Goal: Information Seeking & Learning: Compare options

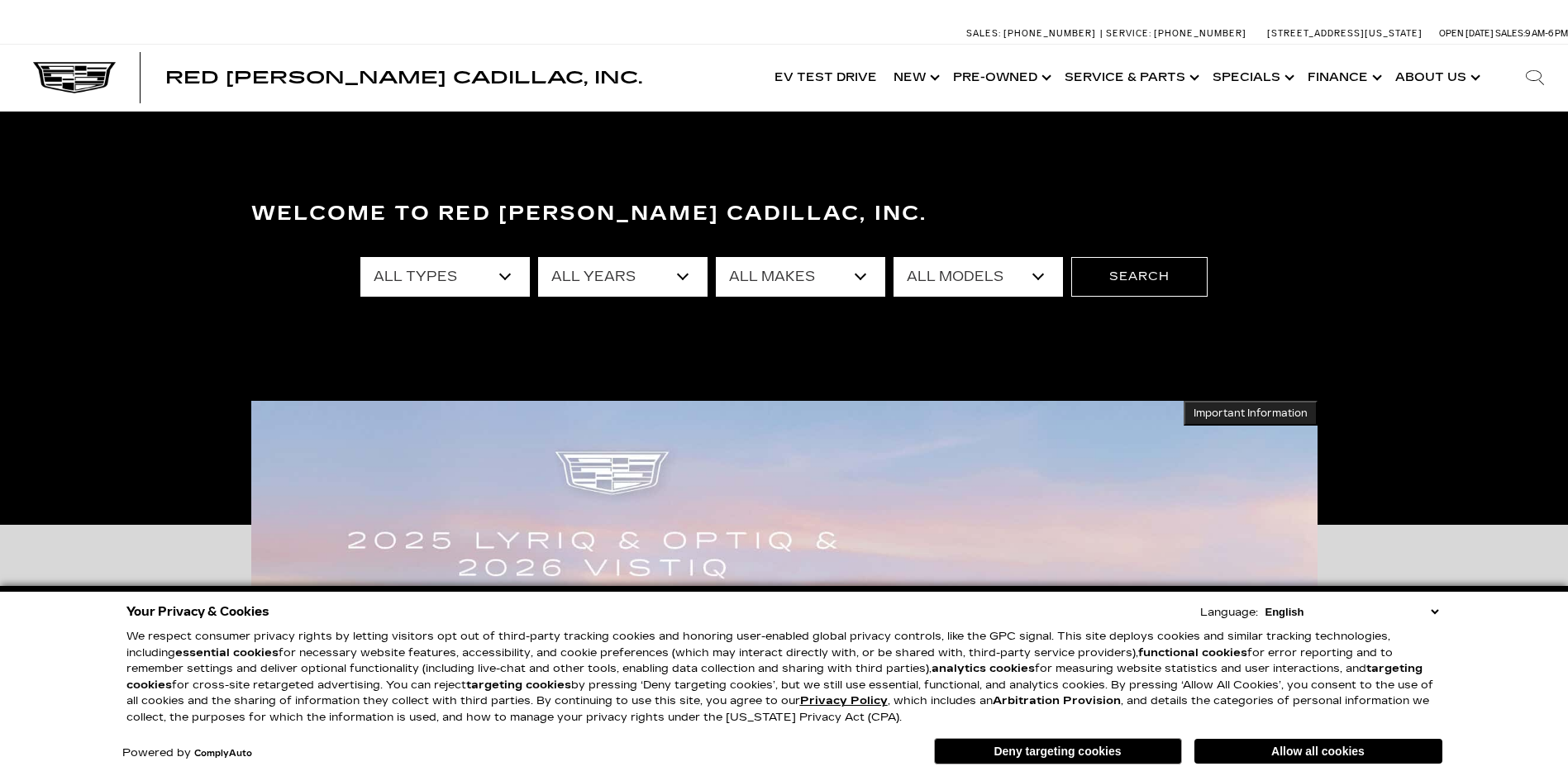
click at [1014, 753] on button "Deny targeting cookies" at bounding box center [1058, 752] width 248 height 27
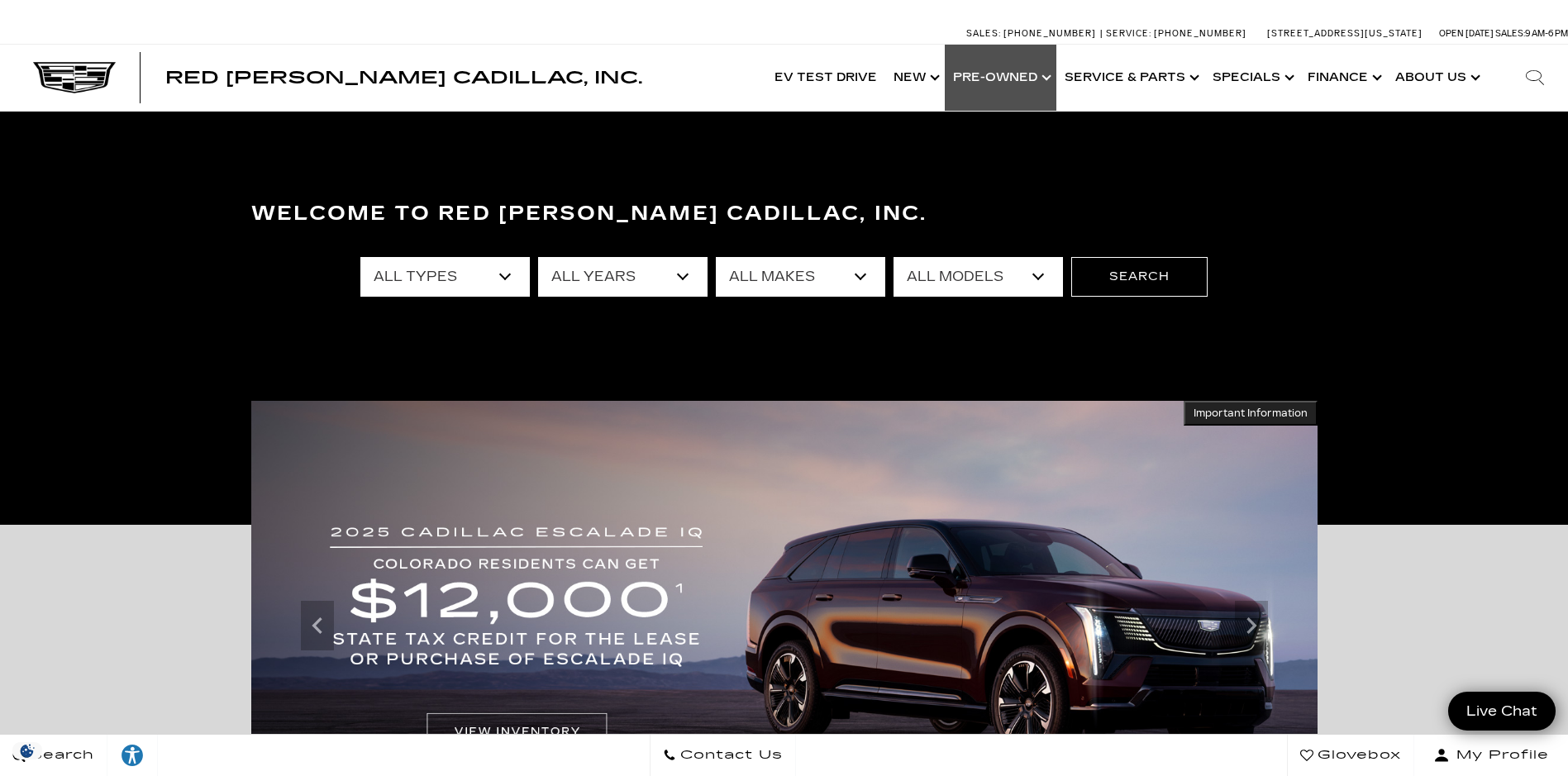
click at [1009, 80] on link "Show Pre-Owned" at bounding box center [1001, 78] width 112 height 66
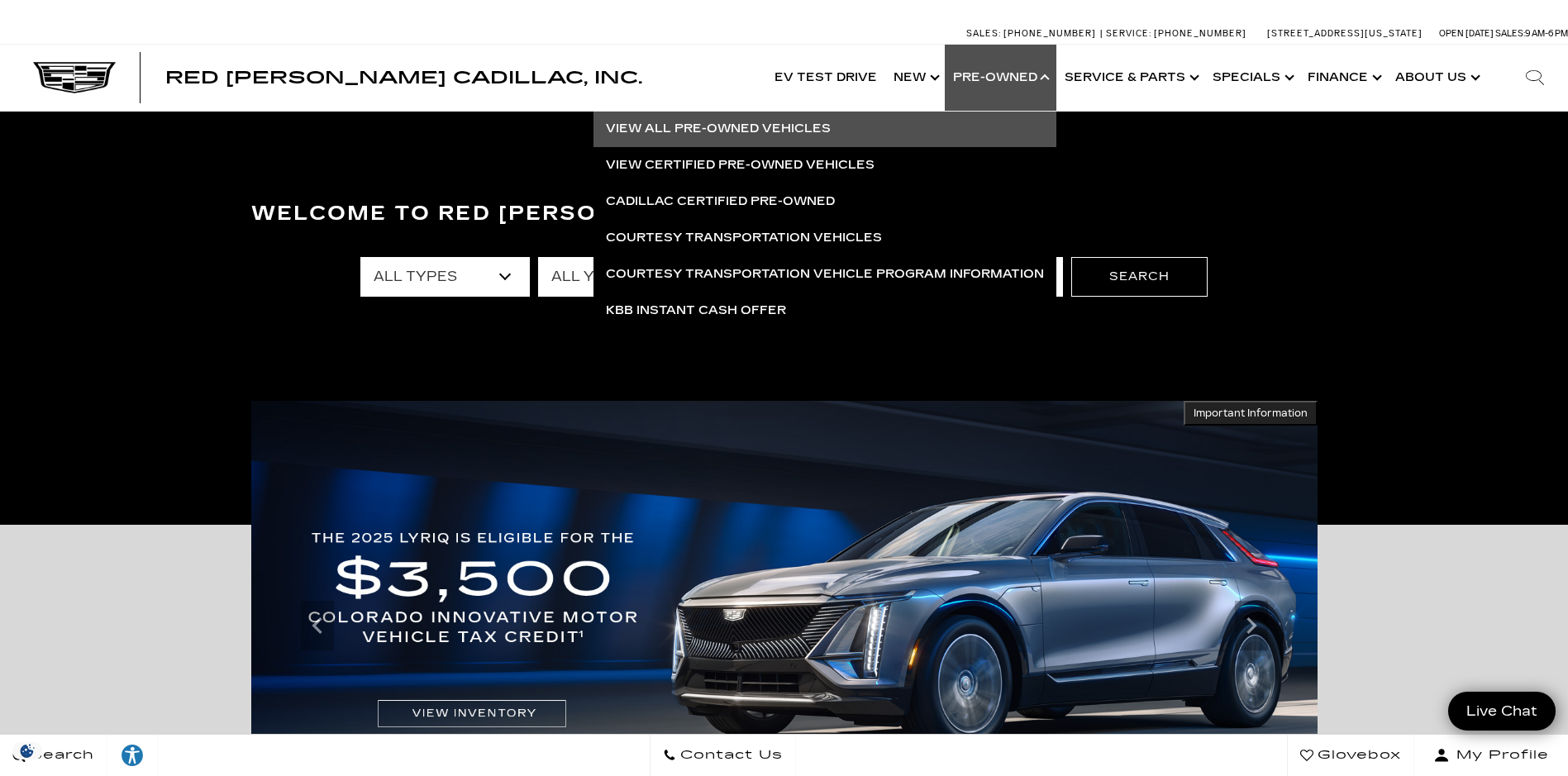
click at [784, 128] on link "View All Pre-Owned Vehicles" at bounding box center [824, 129] width 463 height 37
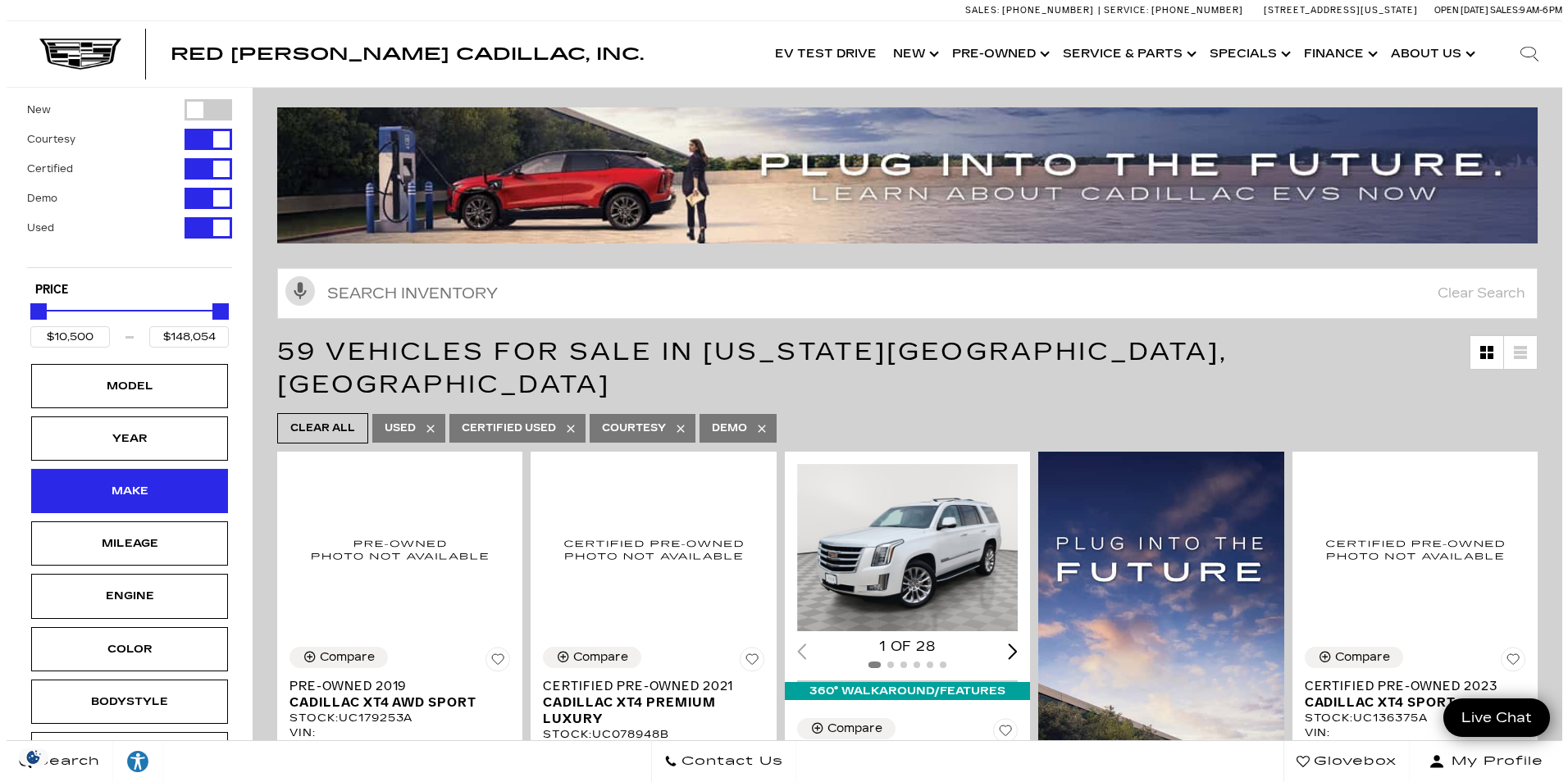
scroll to position [82, 0]
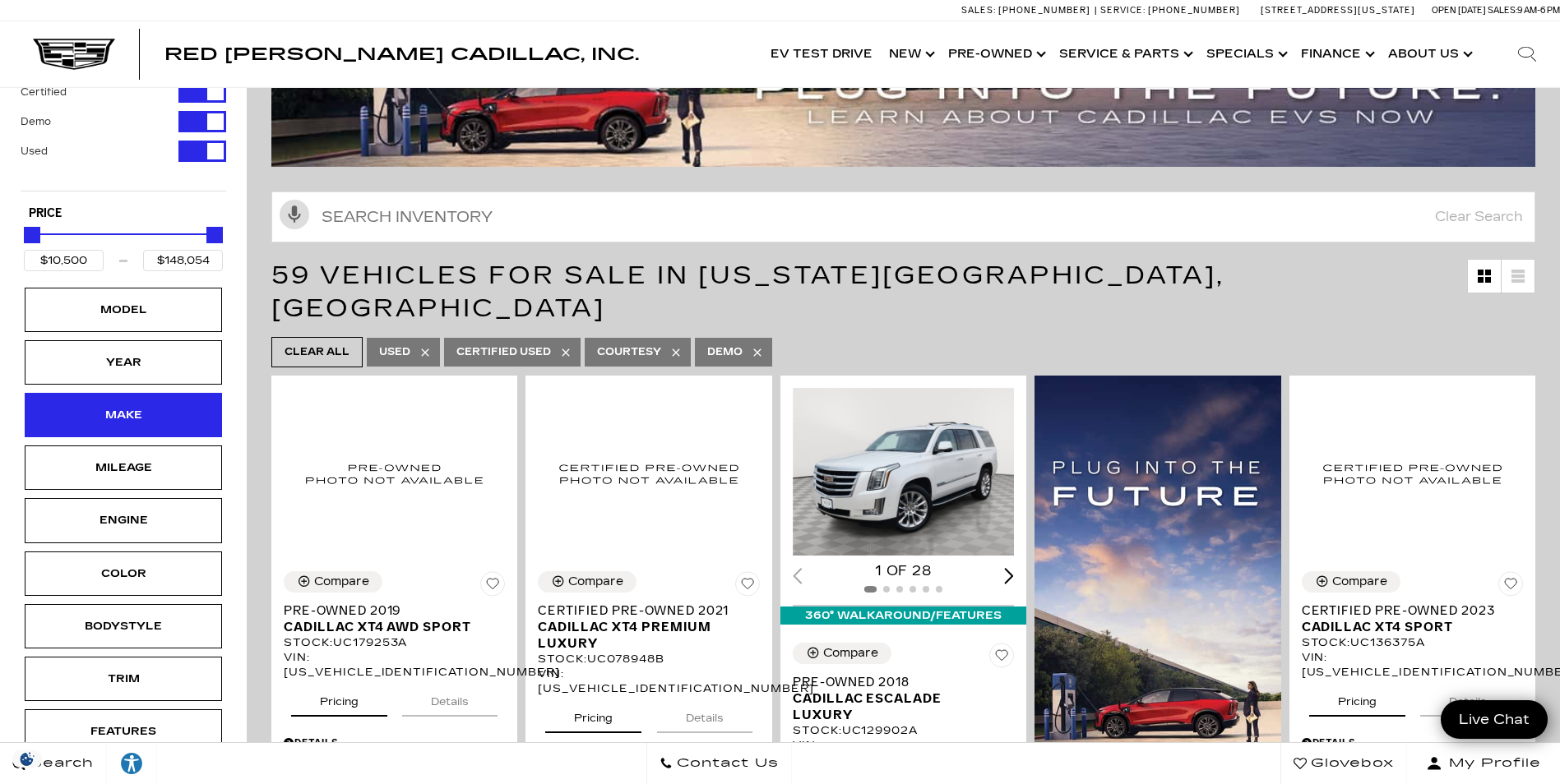
click at [113, 414] on div "Make" at bounding box center [123, 415] width 82 height 18
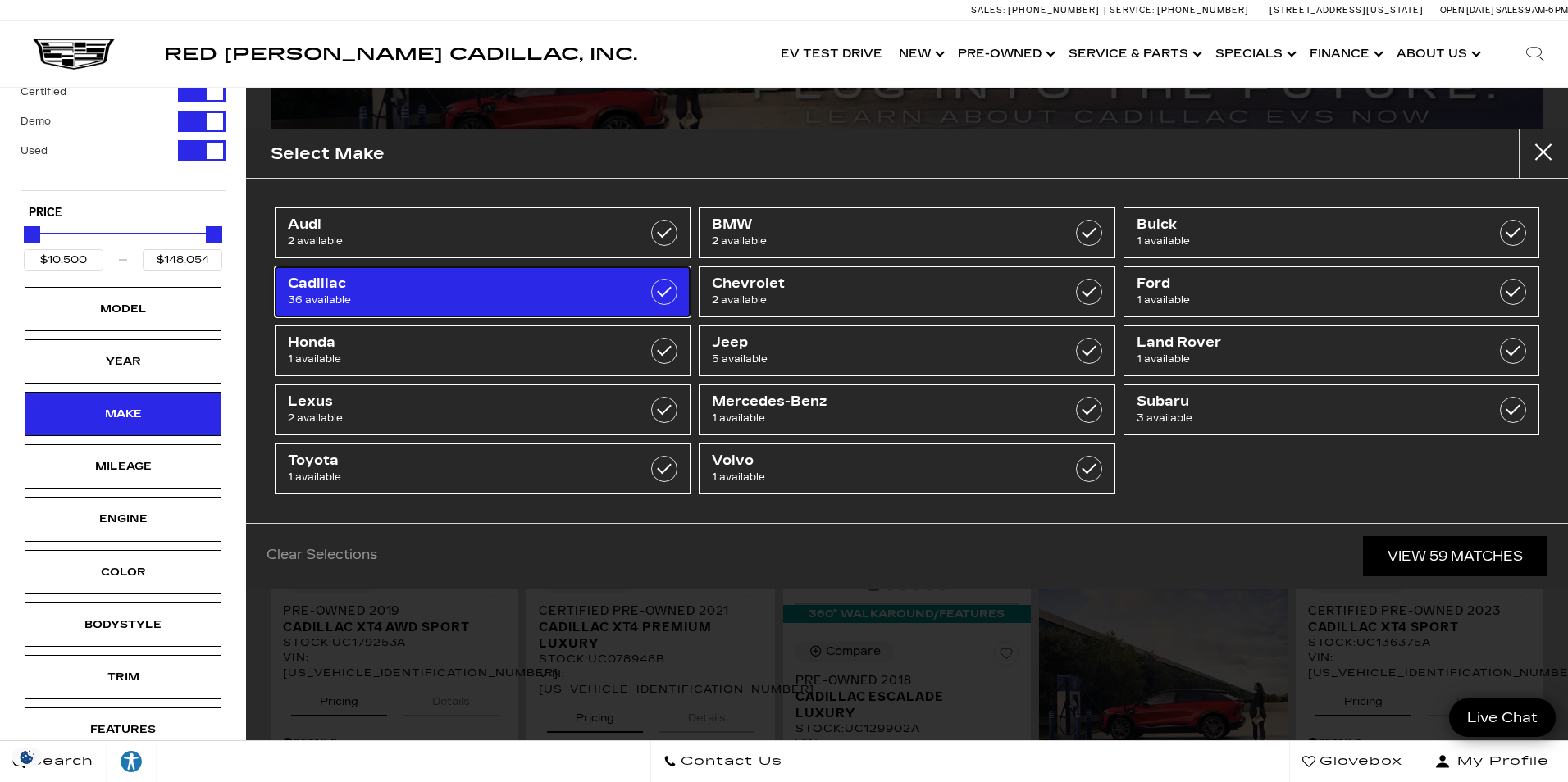
click at [663, 291] on label at bounding box center [665, 292] width 26 height 26
type input "$27,000"
checkbox input "true"
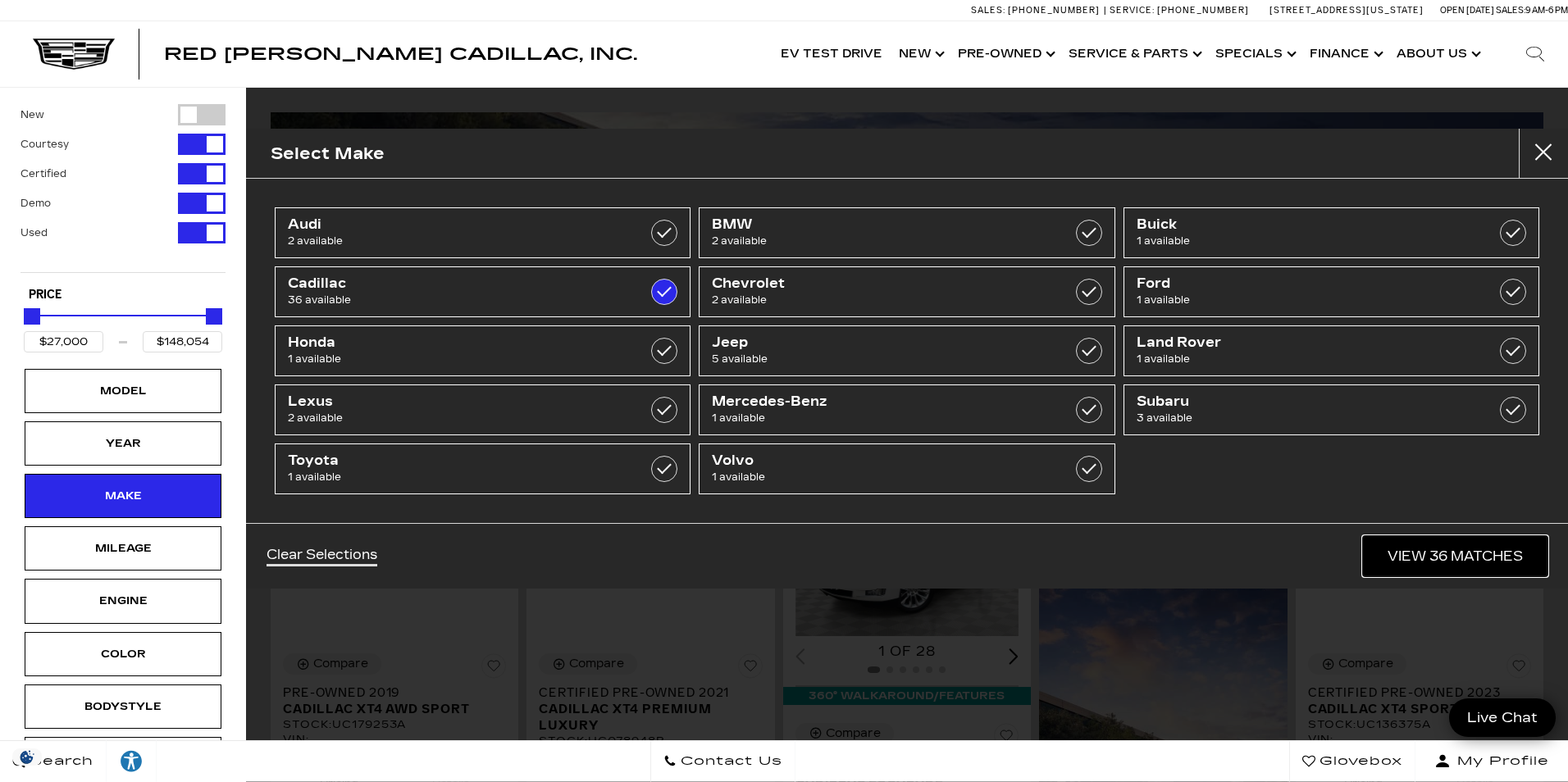
click at [1468, 560] on link "View 36 Matches" at bounding box center [1455, 556] width 185 height 41
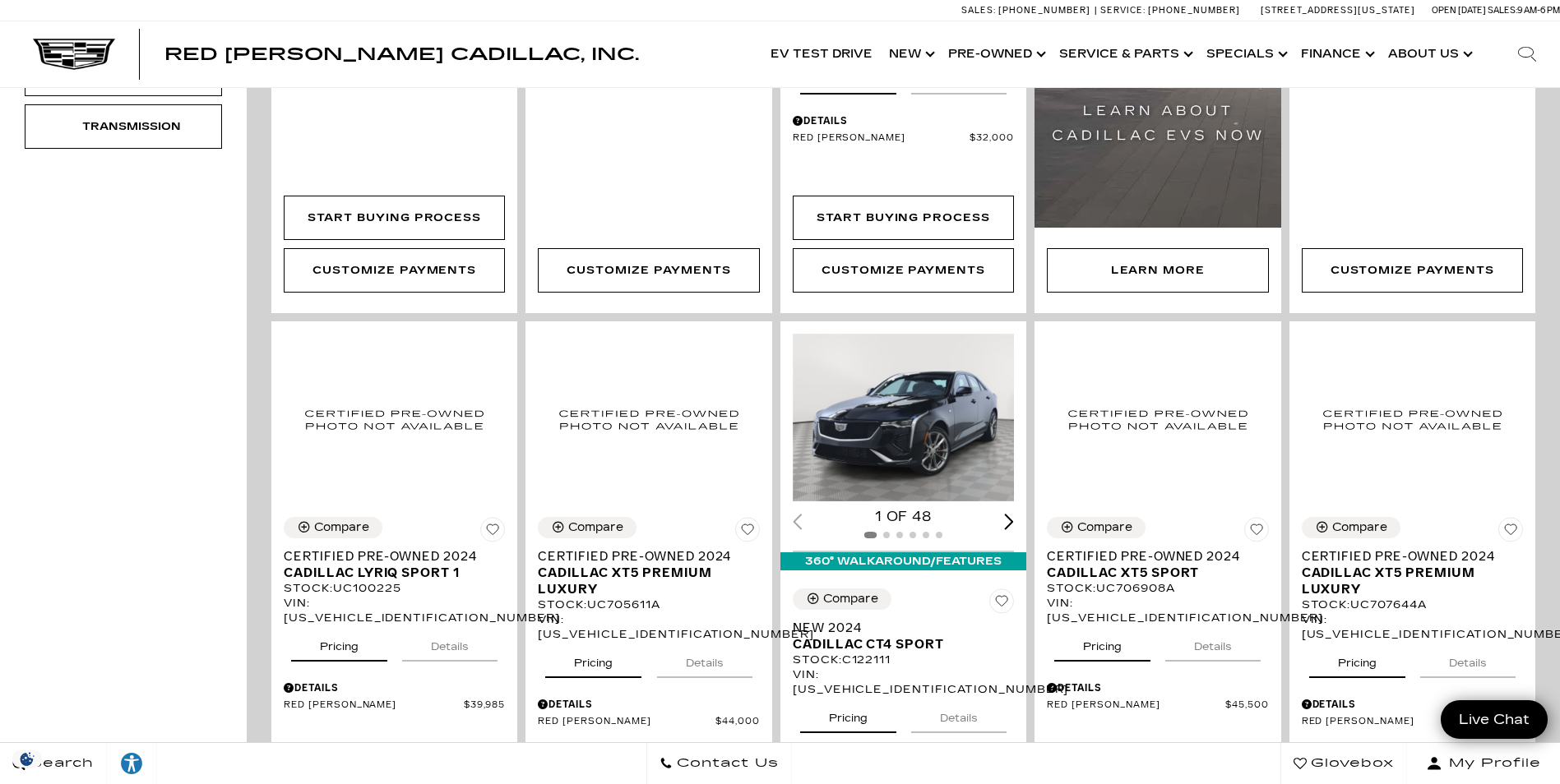
scroll to position [822, 0]
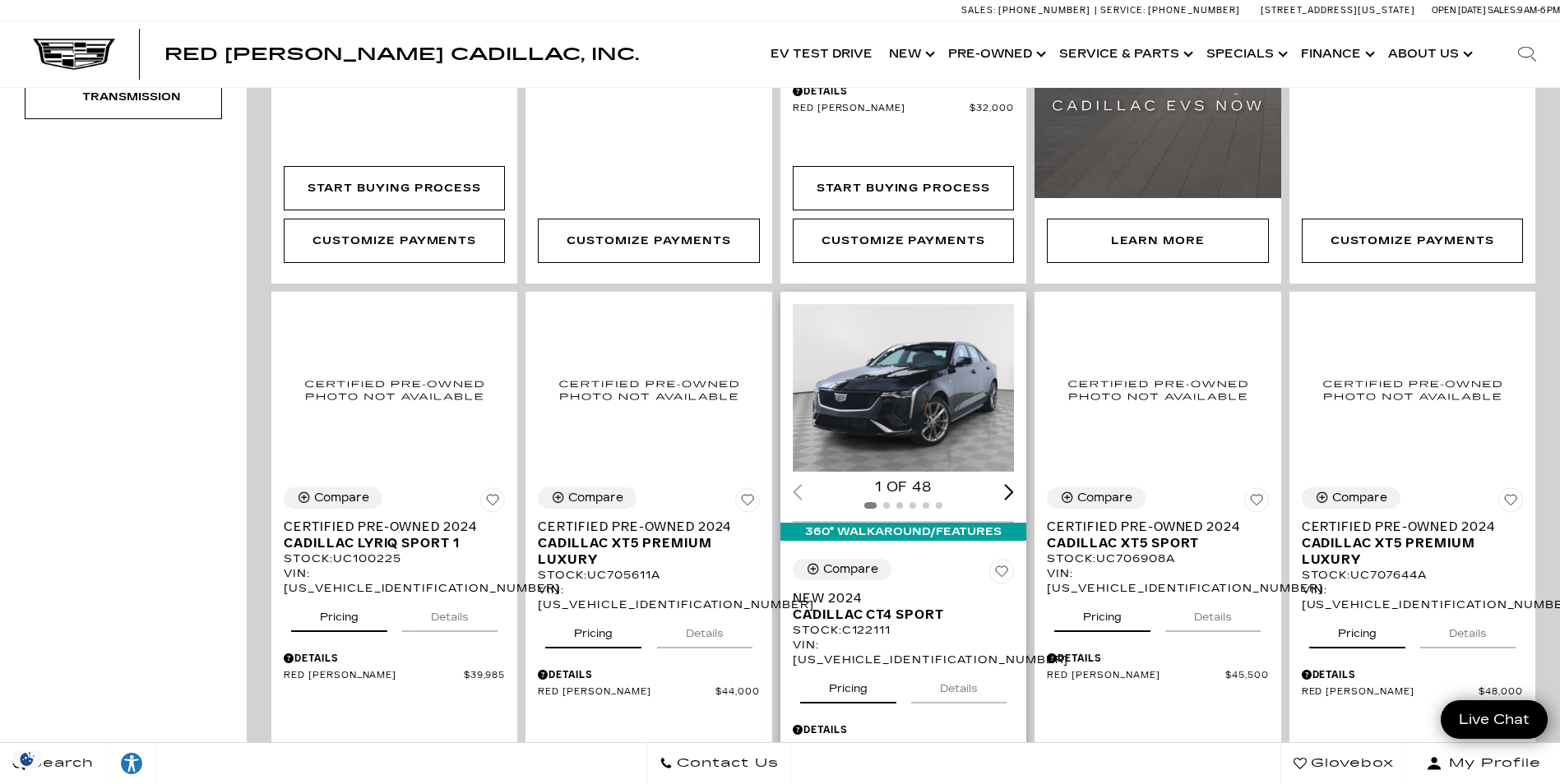
click at [1012, 485] on div "Next slide" at bounding box center [1010, 492] width 10 height 16
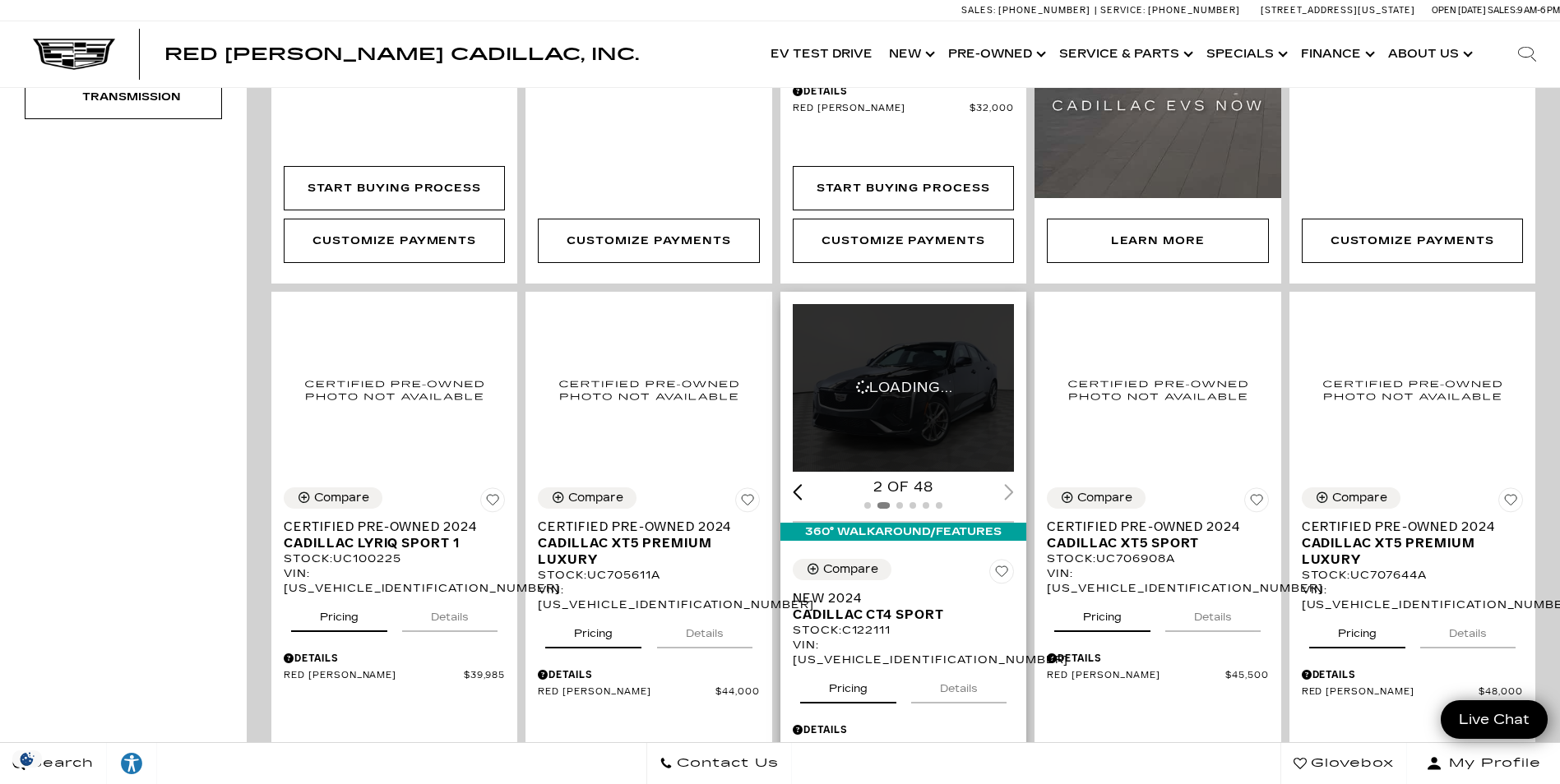
click at [1012, 479] on div "2 of 48" at bounding box center [903, 488] width 222 height 18
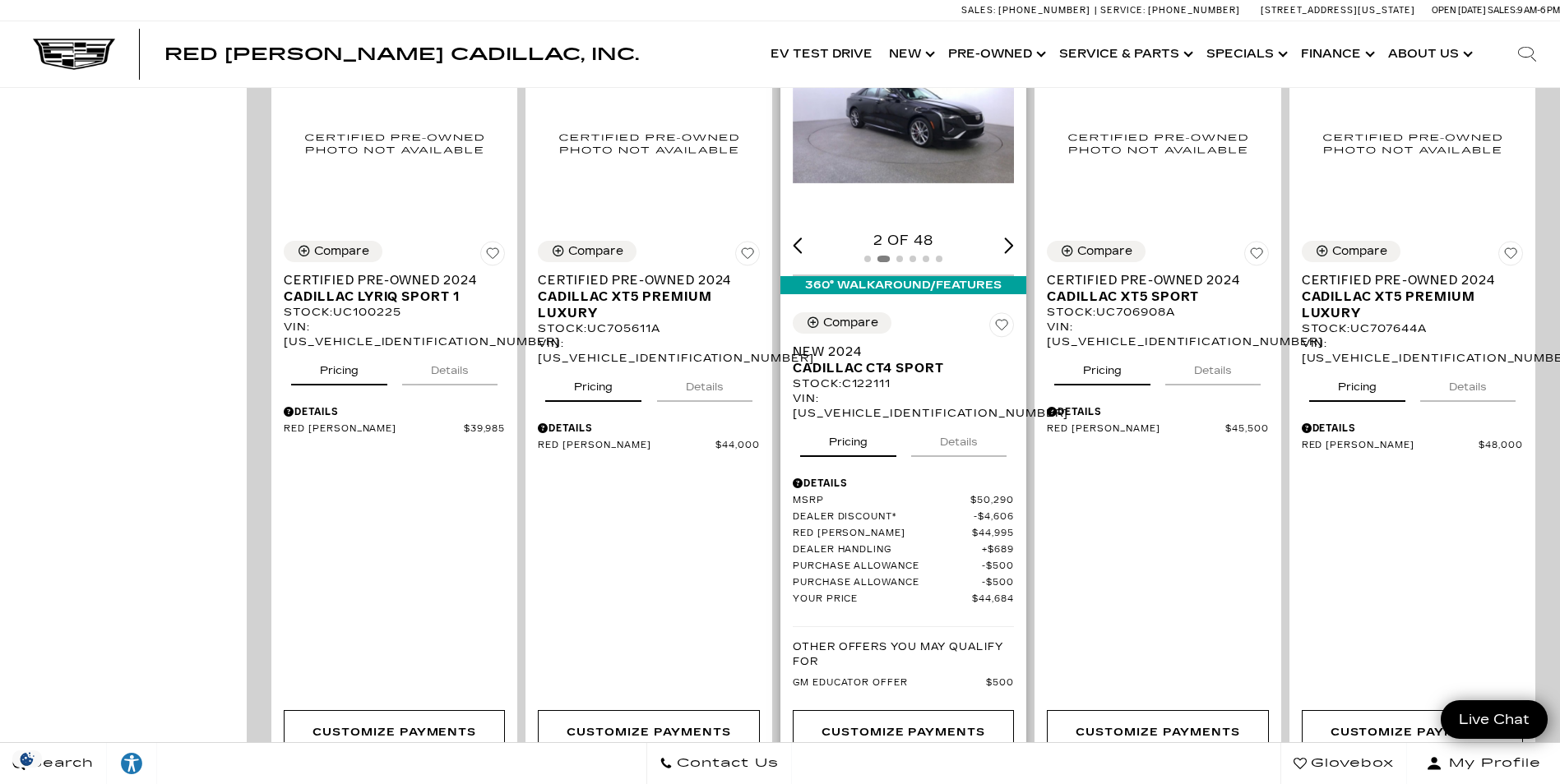
scroll to position [740, 0]
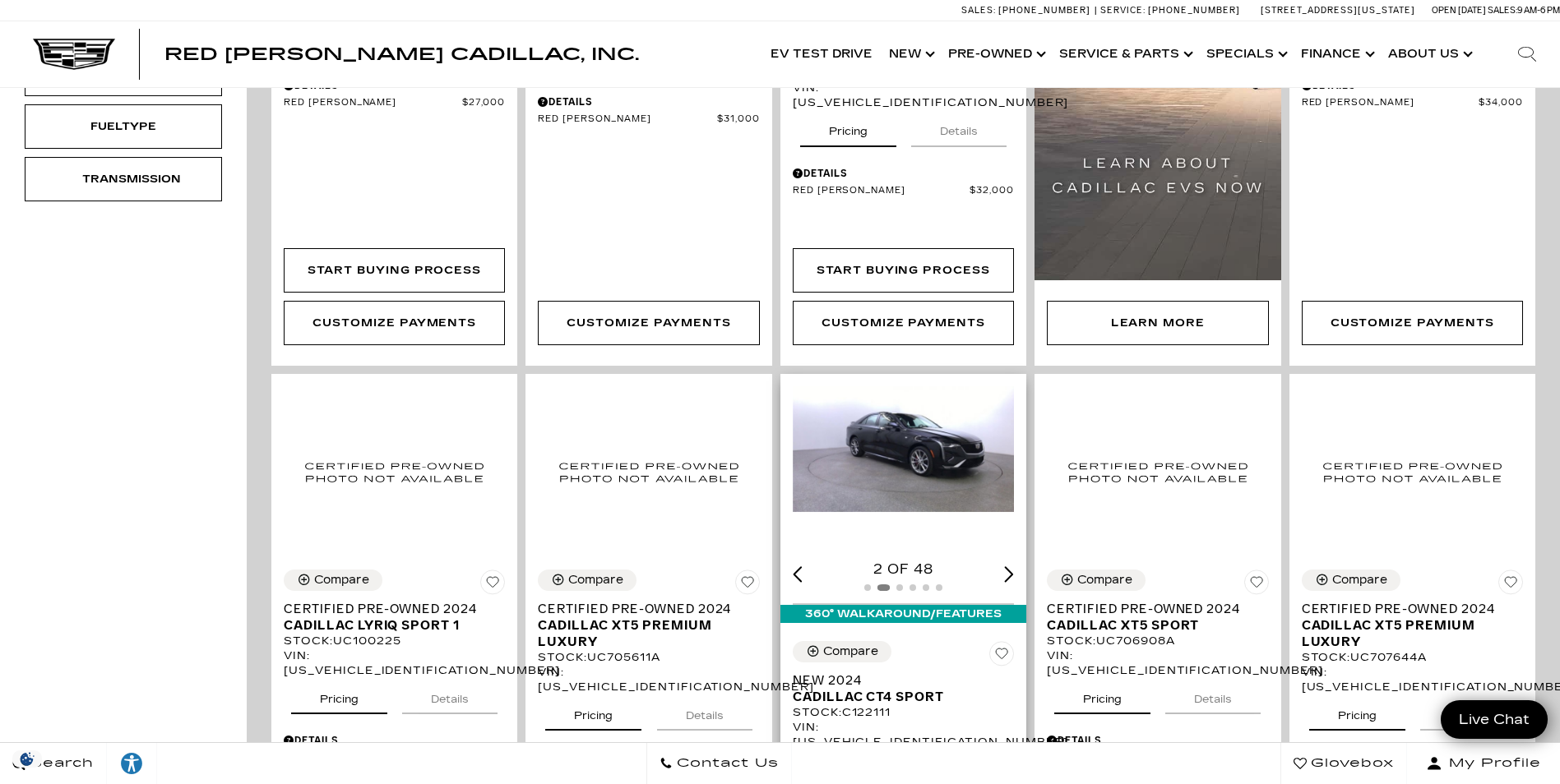
click at [925, 407] on img "2 / 6" at bounding box center [904, 450] width 224 height 126
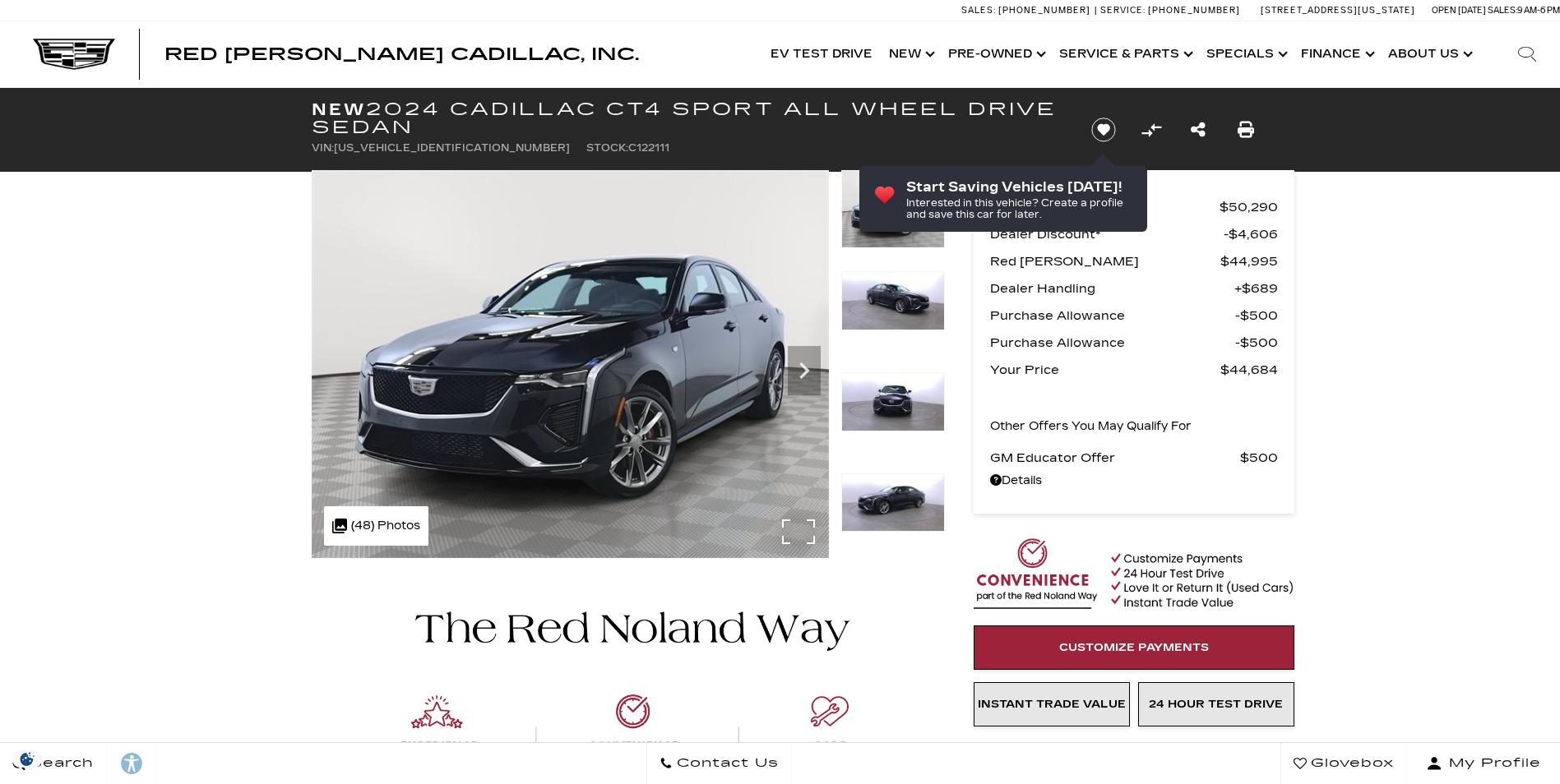
click at [383, 536] on div ".cls-1, .cls-3 { fill: #c50033; } .cls-1 { clip-rule: evenodd; } .cls-2 { clip-…" at bounding box center [376, 526] width 105 height 40
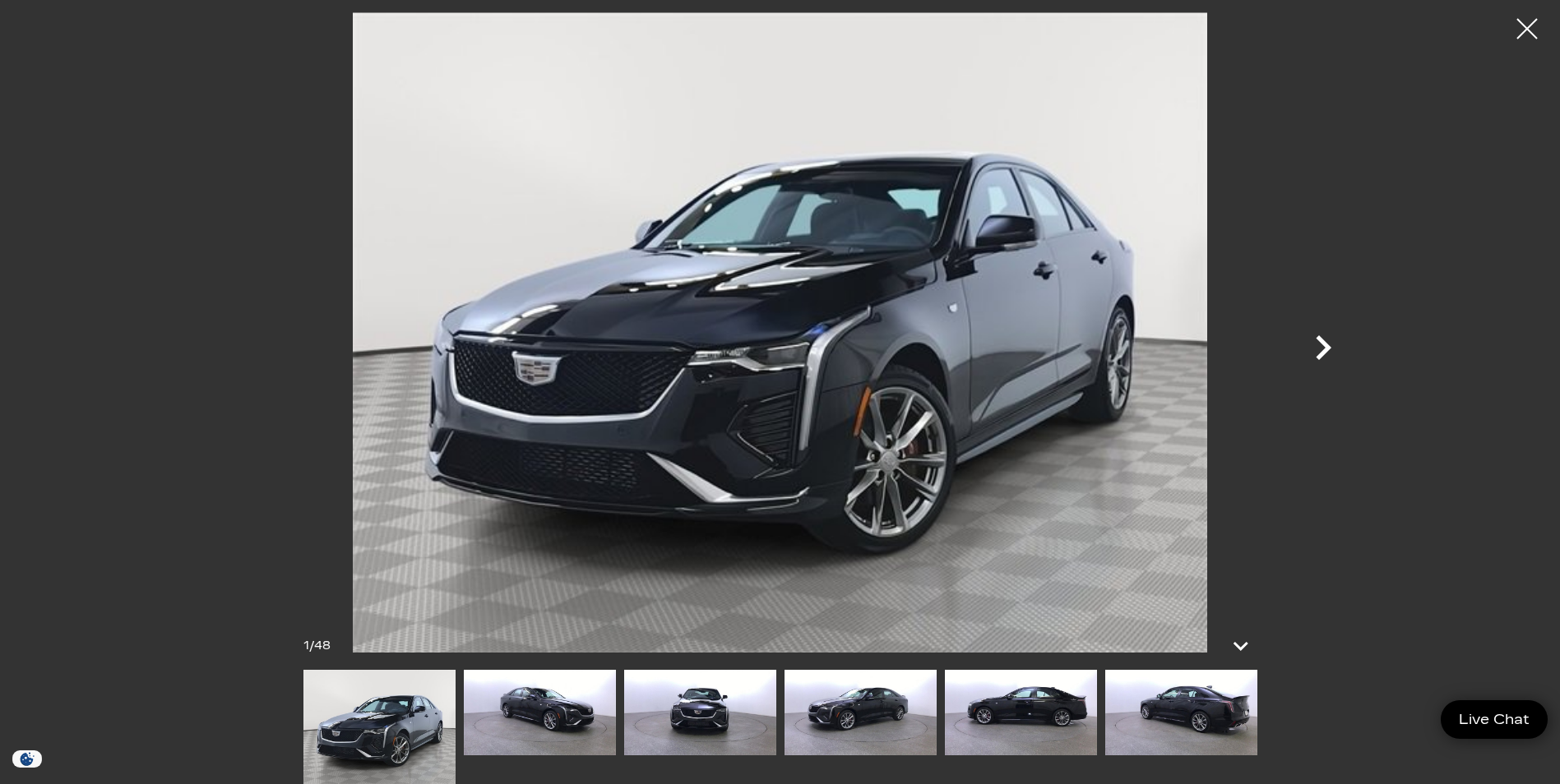
click at [1324, 346] on icon "Next" at bounding box center [1323, 348] width 16 height 25
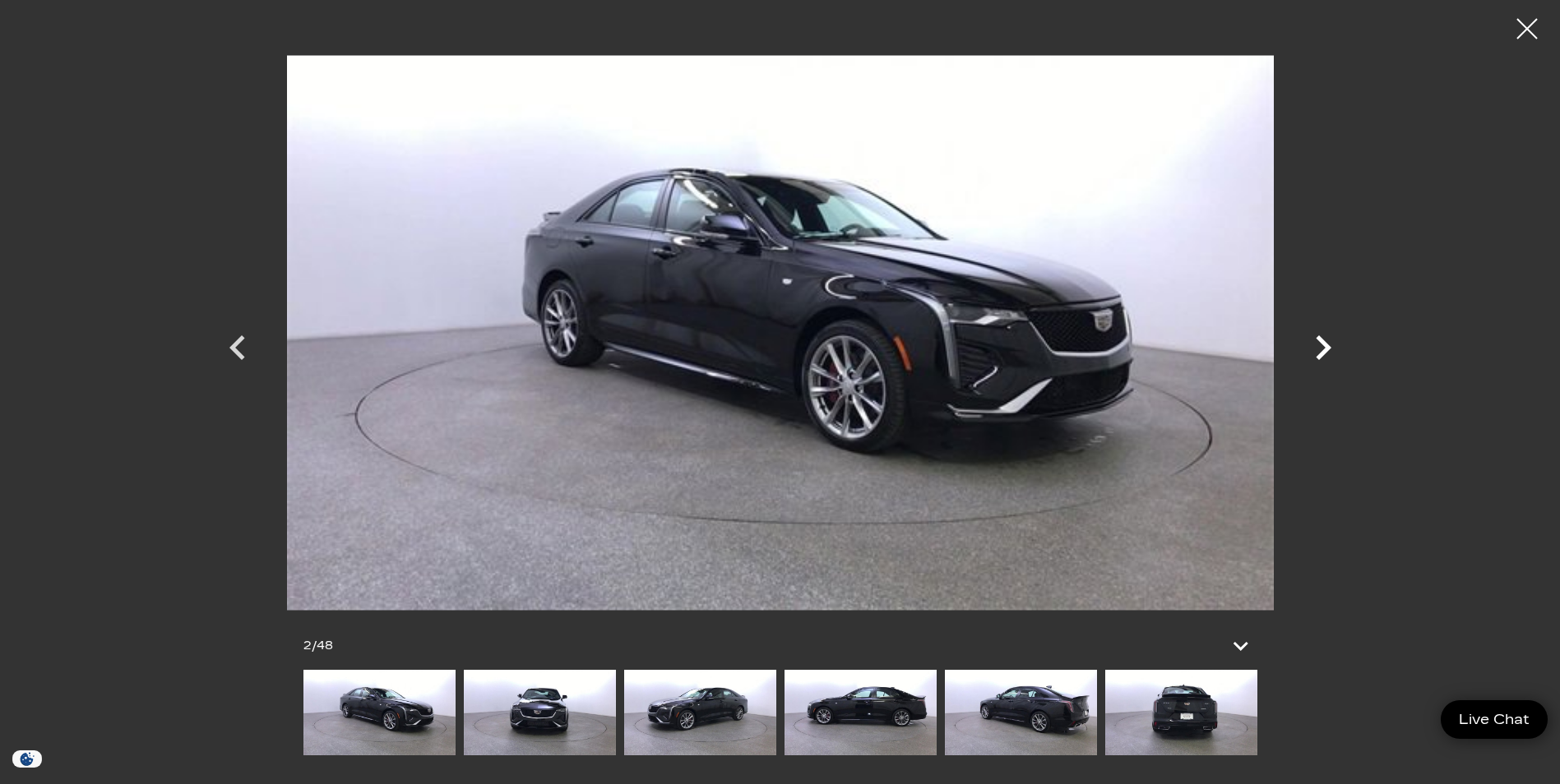
click at [1324, 346] on icon "Next" at bounding box center [1323, 348] width 16 height 25
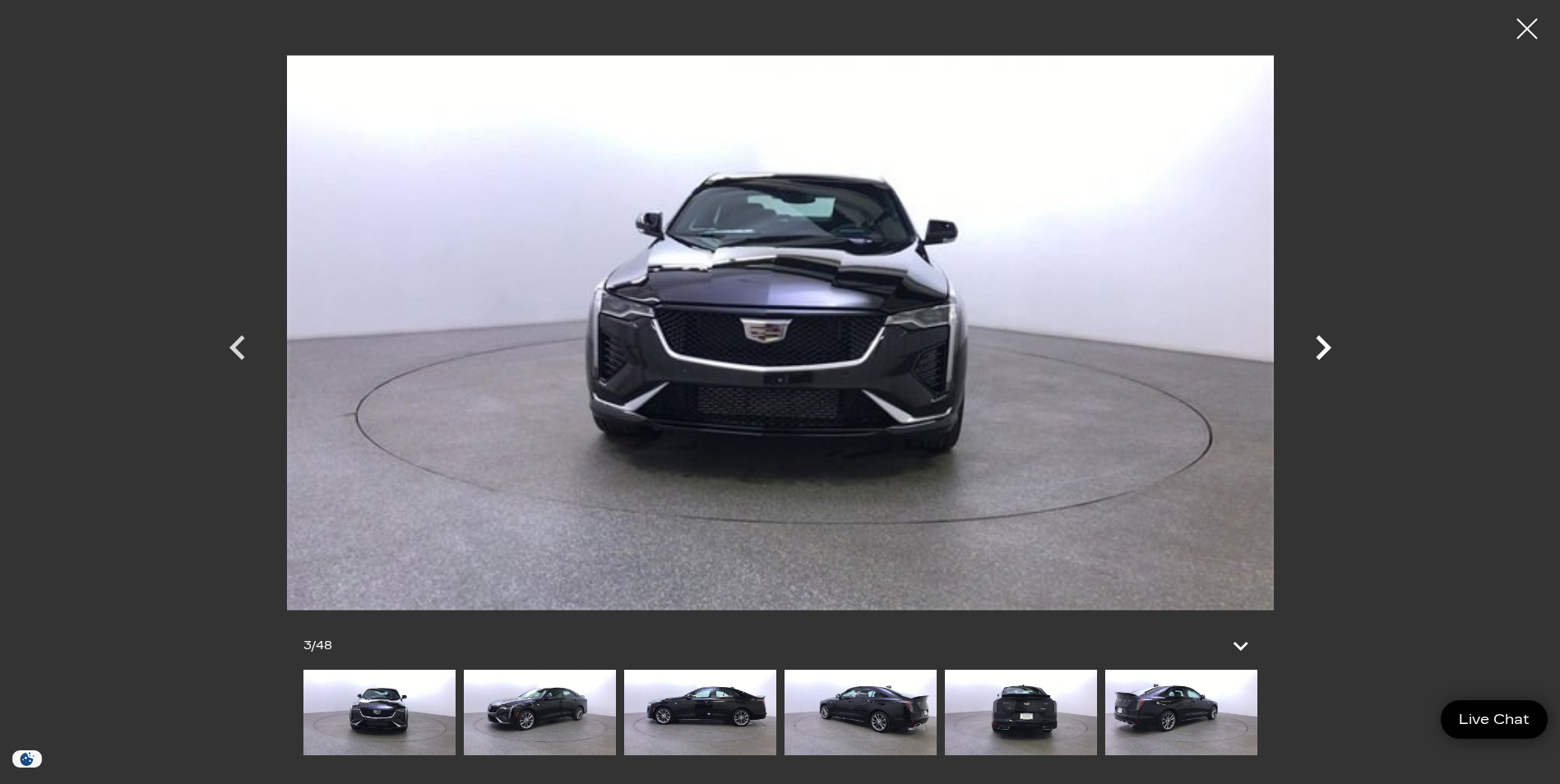
click at [1324, 346] on icon "Next" at bounding box center [1323, 348] width 16 height 25
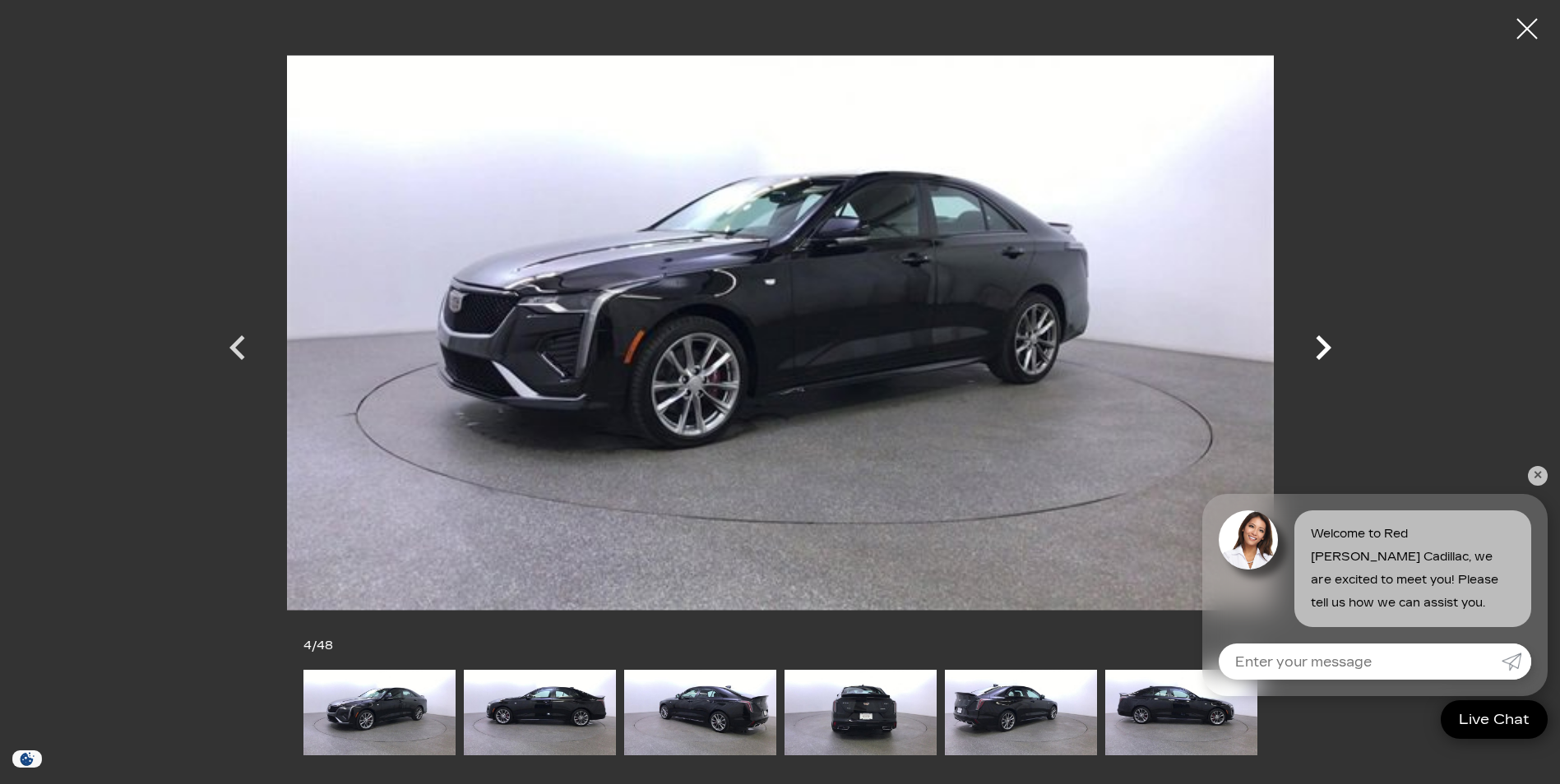
click at [1324, 346] on icon "Next" at bounding box center [1323, 348] width 16 height 25
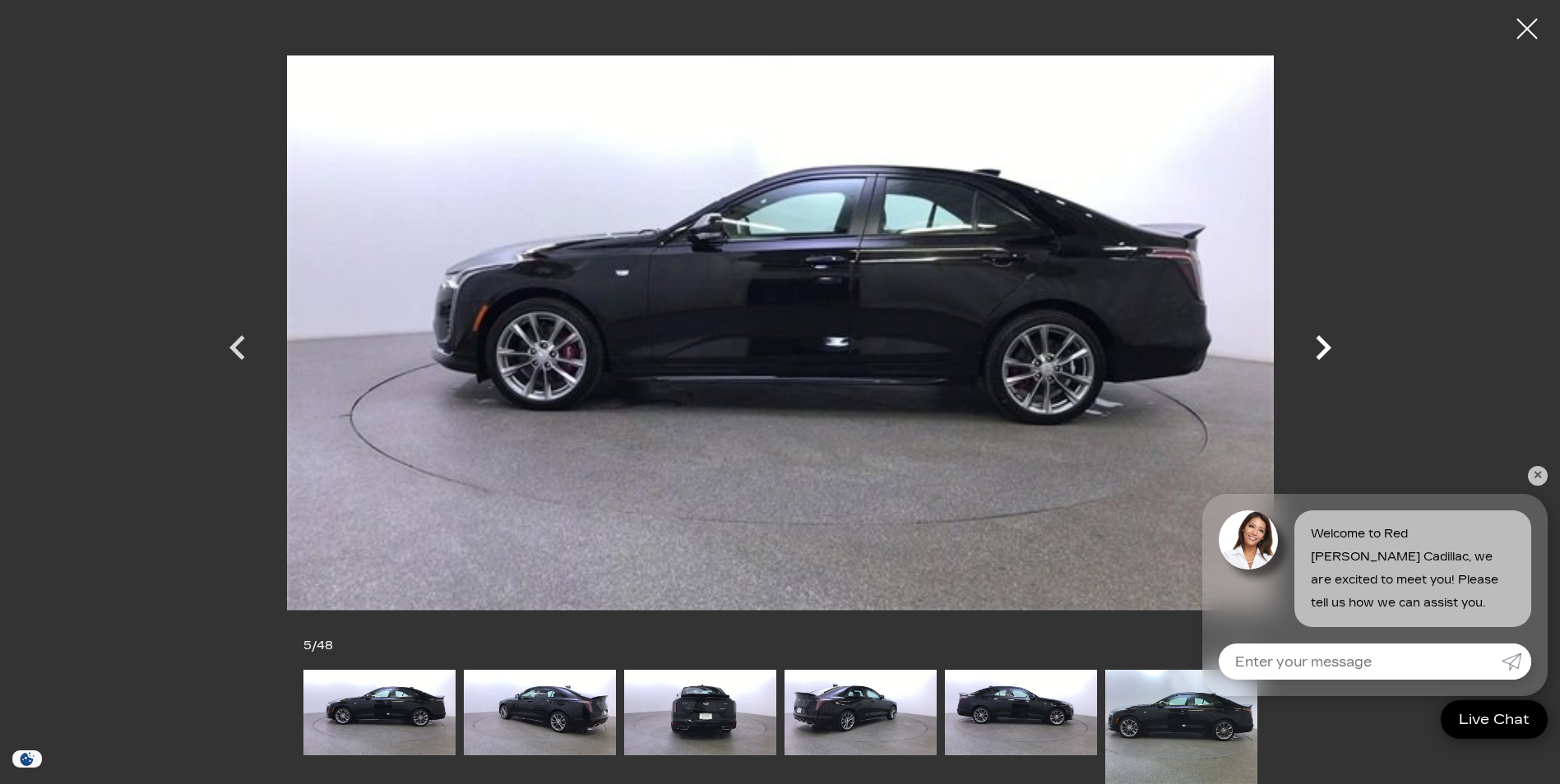
click at [1324, 346] on icon "Next" at bounding box center [1323, 348] width 16 height 25
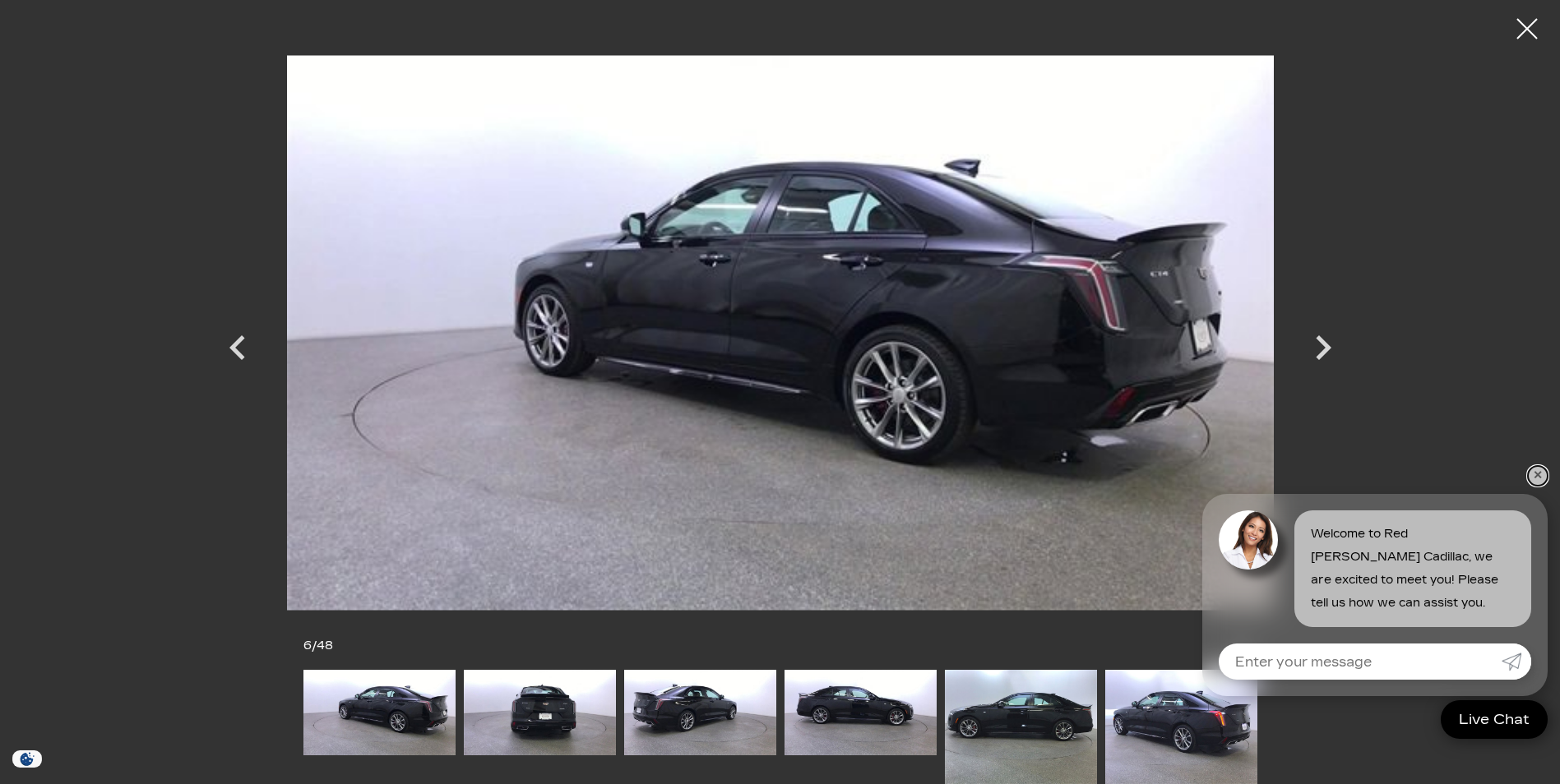
click at [1538, 471] on link "✕" at bounding box center [1538, 476] width 20 height 20
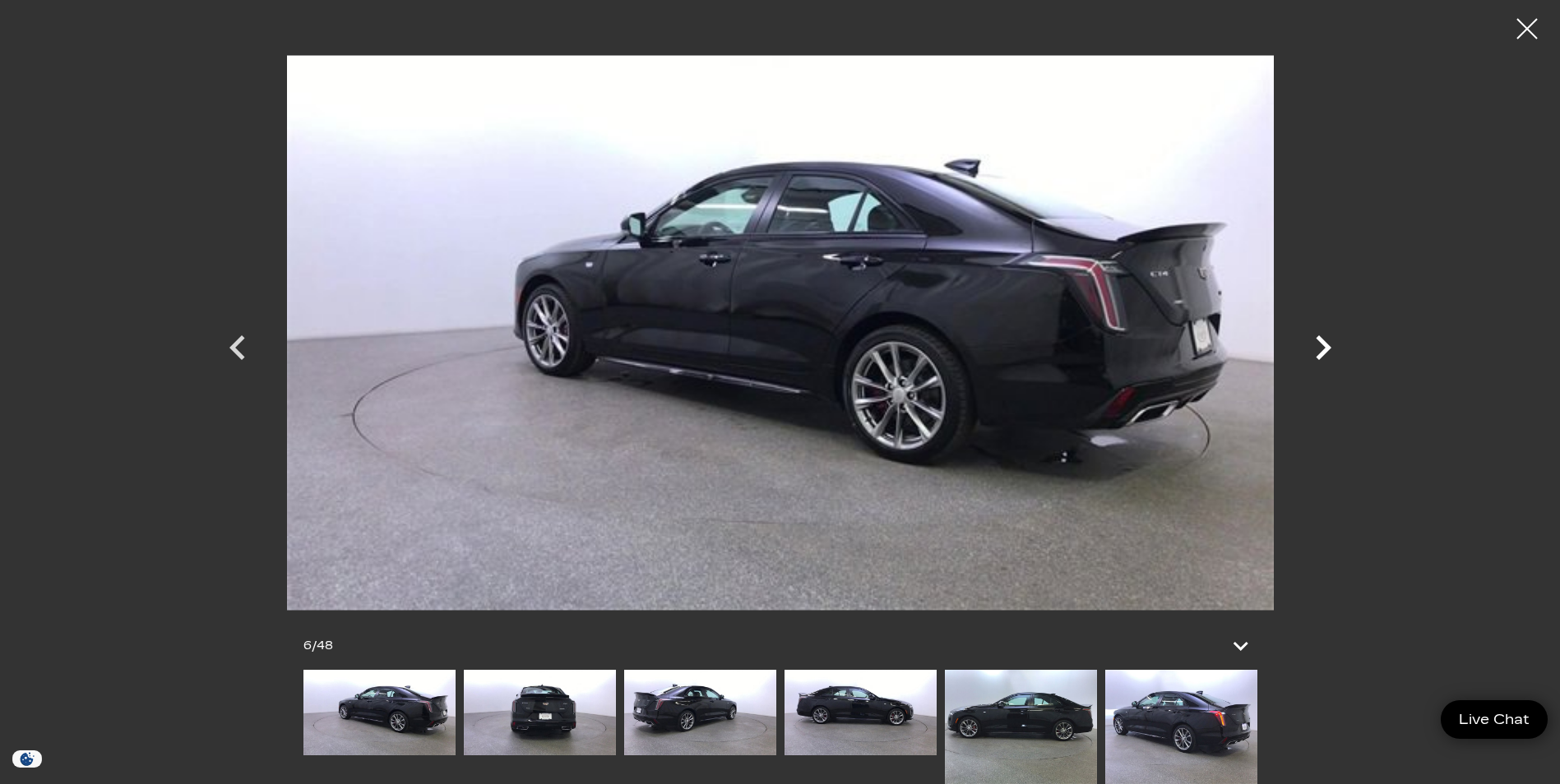
click at [1329, 347] on icon "Next" at bounding box center [1323, 348] width 16 height 25
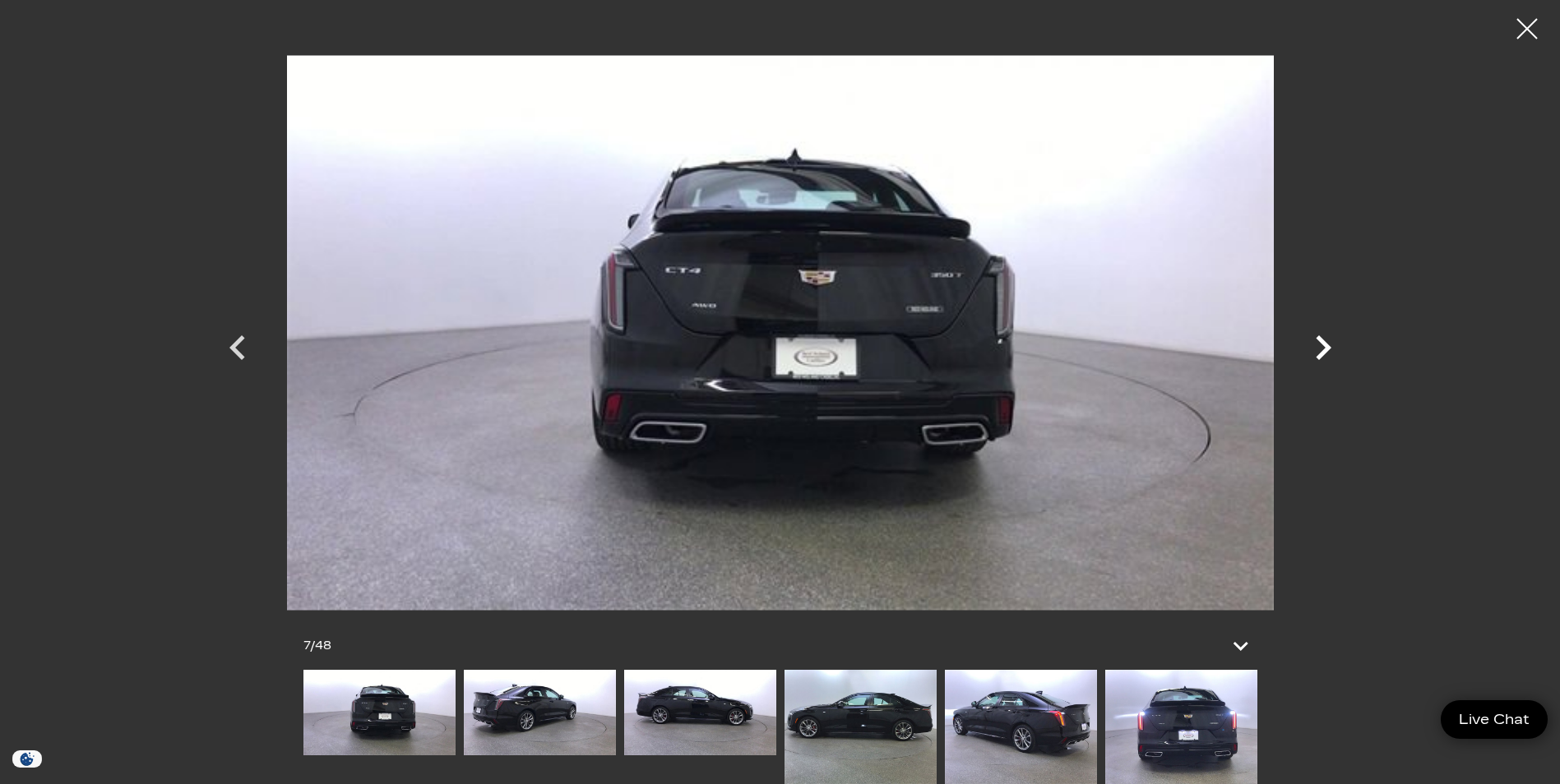
click at [1329, 347] on icon "Next" at bounding box center [1323, 348] width 16 height 25
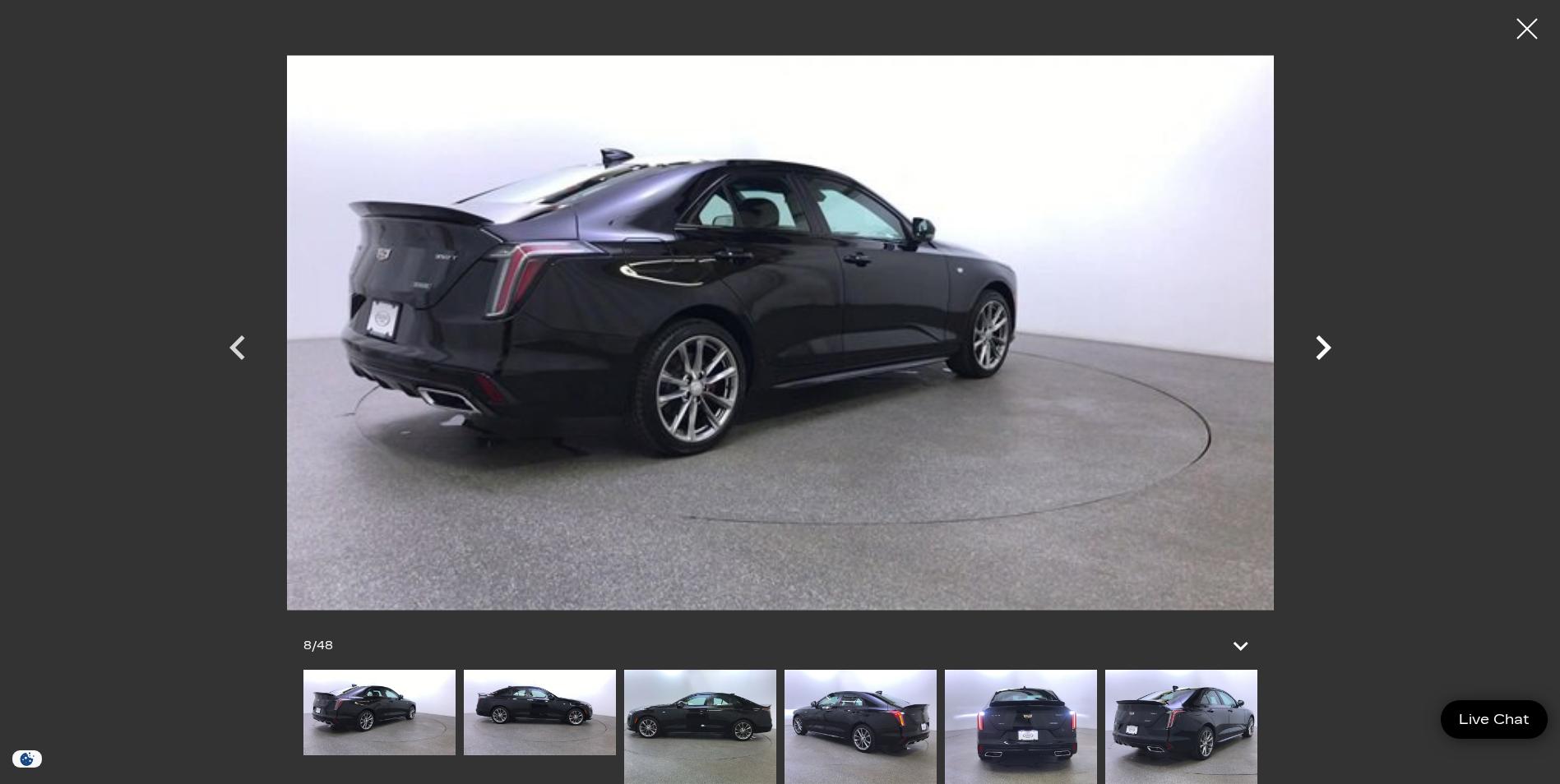
click at [1329, 347] on icon "Next" at bounding box center [1323, 348] width 16 height 25
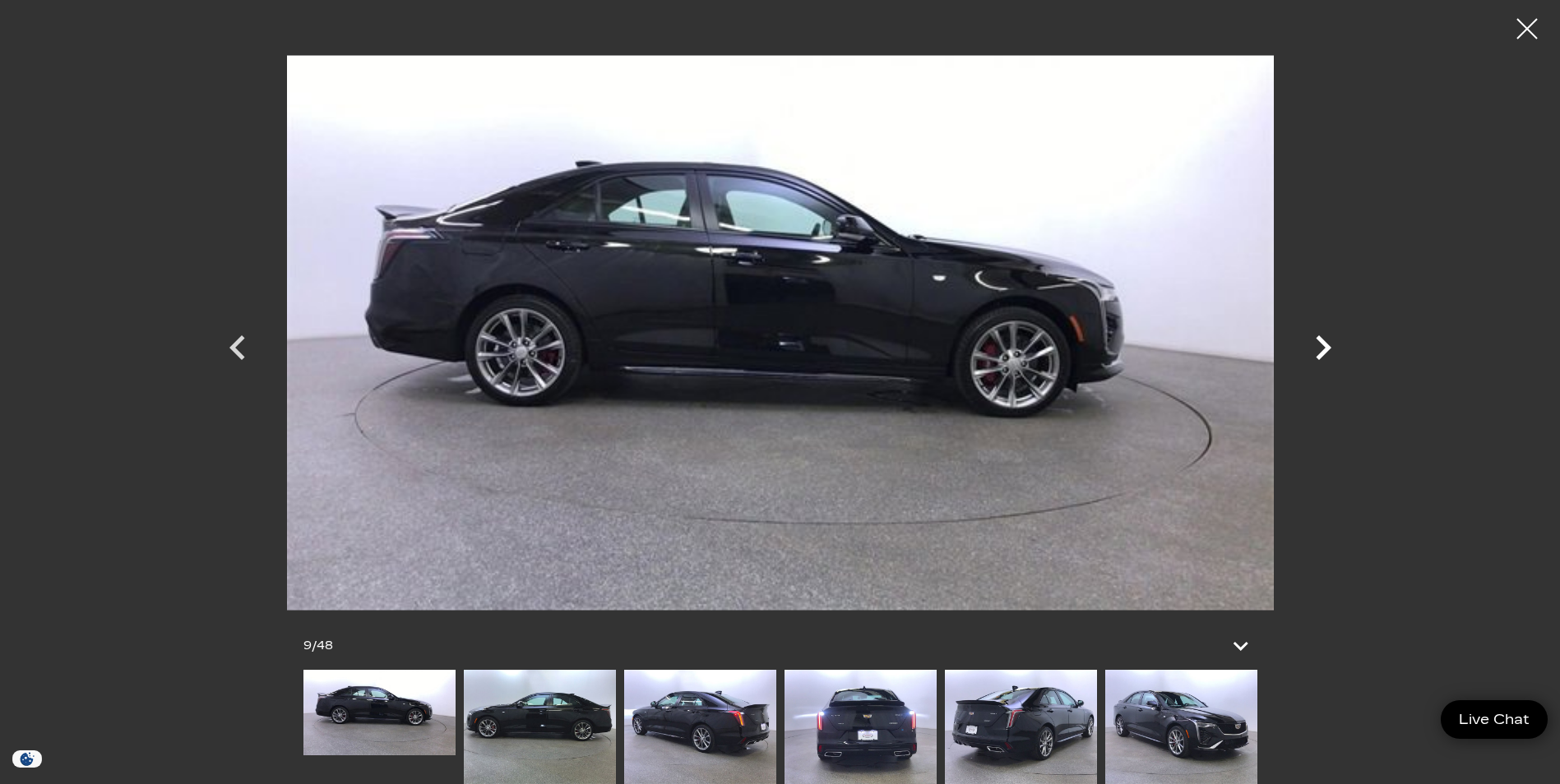
click at [1329, 347] on icon "Next" at bounding box center [1323, 348] width 16 height 25
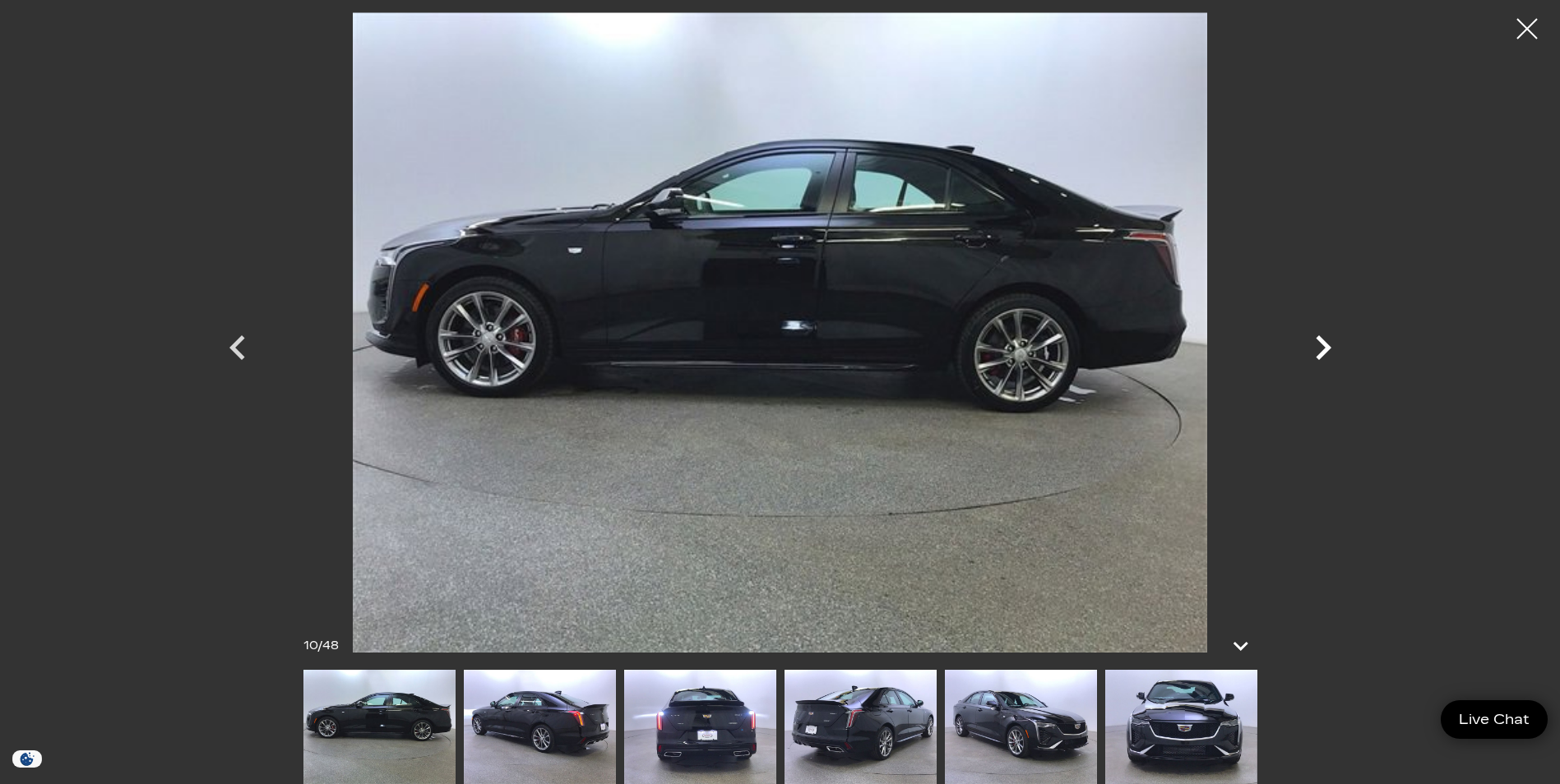
click at [1329, 347] on icon "Next" at bounding box center [1323, 348] width 16 height 25
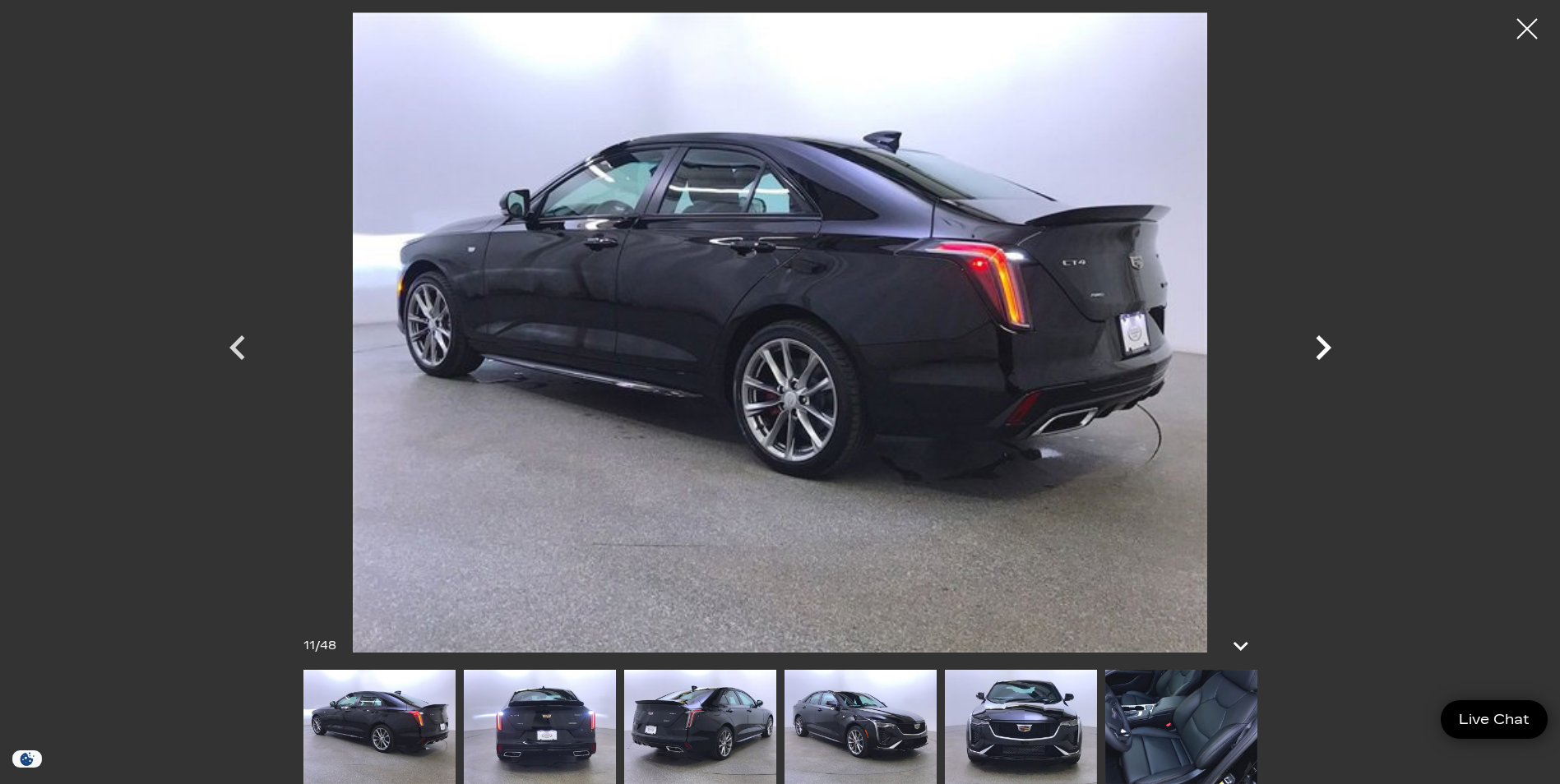
click at [1329, 347] on icon "Next" at bounding box center [1323, 348] width 16 height 25
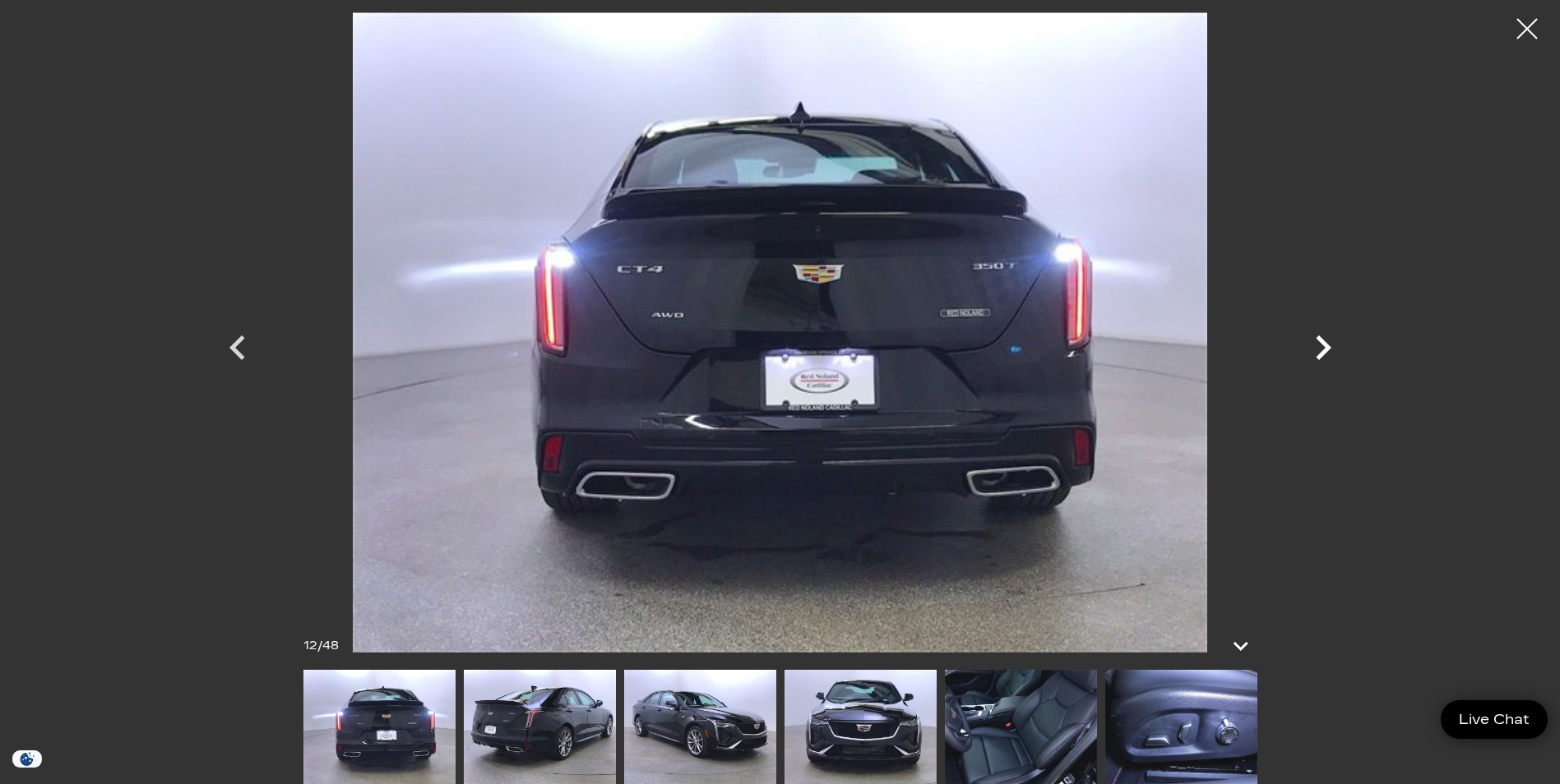
click at [1329, 347] on icon "Next" at bounding box center [1323, 348] width 16 height 25
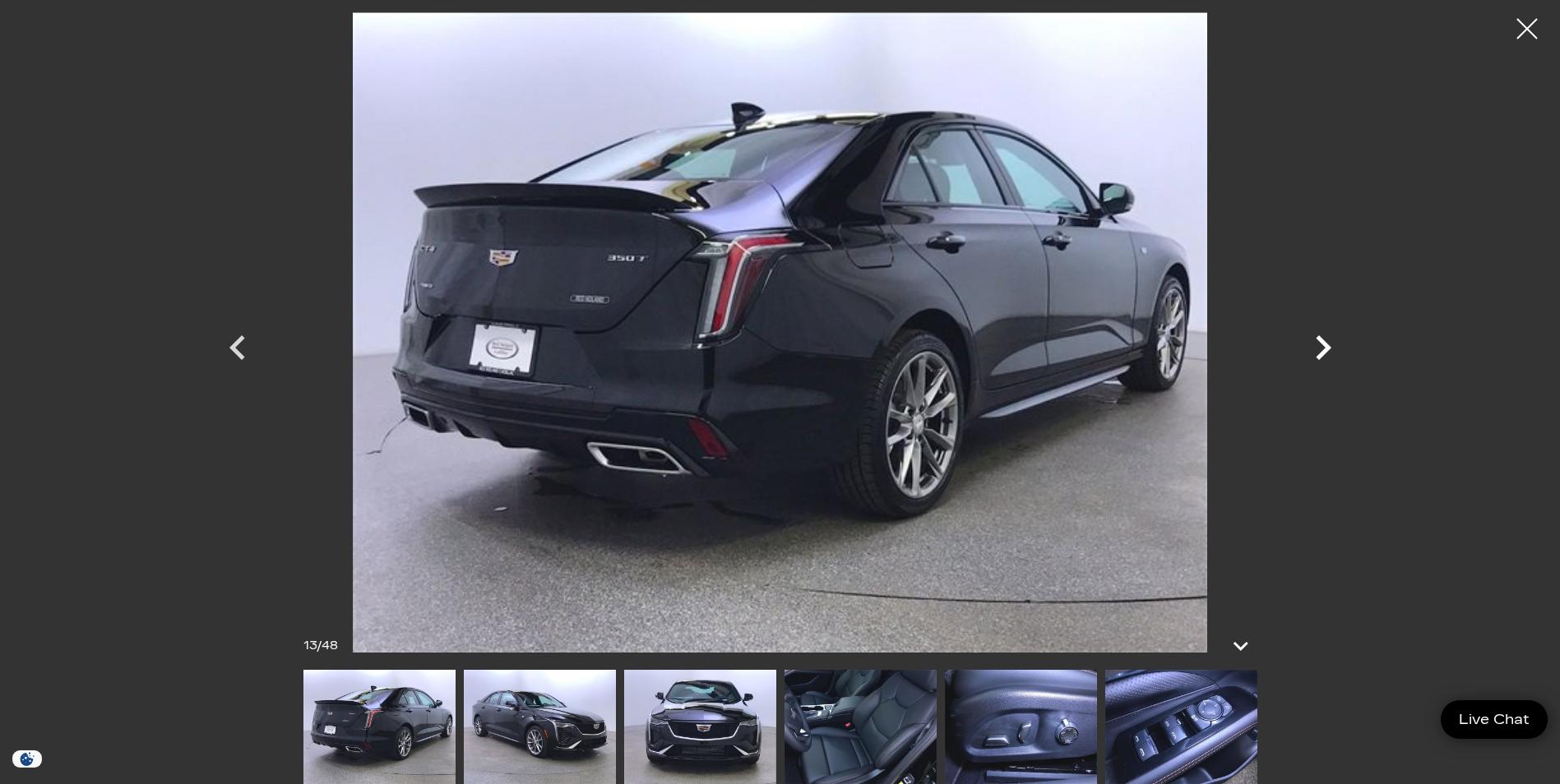
click at [1329, 347] on icon "Next" at bounding box center [1323, 348] width 16 height 25
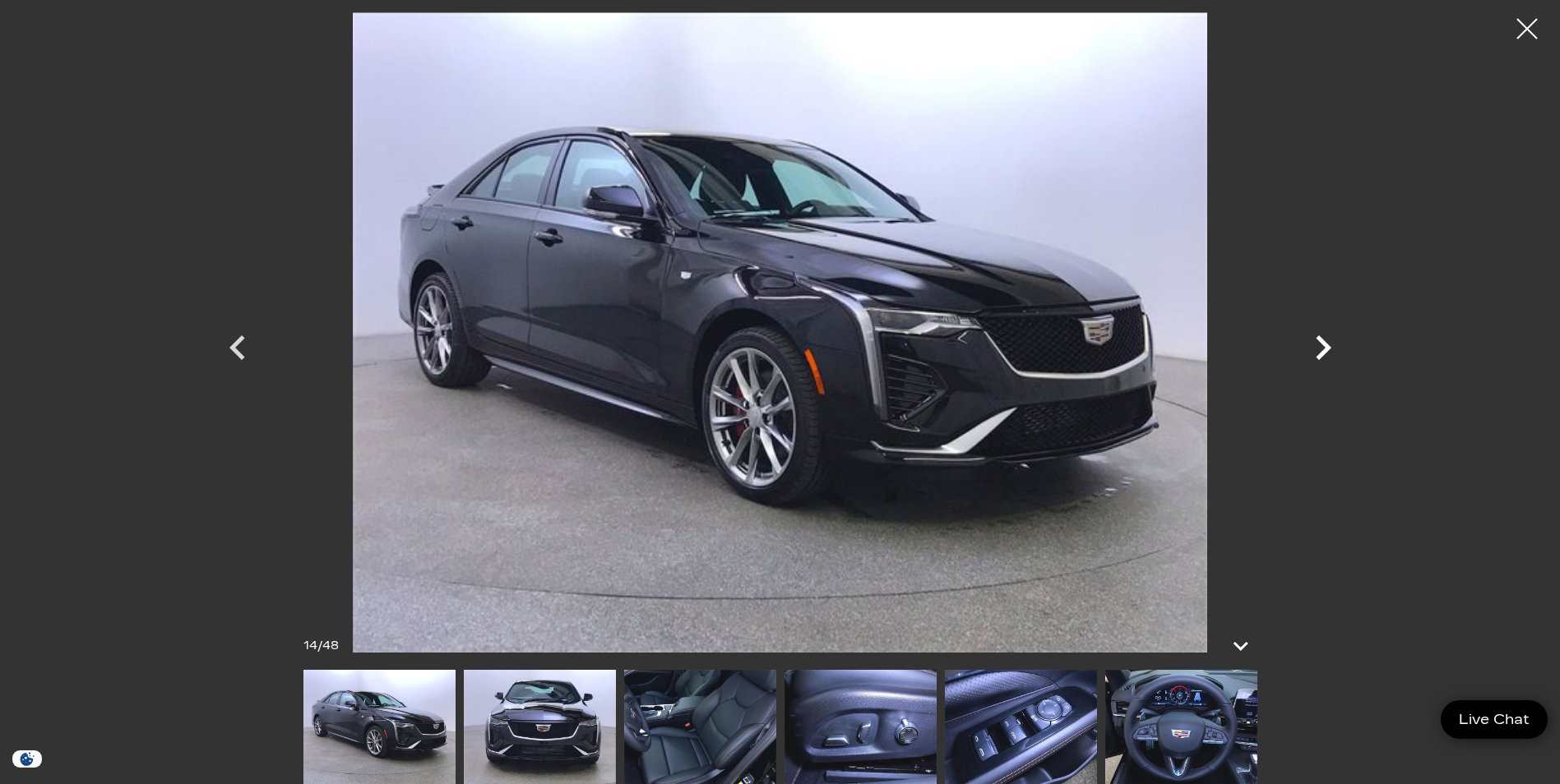
click at [1329, 348] on icon "Next" at bounding box center [1323, 348] width 16 height 25
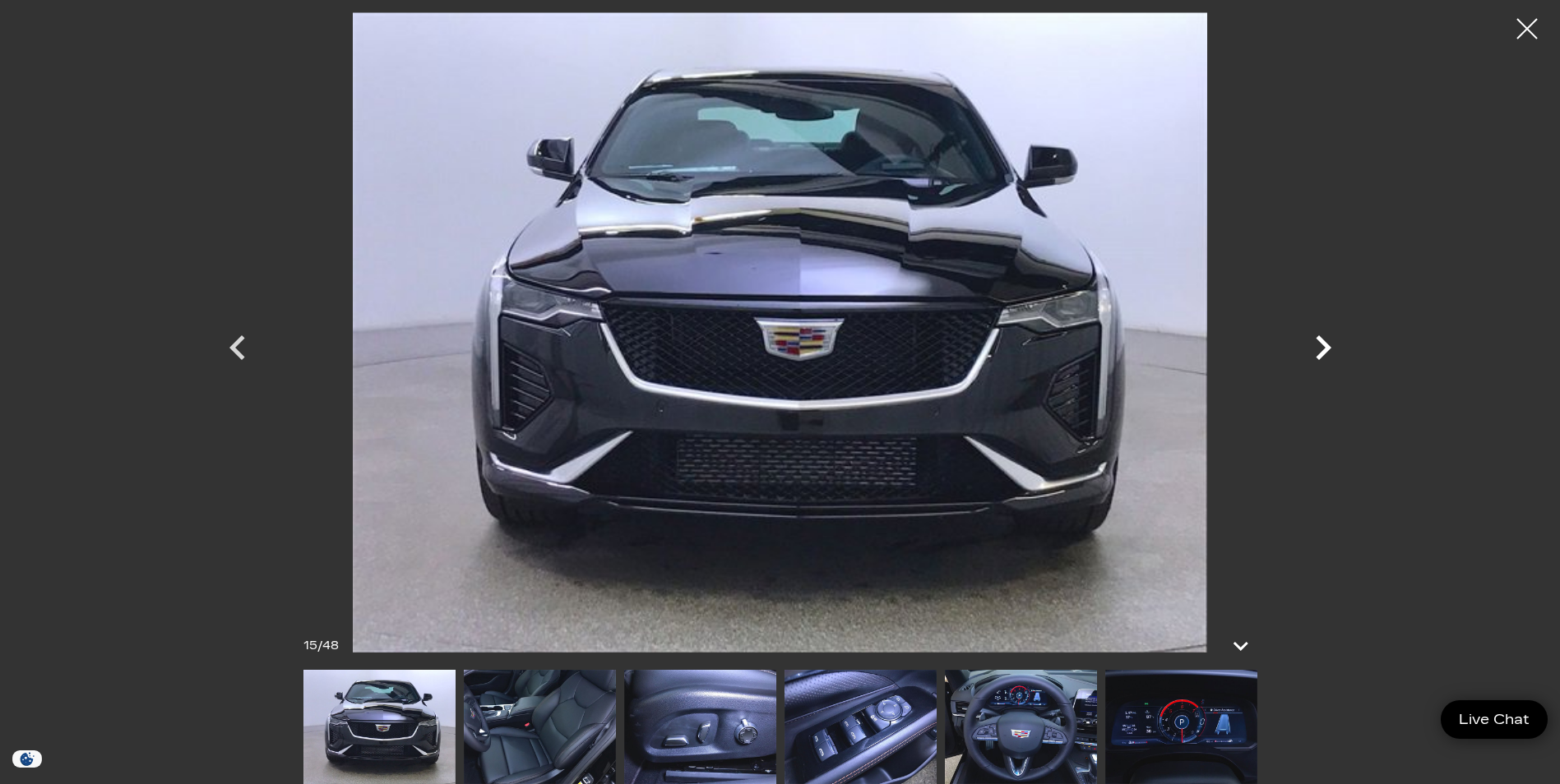
click at [1329, 348] on icon "Next" at bounding box center [1323, 348] width 16 height 25
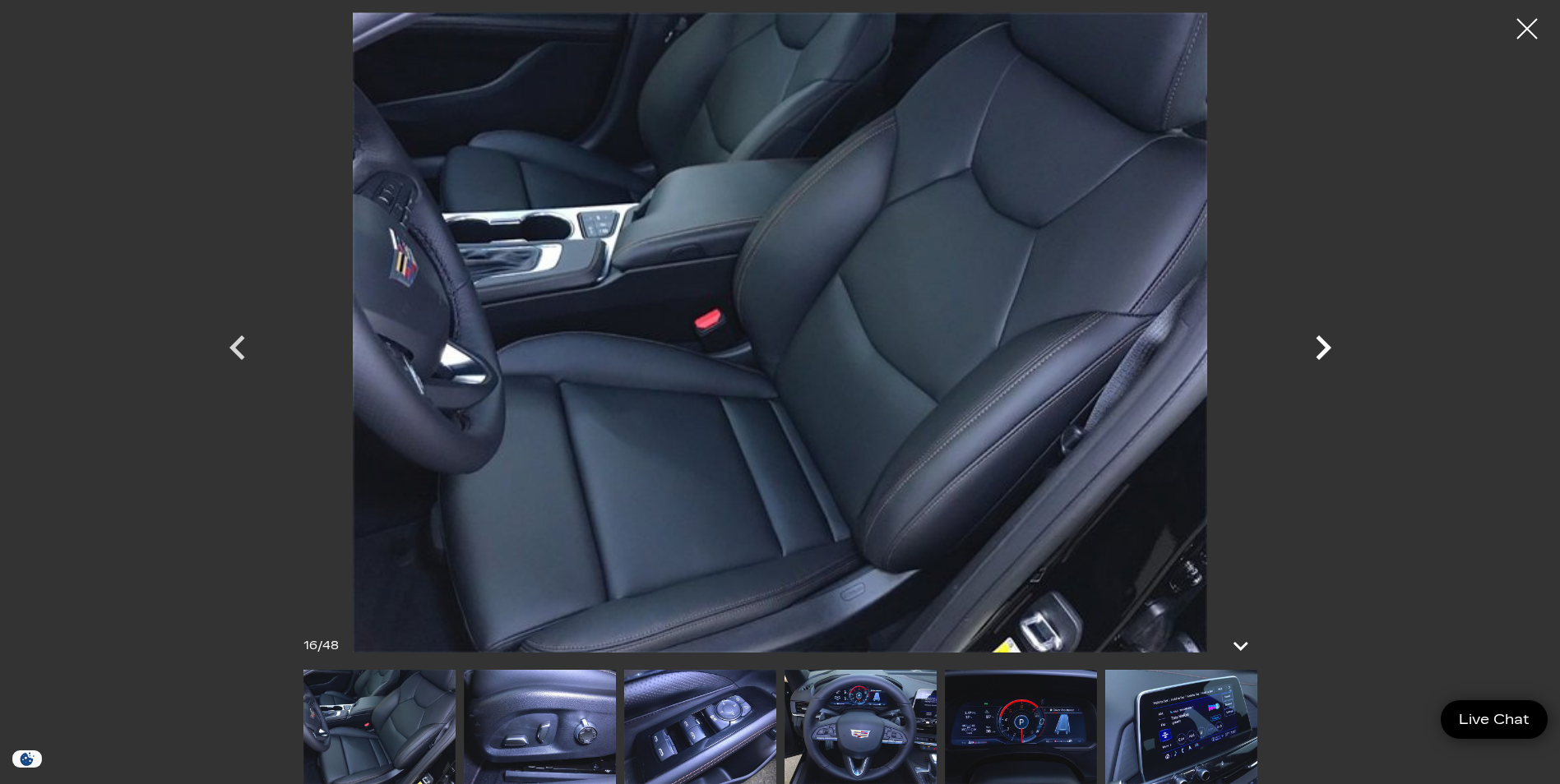
click at [1329, 348] on icon "Next" at bounding box center [1323, 348] width 16 height 25
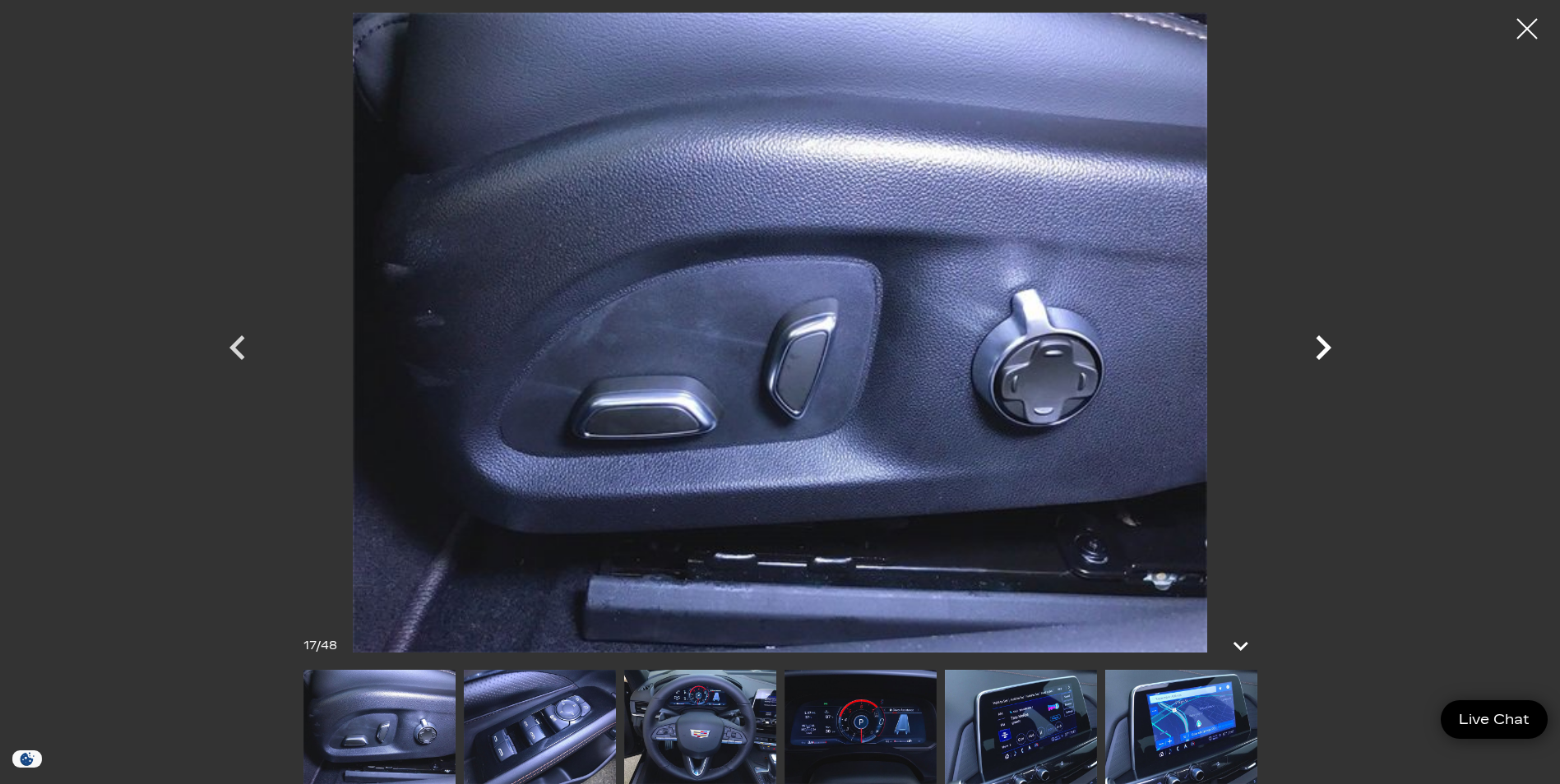
click at [1329, 348] on icon "Next" at bounding box center [1323, 348] width 16 height 25
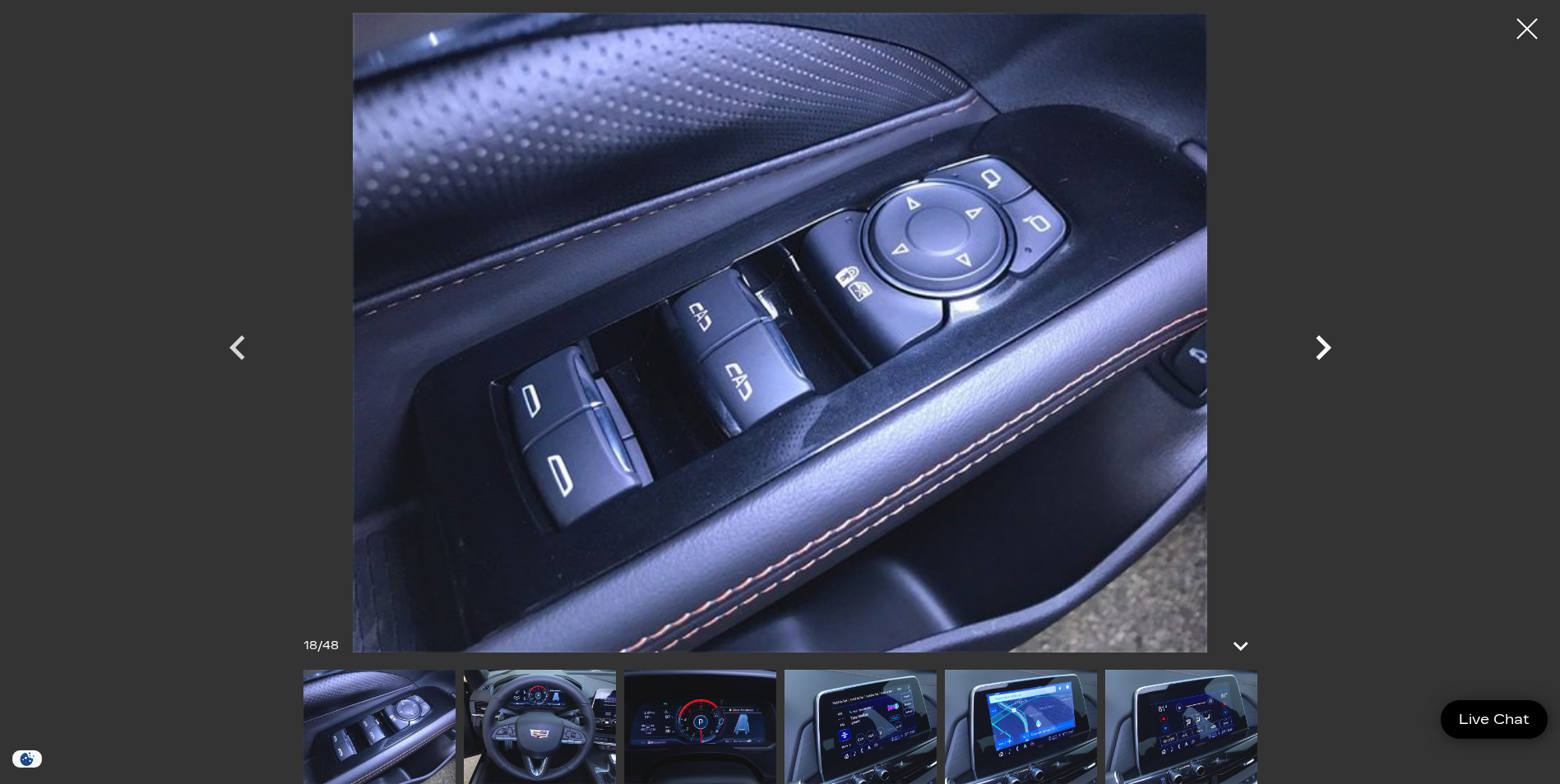
click at [1329, 348] on icon "Next" at bounding box center [1323, 348] width 16 height 25
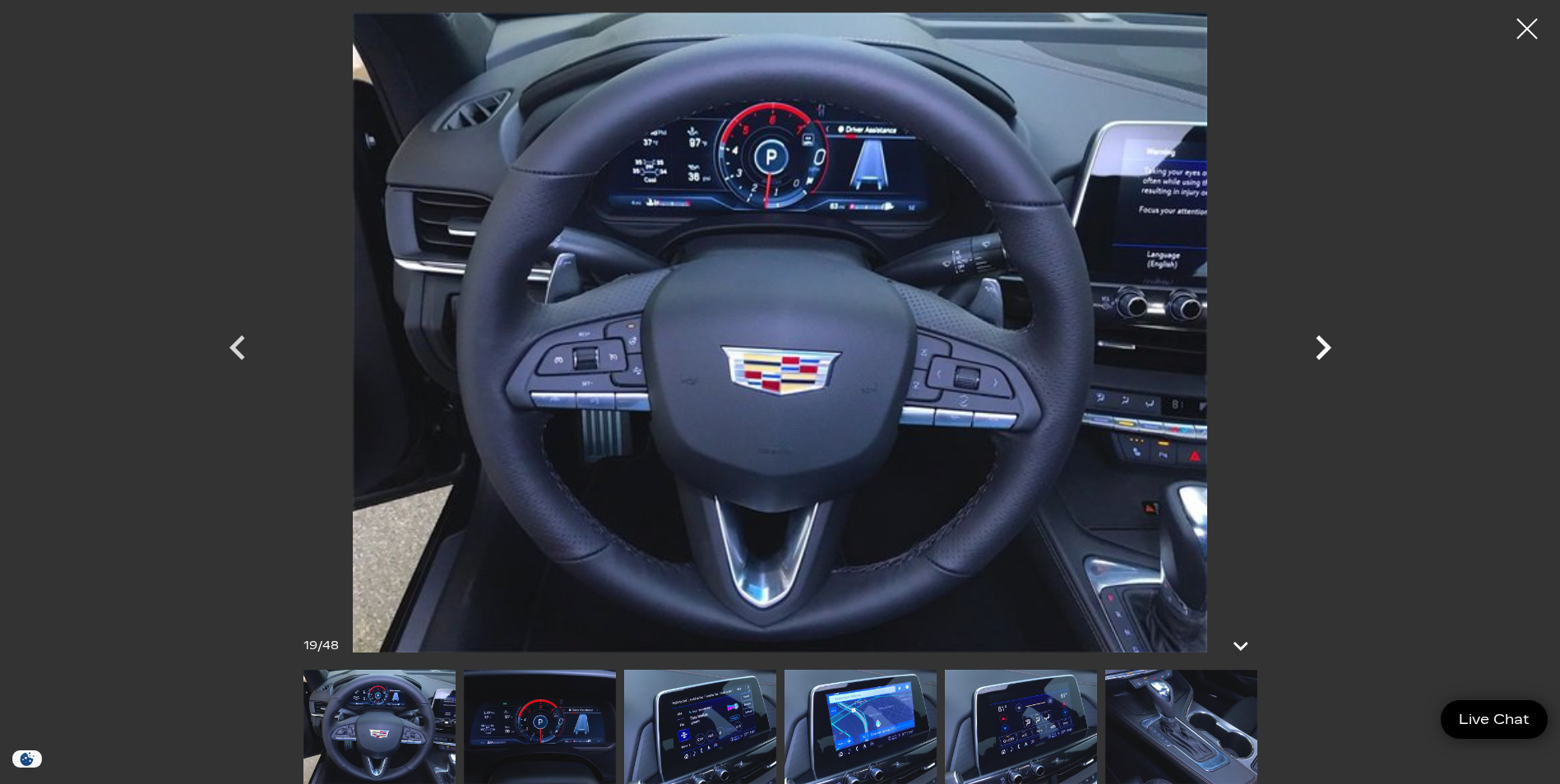
click at [1329, 348] on icon "Next" at bounding box center [1323, 348] width 16 height 25
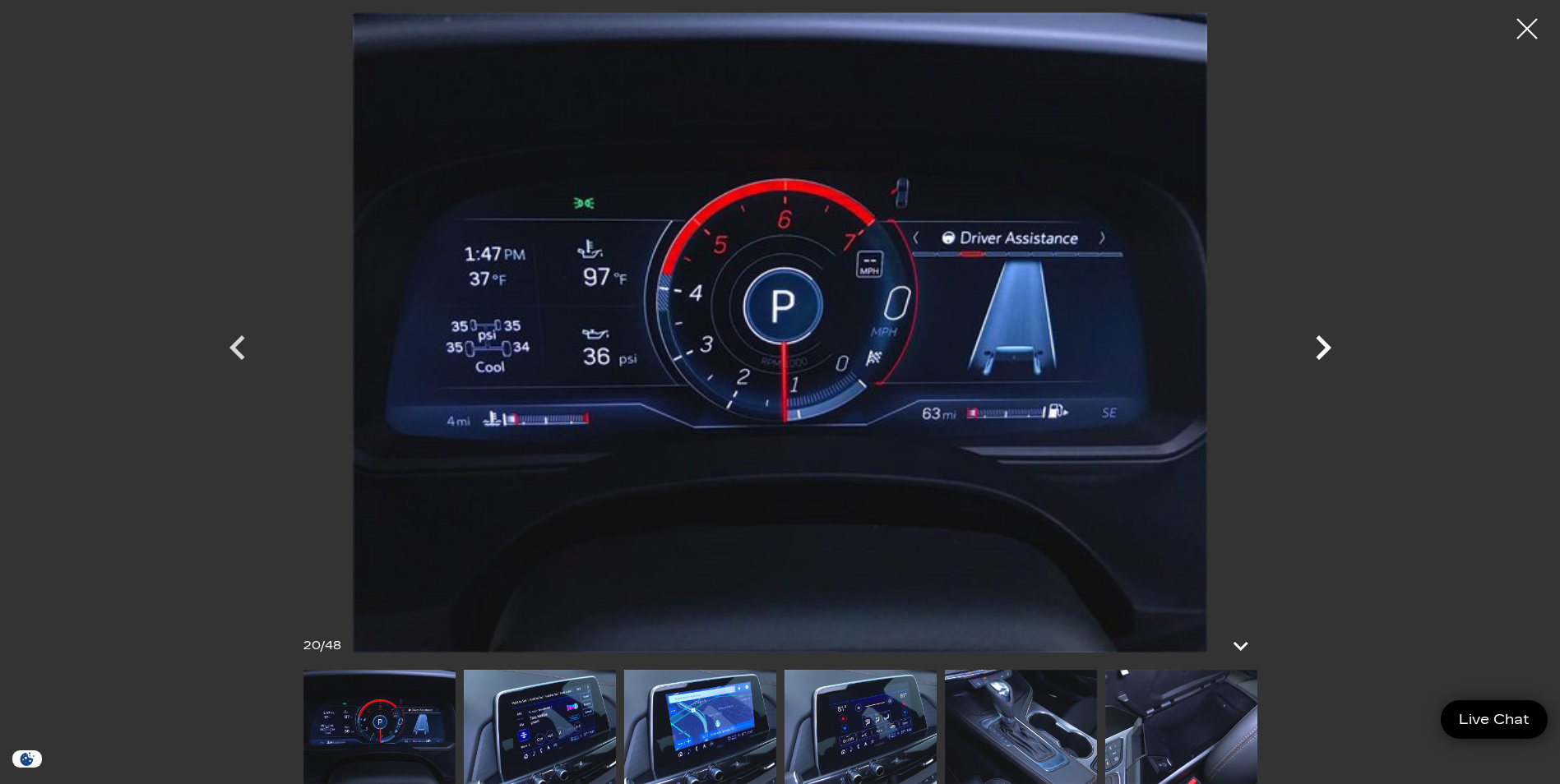
click at [1329, 348] on icon "Next" at bounding box center [1323, 348] width 16 height 25
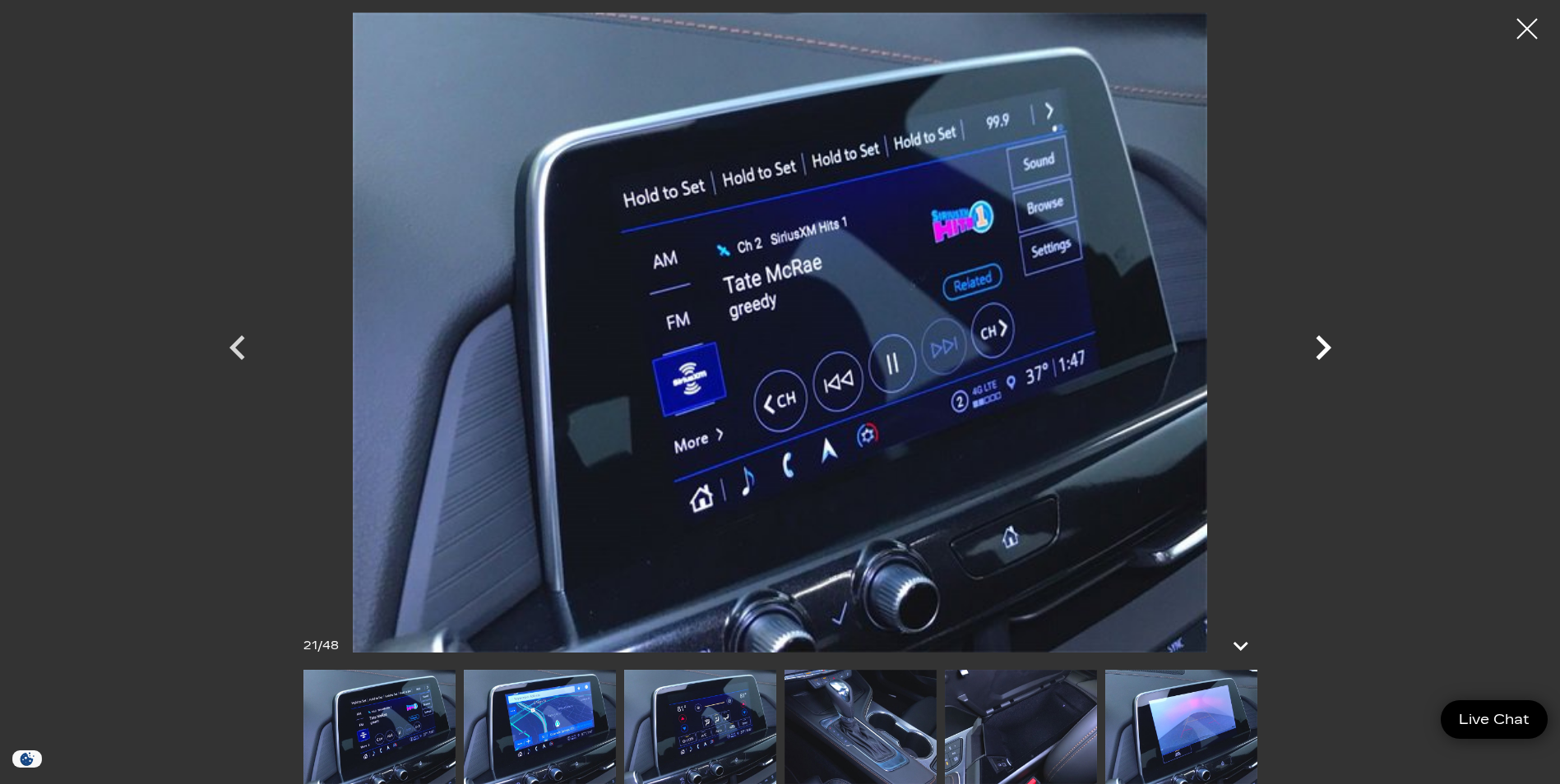
click at [1325, 348] on icon "Next" at bounding box center [1323, 348] width 16 height 25
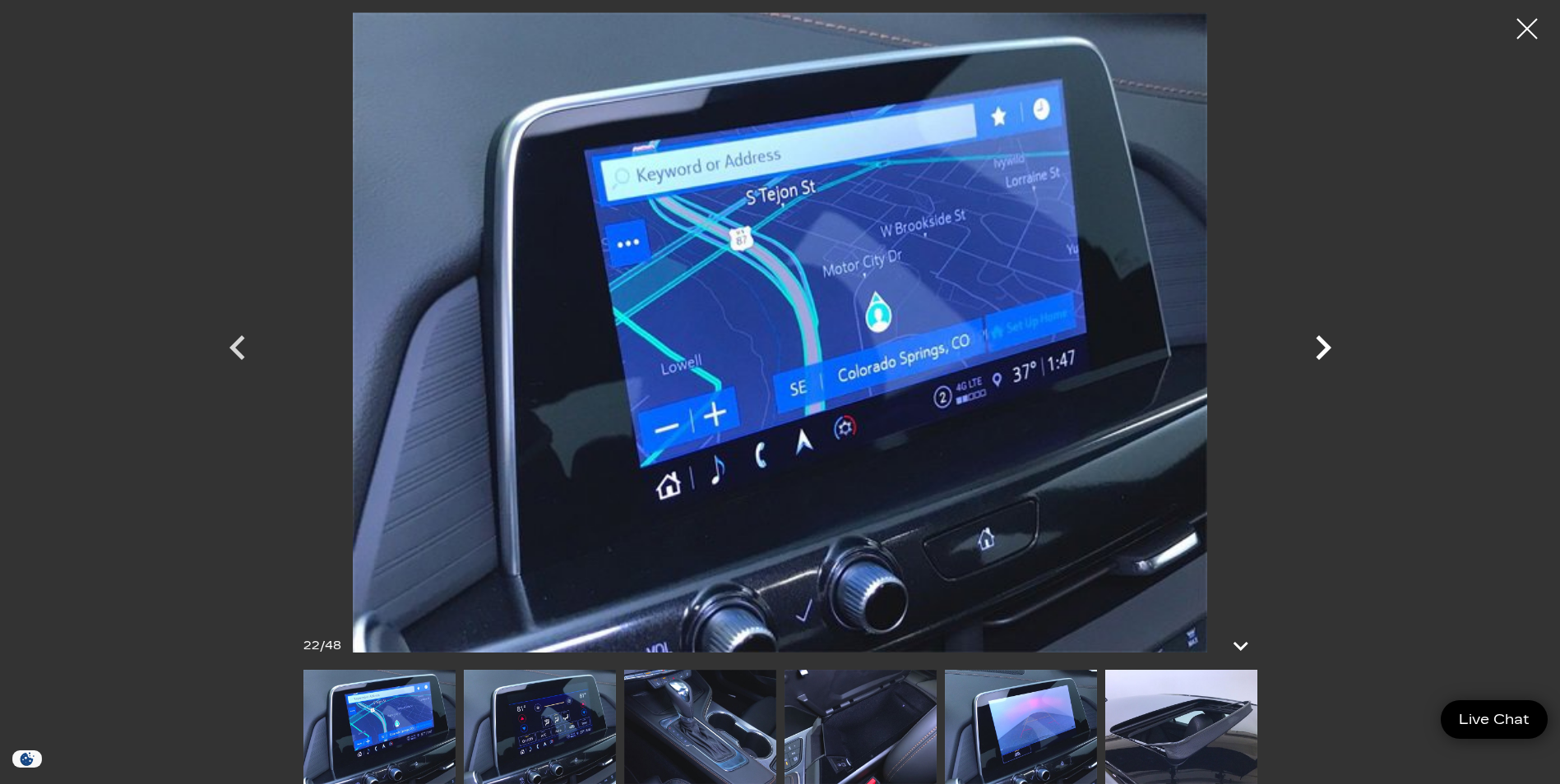
click at [1325, 349] on icon "Next" at bounding box center [1323, 348] width 16 height 25
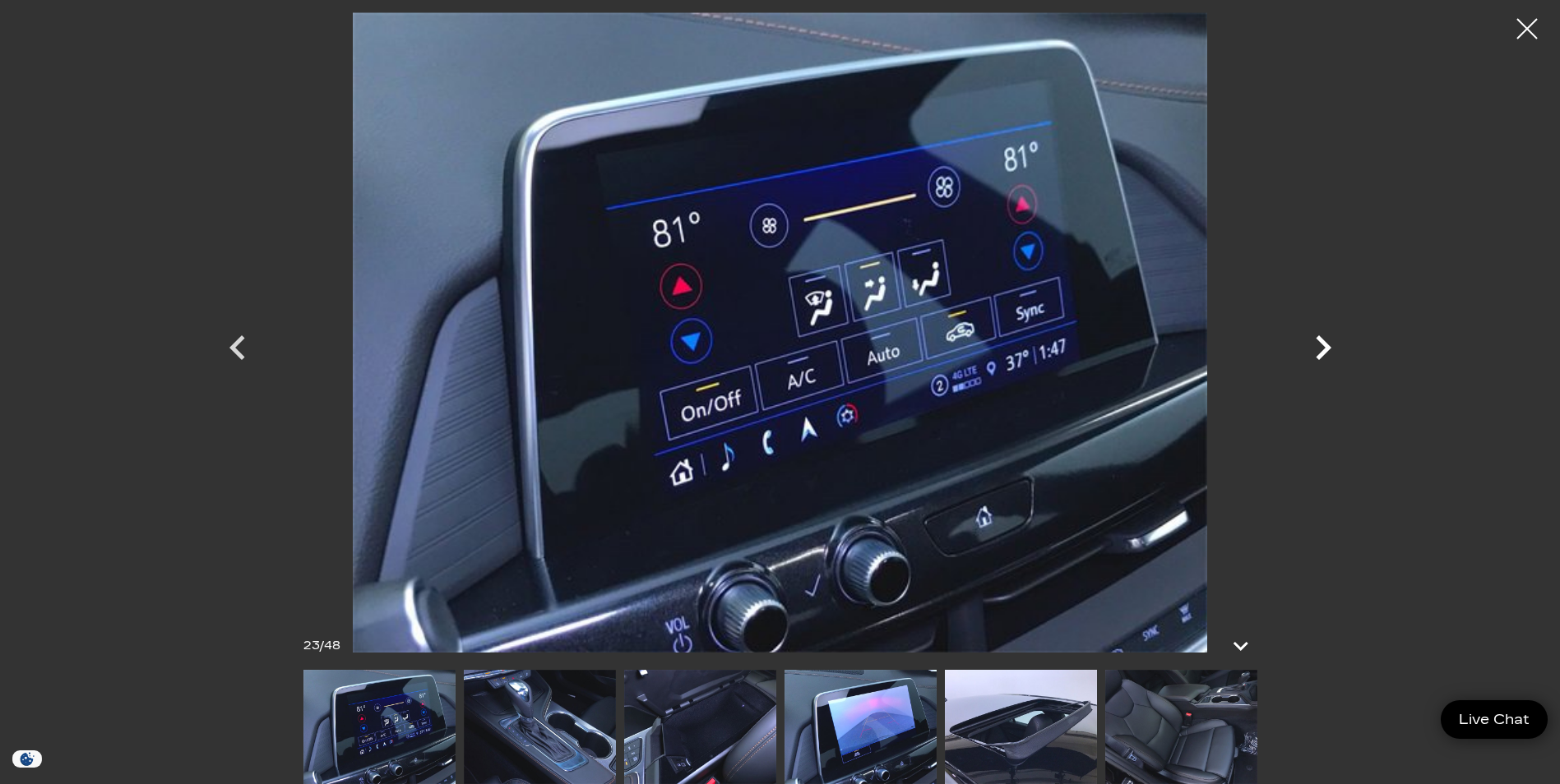
click at [1325, 349] on icon "Next" at bounding box center [1323, 348] width 16 height 25
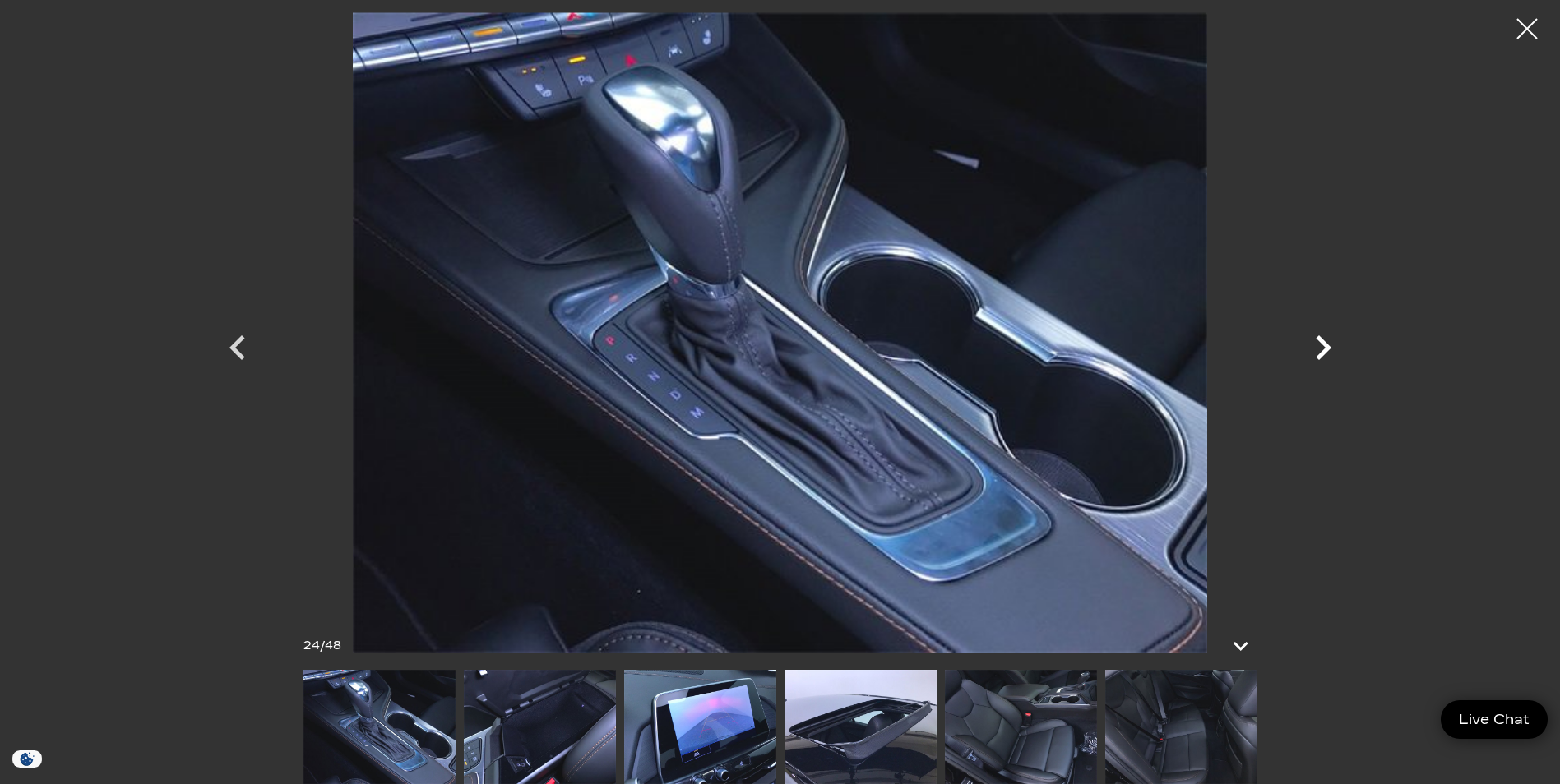
click at [1325, 349] on icon "Next" at bounding box center [1323, 348] width 16 height 25
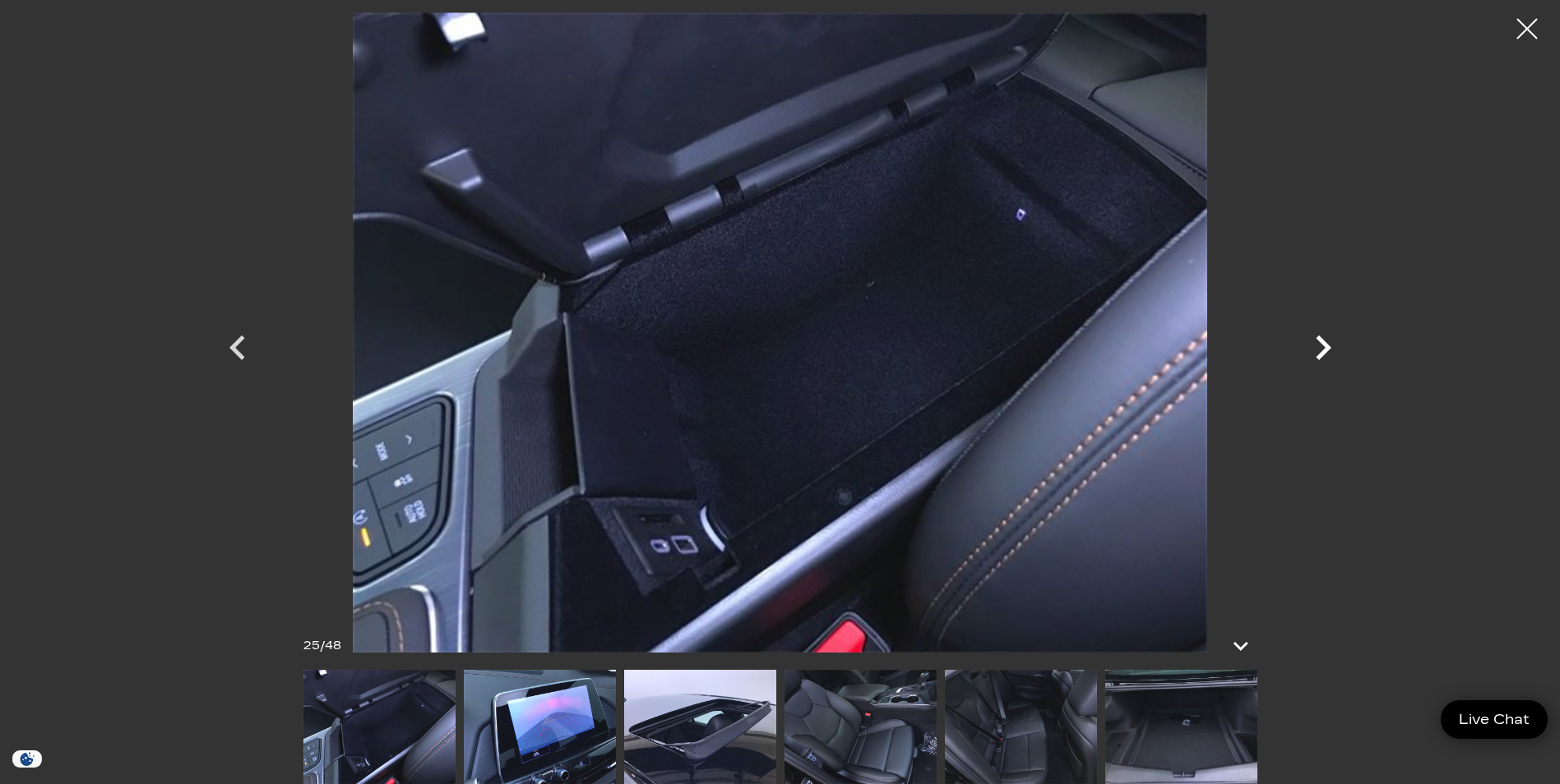
click at [1325, 349] on icon "Next" at bounding box center [1323, 348] width 16 height 25
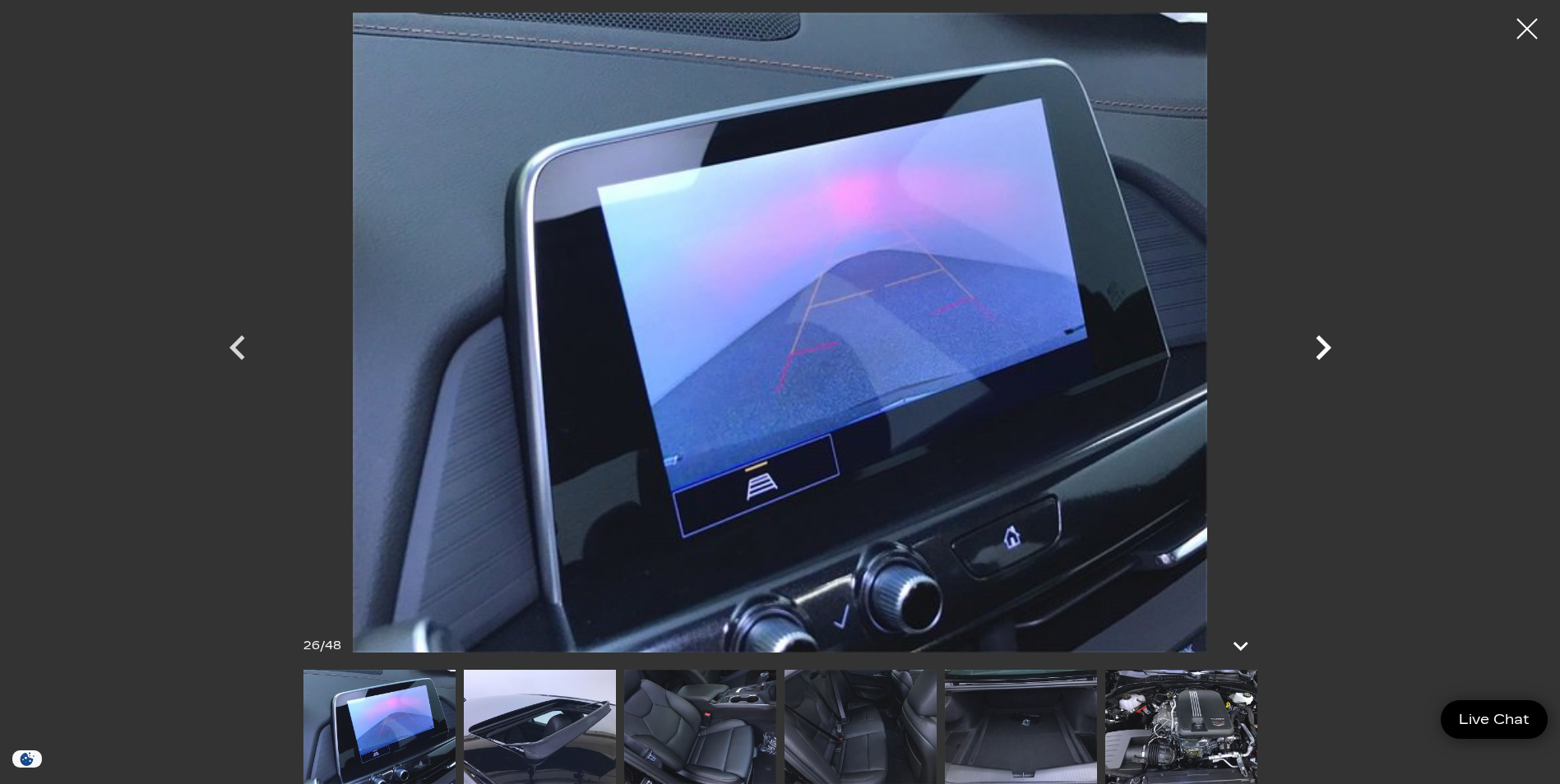
click at [1321, 349] on icon "Next" at bounding box center [1323, 347] width 49 height 49
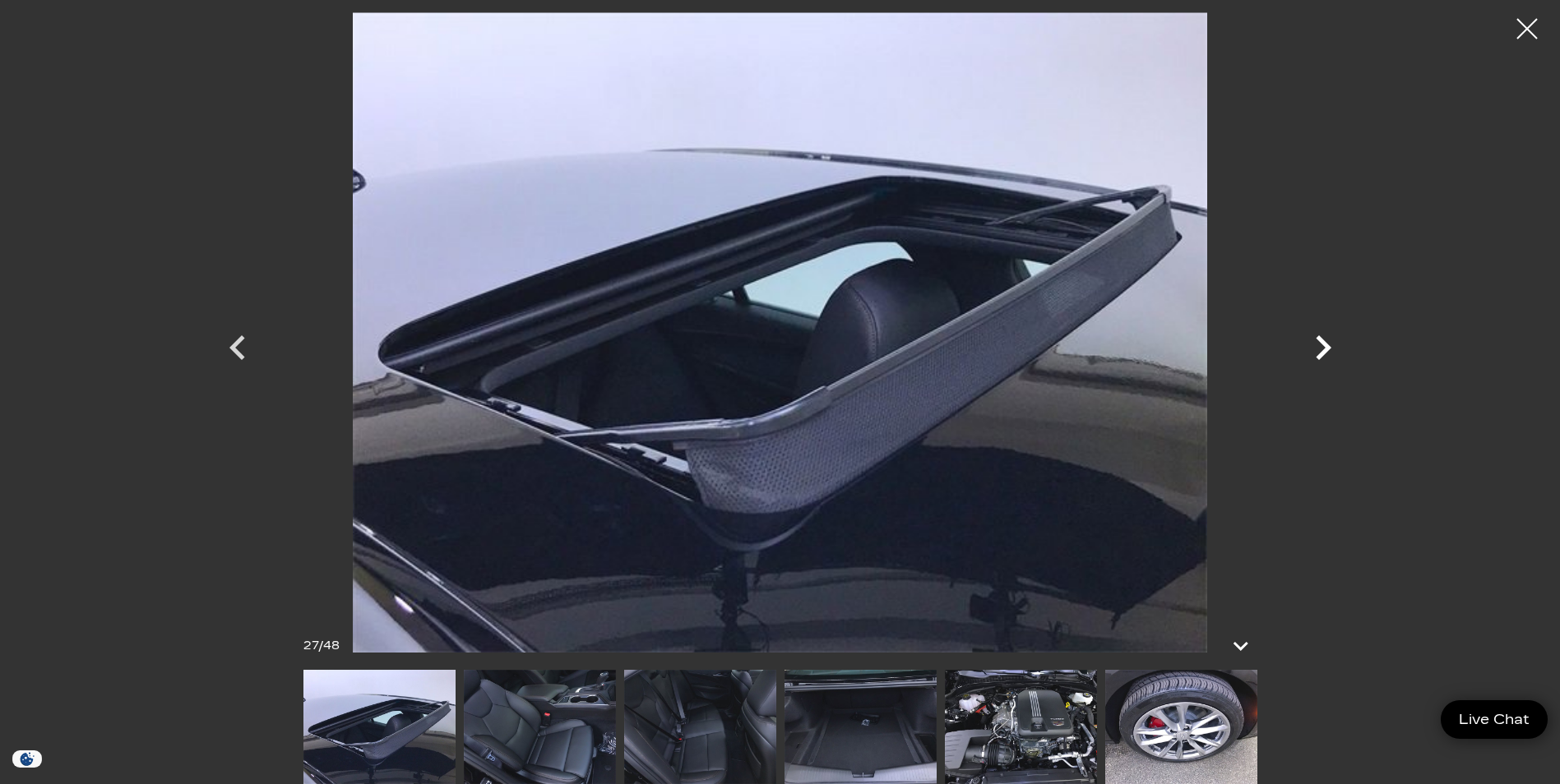
click at [1321, 349] on icon "Next" at bounding box center [1323, 347] width 49 height 49
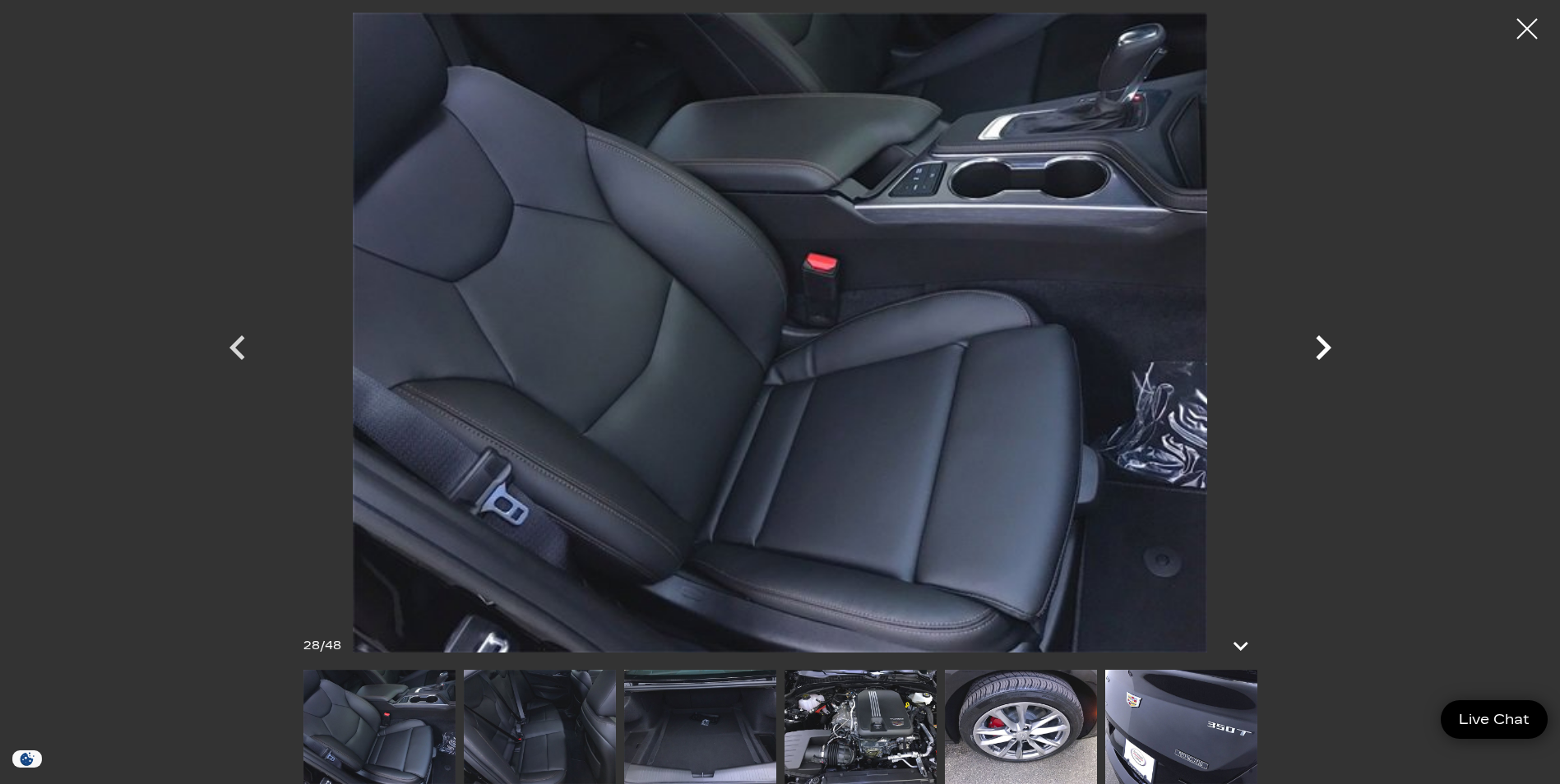
click at [1321, 349] on icon "Next" at bounding box center [1323, 347] width 49 height 49
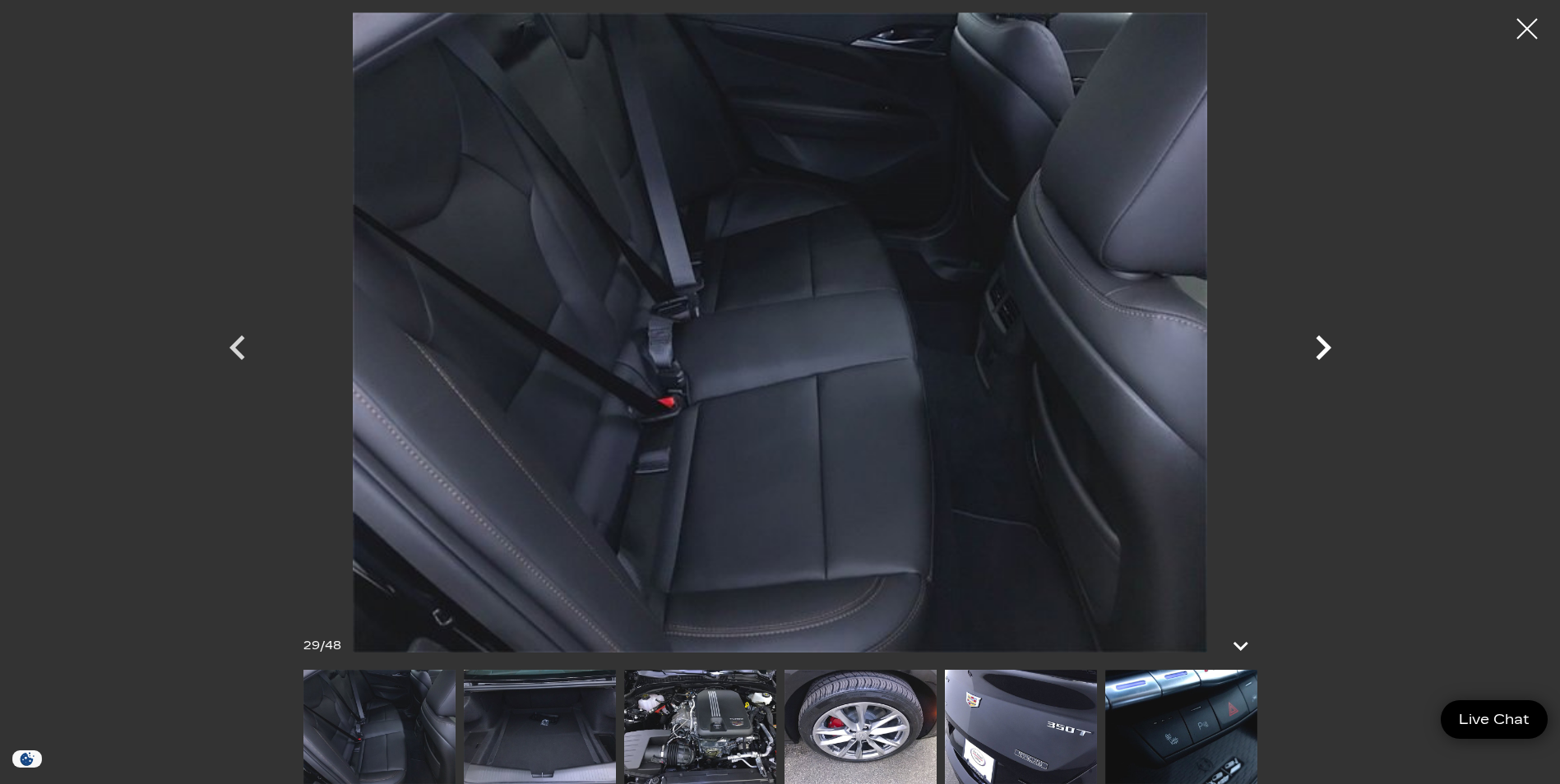
click at [1321, 349] on icon "Next" at bounding box center [1323, 347] width 49 height 49
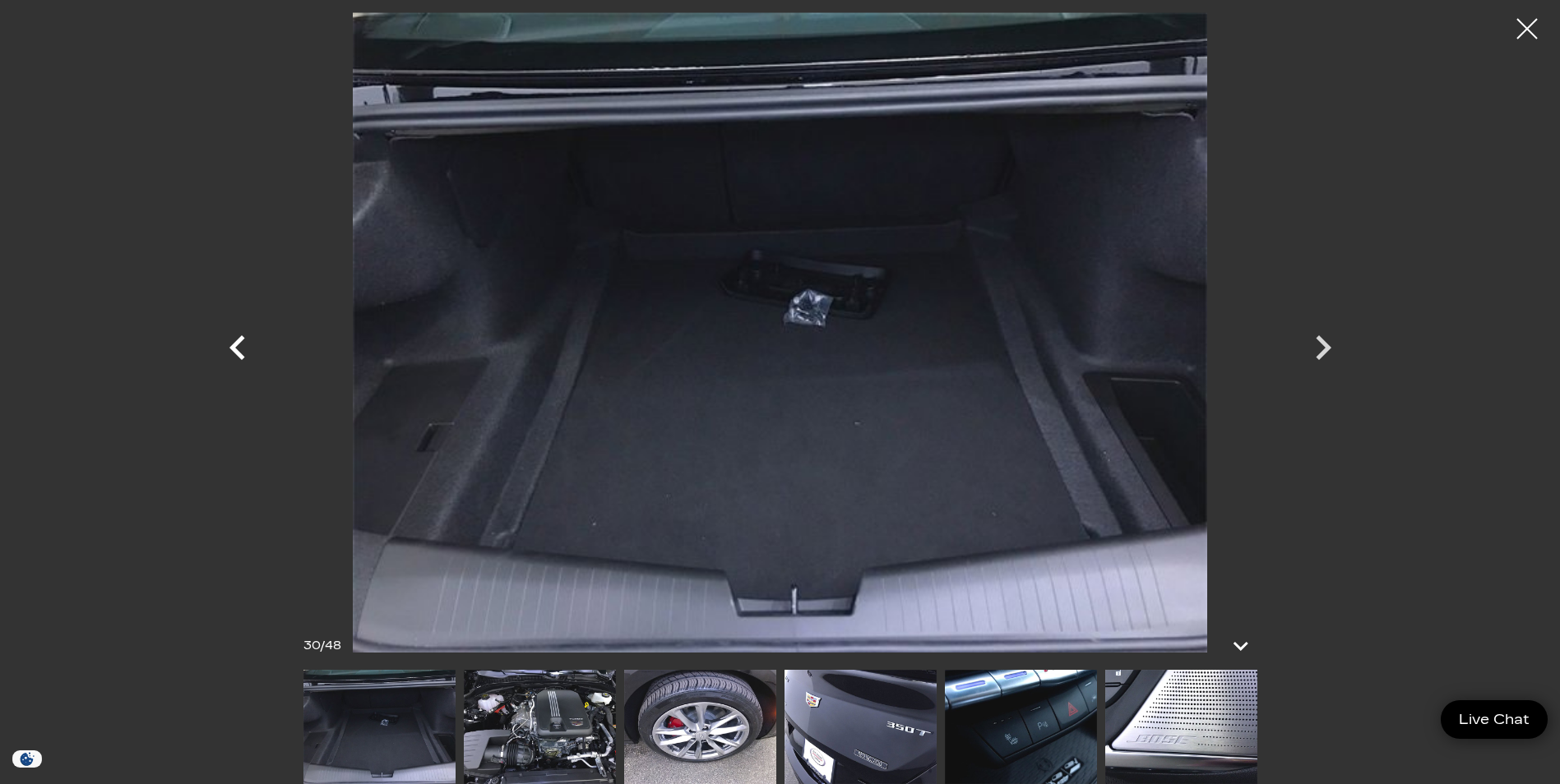
click at [240, 345] on icon "Previous" at bounding box center [237, 347] width 49 height 49
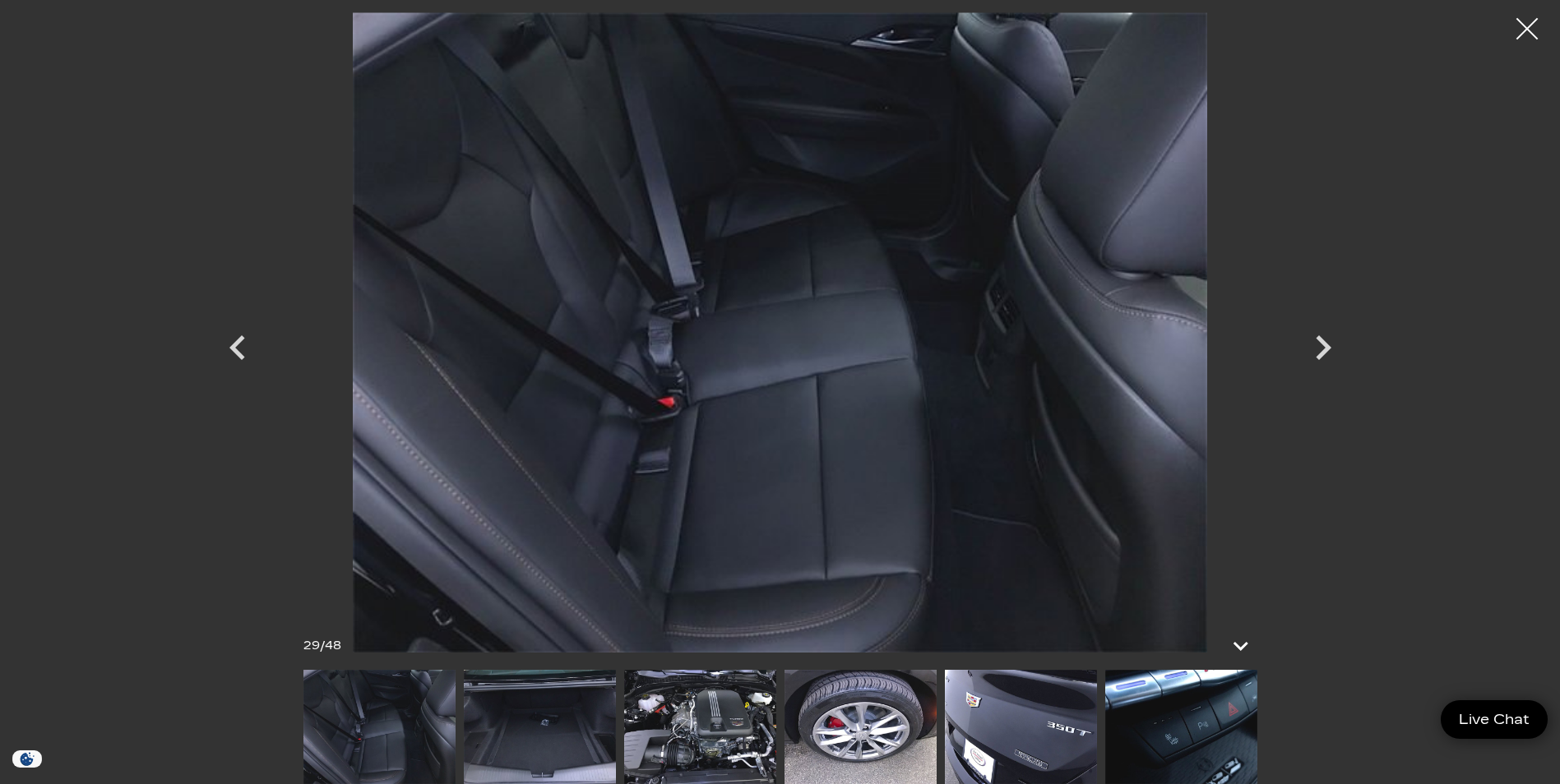
click at [1525, 30] on div at bounding box center [1527, 29] width 44 height 44
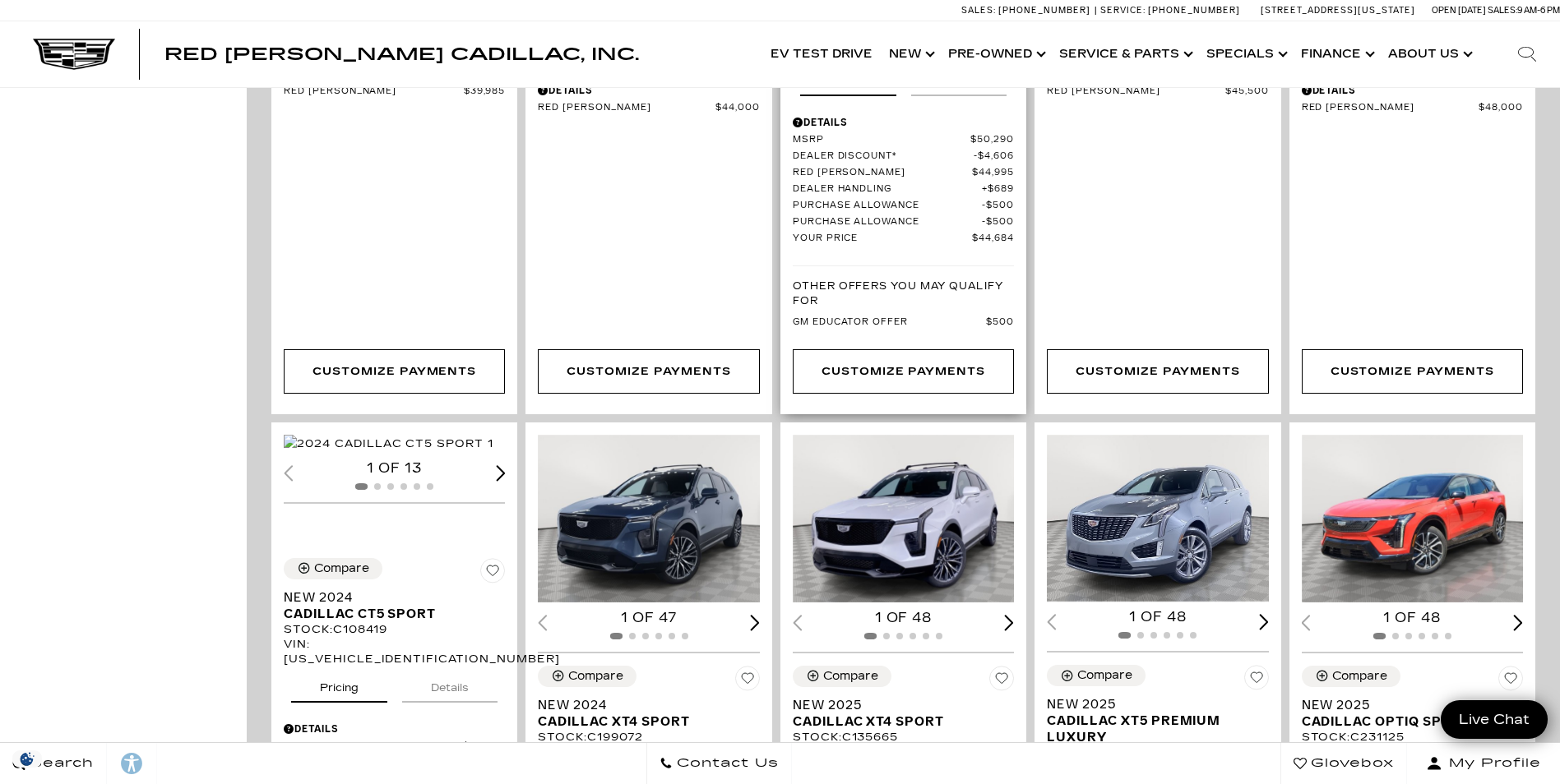
scroll to position [1562, 0]
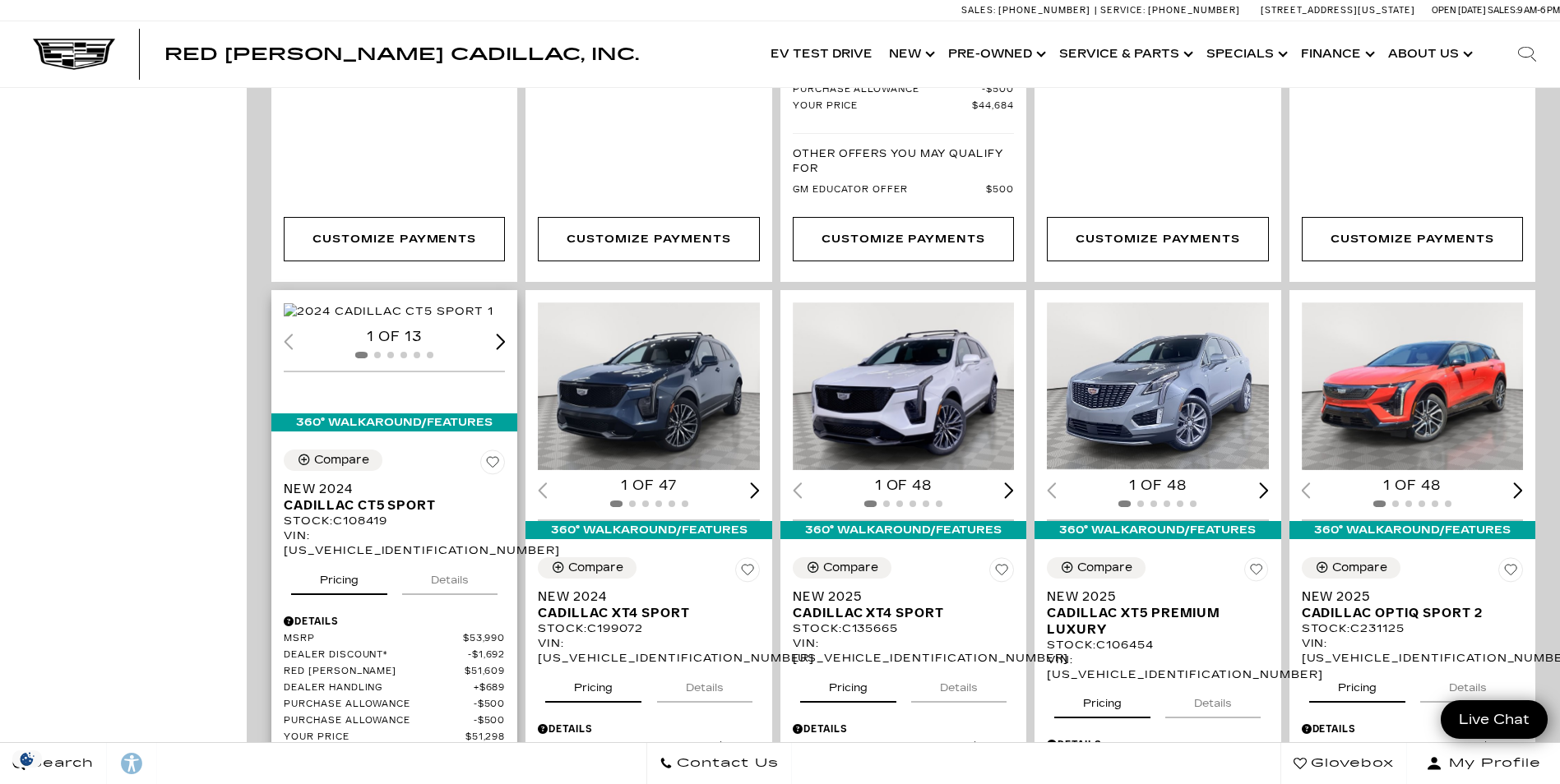
click at [353, 307] on img "1 / 2" at bounding box center [388, 313] width 210 height 18
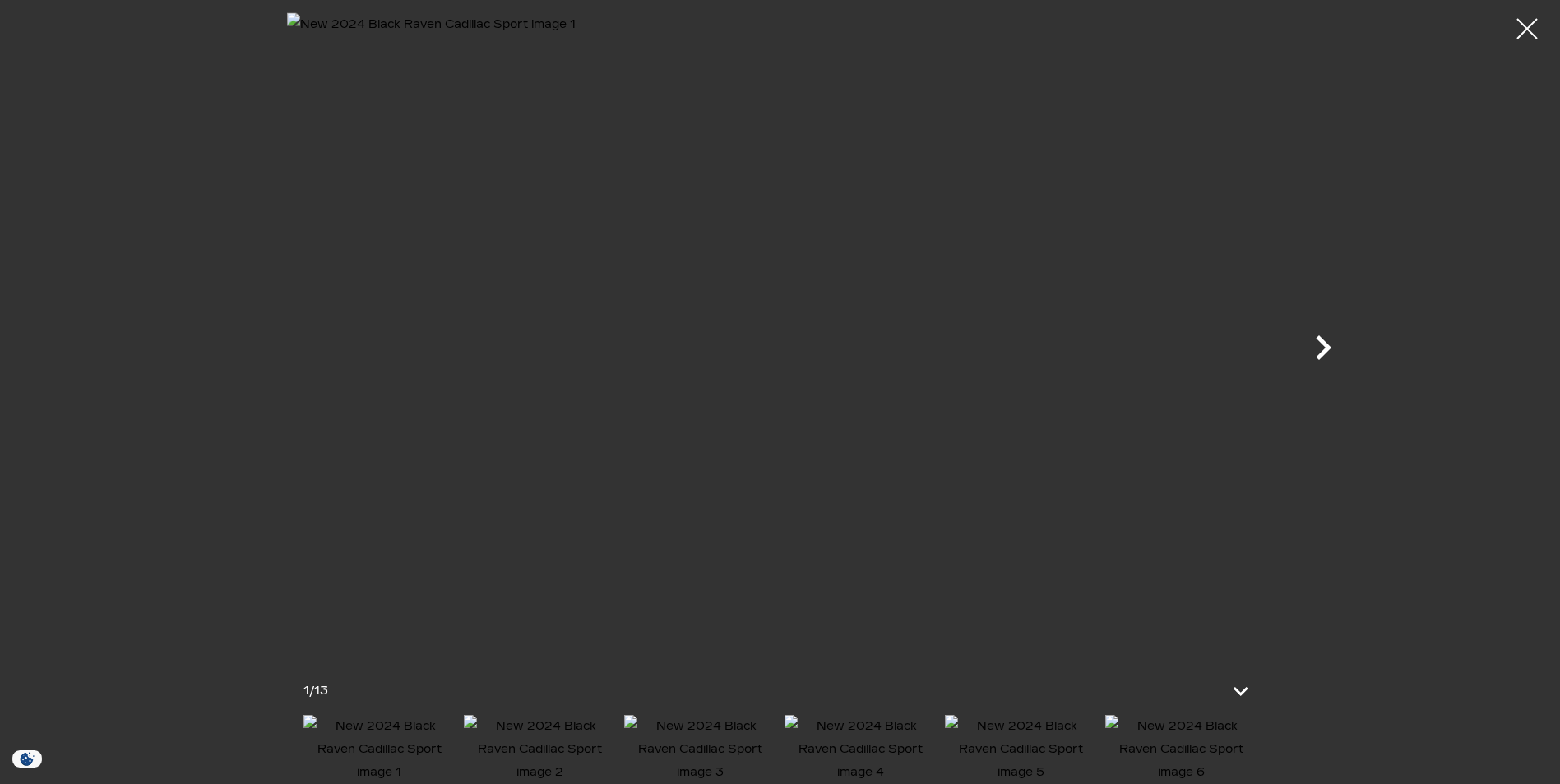
scroll to position [82, 0]
click at [1324, 348] on icon "Next" at bounding box center [1323, 348] width 16 height 25
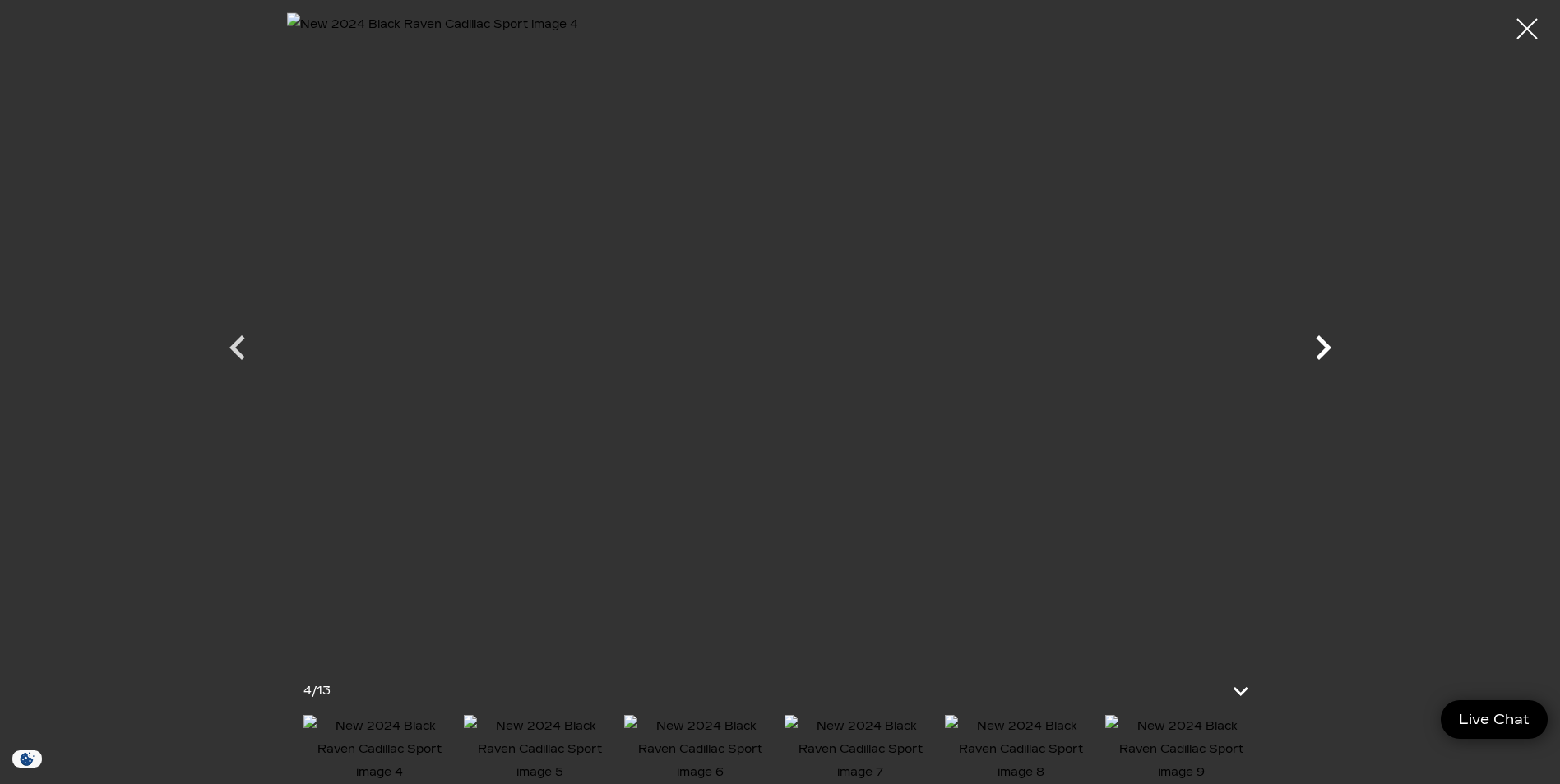
click at [1324, 348] on icon "Next" at bounding box center [1323, 348] width 16 height 25
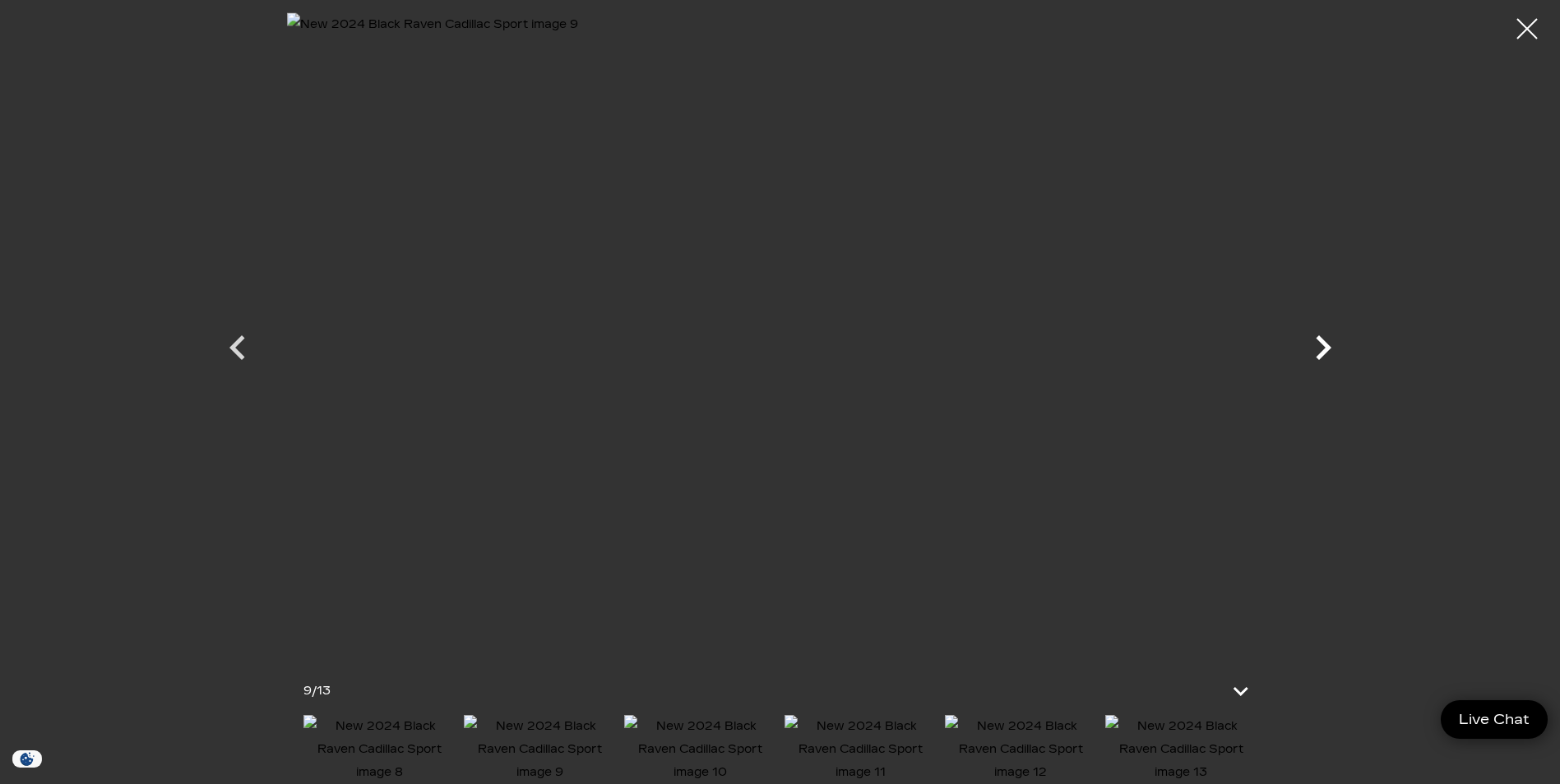
click at [1324, 348] on icon "Next" at bounding box center [1323, 348] width 16 height 25
click at [1324, 348] on div at bounding box center [780, 333] width 1151 height 640
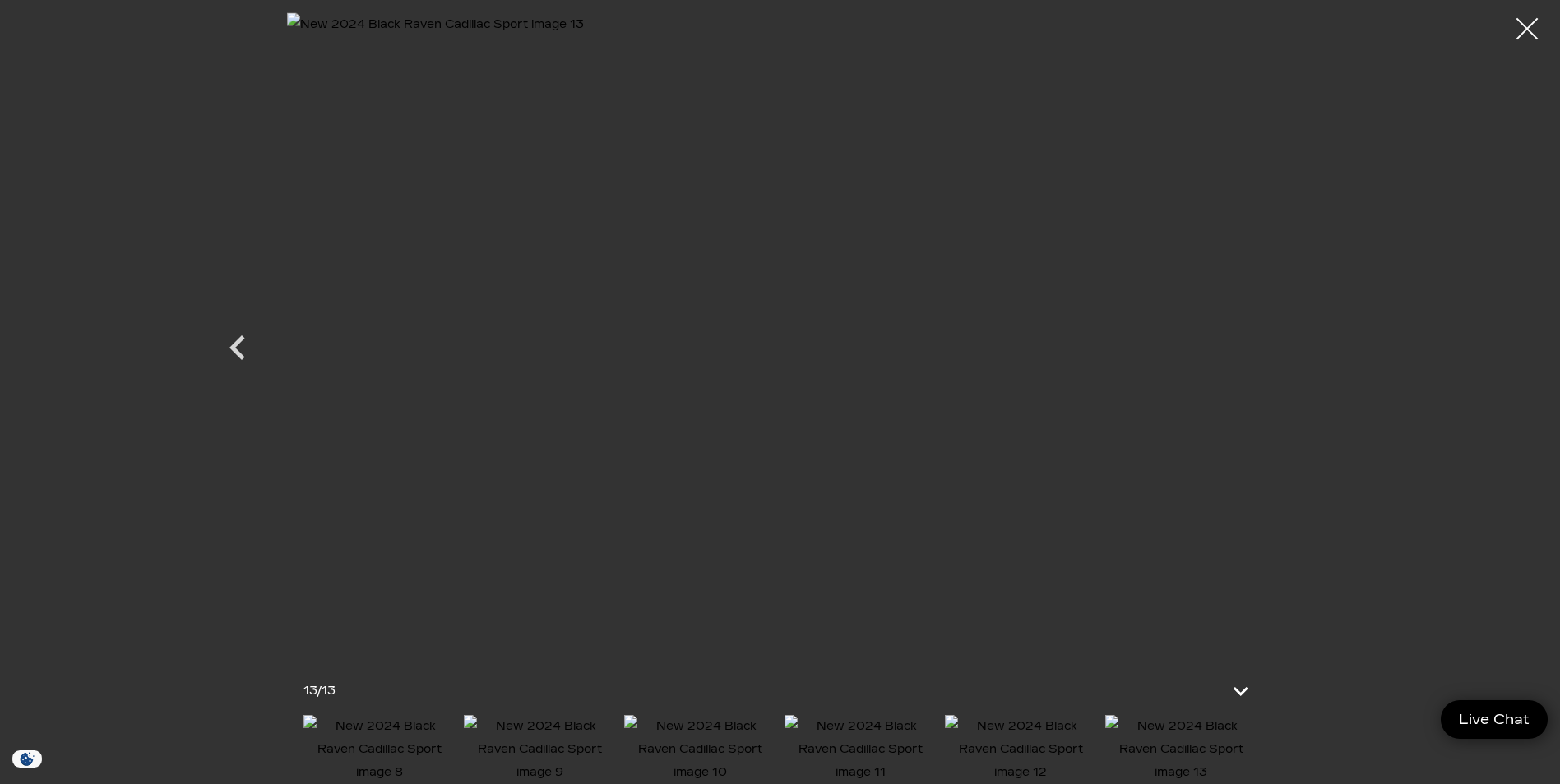
click at [1526, 33] on div at bounding box center [1527, 29] width 44 height 44
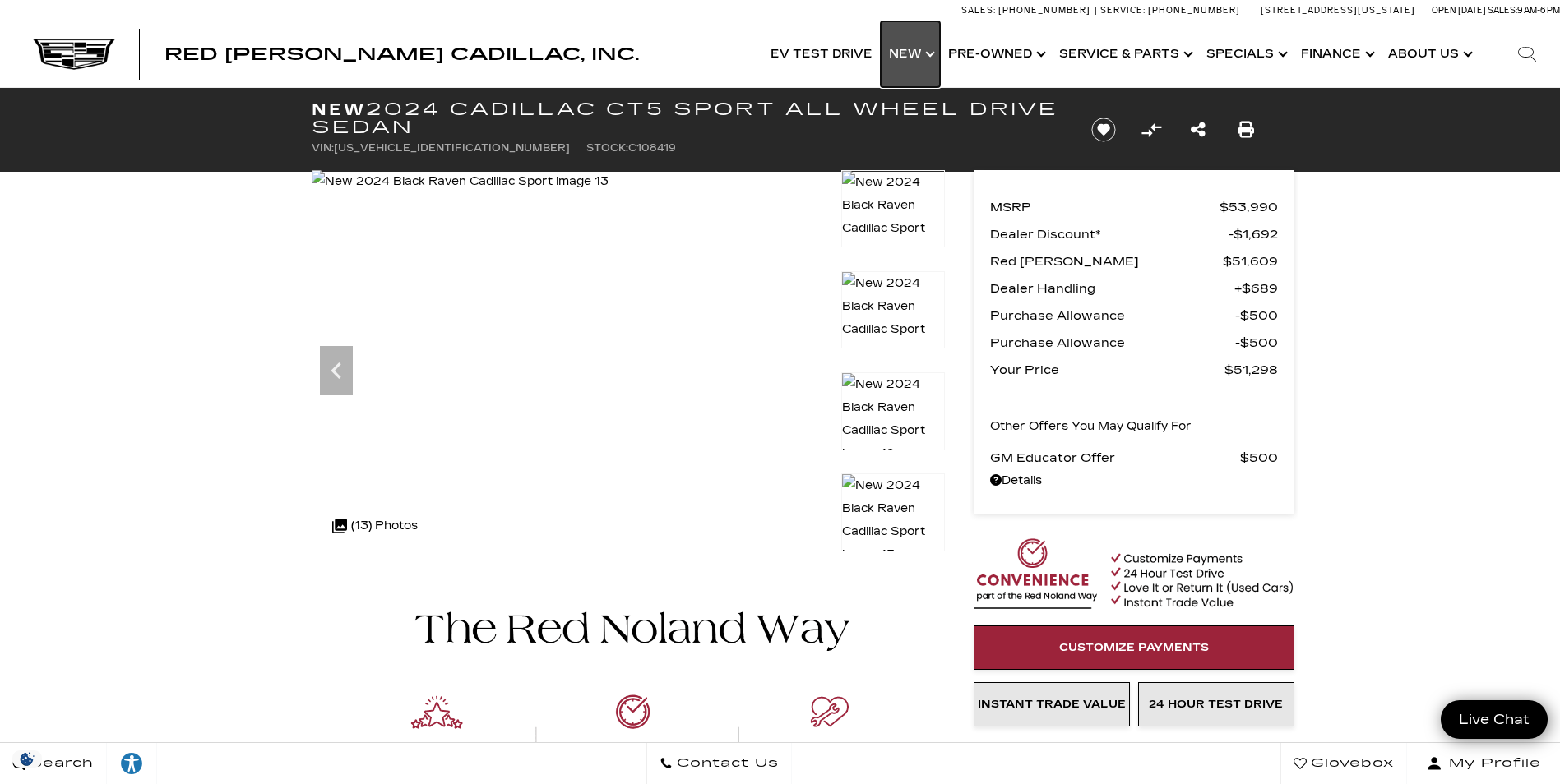
click at [913, 56] on link "Show New" at bounding box center [909, 54] width 59 height 66
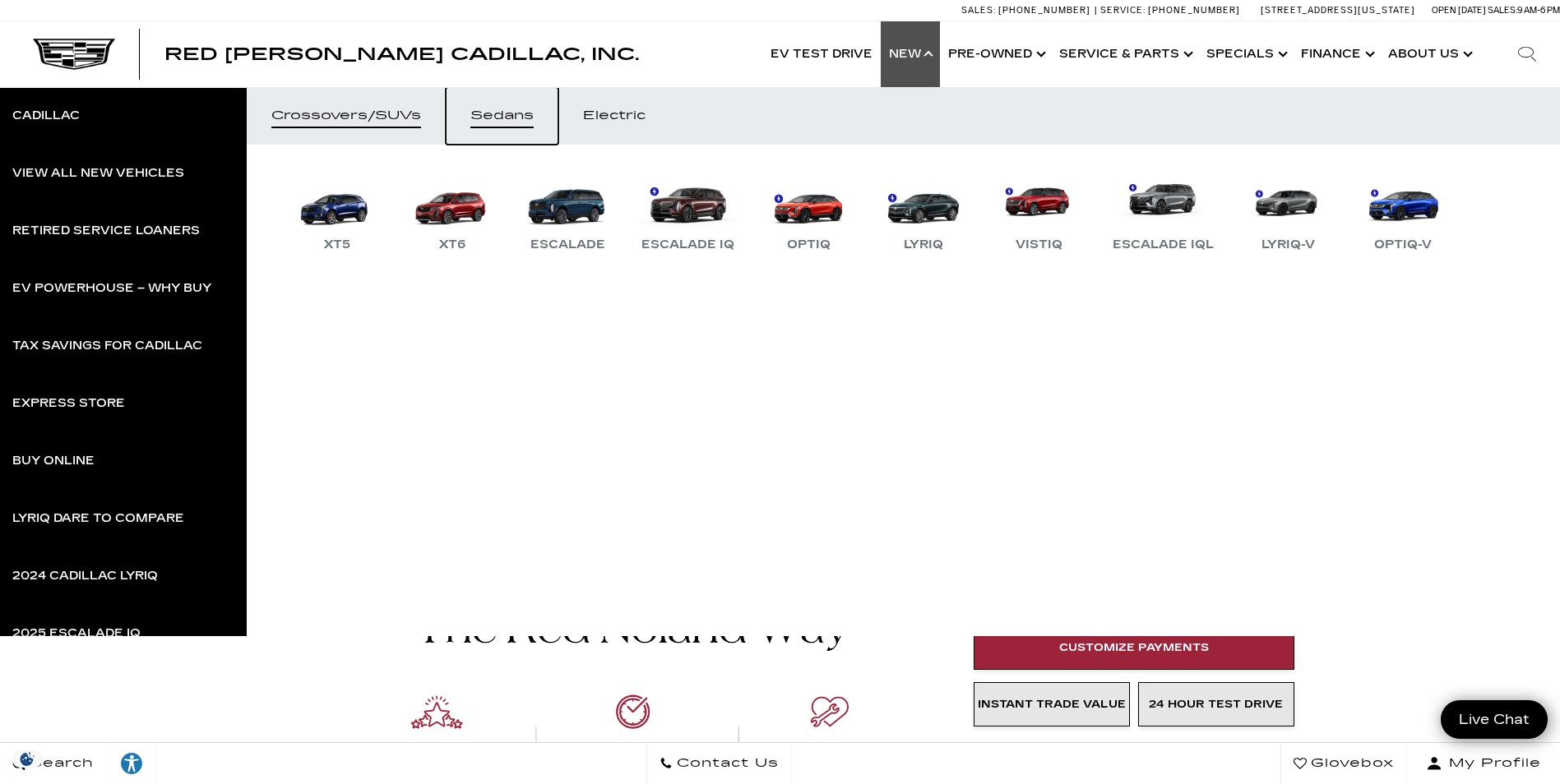
click at [502, 119] on div "Sedans" at bounding box center [502, 116] width 63 height 12
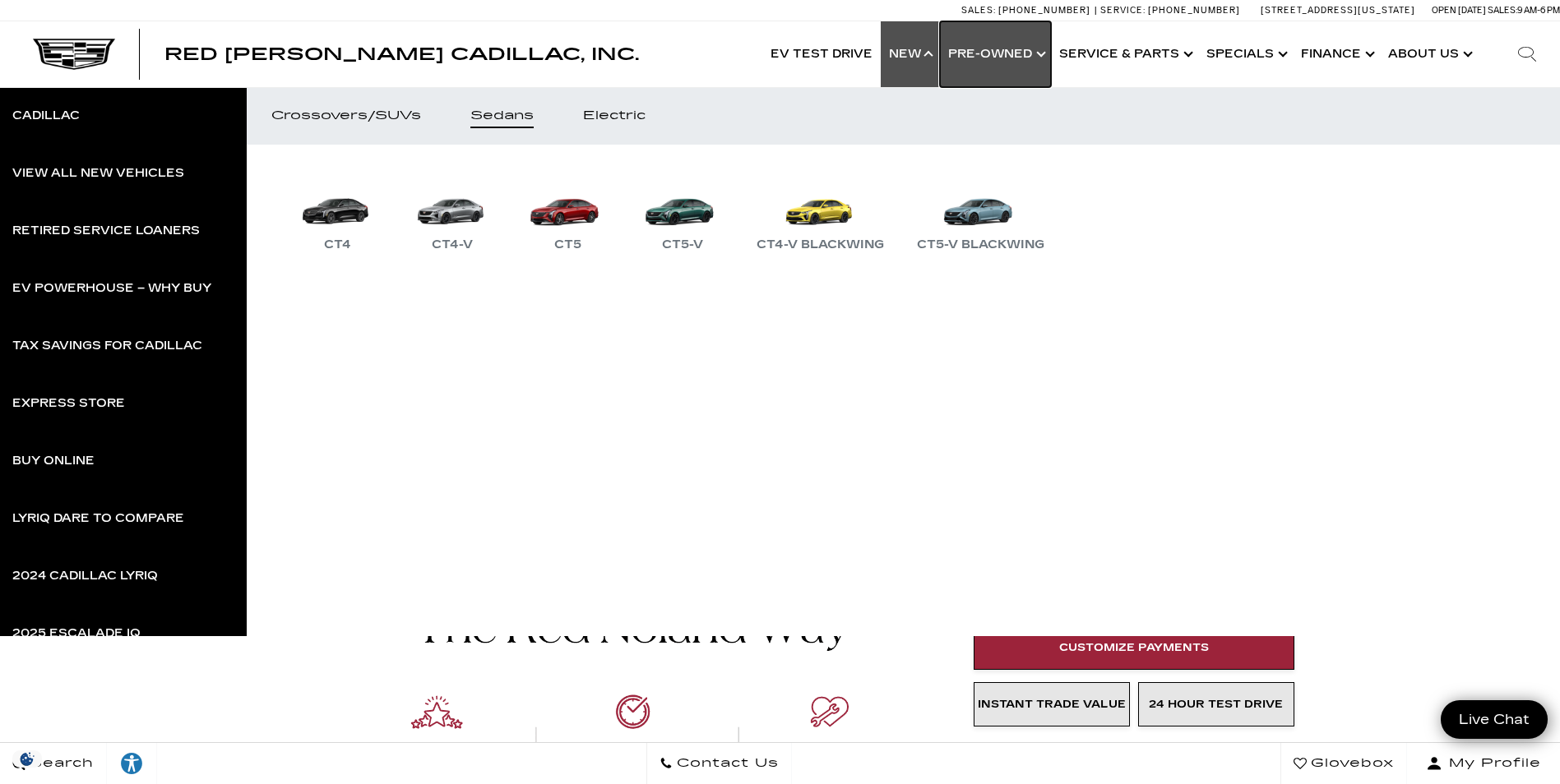
click at [1045, 52] on link "Show Pre-Owned" at bounding box center [996, 54] width 111 height 66
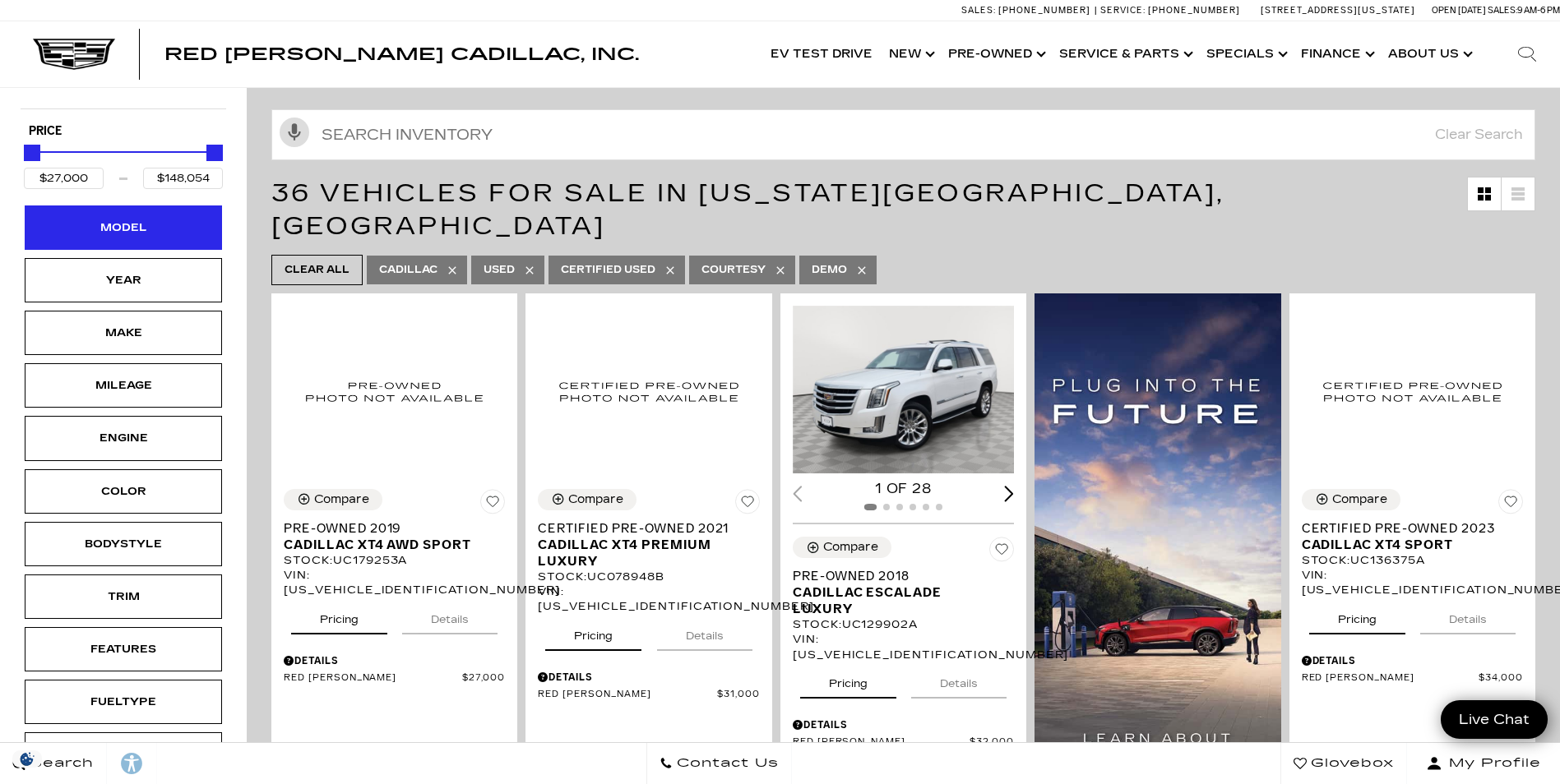
scroll to position [164, 0]
click at [121, 227] on div "Model" at bounding box center [123, 228] width 82 height 18
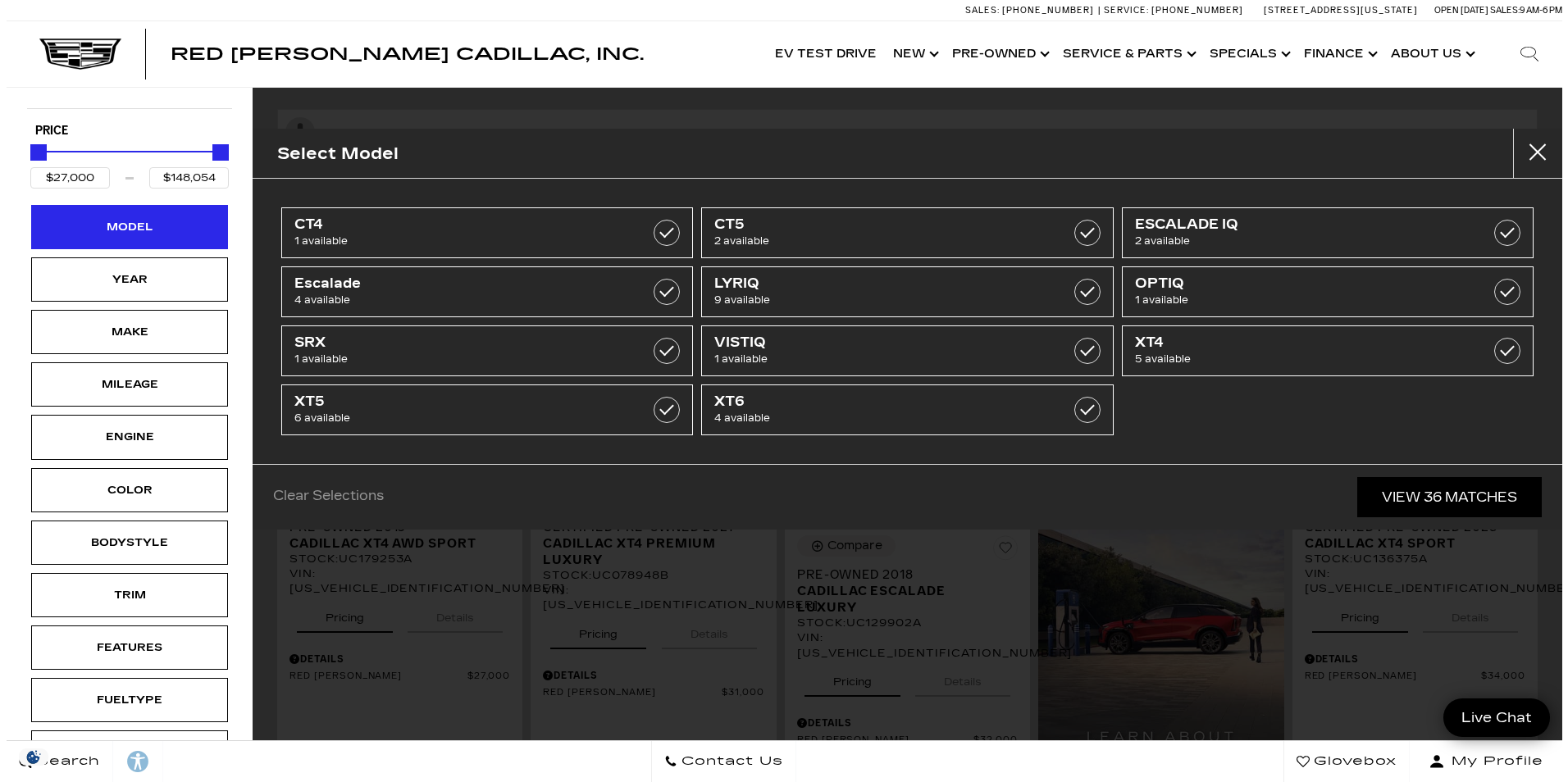
scroll to position [0, 0]
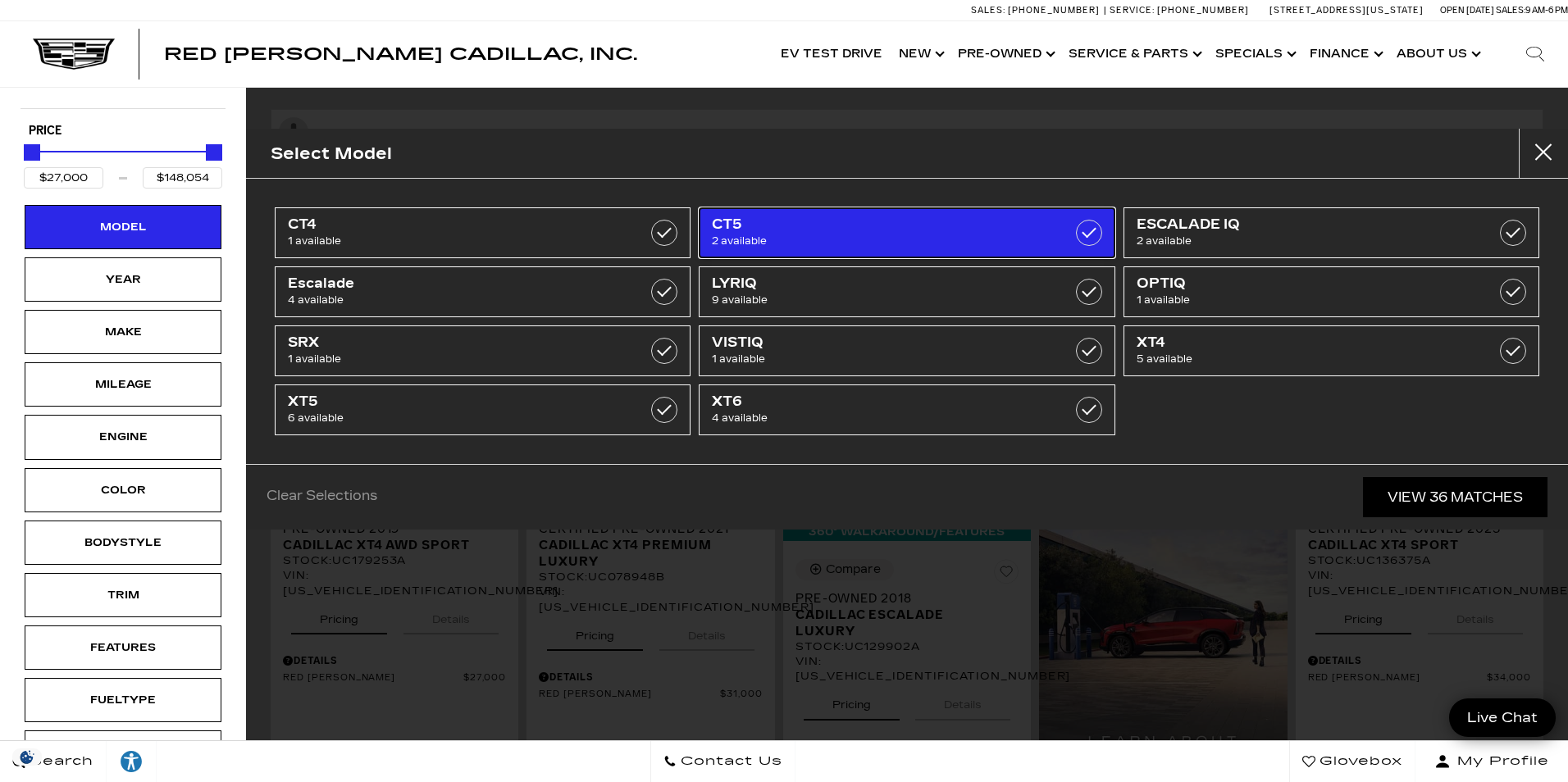
click at [888, 232] on span "CT5" at bounding box center [878, 225] width 331 height 17
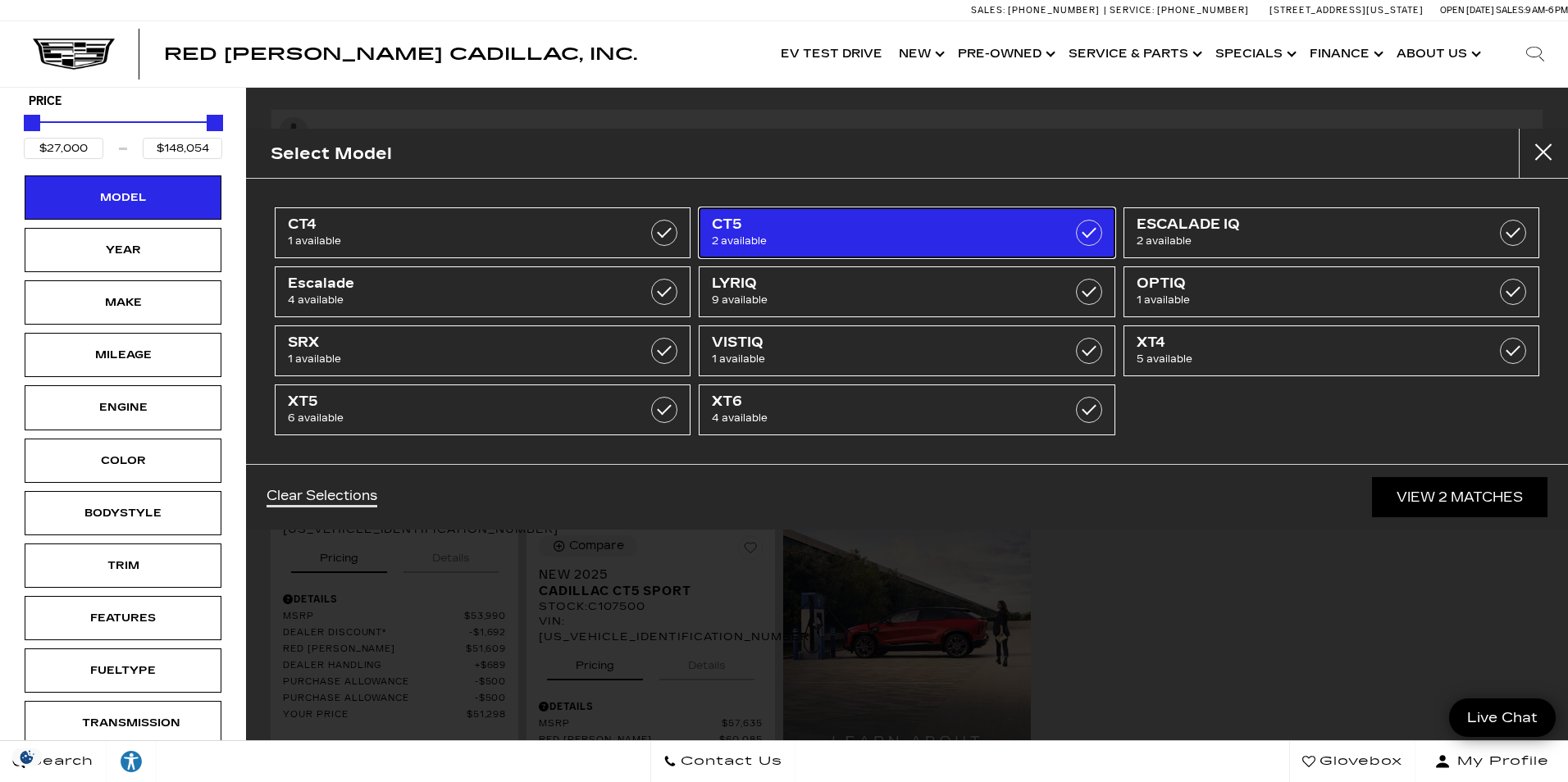
type input "$51,298"
type input "$59,774"
checkbox input "true"
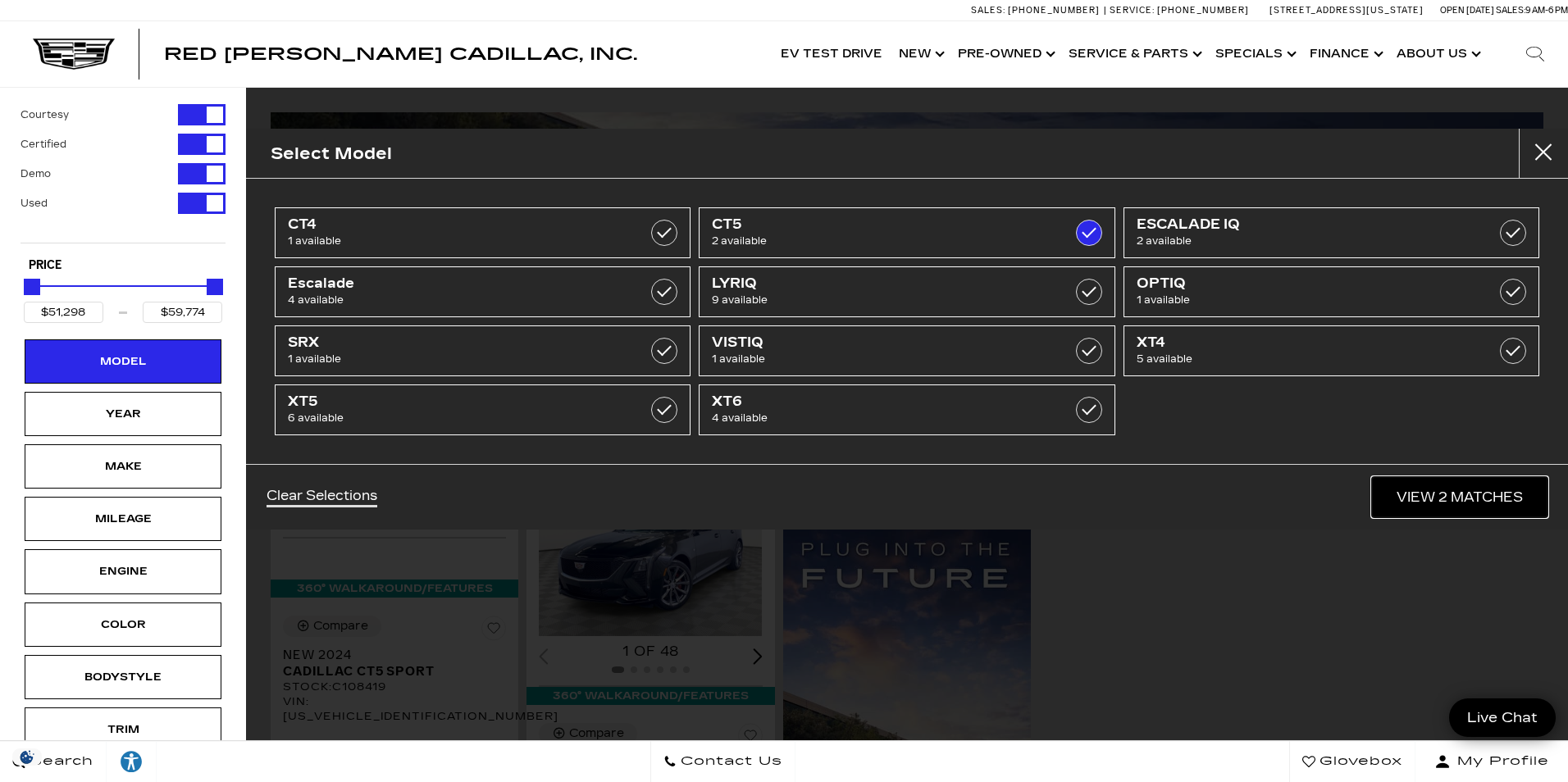
click at [1478, 504] on link "View 2 Matches" at bounding box center [1460, 497] width 176 height 41
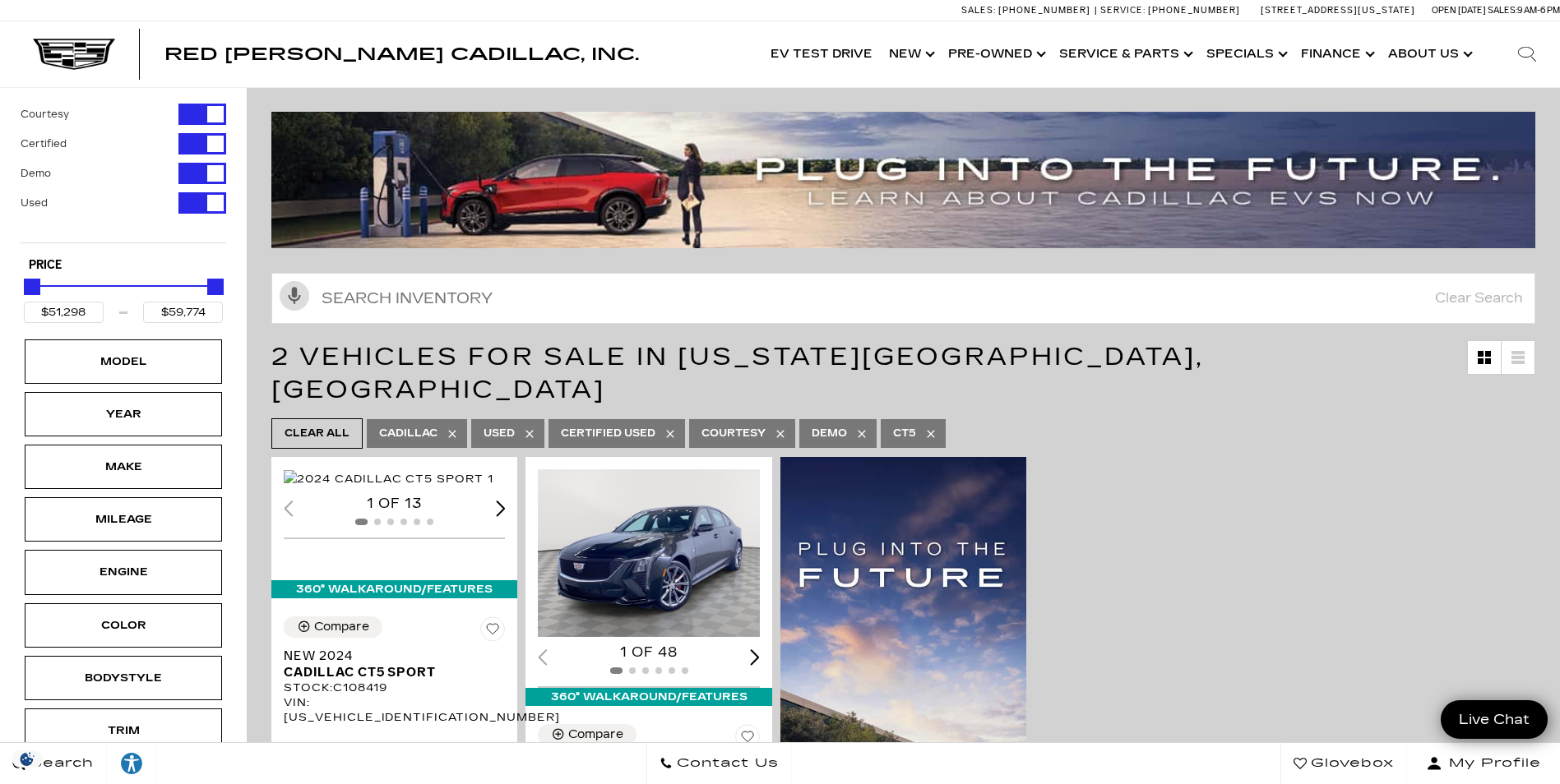
scroll to position [246, 0]
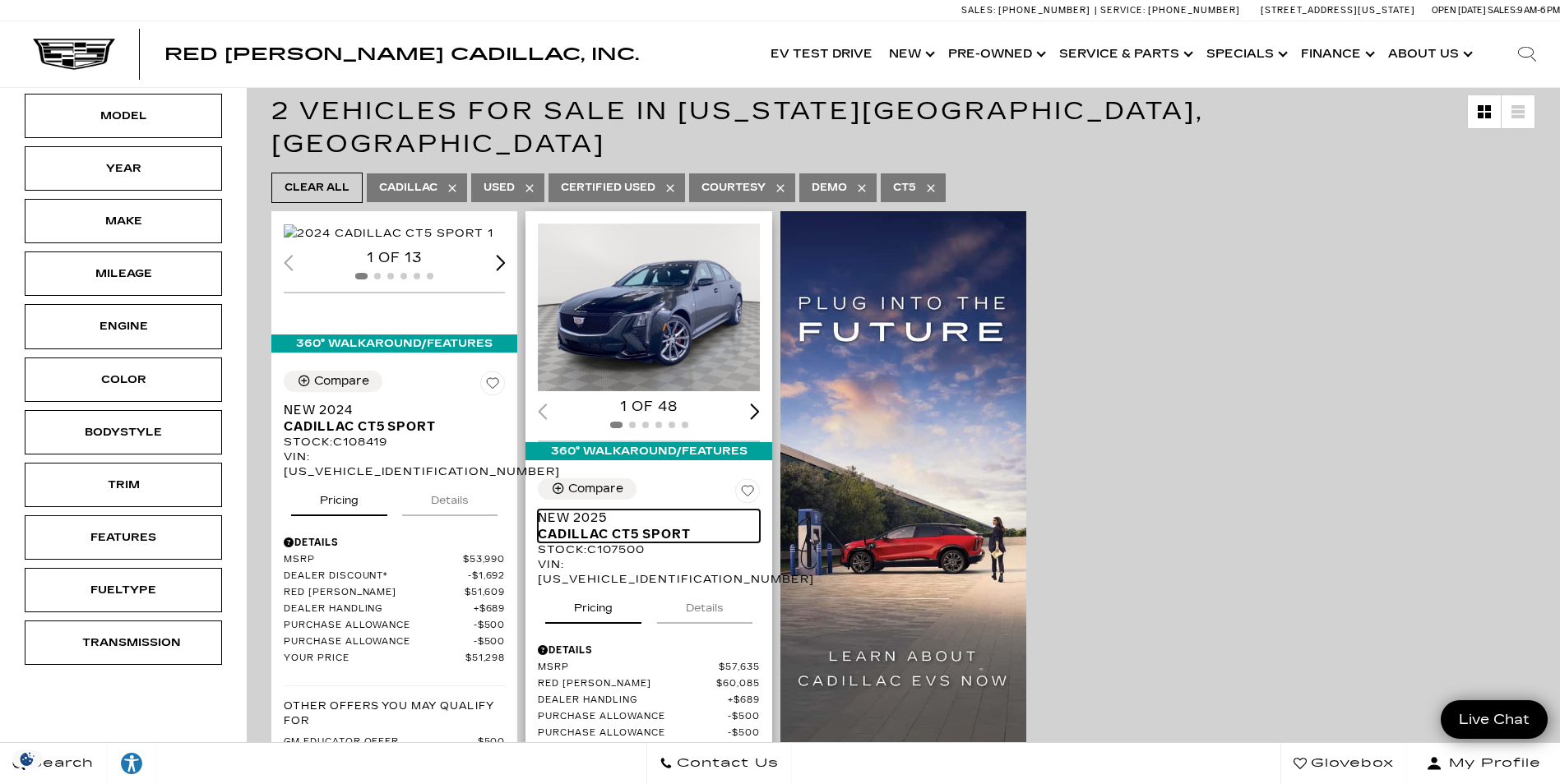
click at [636, 526] on span "Cadillac CT5 Sport" at bounding box center [642, 534] width 209 height 17
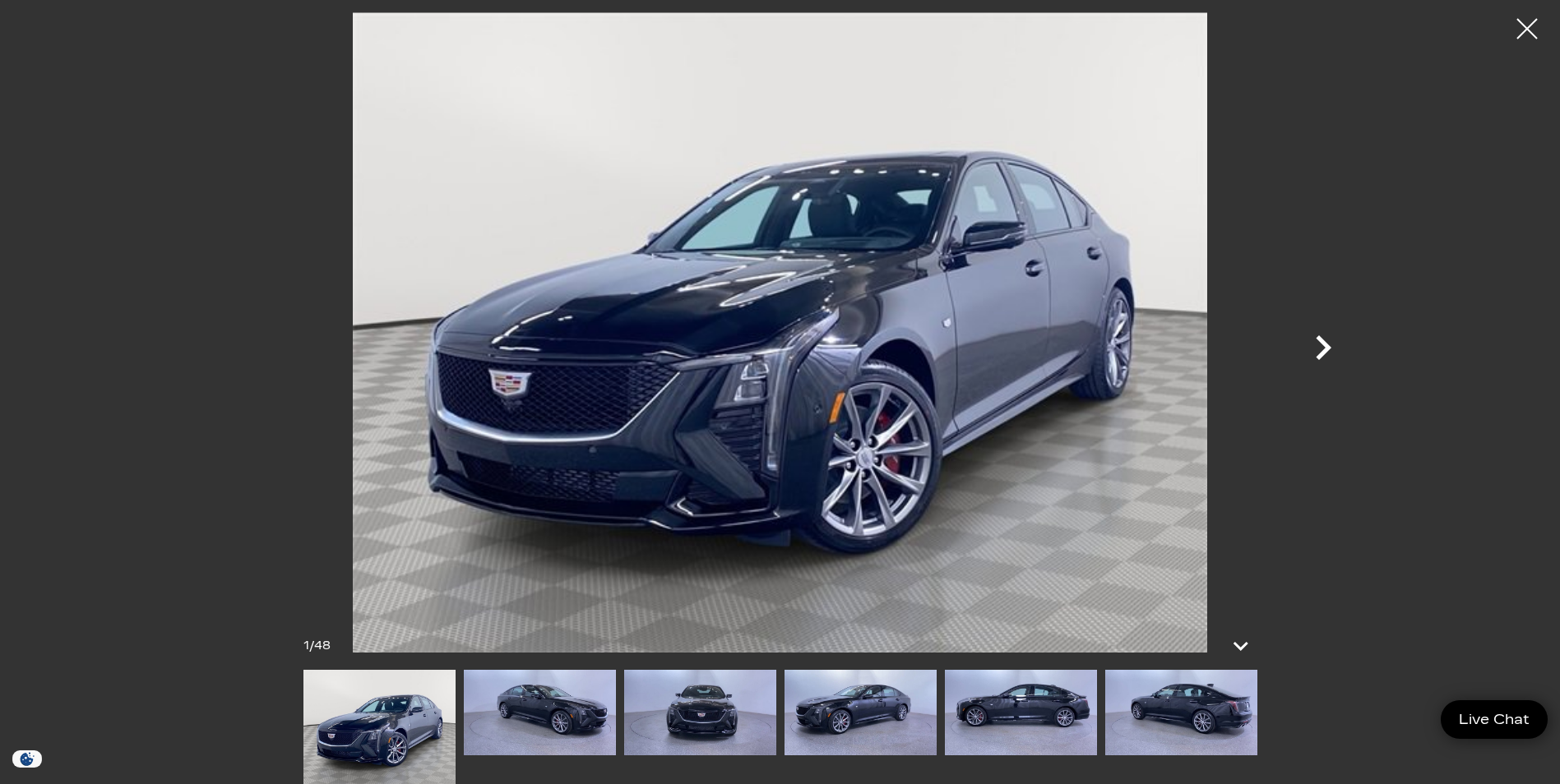
click at [1326, 348] on icon "Next" at bounding box center [1323, 348] width 16 height 25
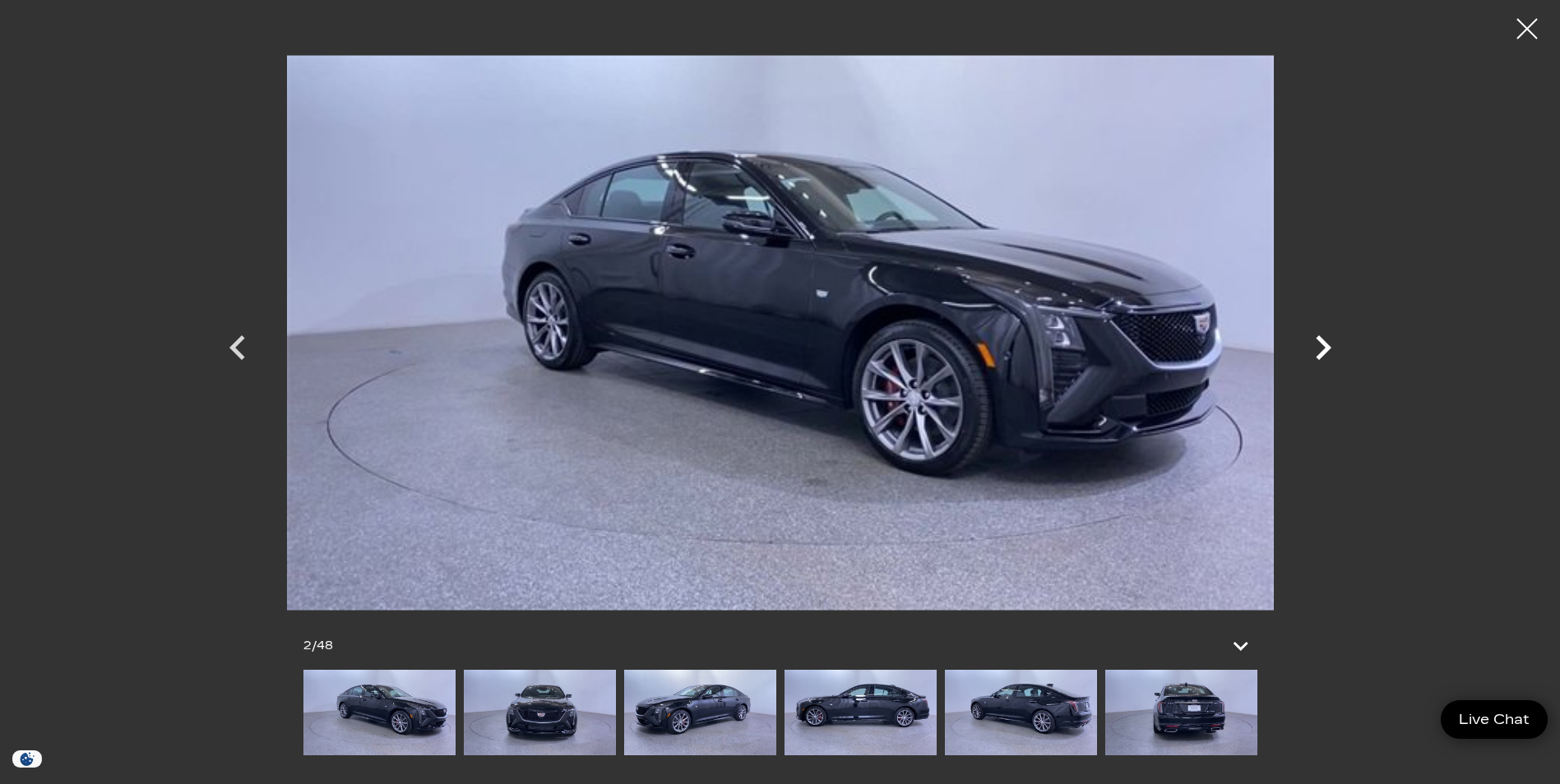
click at [1326, 348] on icon "Next" at bounding box center [1323, 348] width 16 height 25
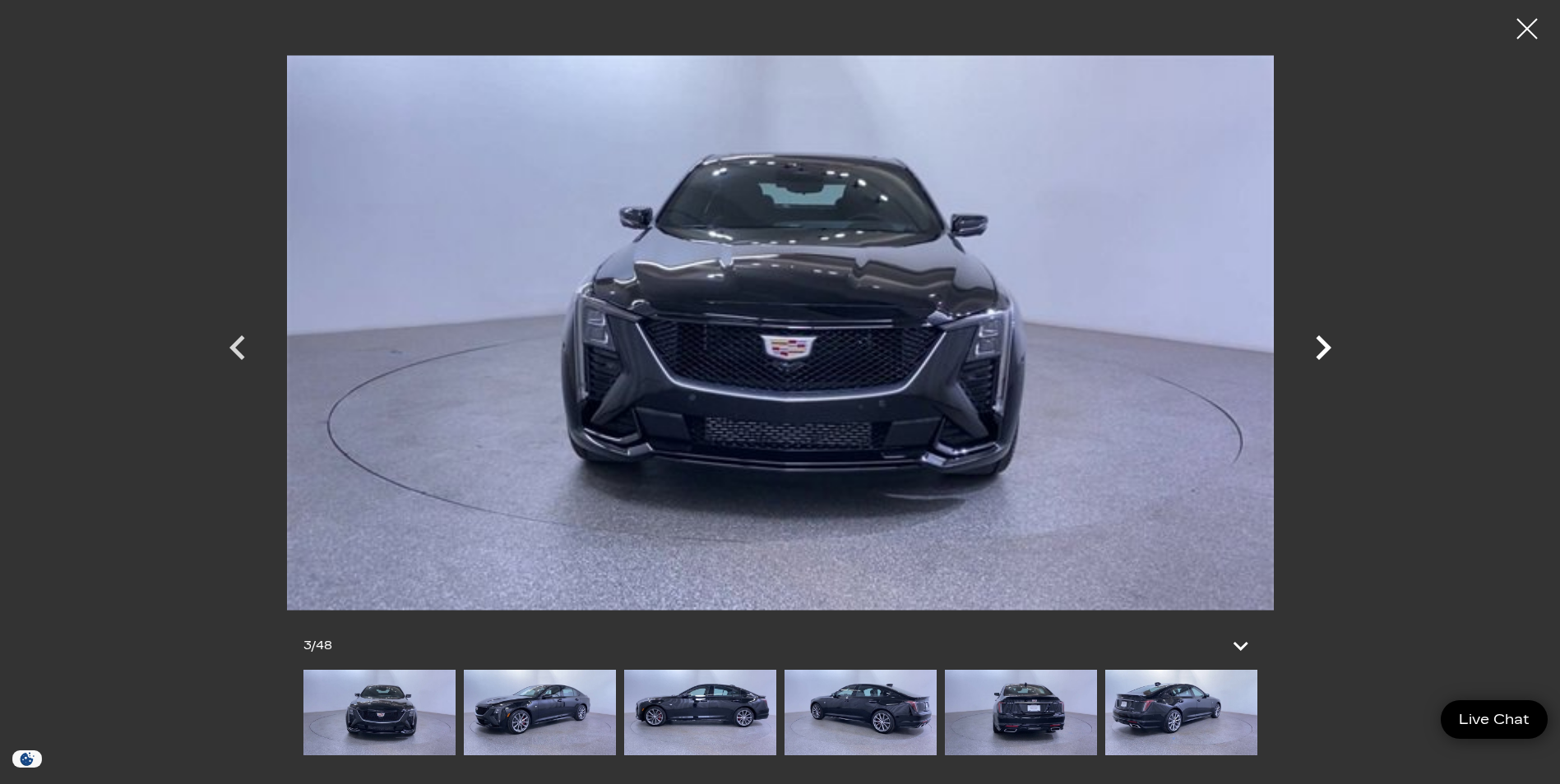
click at [1326, 348] on icon "Next" at bounding box center [1323, 348] width 16 height 25
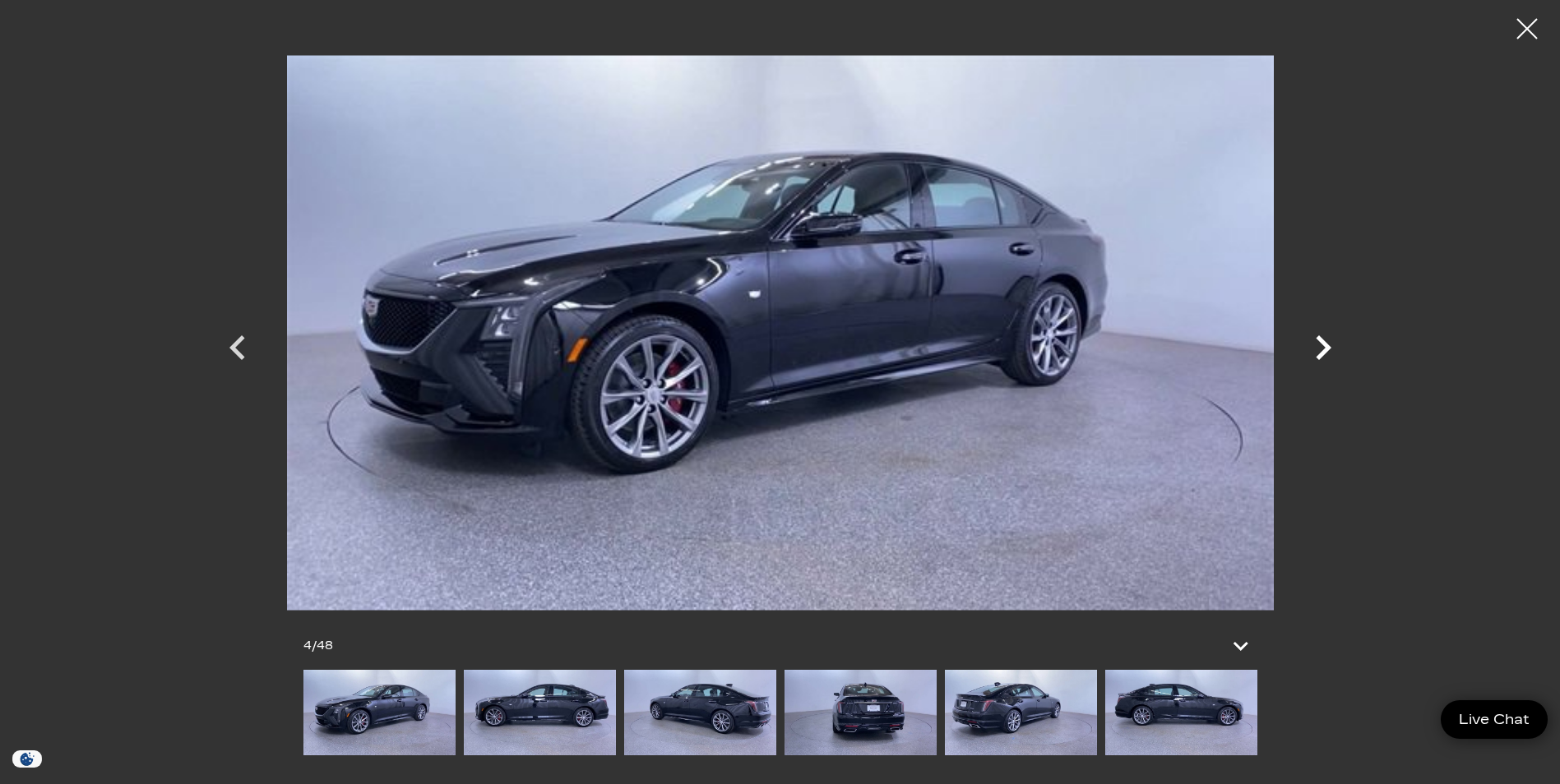
click at [1326, 348] on icon "Next" at bounding box center [1323, 348] width 16 height 25
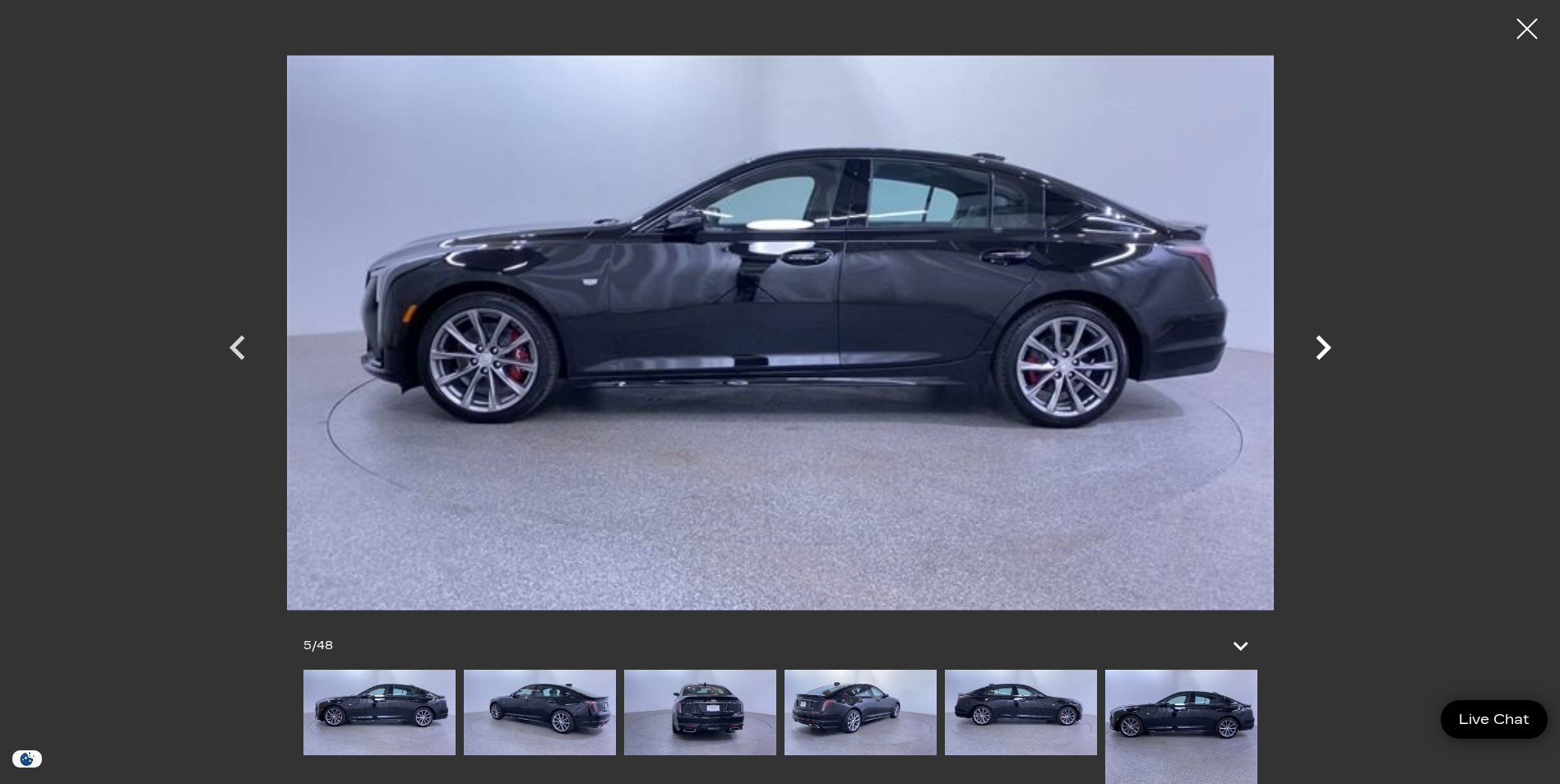
click at [1326, 348] on icon "Next" at bounding box center [1323, 348] width 16 height 25
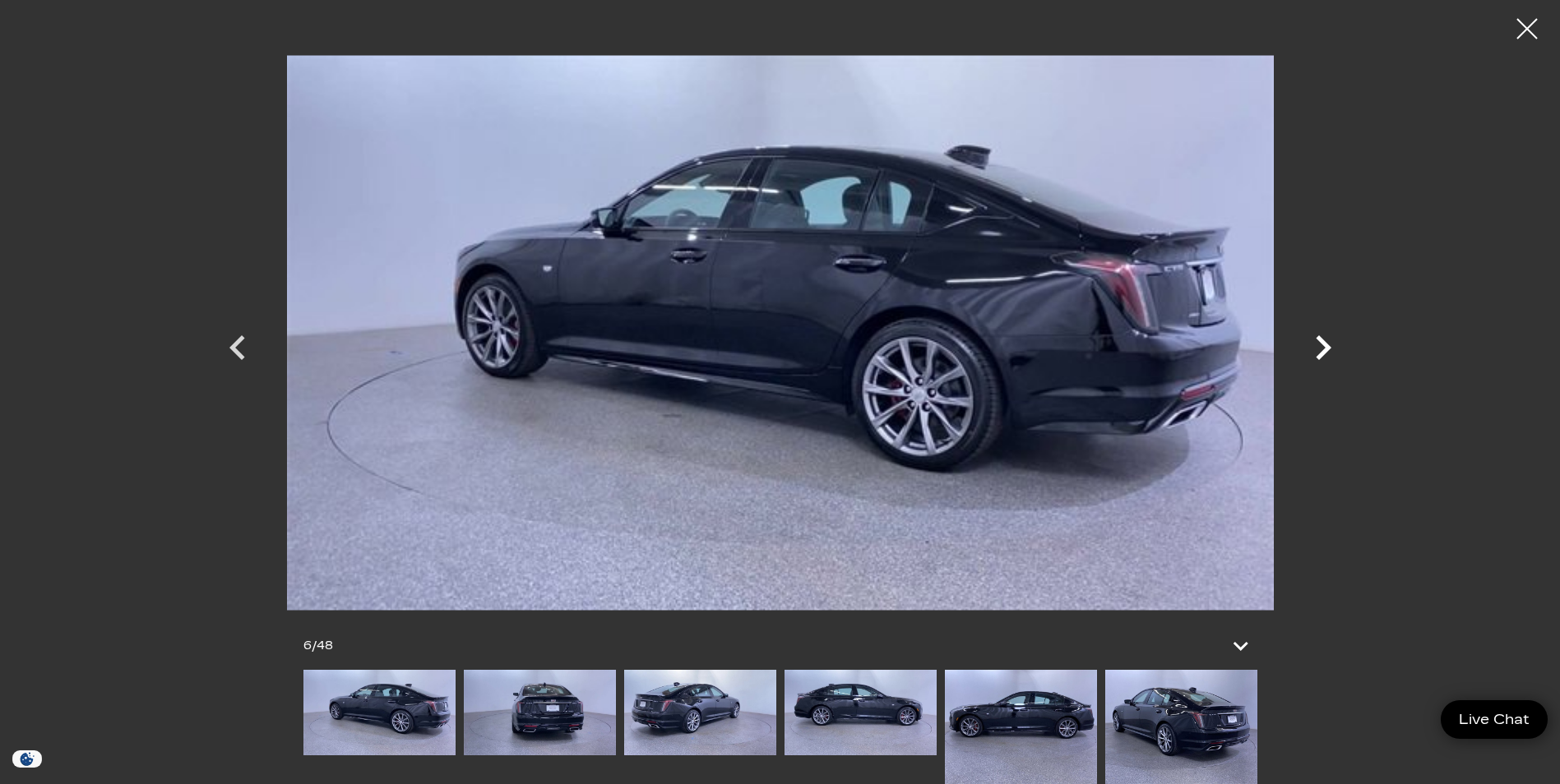
click at [1326, 348] on icon "Next" at bounding box center [1323, 348] width 16 height 25
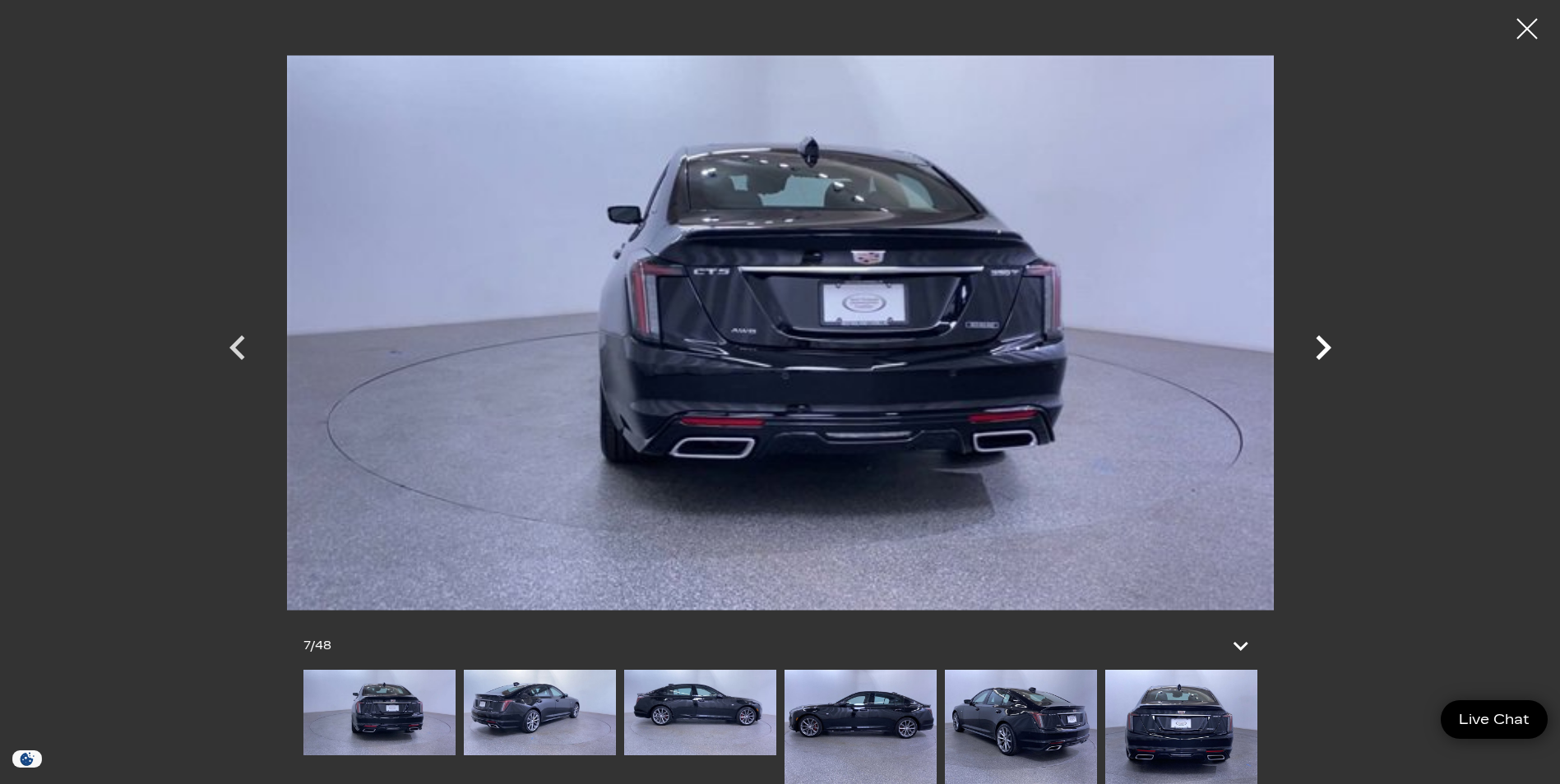
click at [1326, 348] on icon "Next" at bounding box center [1323, 348] width 16 height 25
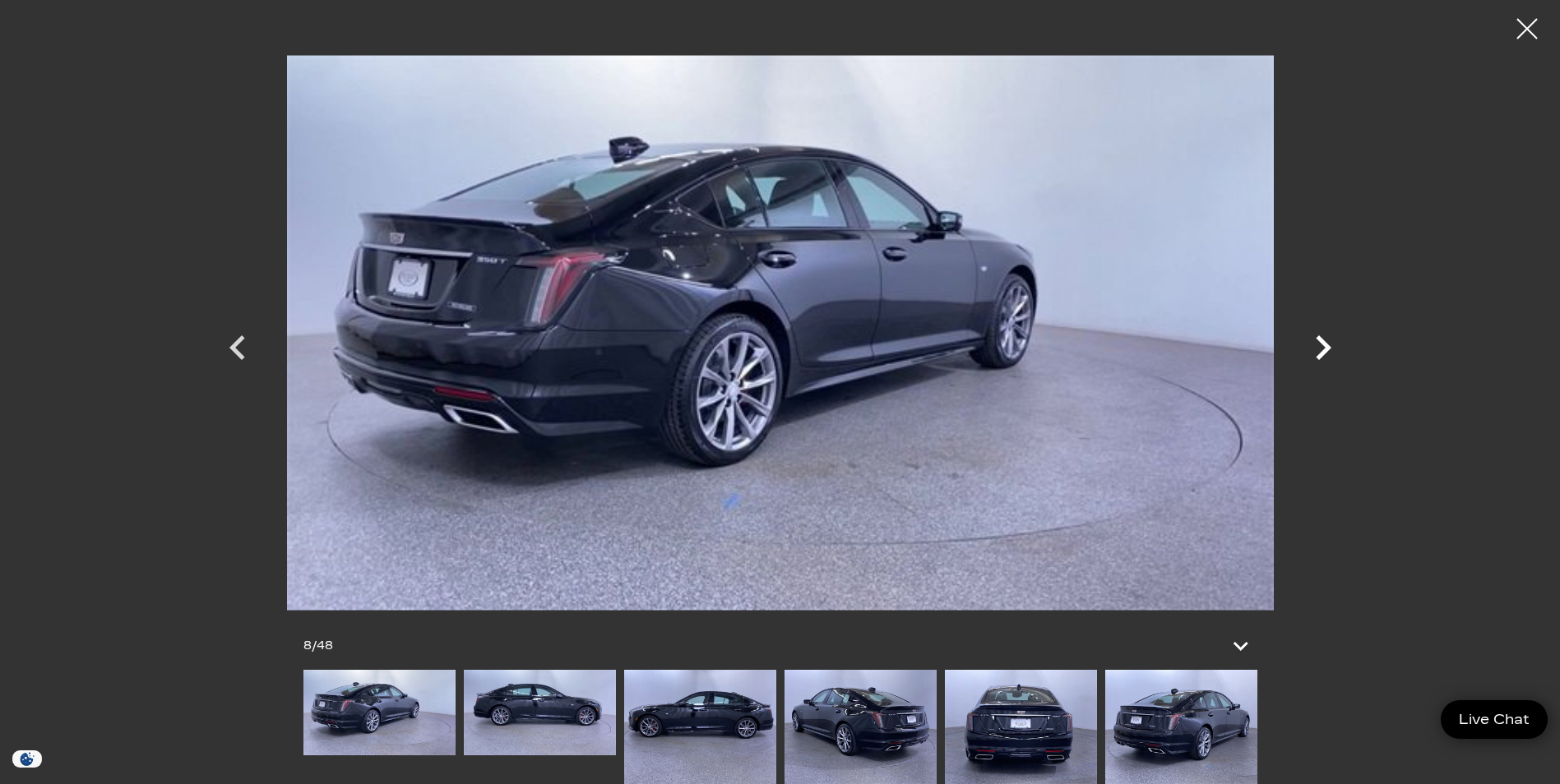
click at [1326, 348] on icon "Next" at bounding box center [1323, 348] width 16 height 25
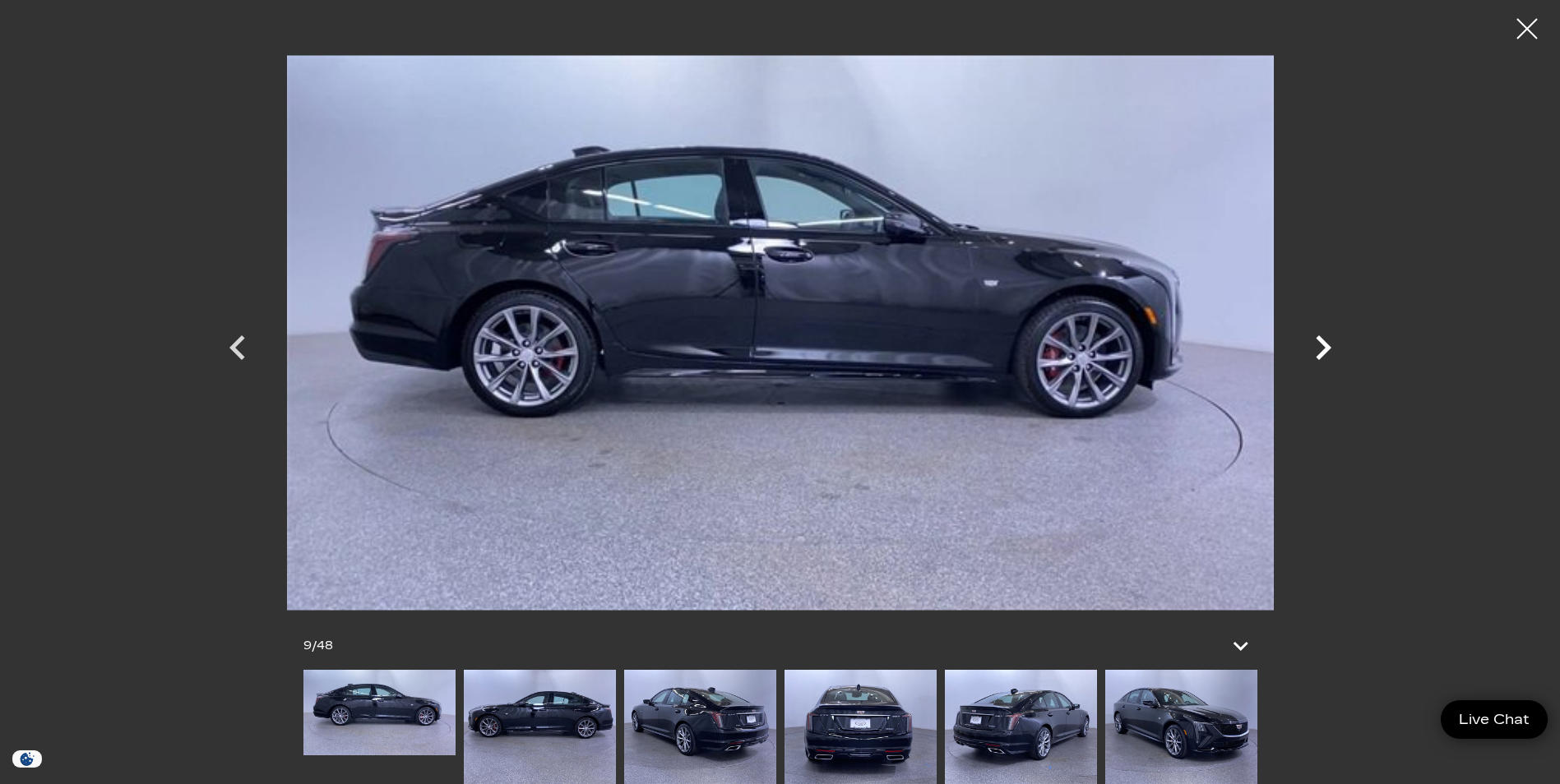
click at [1326, 348] on icon "Next" at bounding box center [1323, 348] width 16 height 25
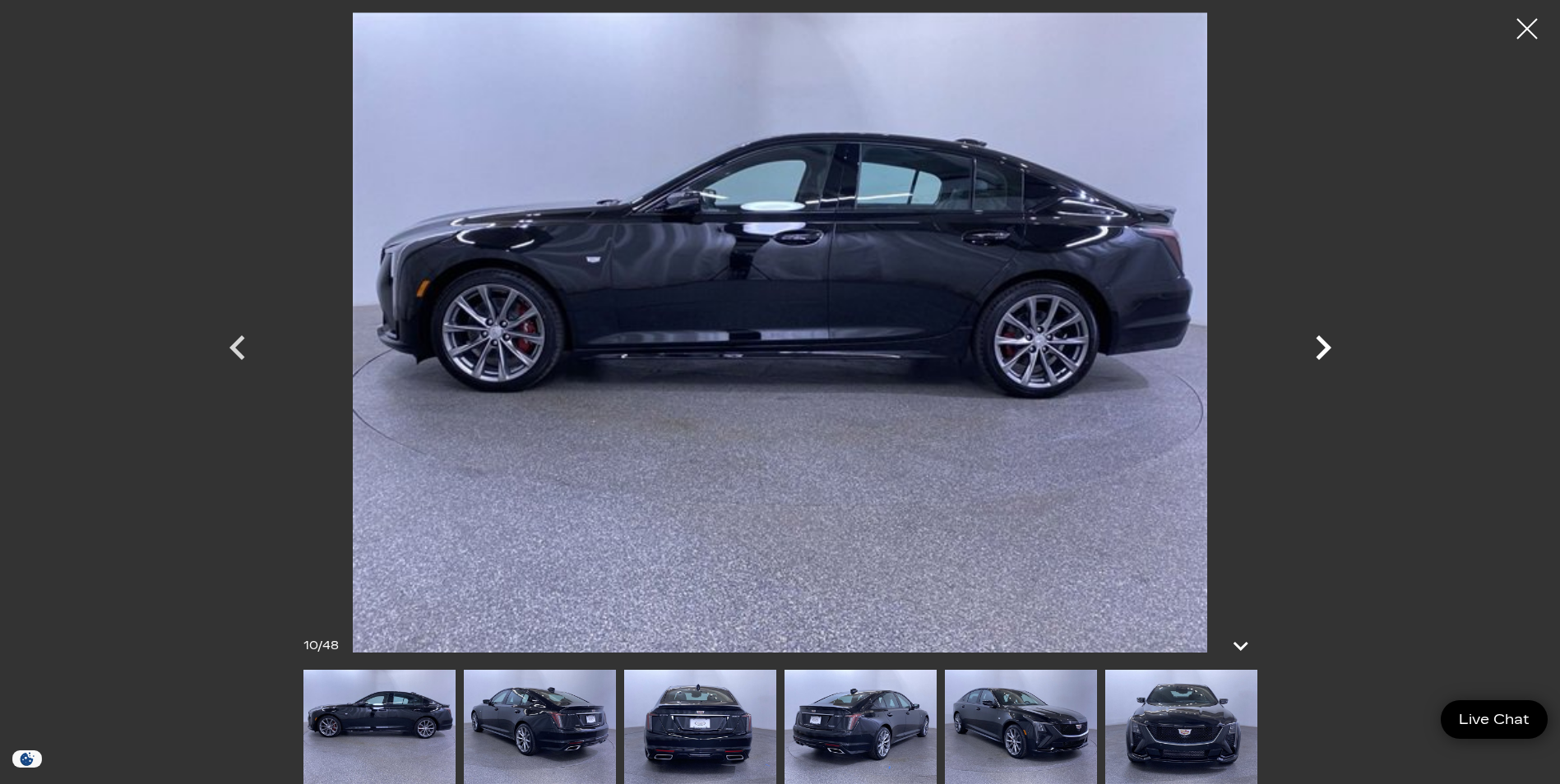
click at [1326, 348] on icon "Next" at bounding box center [1323, 348] width 16 height 25
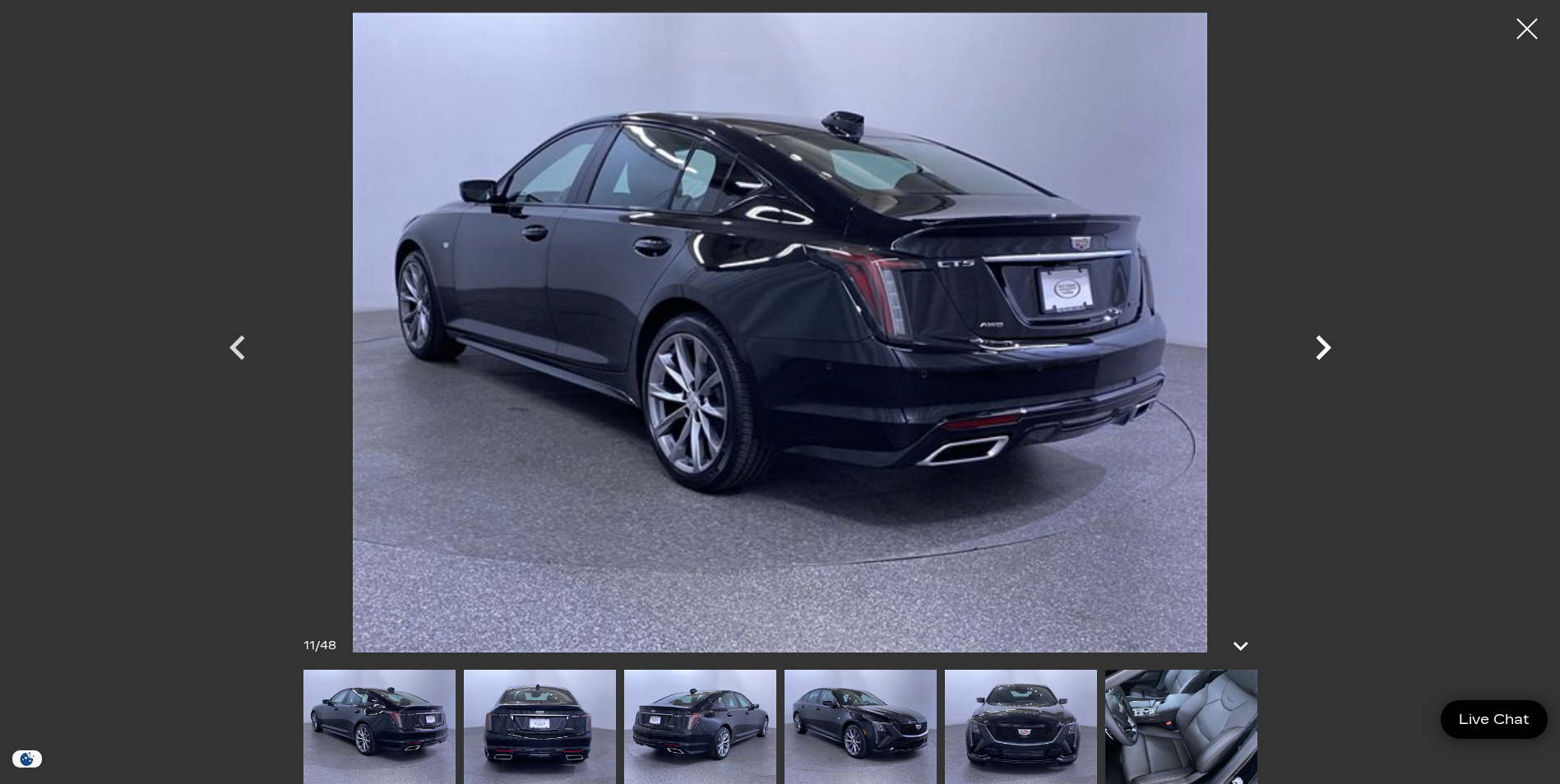
click at [1324, 338] on icon "Next" at bounding box center [1323, 347] width 49 height 49
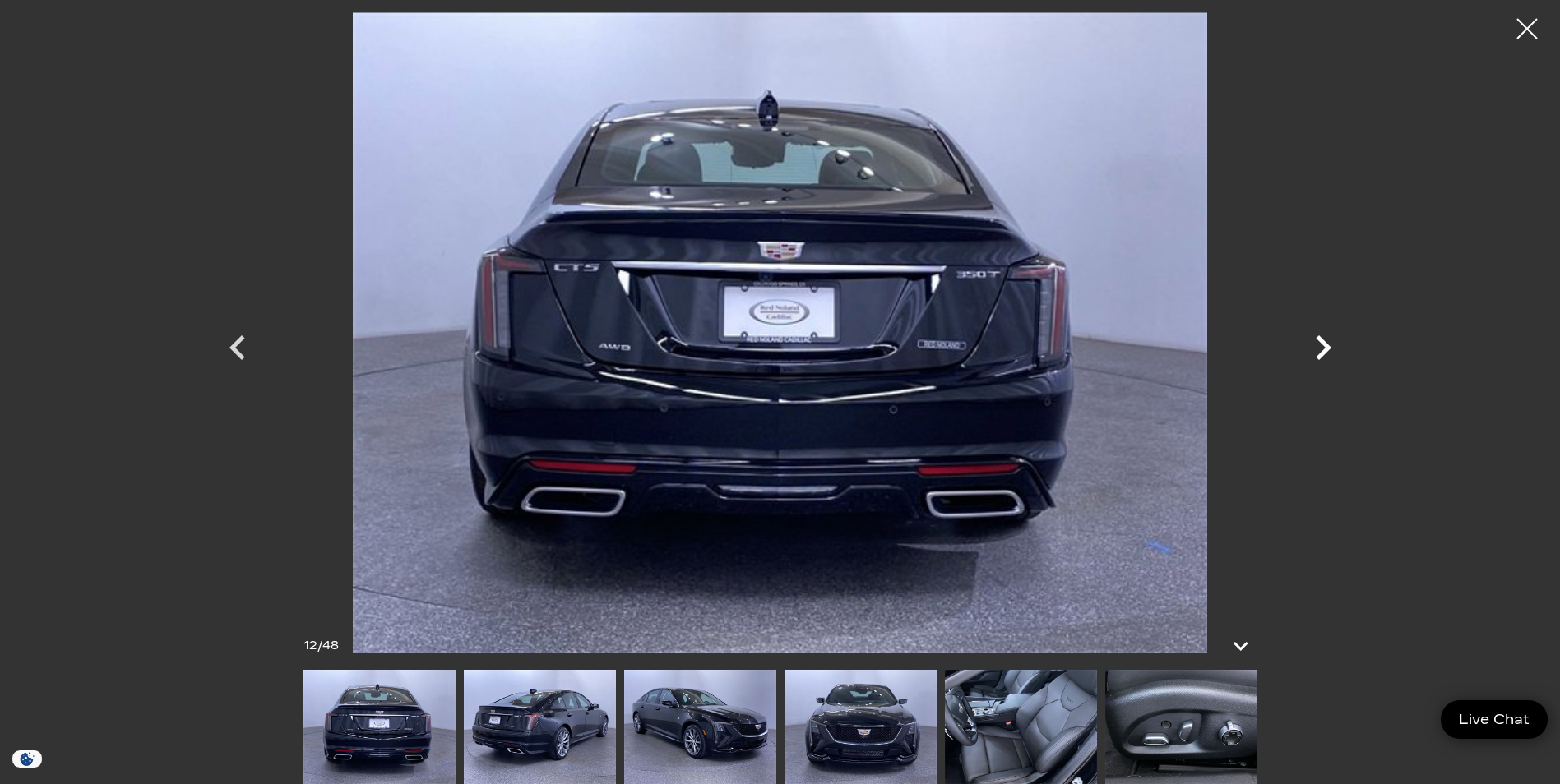
click at [1324, 343] on icon "Next" at bounding box center [1323, 348] width 16 height 25
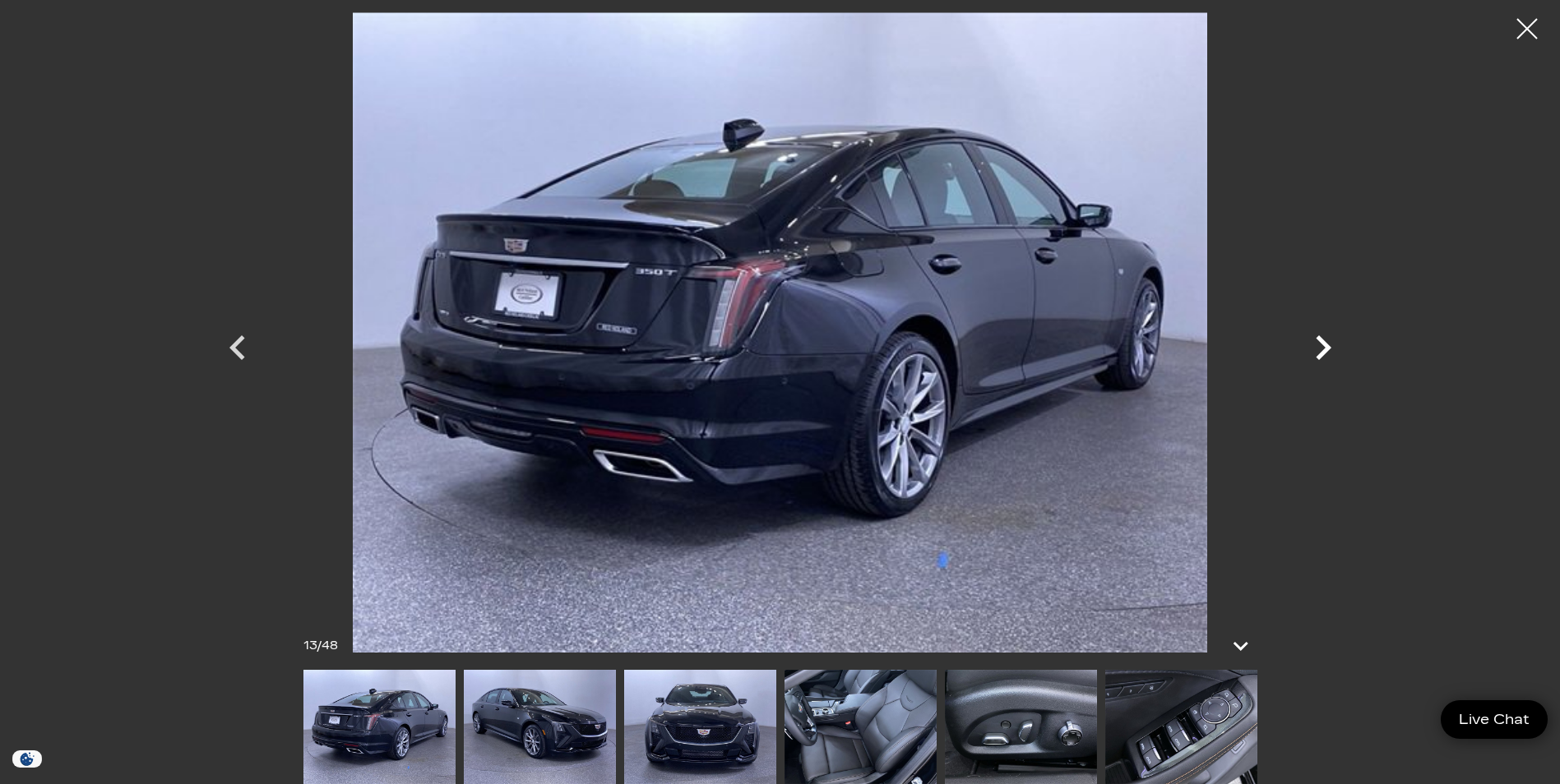
click at [1324, 347] on icon "Next" at bounding box center [1323, 347] width 49 height 49
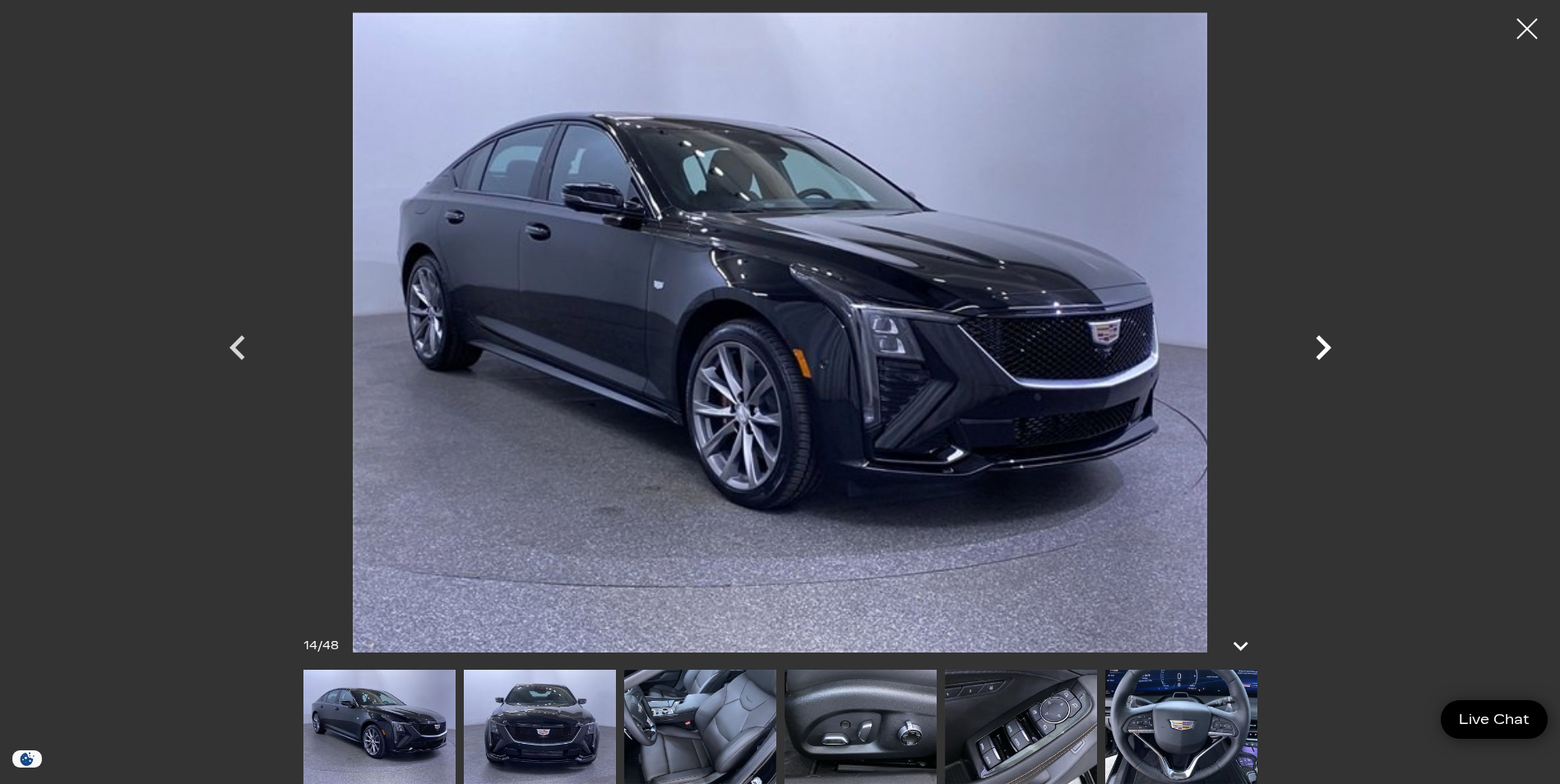
click at [1324, 343] on icon "Next" at bounding box center [1323, 348] width 16 height 25
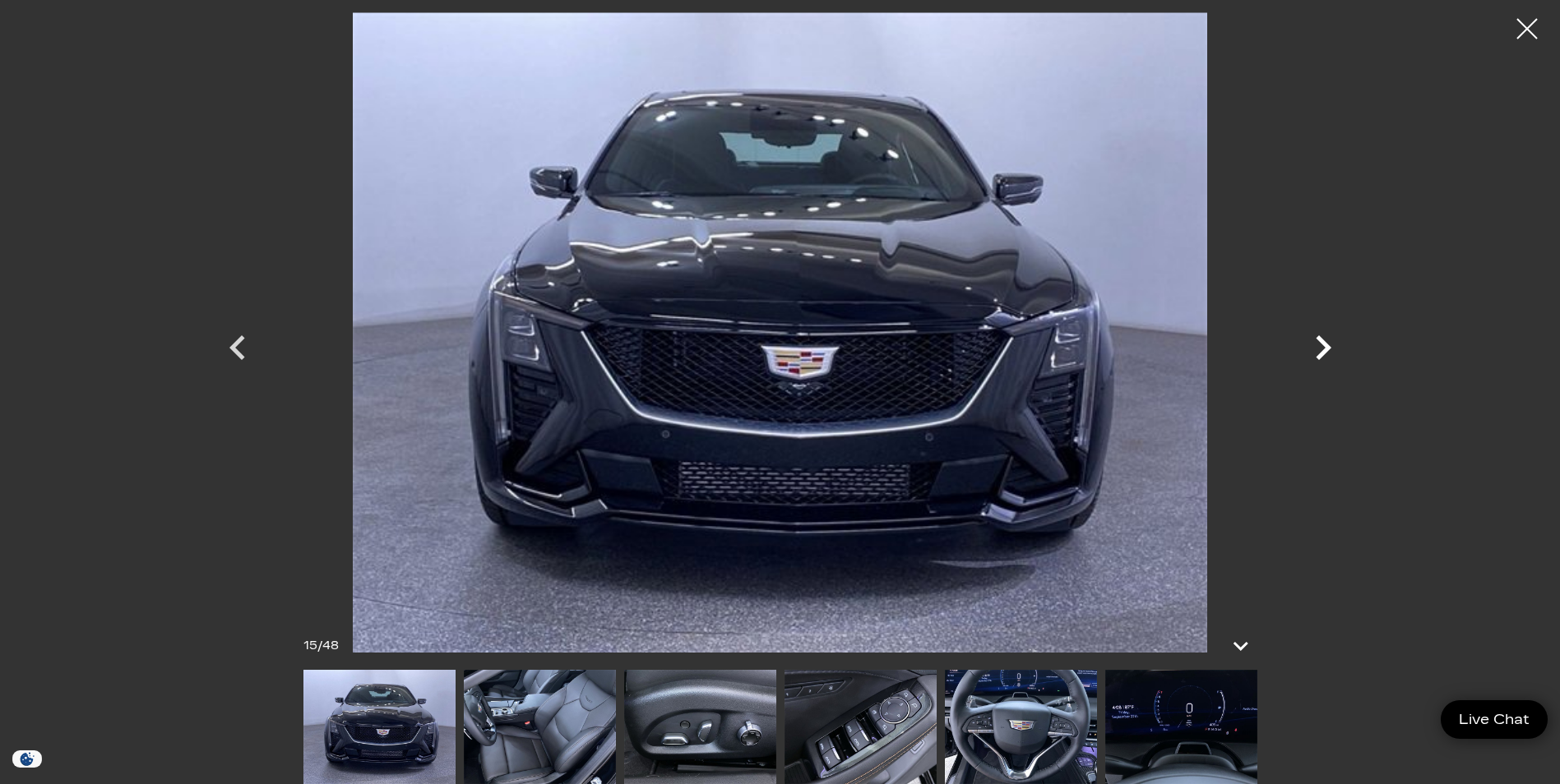
click at [1324, 334] on icon "Next" at bounding box center [1323, 347] width 49 height 49
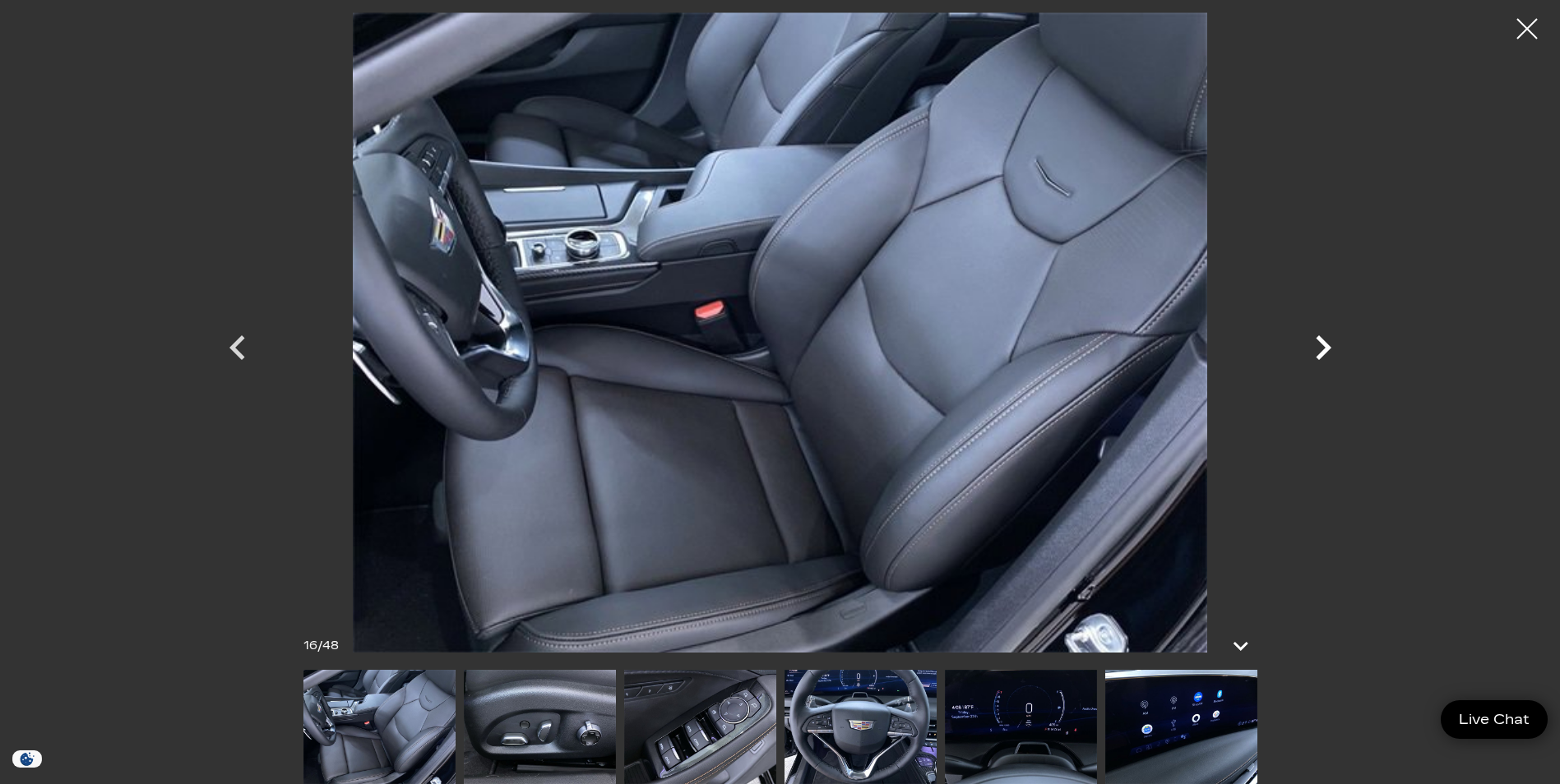
click at [1319, 344] on icon "Next" at bounding box center [1323, 347] width 49 height 49
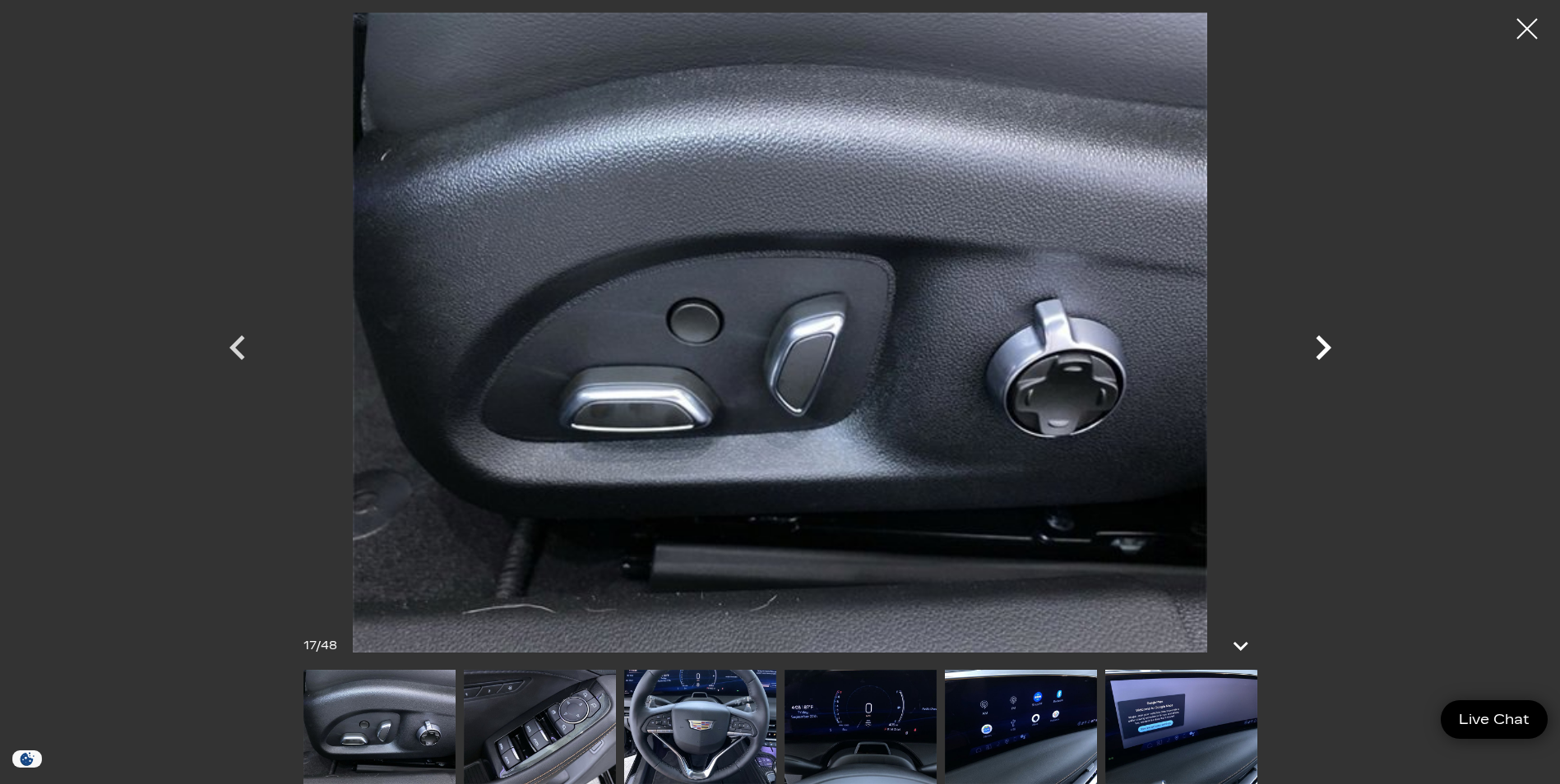
click at [1321, 344] on icon "Next" at bounding box center [1323, 347] width 49 height 49
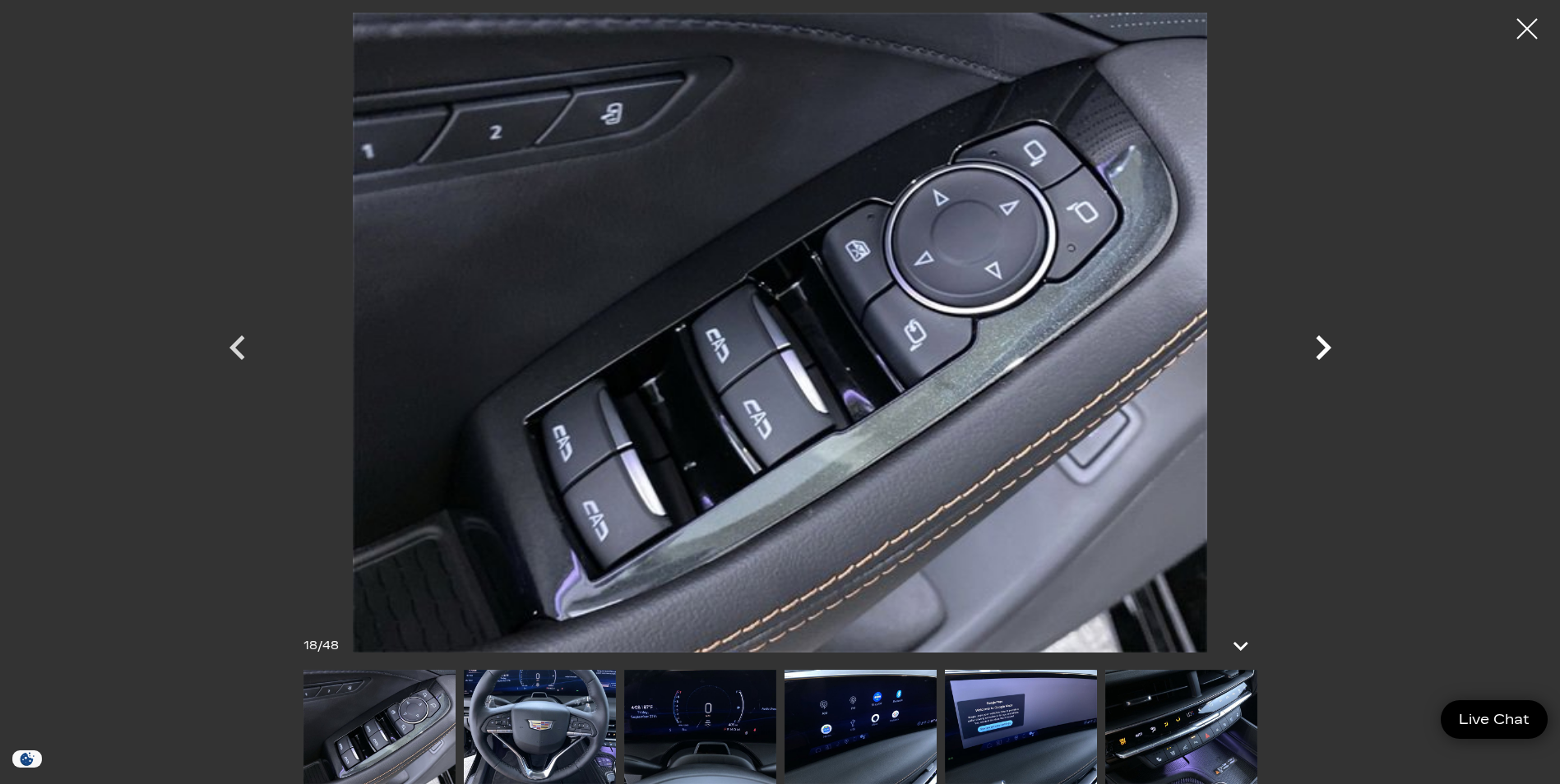
click at [1321, 344] on icon "Next" at bounding box center [1323, 347] width 49 height 49
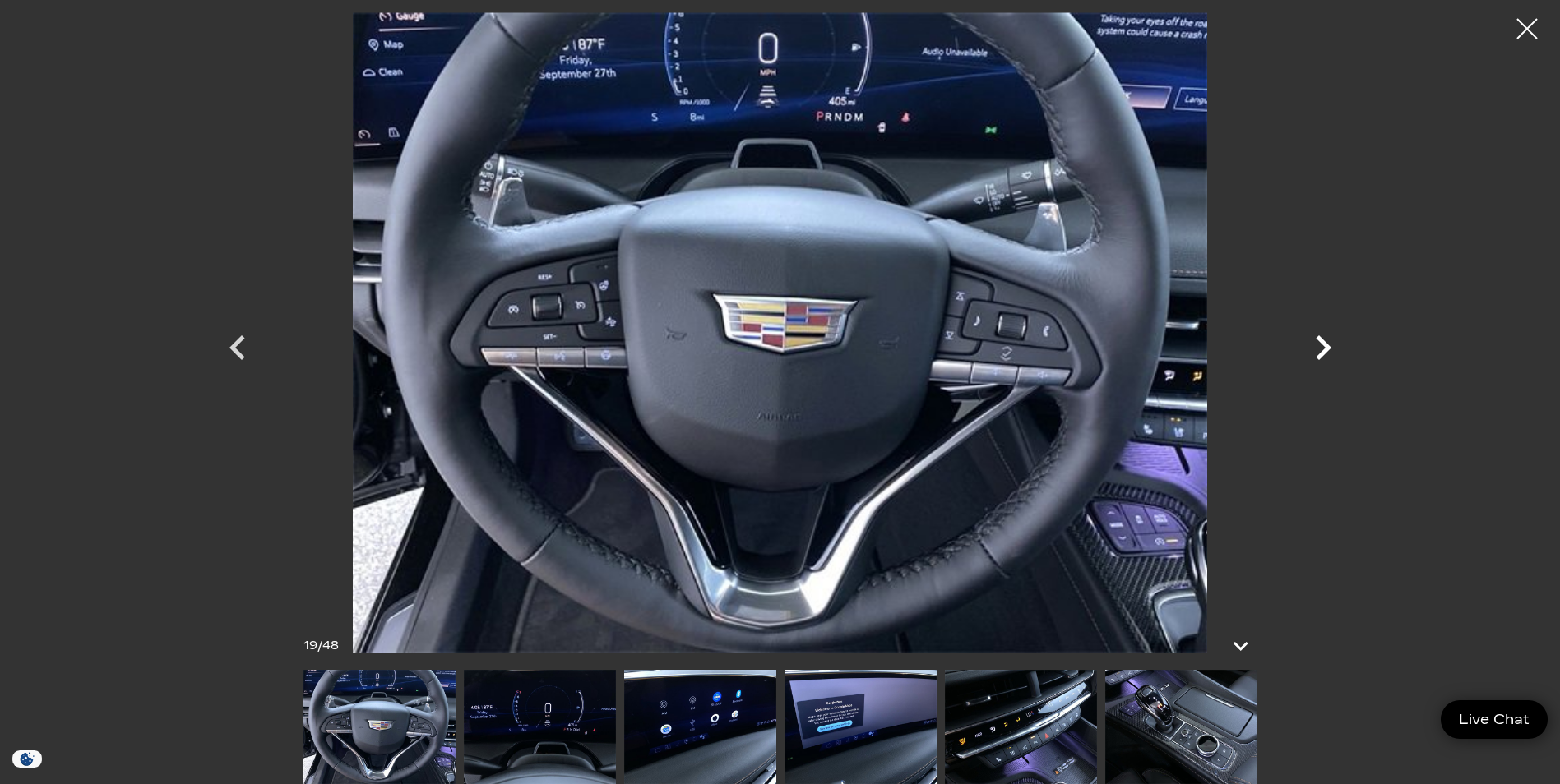
click at [1321, 344] on icon "Next" at bounding box center [1323, 347] width 49 height 49
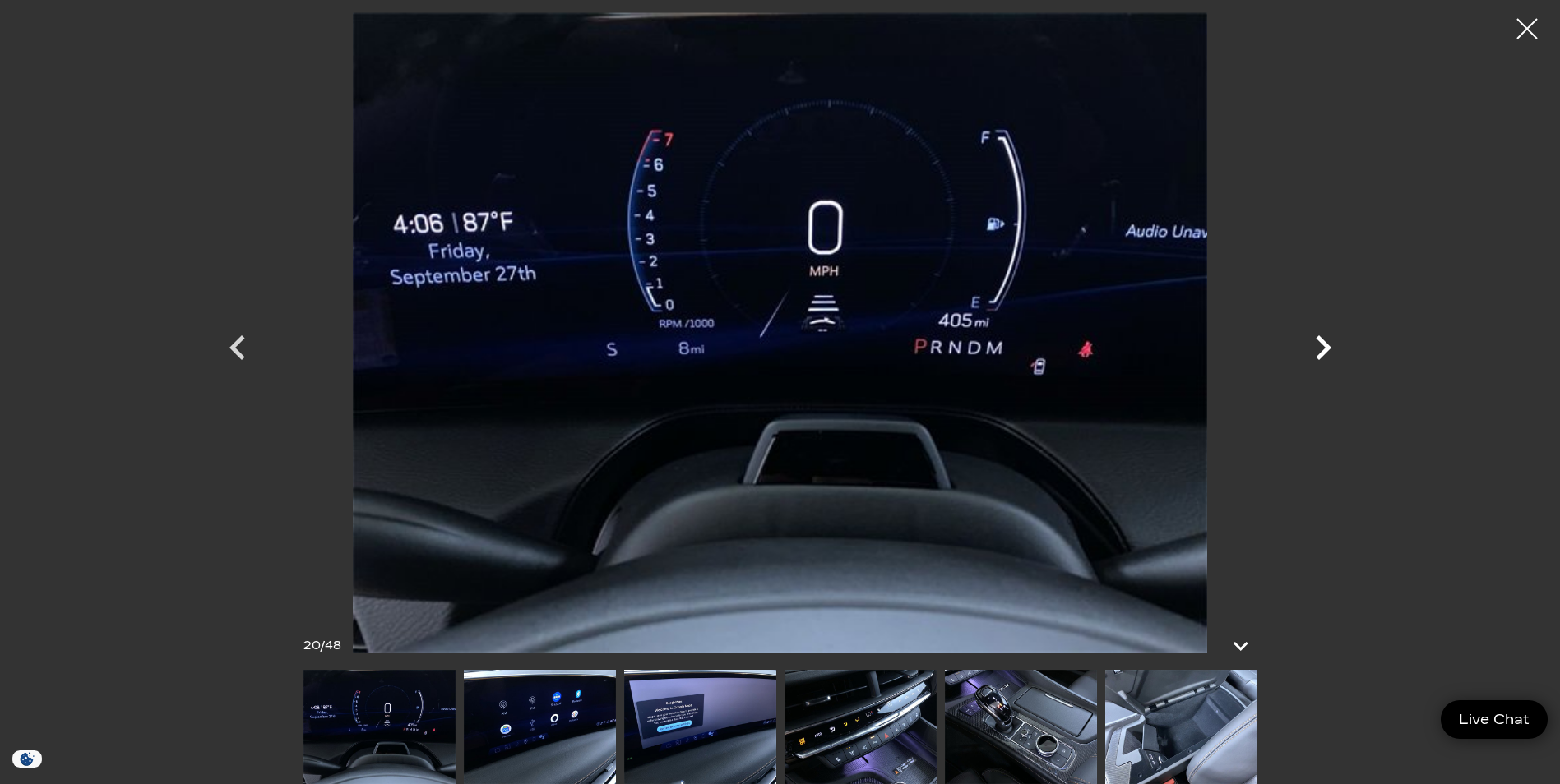
click at [1321, 344] on icon "Next" at bounding box center [1323, 347] width 49 height 49
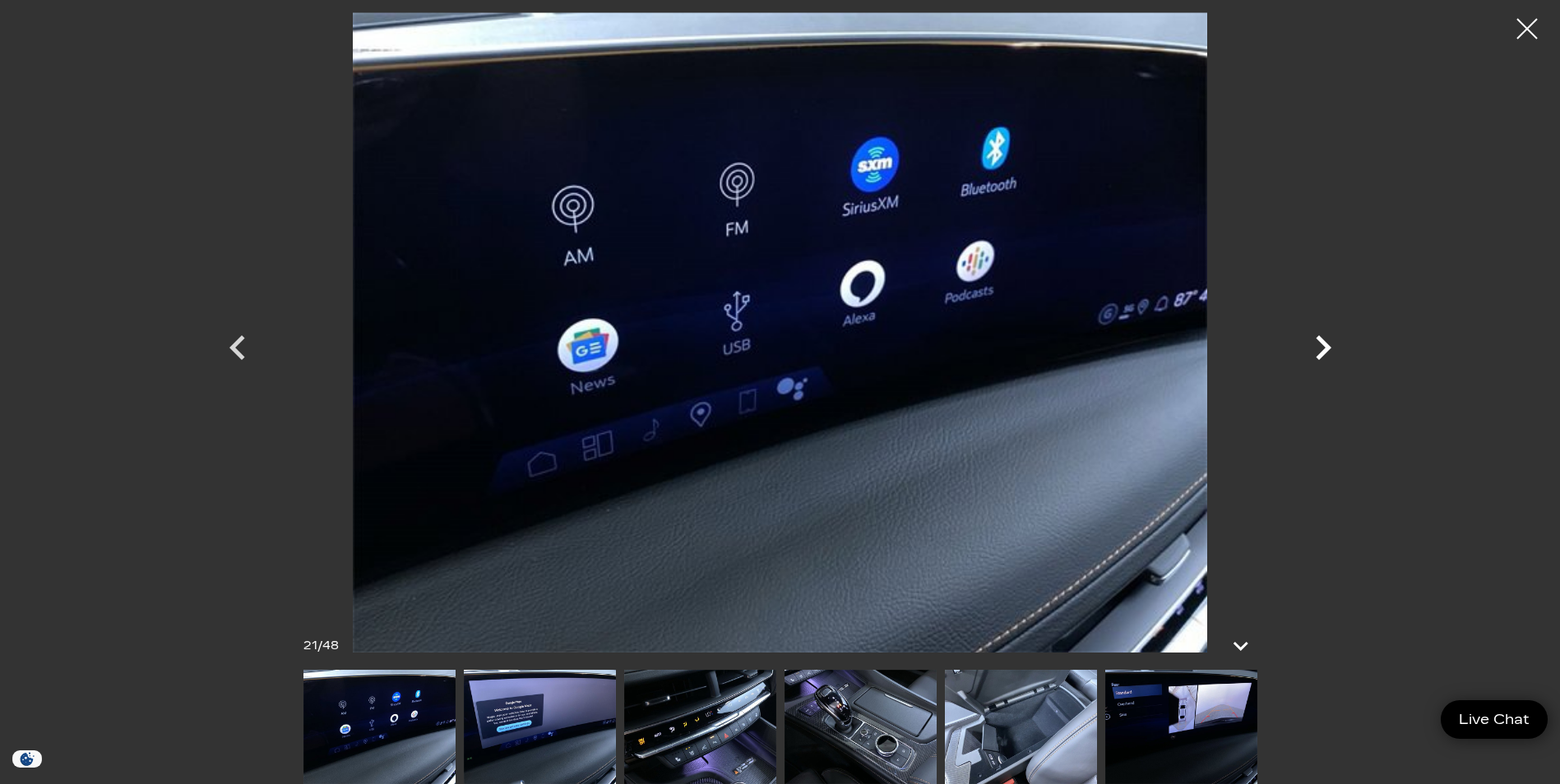
click at [1321, 344] on icon "Next" at bounding box center [1323, 347] width 49 height 49
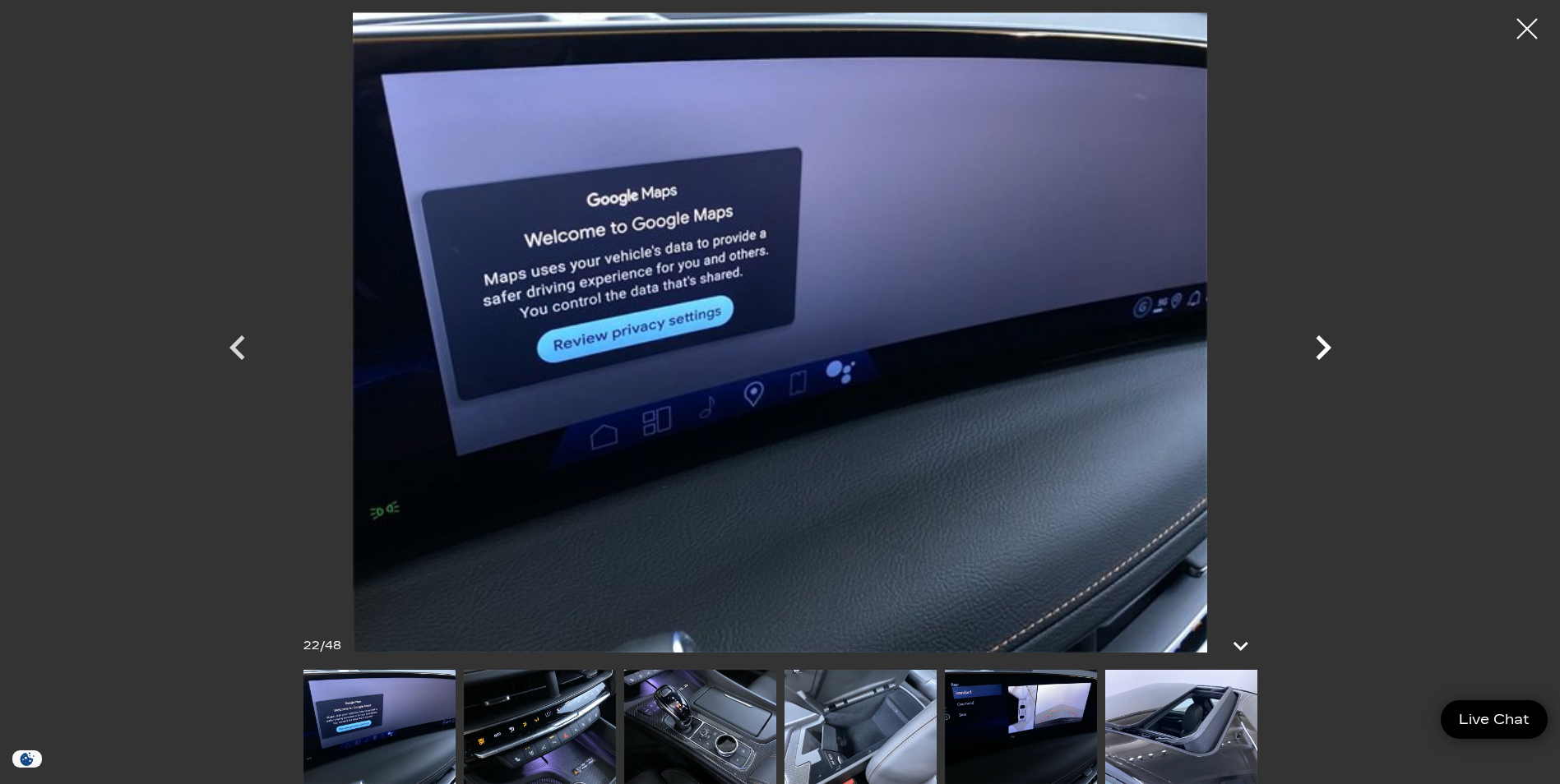
click at [1322, 344] on icon "Next" at bounding box center [1323, 348] width 16 height 25
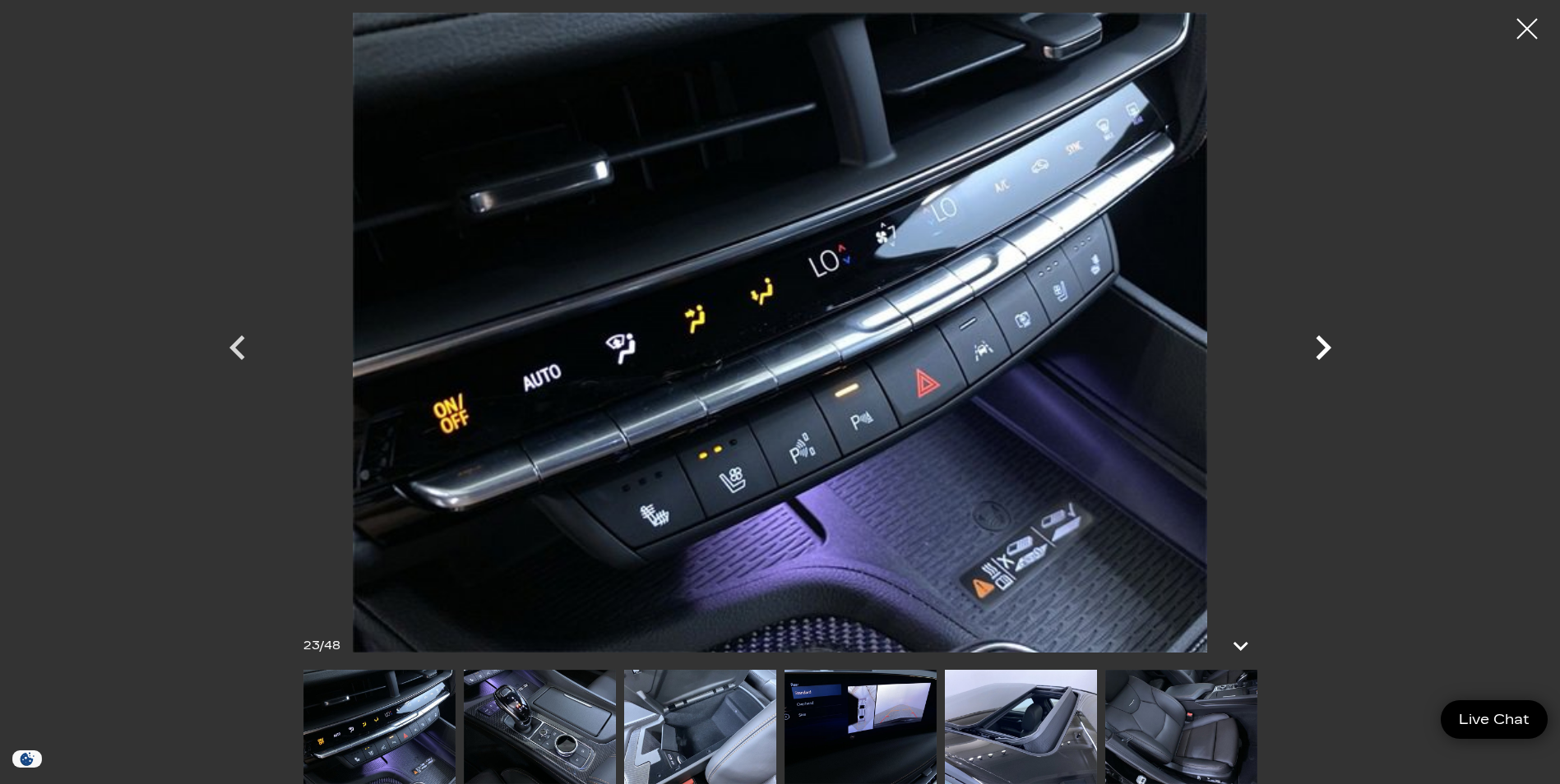
click at [1326, 347] on icon "Next" at bounding box center [1323, 348] width 16 height 25
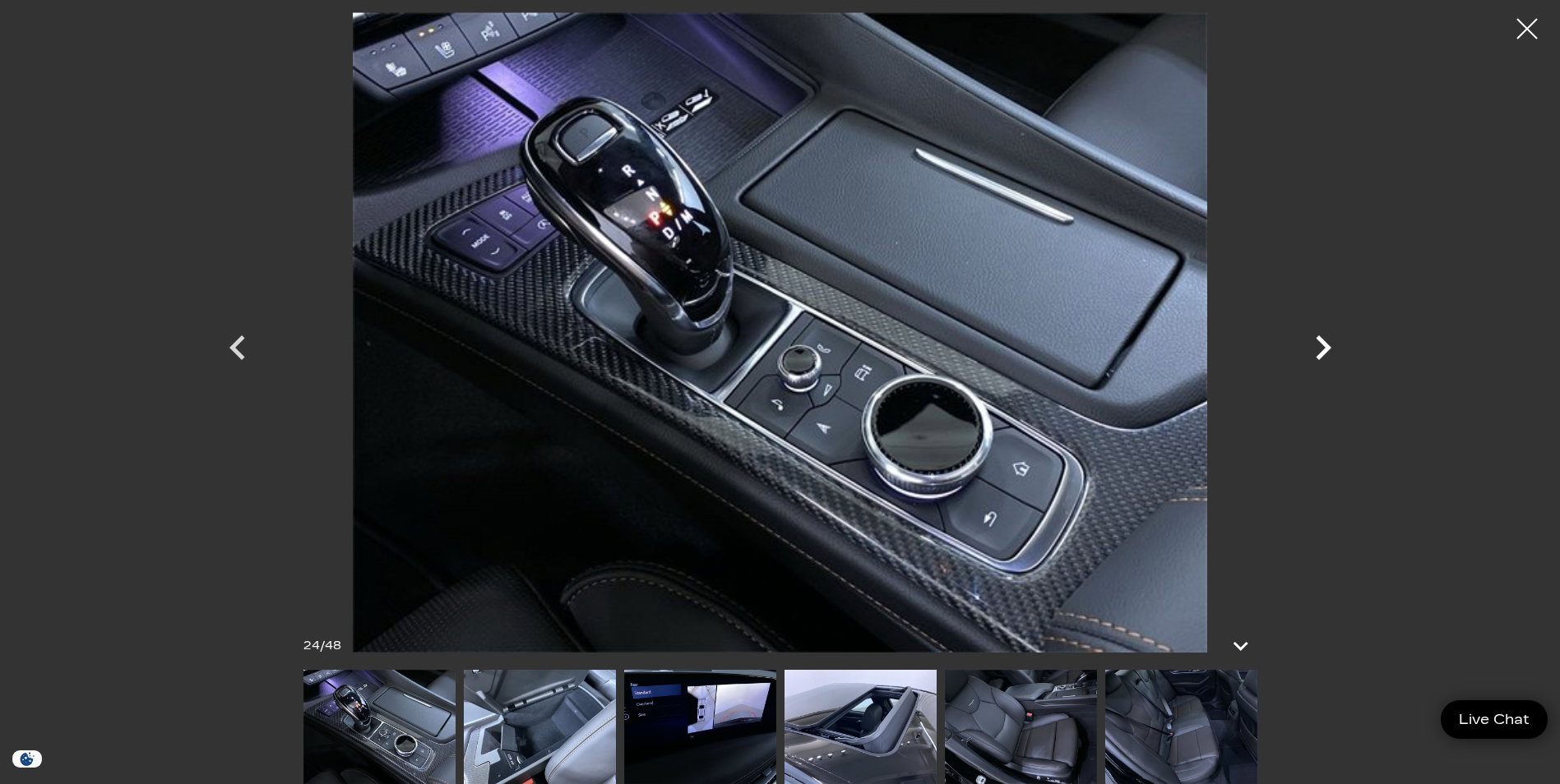
click at [1324, 347] on icon "Next" at bounding box center [1323, 348] width 16 height 25
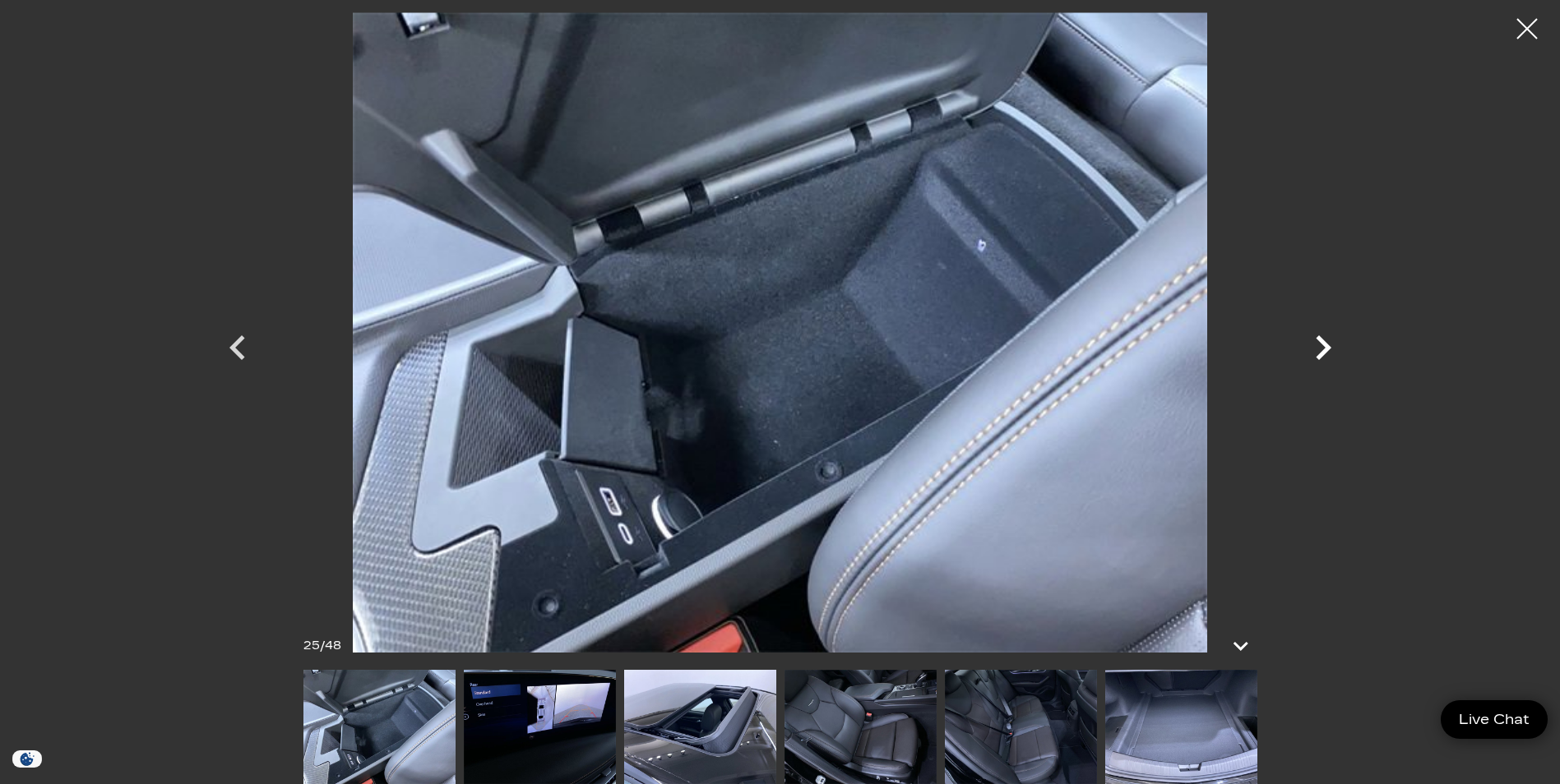
click at [1324, 347] on icon "Next" at bounding box center [1323, 347] width 49 height 49
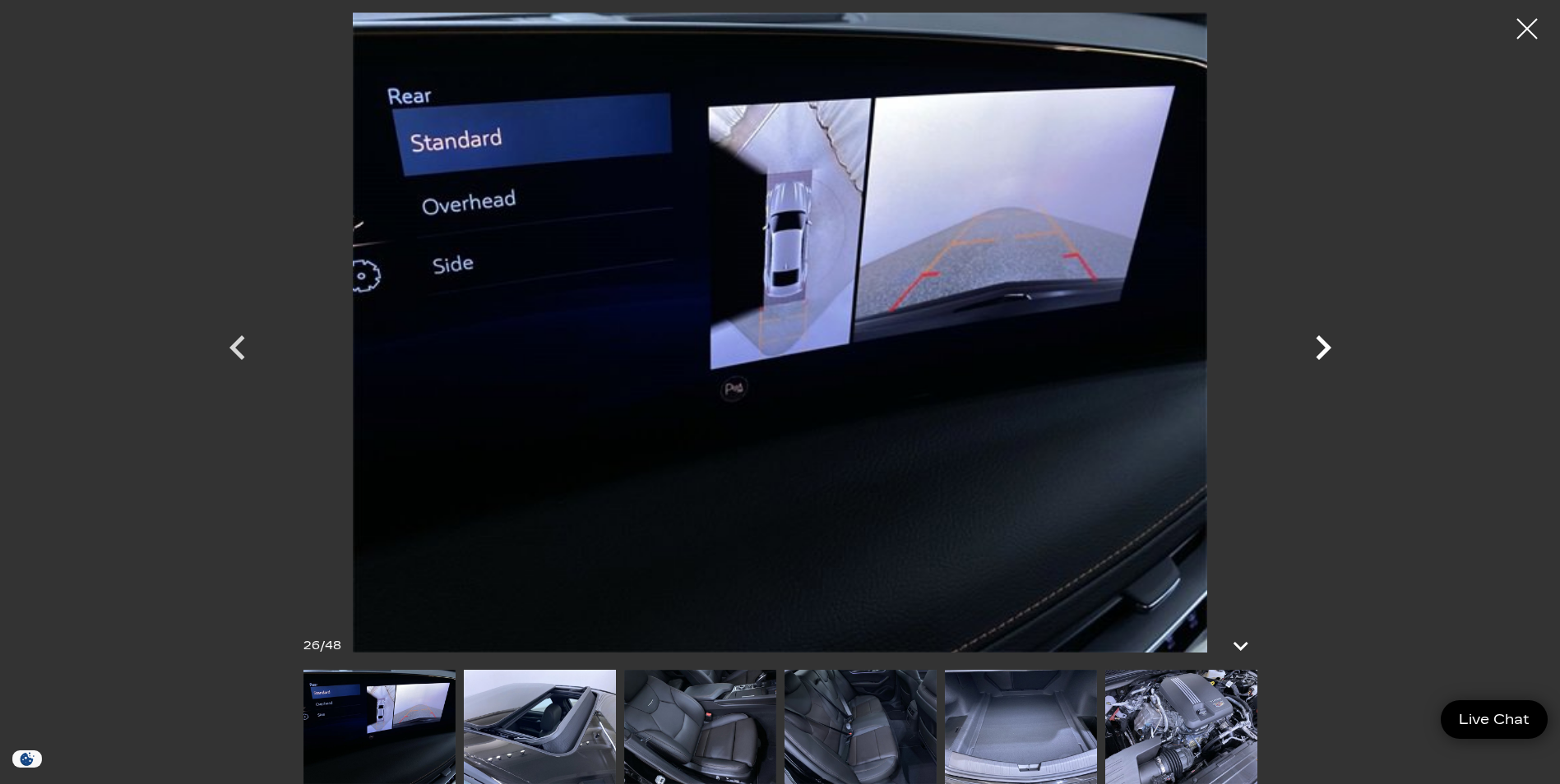
click at [1324, 347] on icon "Next" at bounding box center [1323, 347] width 49 height 49
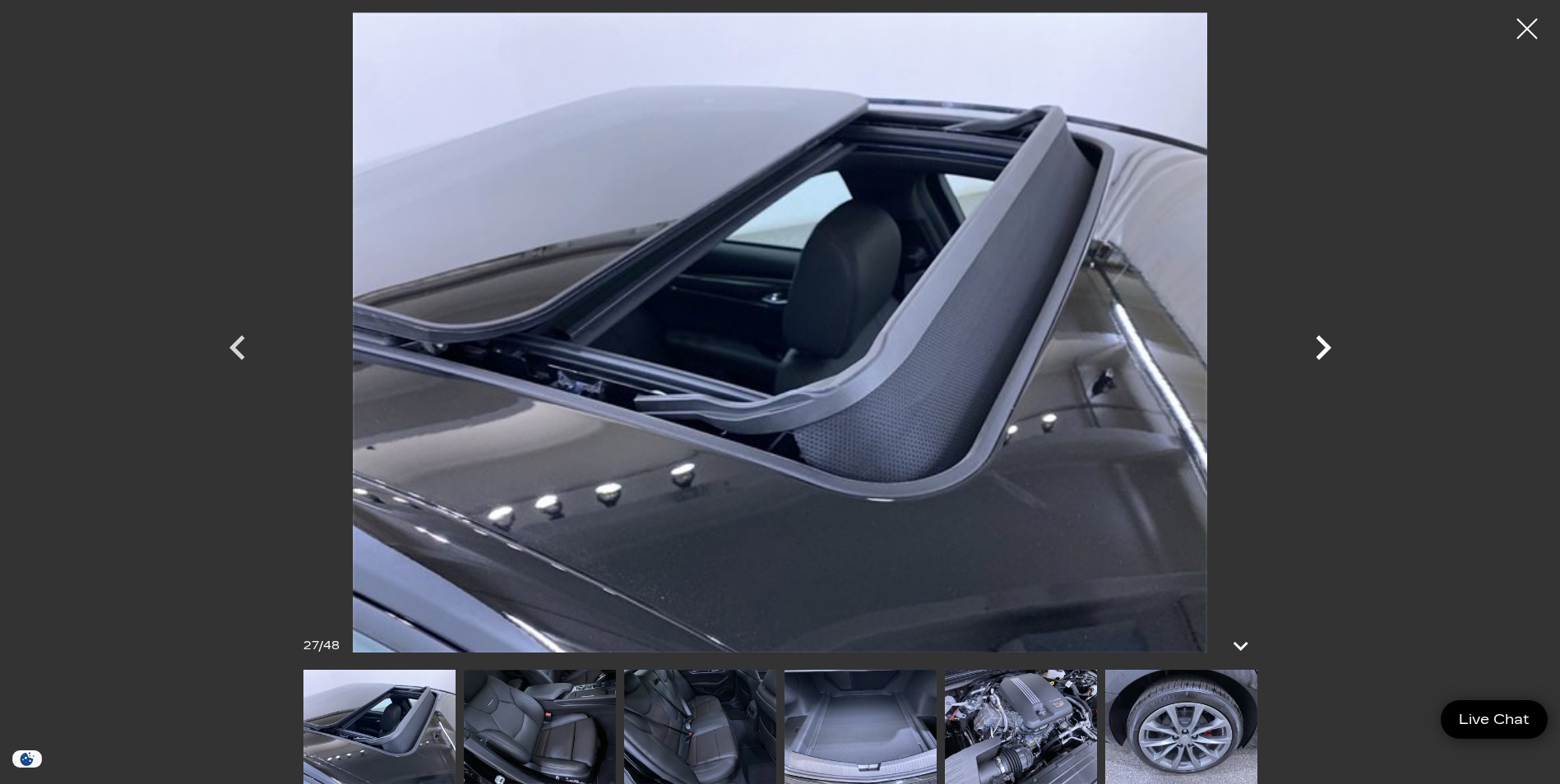
click at [1324, 347] on icon "Next" at bounding box center [1323, 347] width 49 height 49
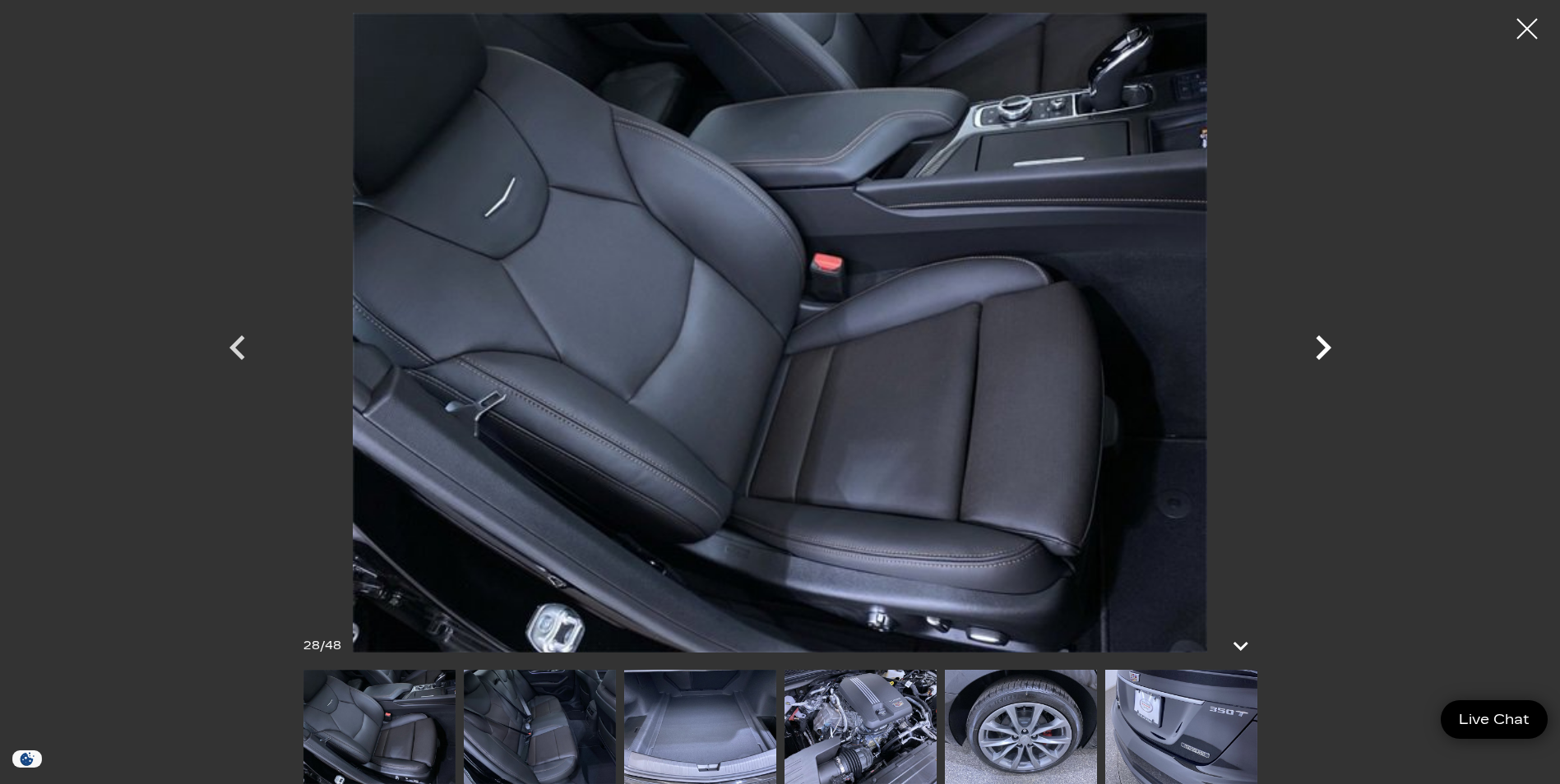
click at [1324, 347] on icon "Next" at bounding box center [1323, 347] width 49 height 49
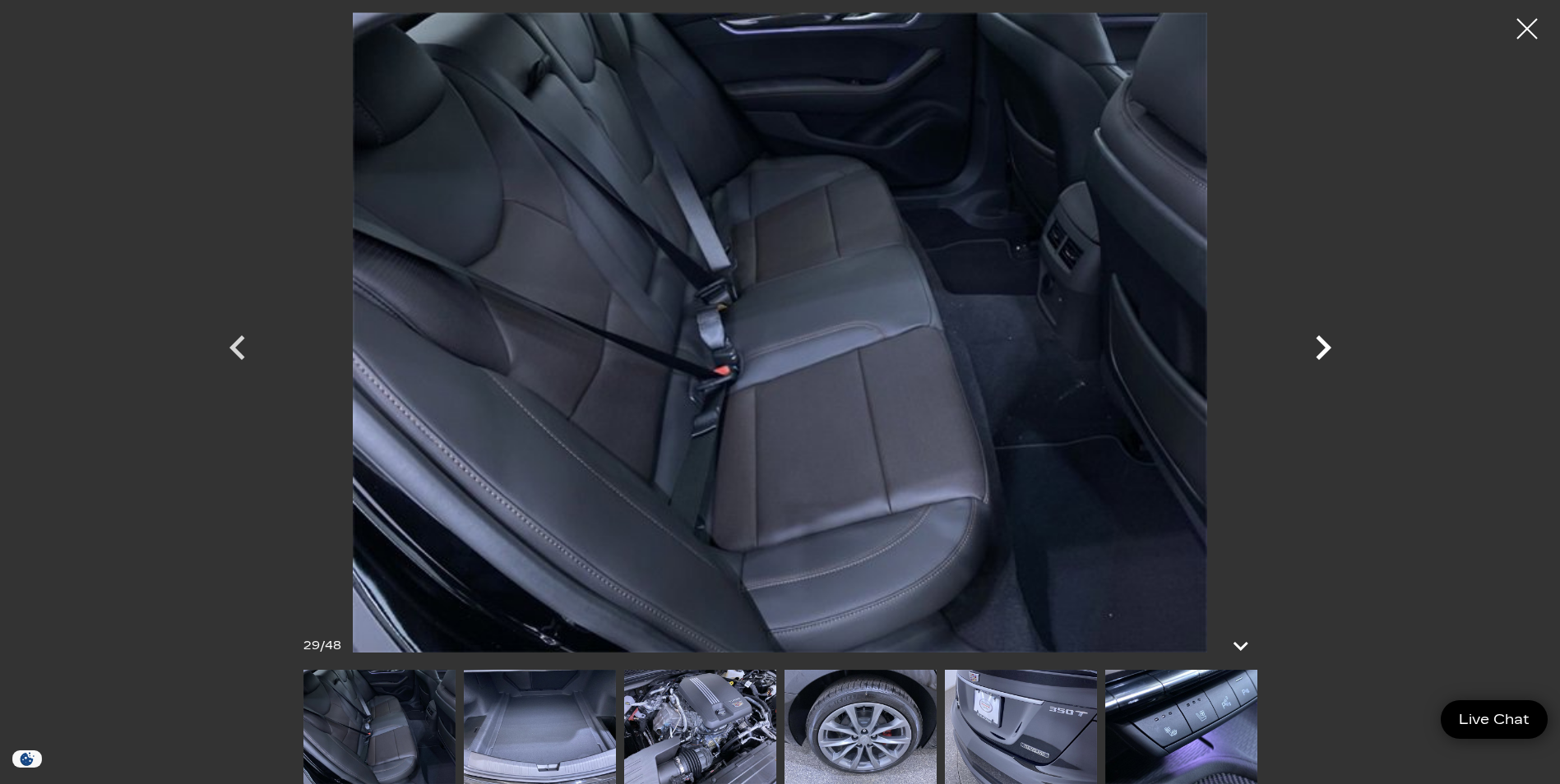
click at [1328, 346] on icon "Next" at bounding box center [1323, 348] width 16 height 25
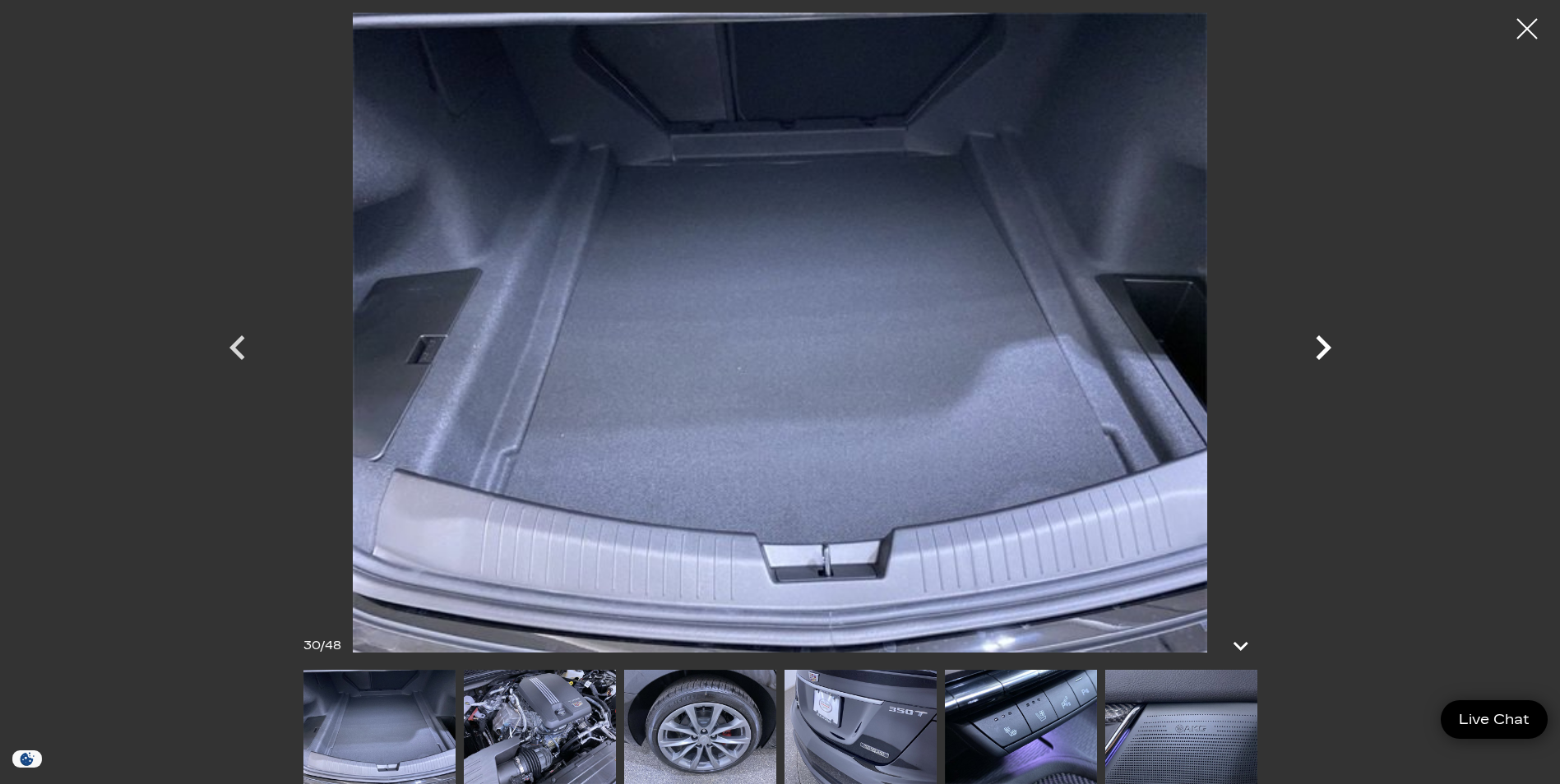
click at [1328, 346] on icon "Next" at bounding box center [1323, 348] width 16 height 25
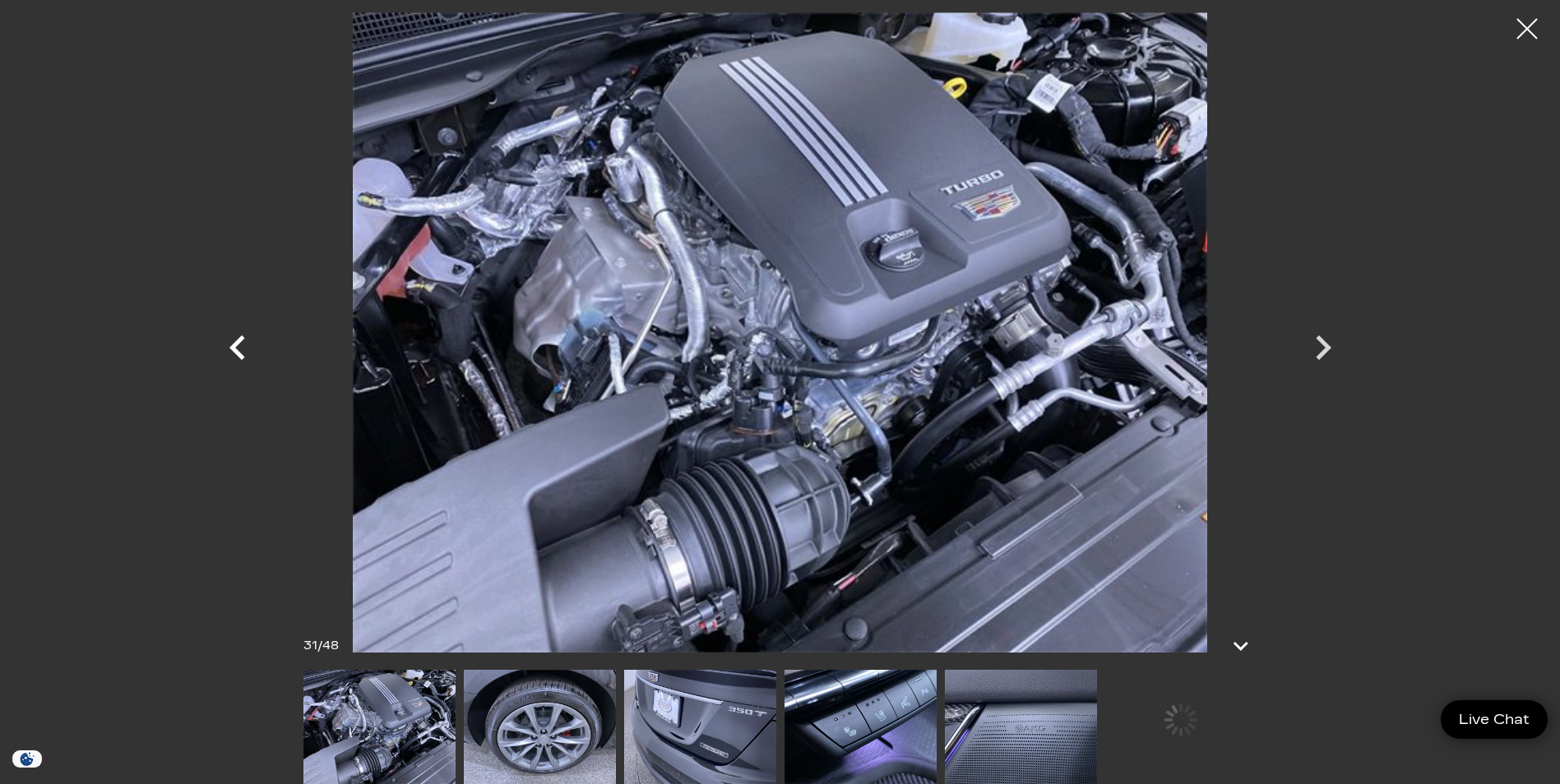
click at [241, 343] on icon "Previous" at bounding box center [237, 347] width 49 height 49
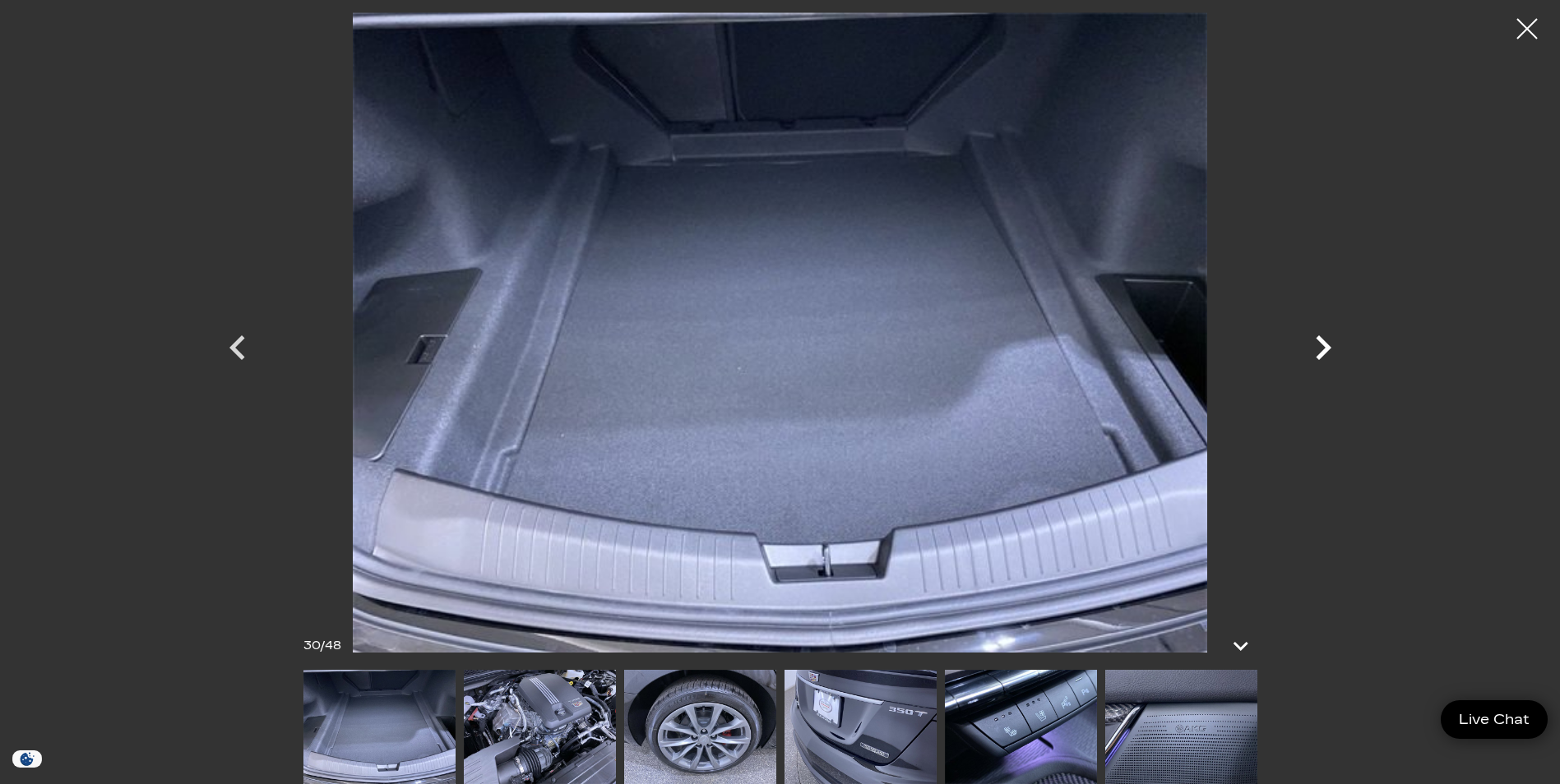
click at [1327, 344] on icon "Next" at bounding box center [1323, 348] width 16 height 25
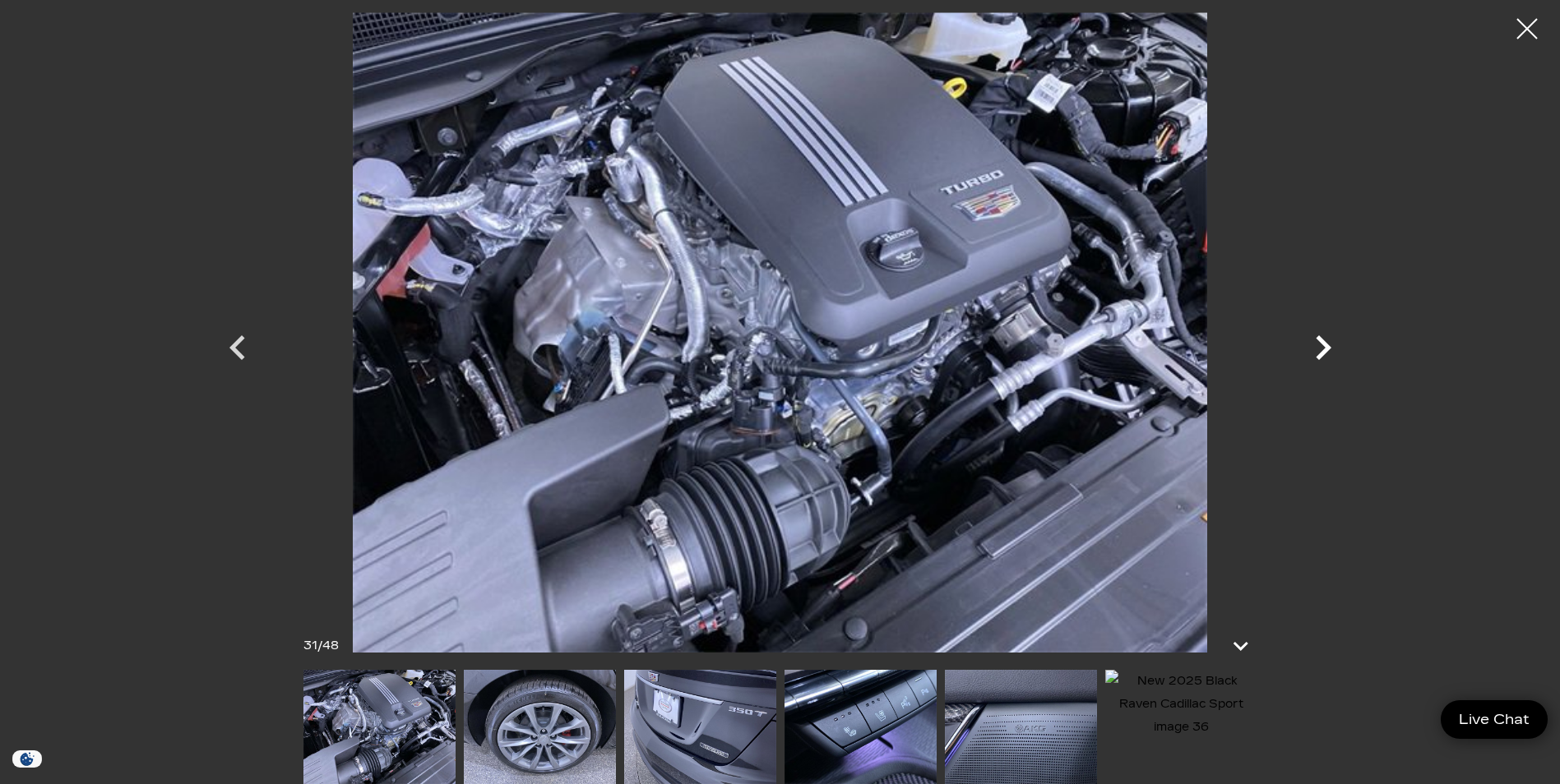
click at [1327, 344] on icon "Next" at bounding box center [1323, 348] width 16 height 25
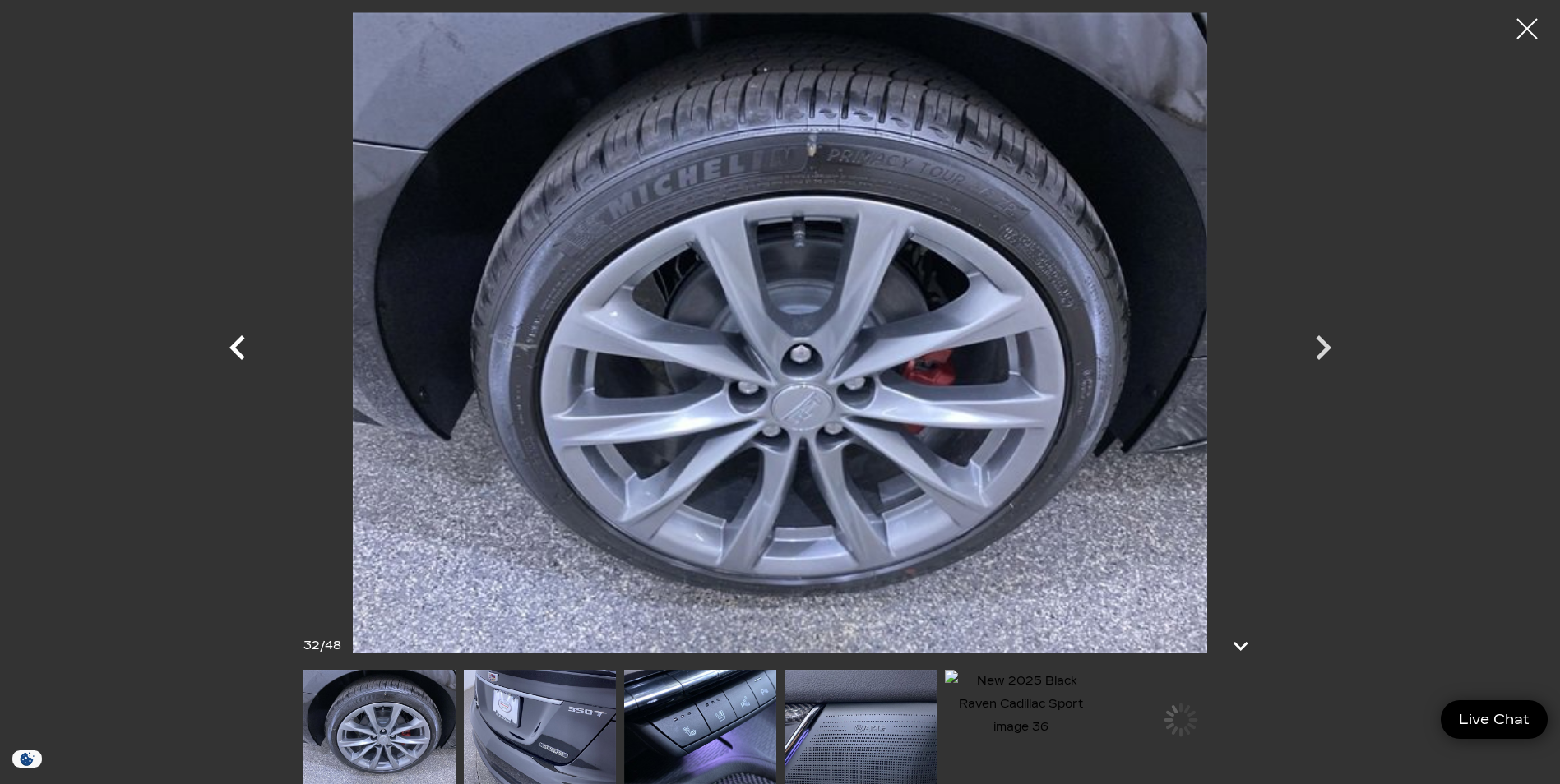
click at [241, 350] on icon "Previous" at bounding box center [237, 347] width 49 height 49
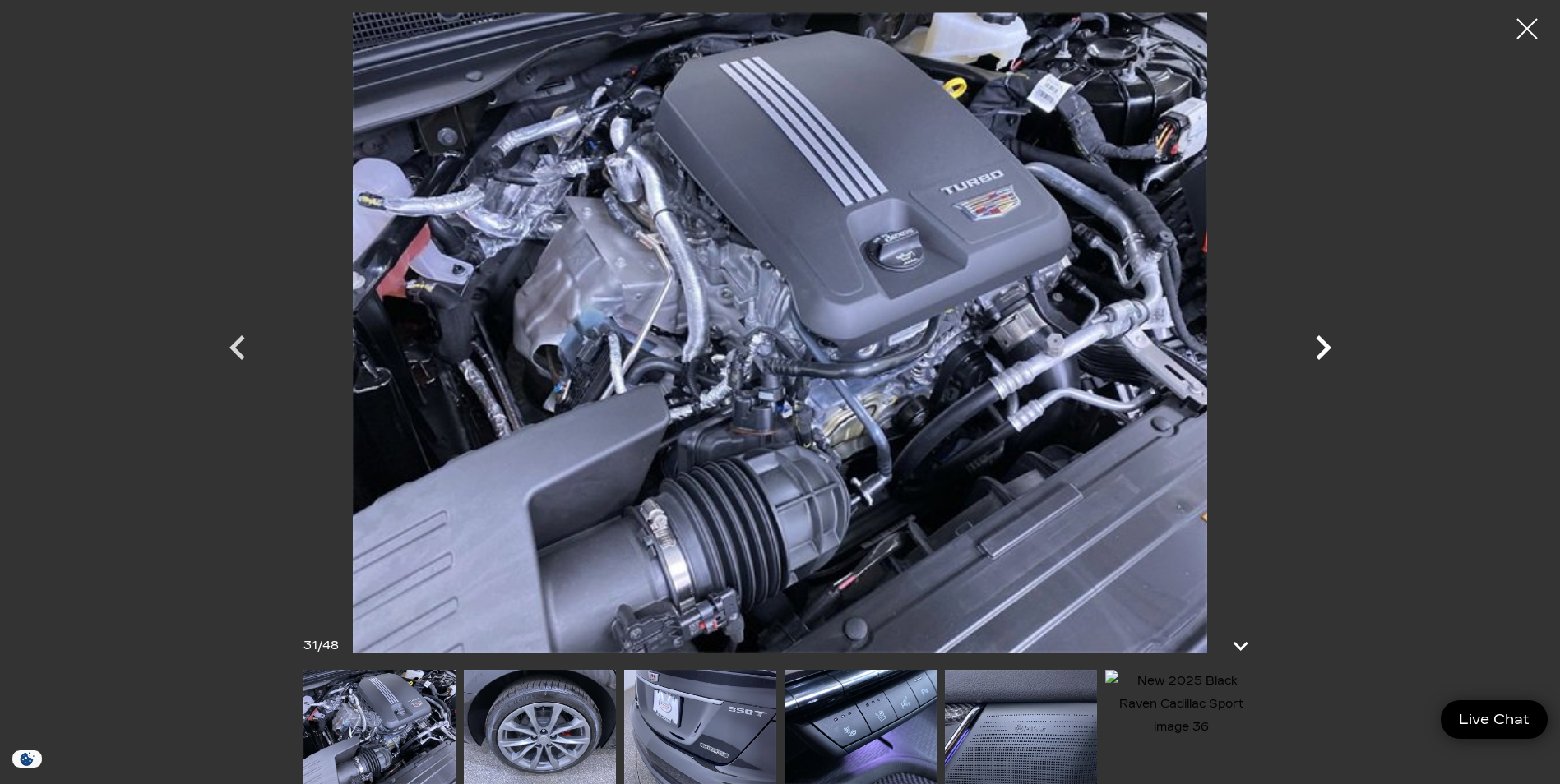
click at [1320, 343] on icon "Next" at bounding box center [1323, 348] width 16 height 25
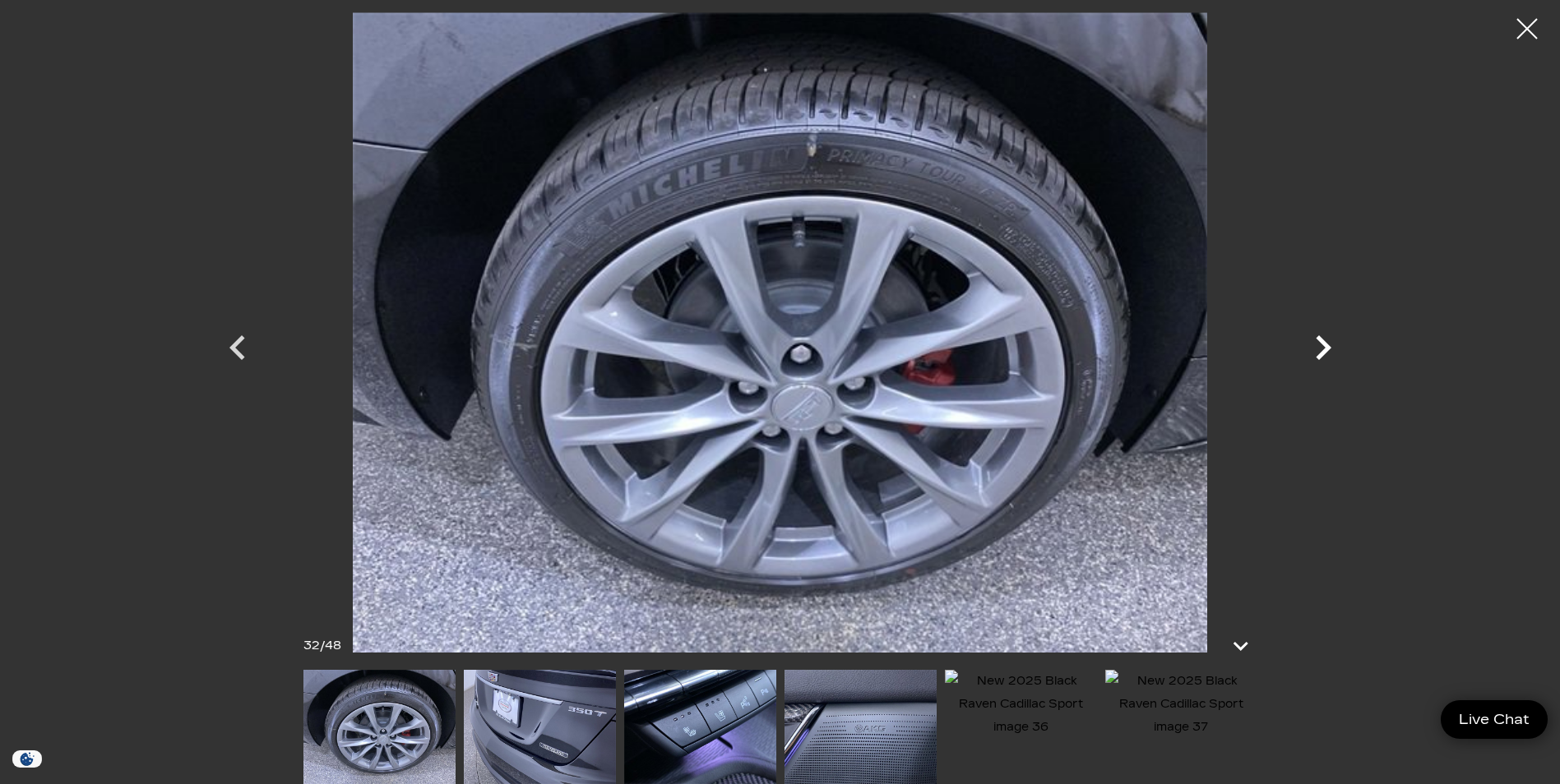
click at [1322, 343] on icon "Next" at bounding box center [1323, 348] width 16 height 25
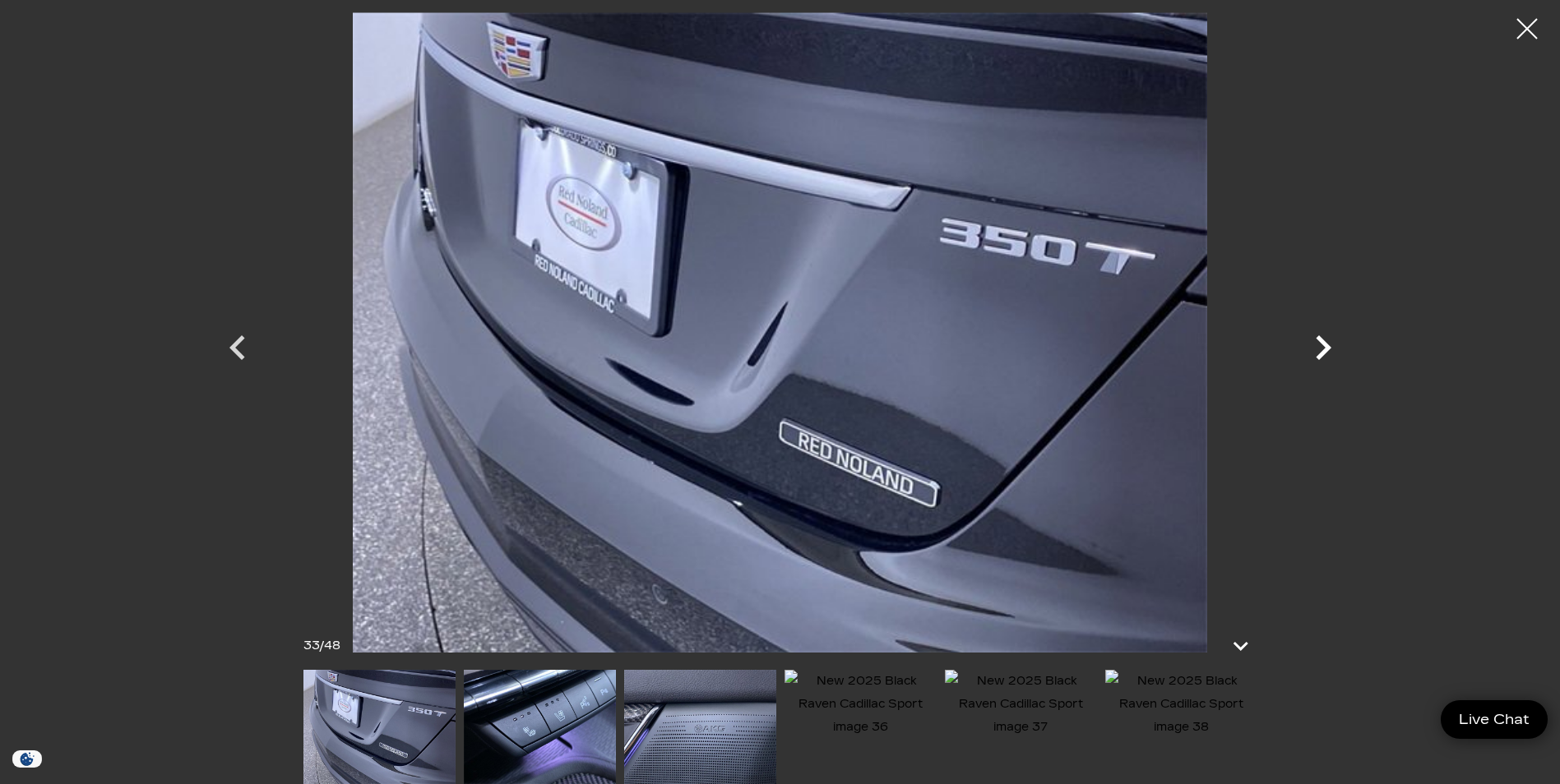
click at [1322, 343] on icon "Next" at bounding box center [1323, 348] width 16 height 25
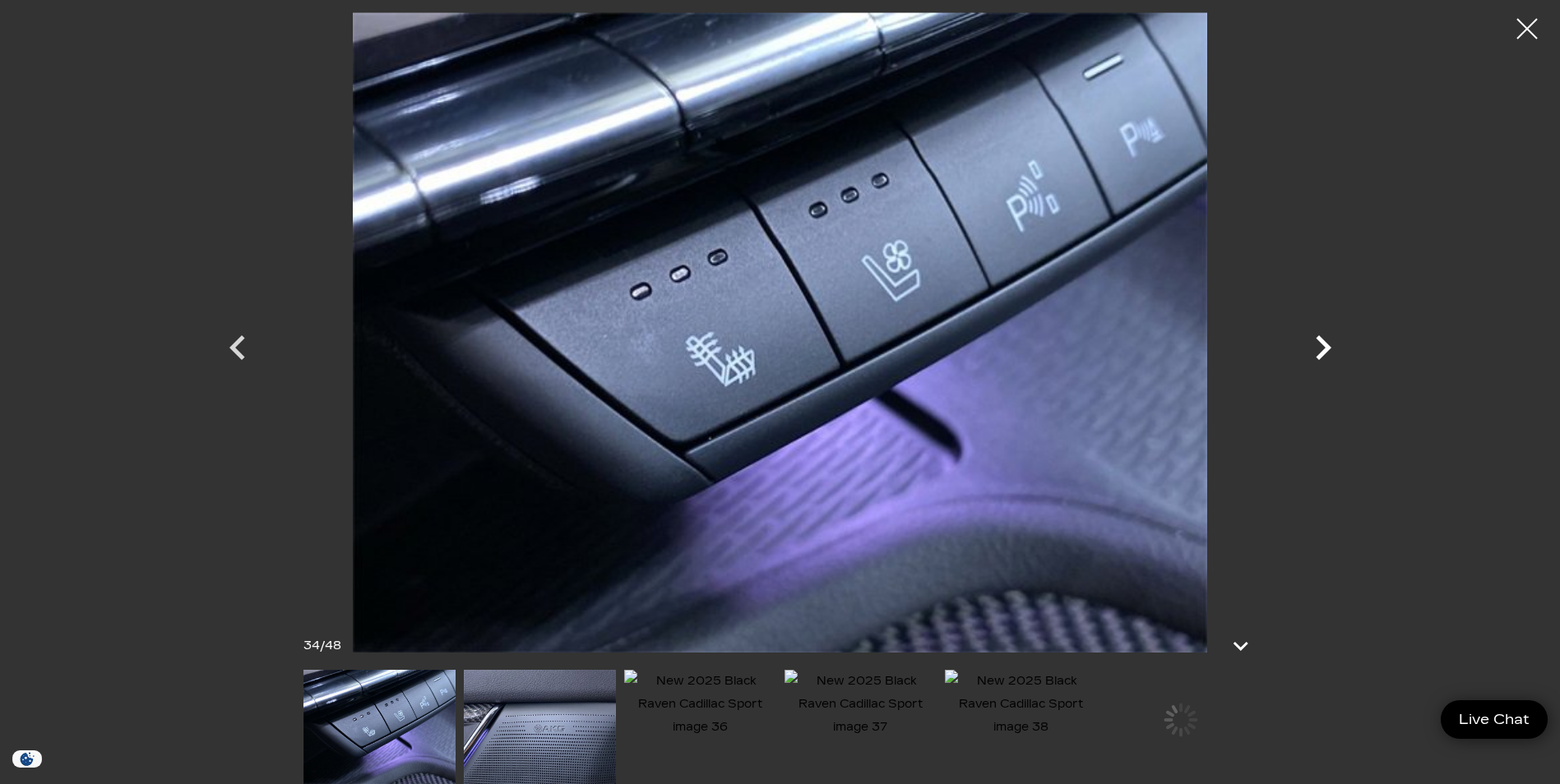
click at [1322, 343] on icon "Next" at bounding box center [1323, 348] width 16 height 25
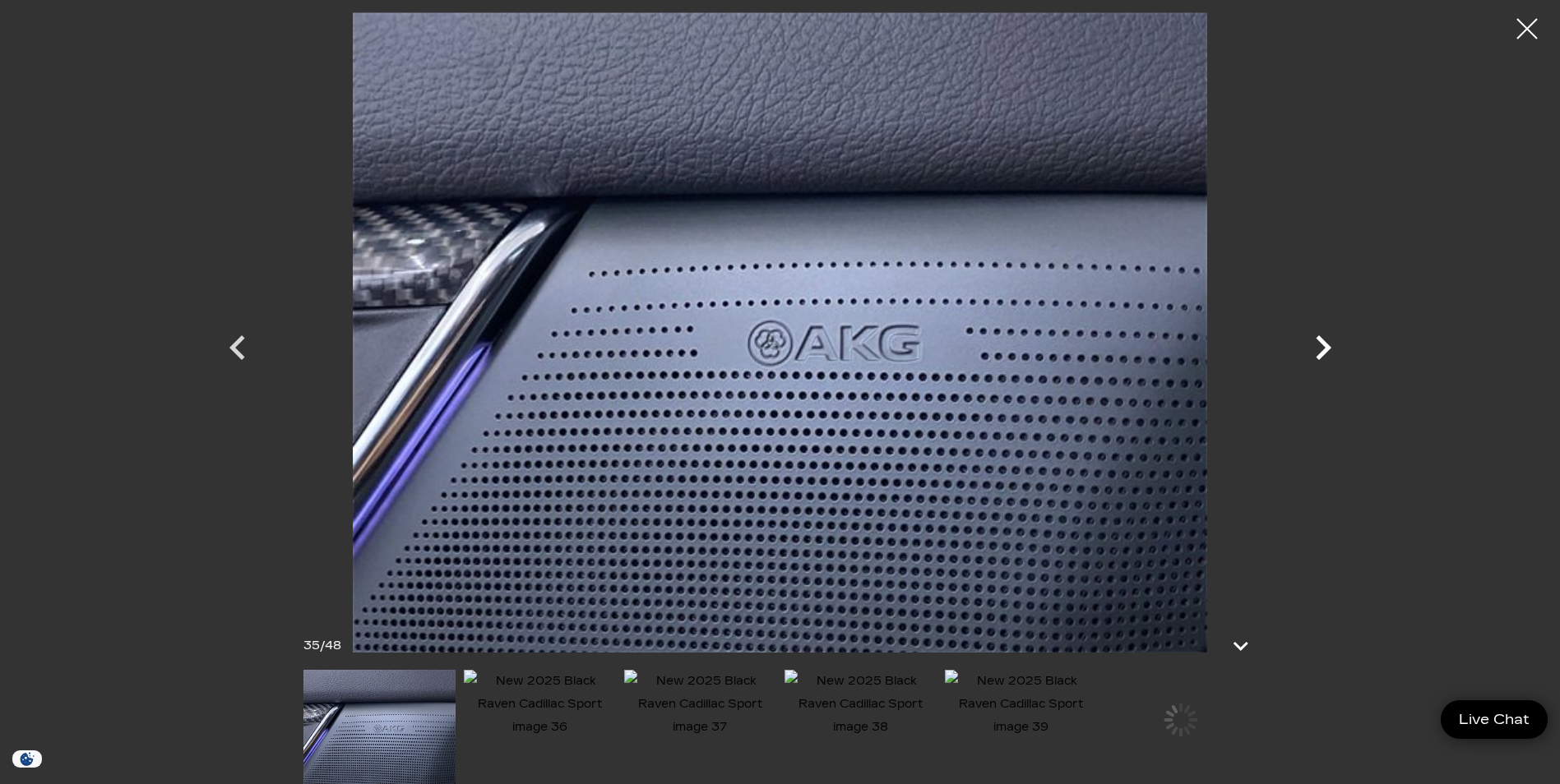
click at [1322, 343] on icon "Next" at bounding box center [1323, 348] width 16 height 25
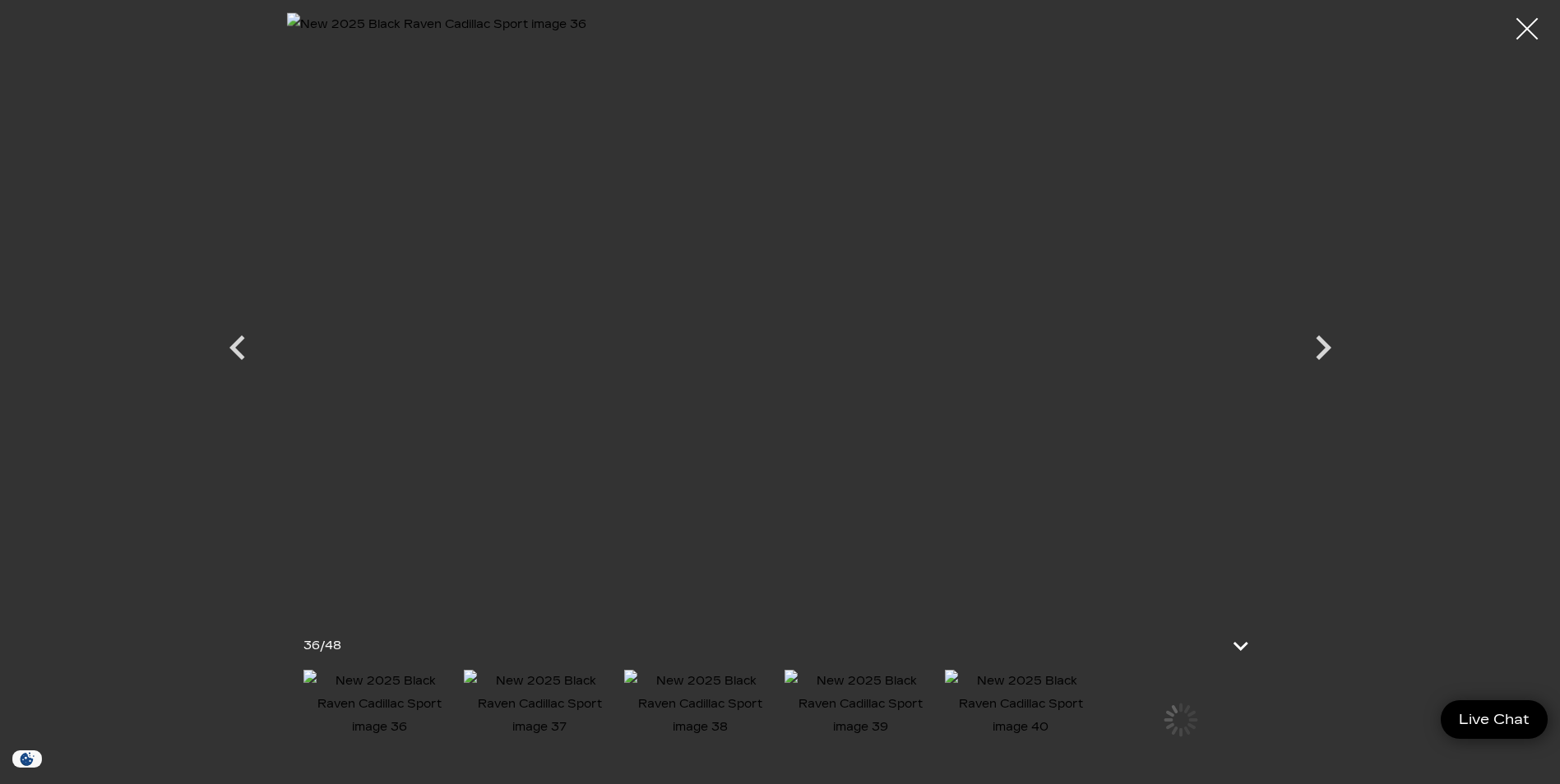
click at [1525, 25] on div at bounding box center [1527, 29] width 44 height 44
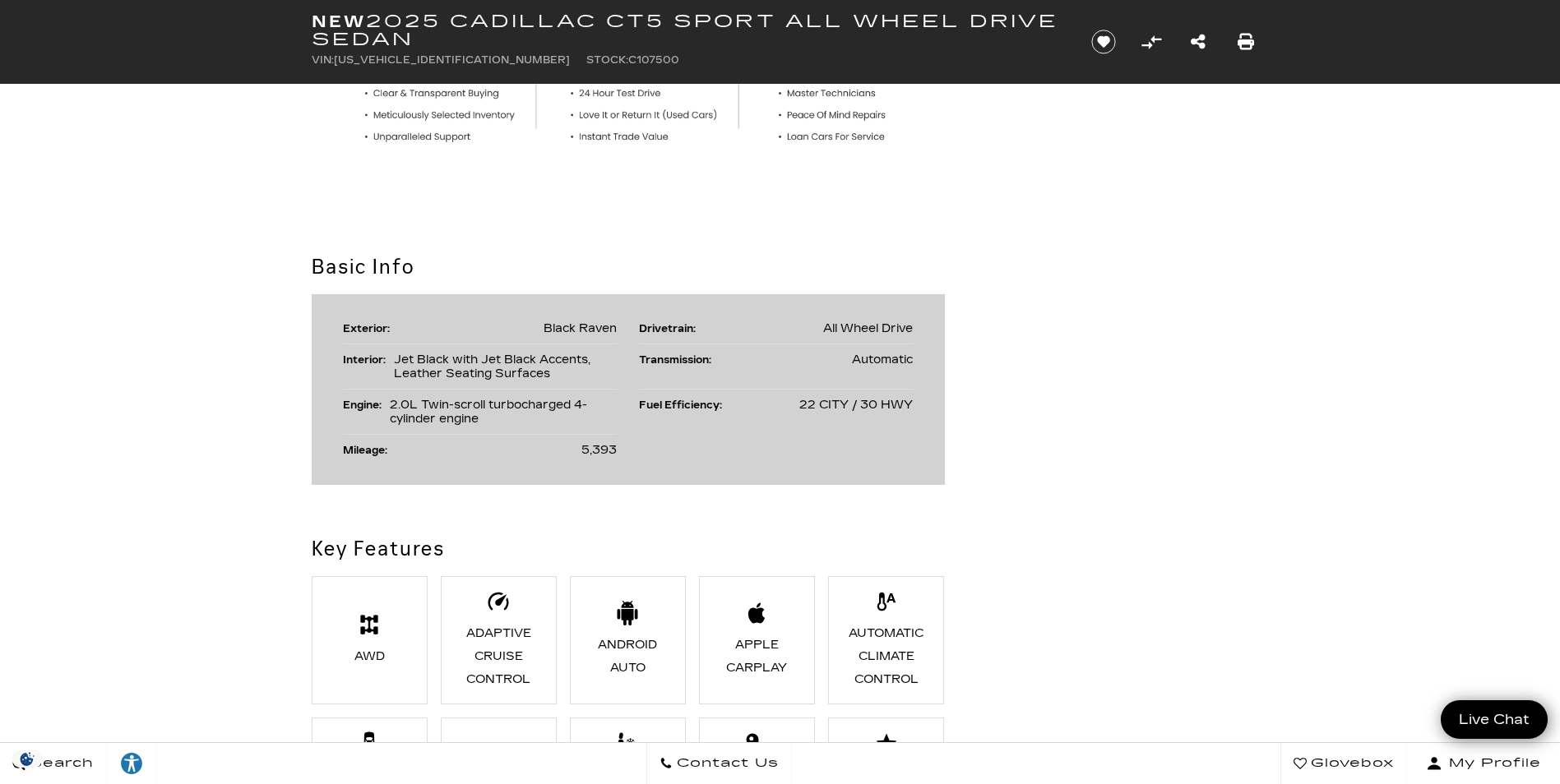
scroll to position [658, 0]
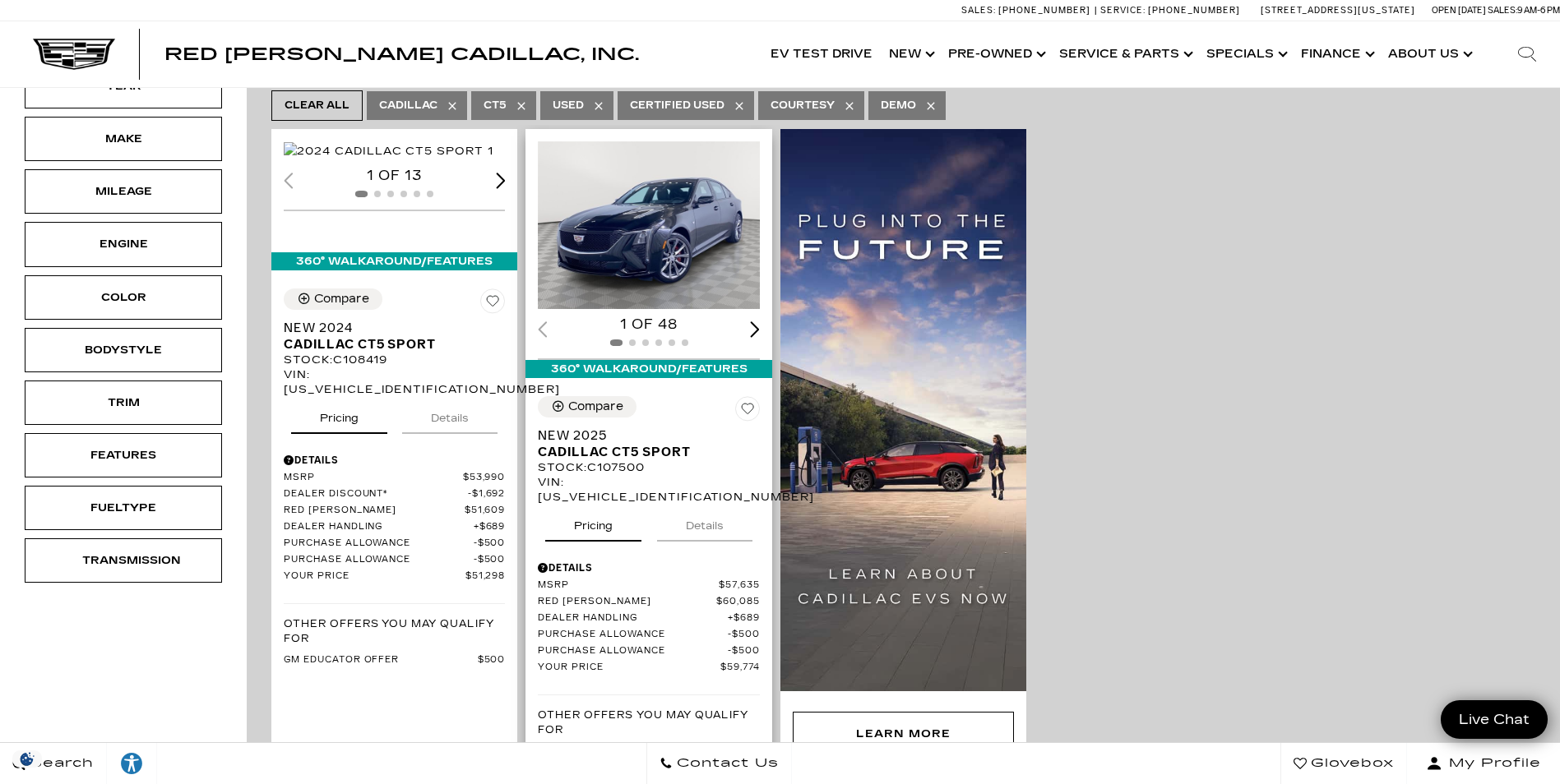
scroll to position [411, 0]
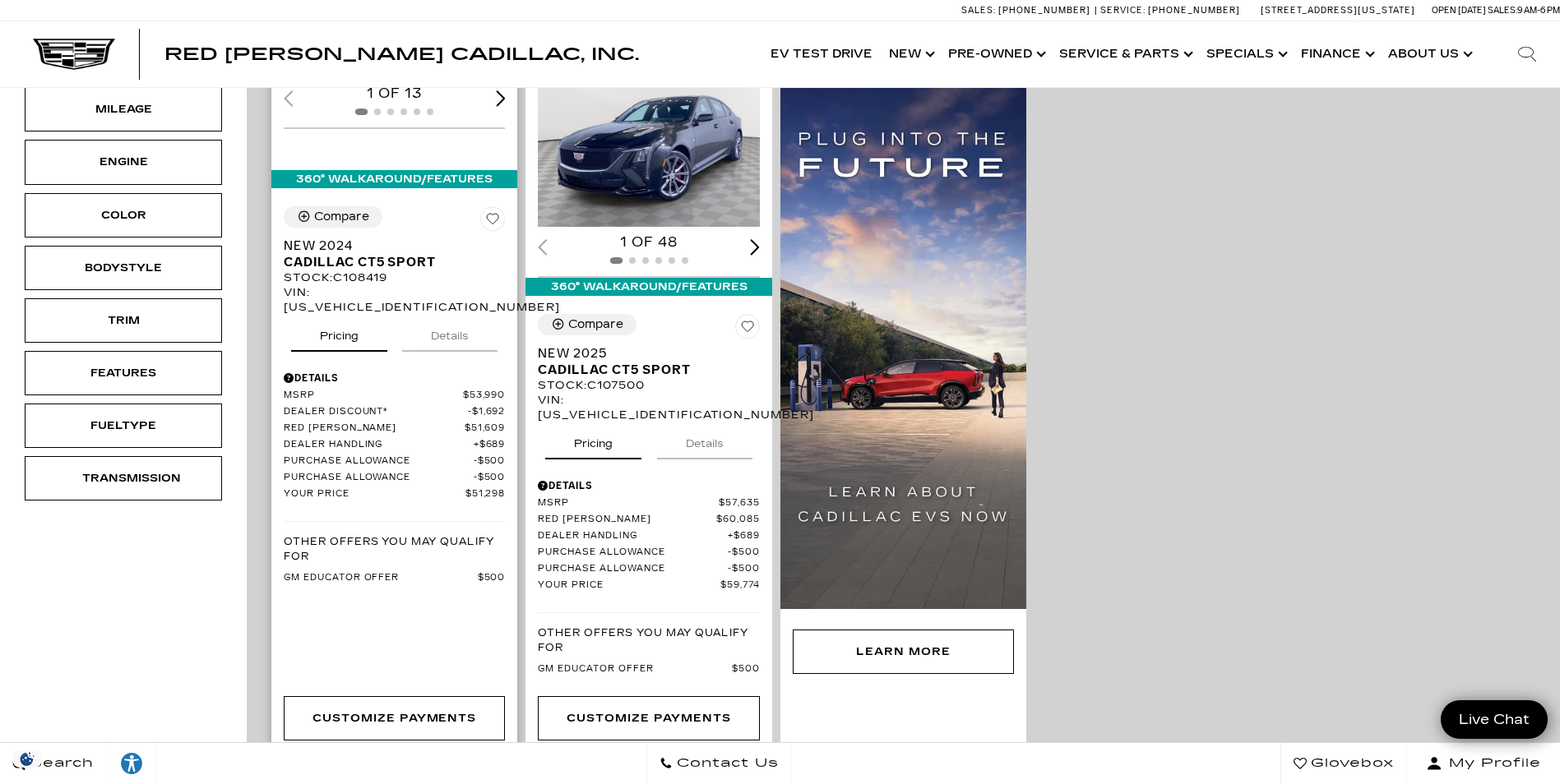
click at [468, 349] on button "Details" at bounding box center [450, 333] width 95 height 37
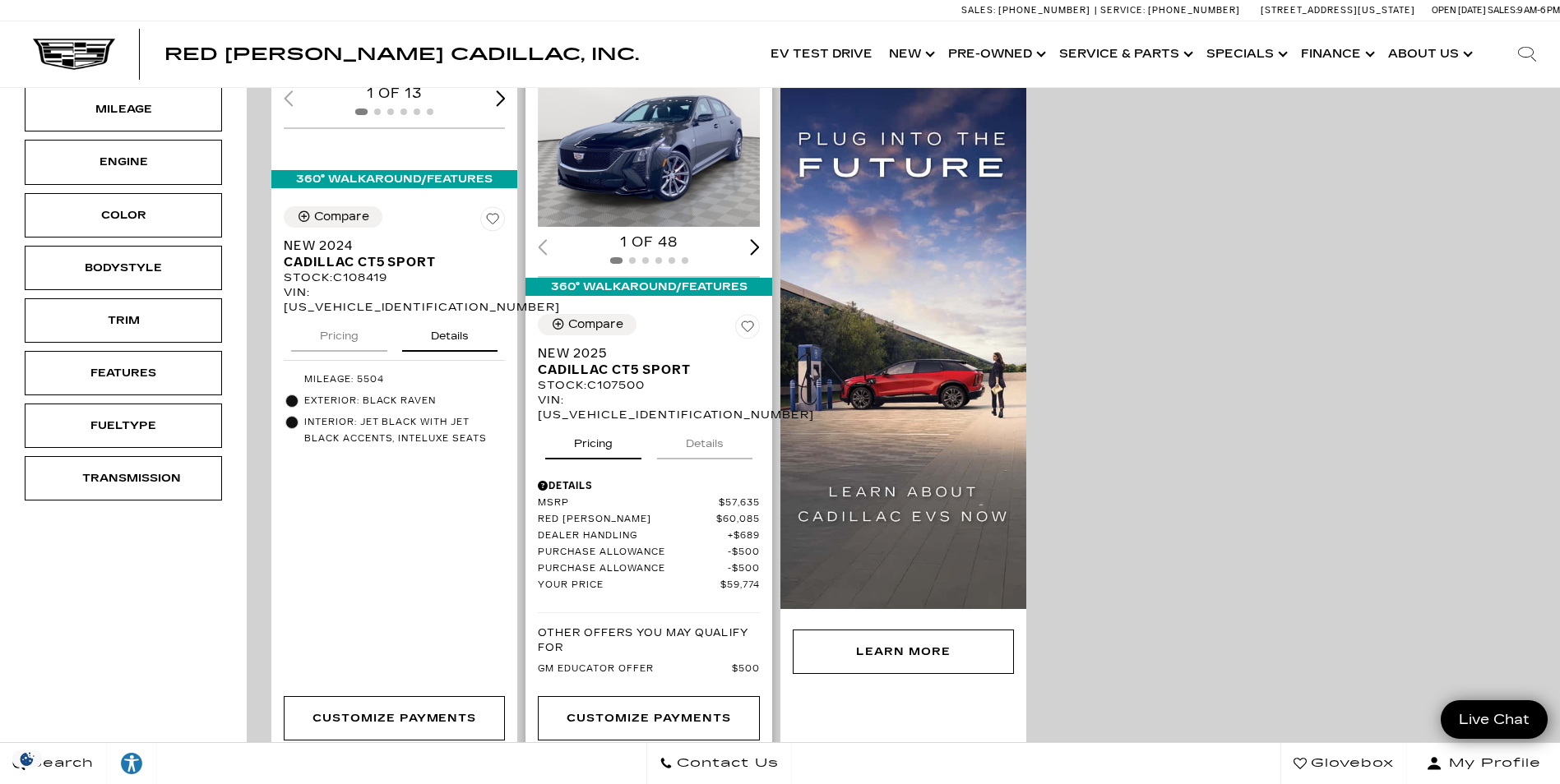
click at [711, 422] on button "Details" at bounding box center [704, 441] width 95 height 37
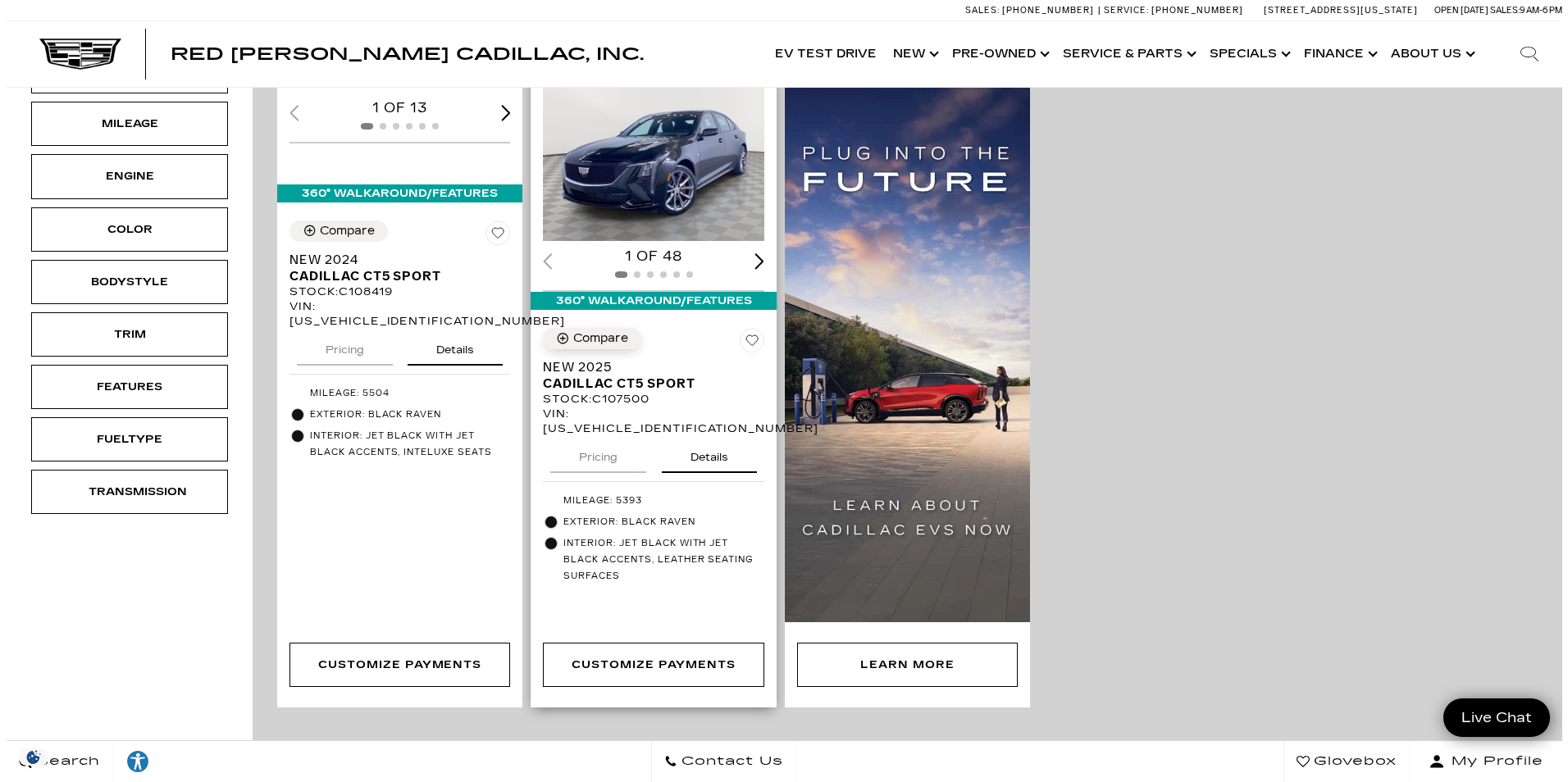
scroll to position [82, 0]
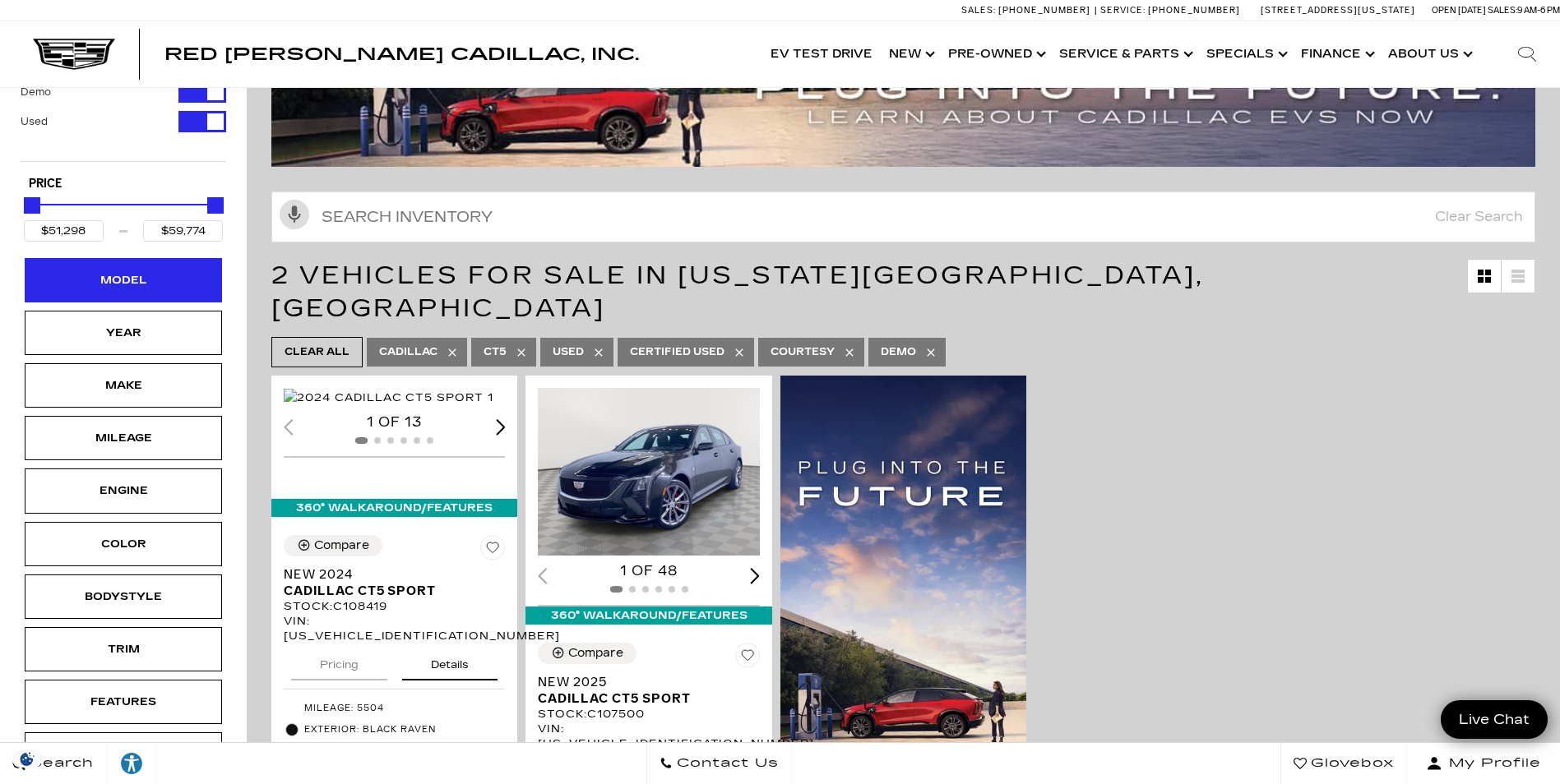
click at [128, 285] on div "Model" at bounding box center [123, 280] width 82 height 18
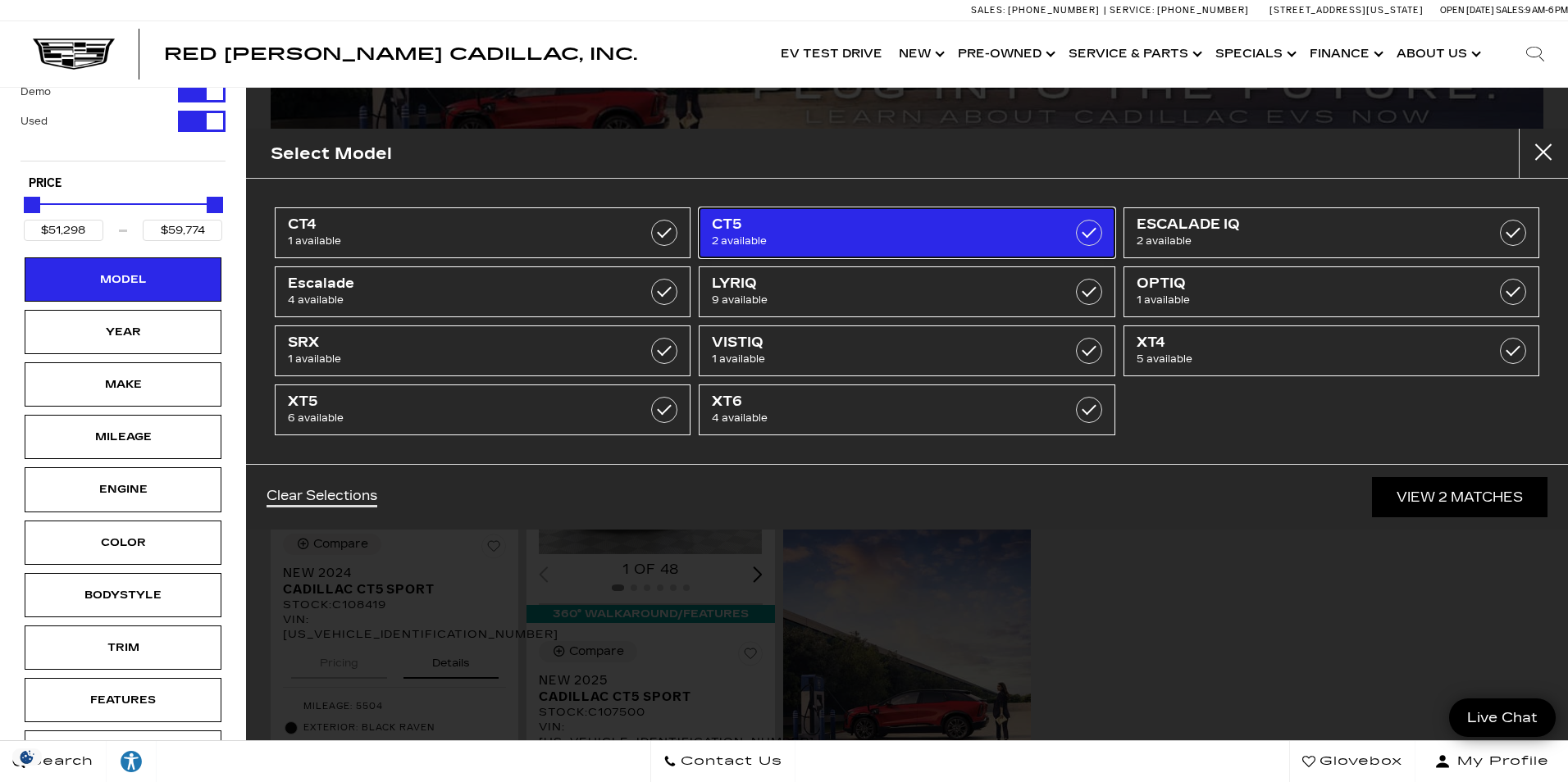
click at [1087, 239] on label at bounding box center [1089, 233] width 26 height 26
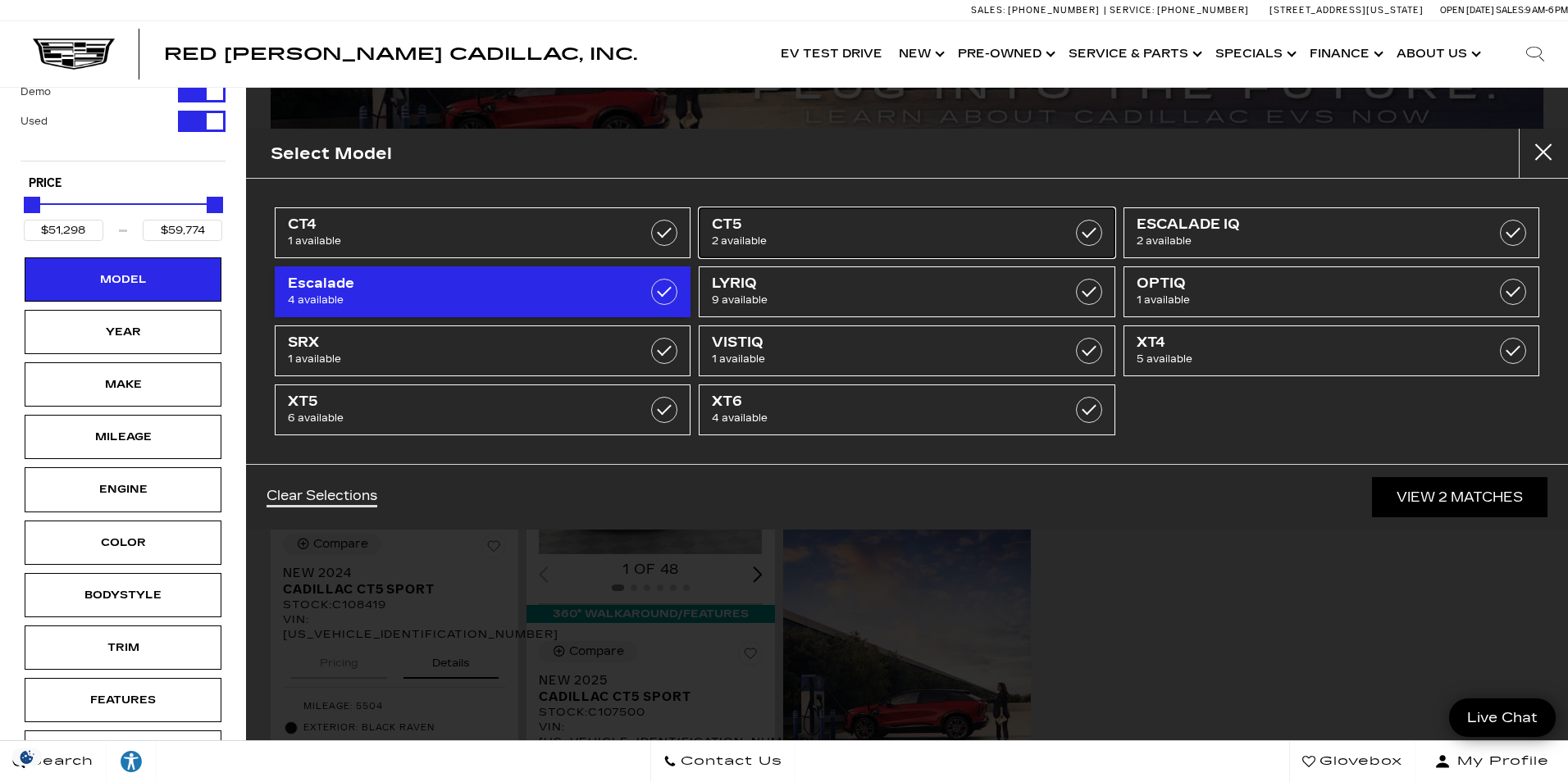
type input "$27,000"
type input "$148,054"
checkbox input "false"
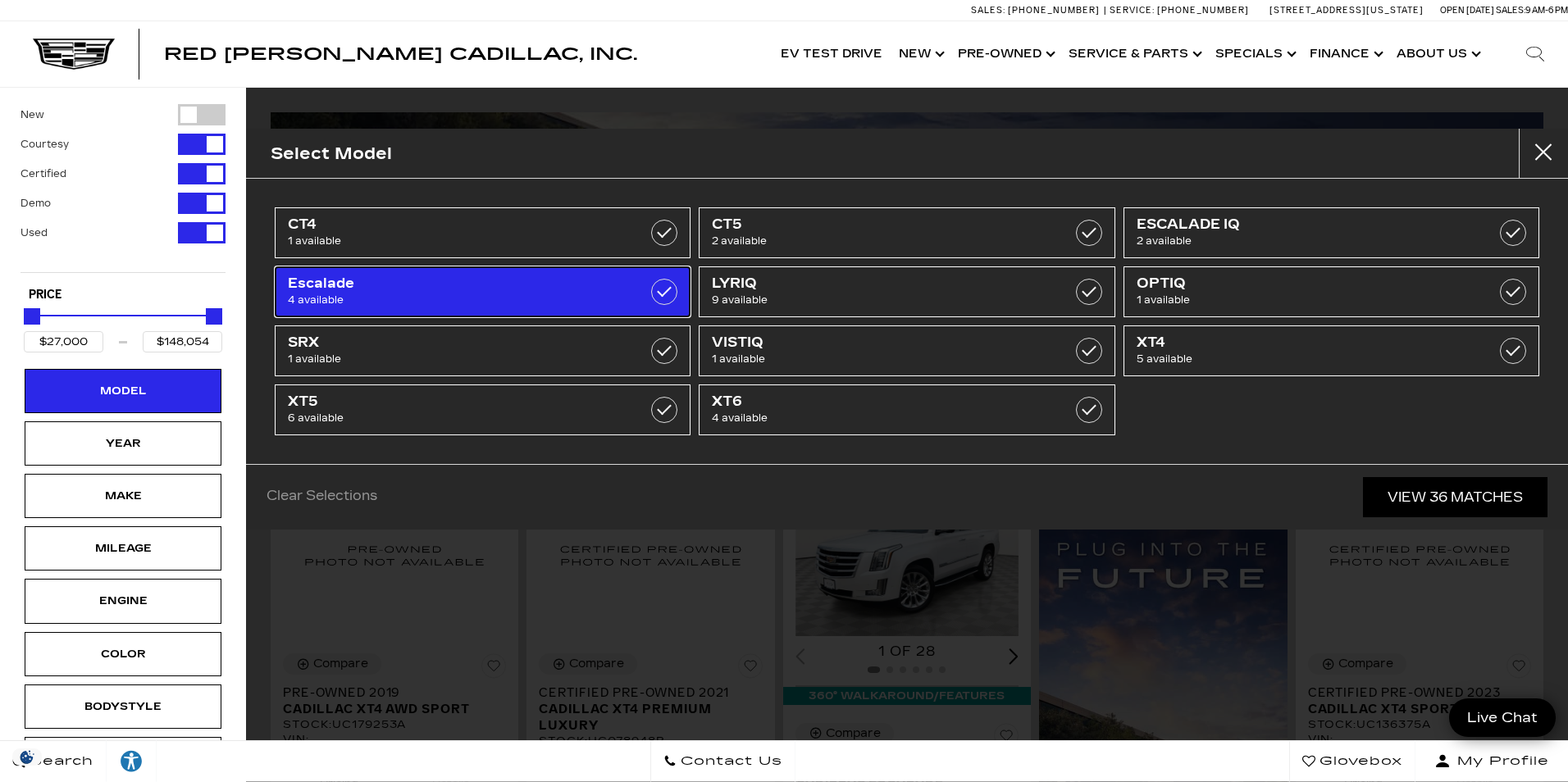
click at [552, 302] on span "4 available" at bounding box center [454, 300] width 331 height 17
type input "$32,000"
type input "$97,500"
checkbox input "true"
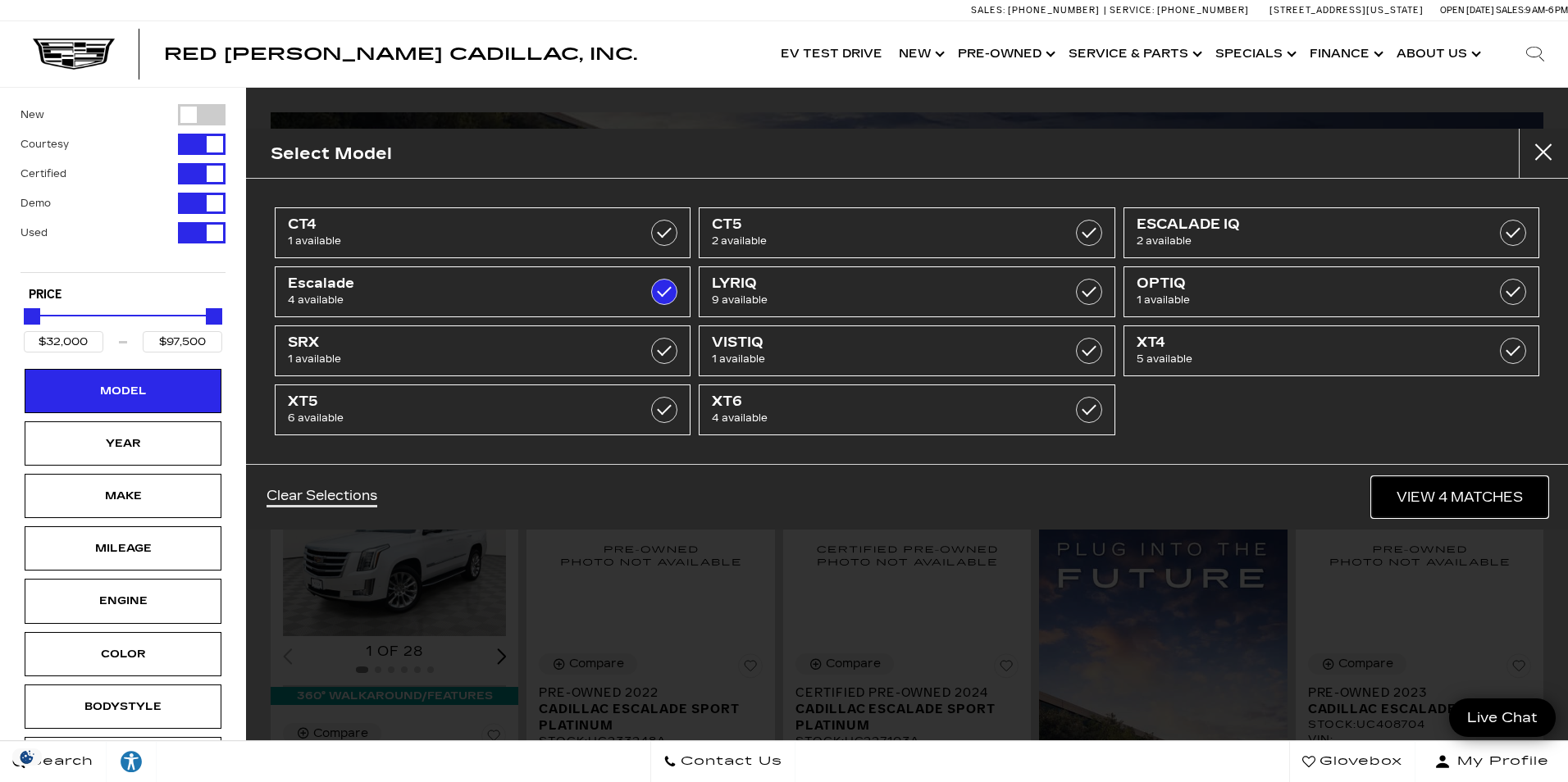
click at [1436, 491] on link "View 4 Matches" at bounding box center [1460, 497] width 176 height 41
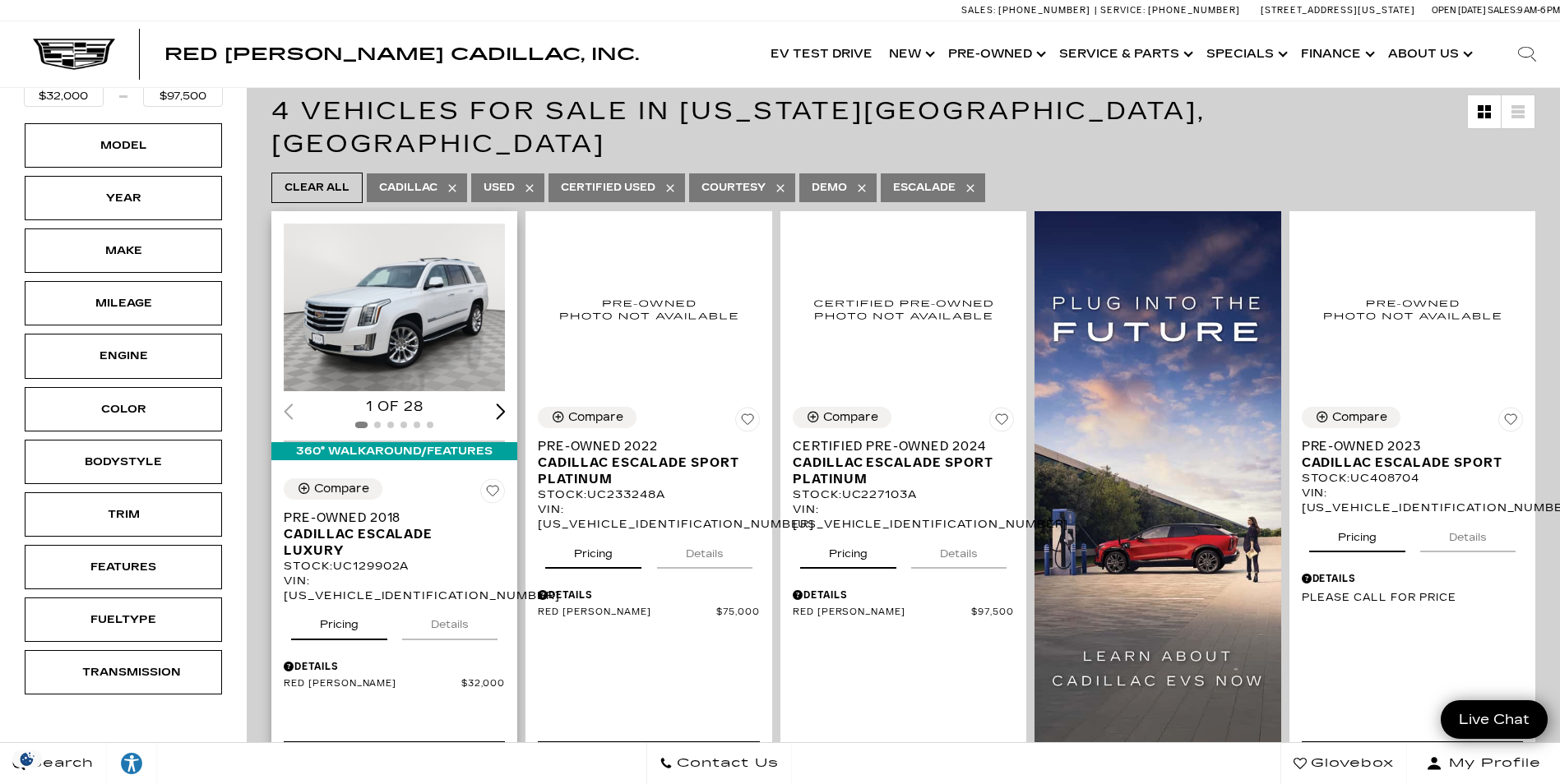
scroll to position [329, 0]
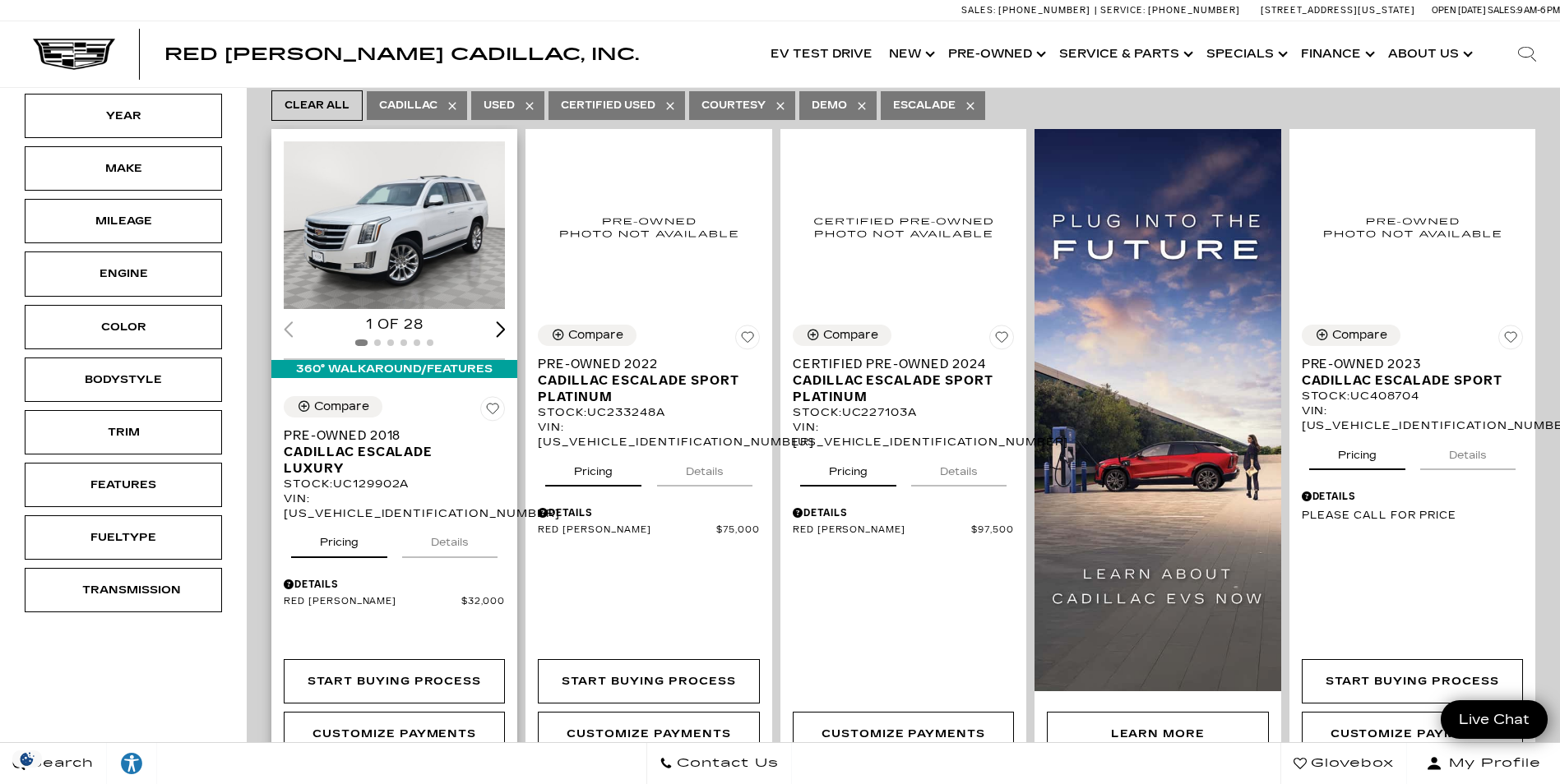
click at [432, 521] on button "Details" at bounding box center [450, 539] width 95 height 37
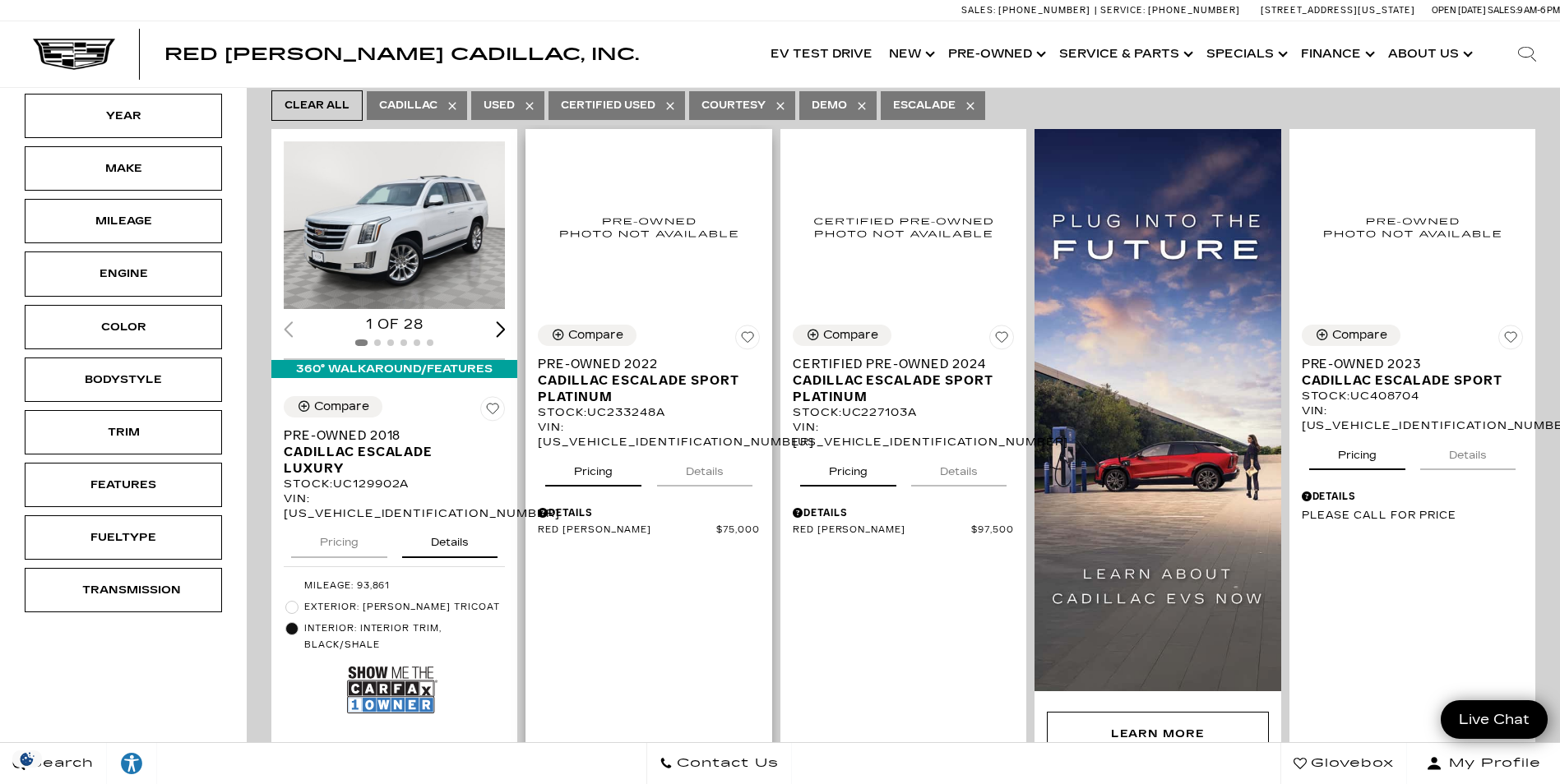
click at [708, 450] on button "Details" at bounding box center [704, 469] width 95 height 37
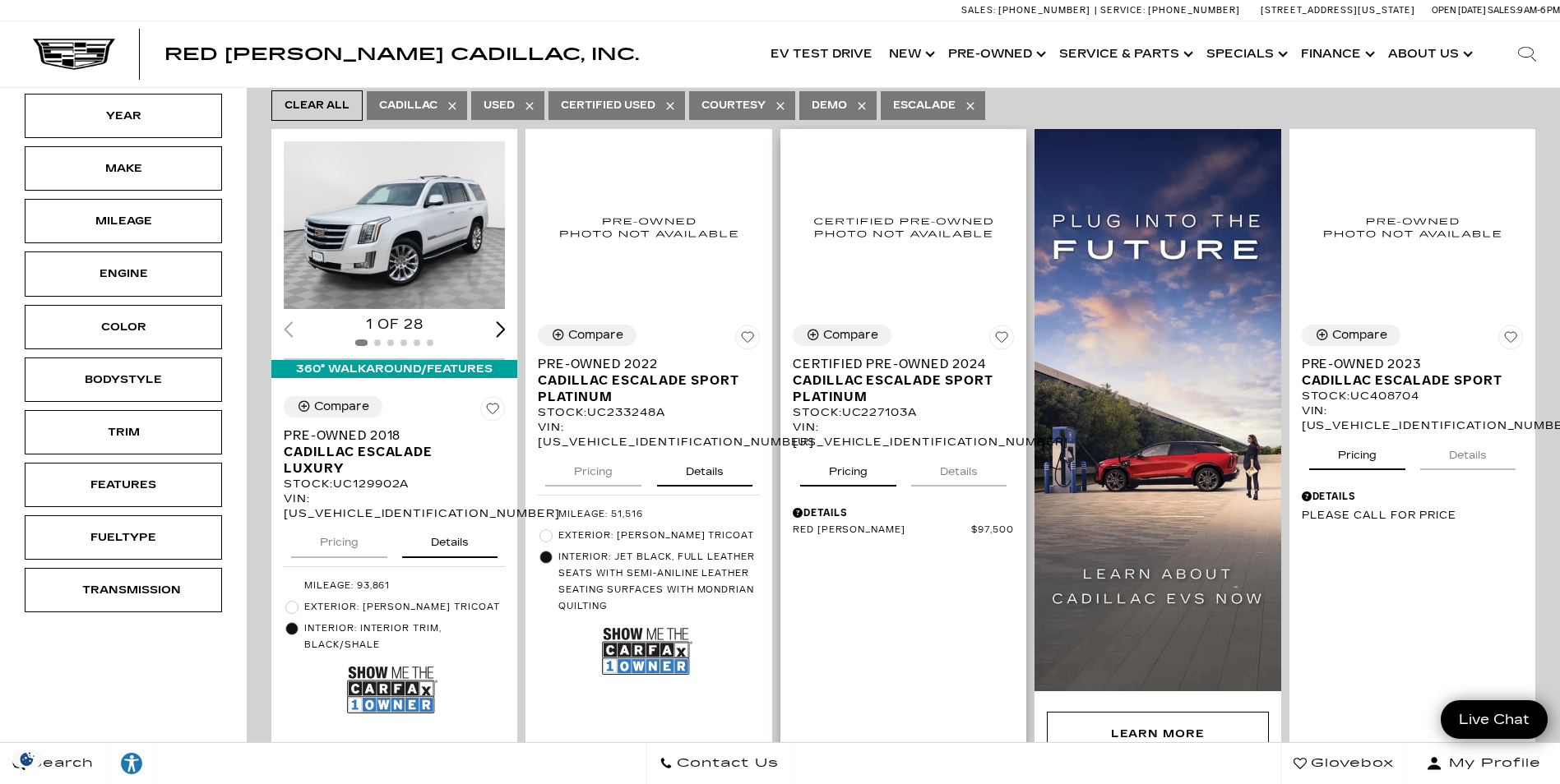
click at [980, 450] on button "Details" at bounding box center [958, 469] width 95 height 37
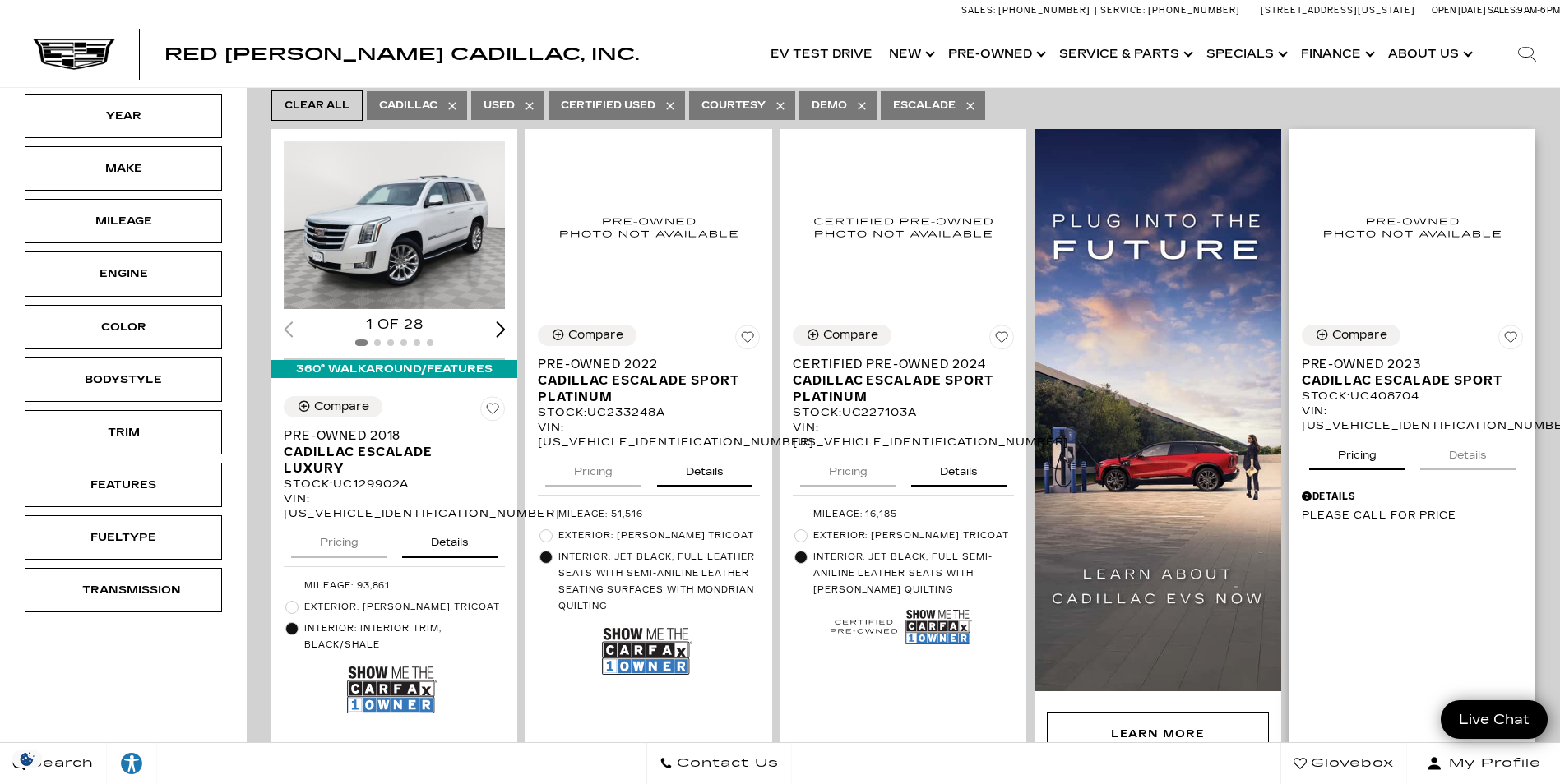
click at [1480, 434] on button "Details" at bounding box center [1467, 452] width 95 height 37
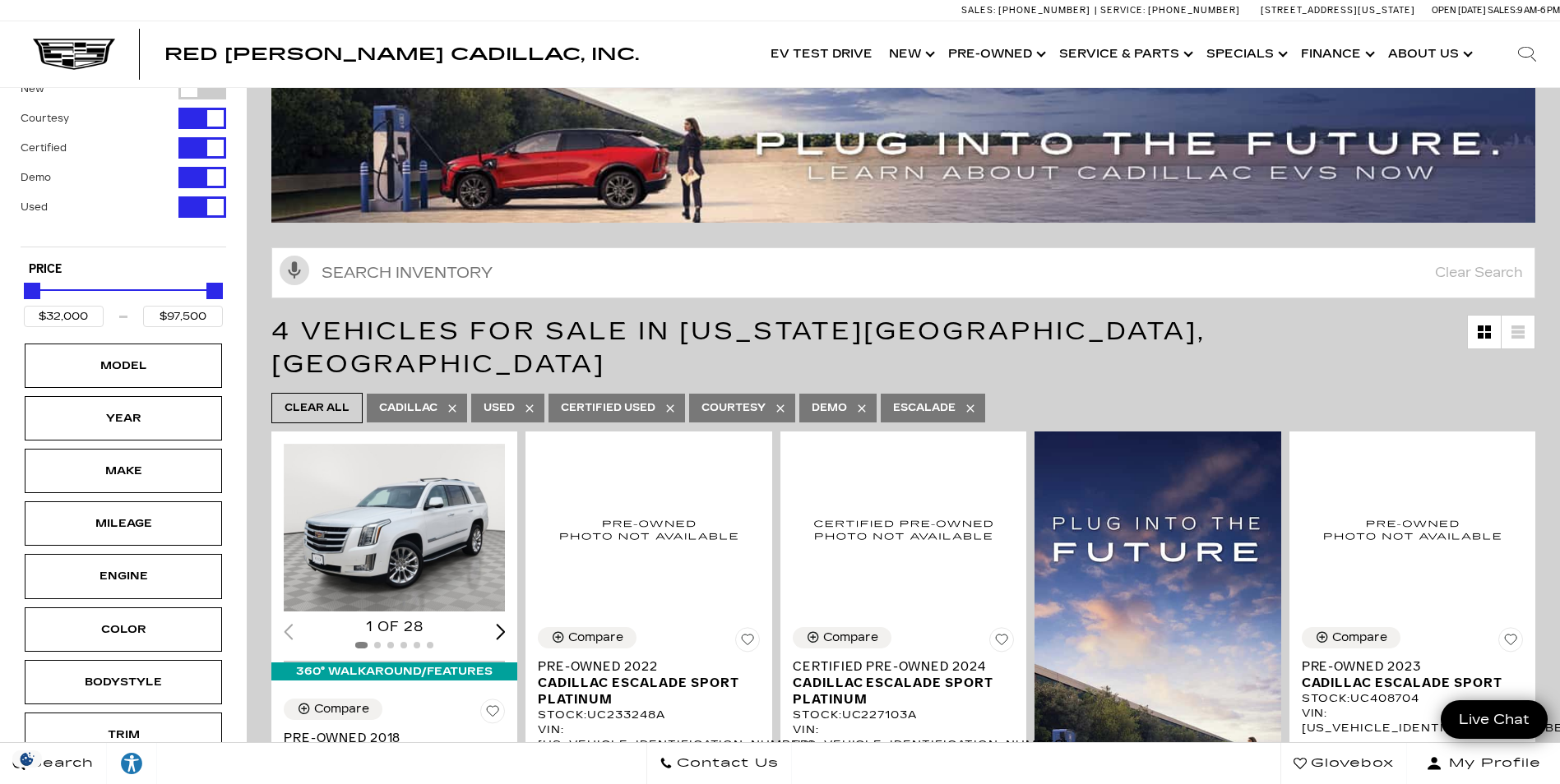
scroll to position [0, 0]
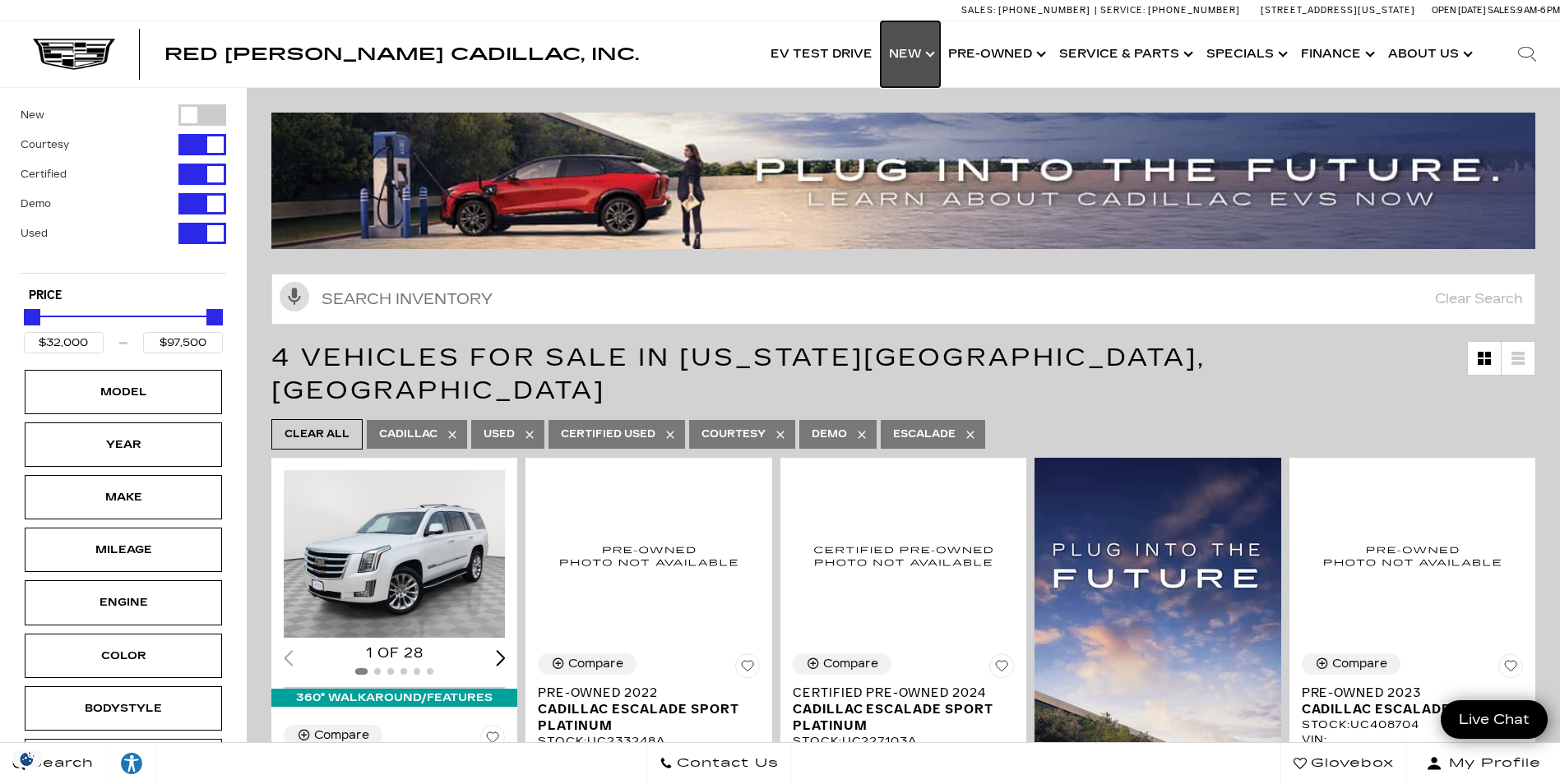
click at [919, 48] on link "Show New" at bounding box center [909, 54] width 59 height 66
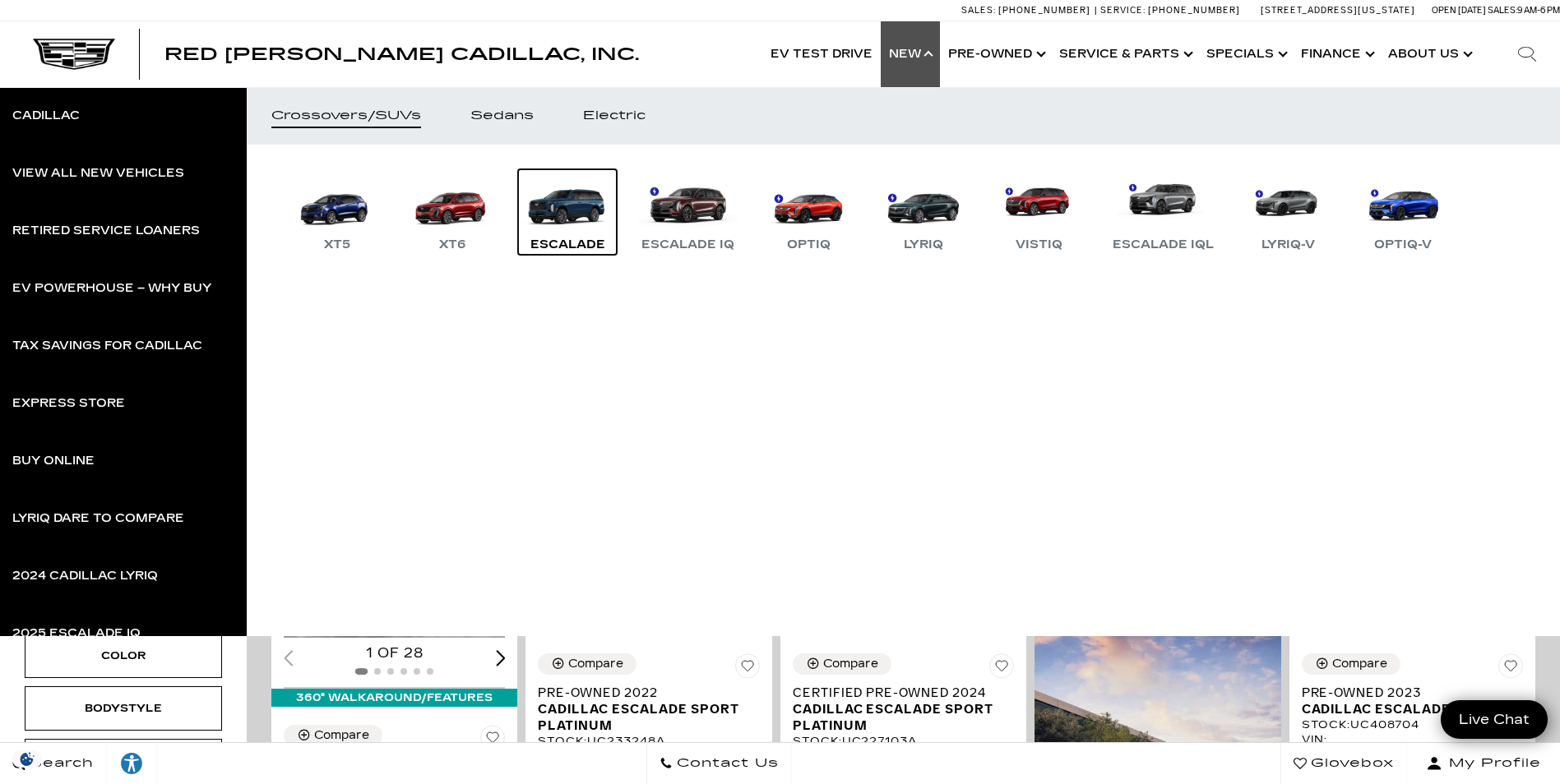
click at [577, 213] on link "Escalade" at bounding box center [567, 212] width 99 height 85
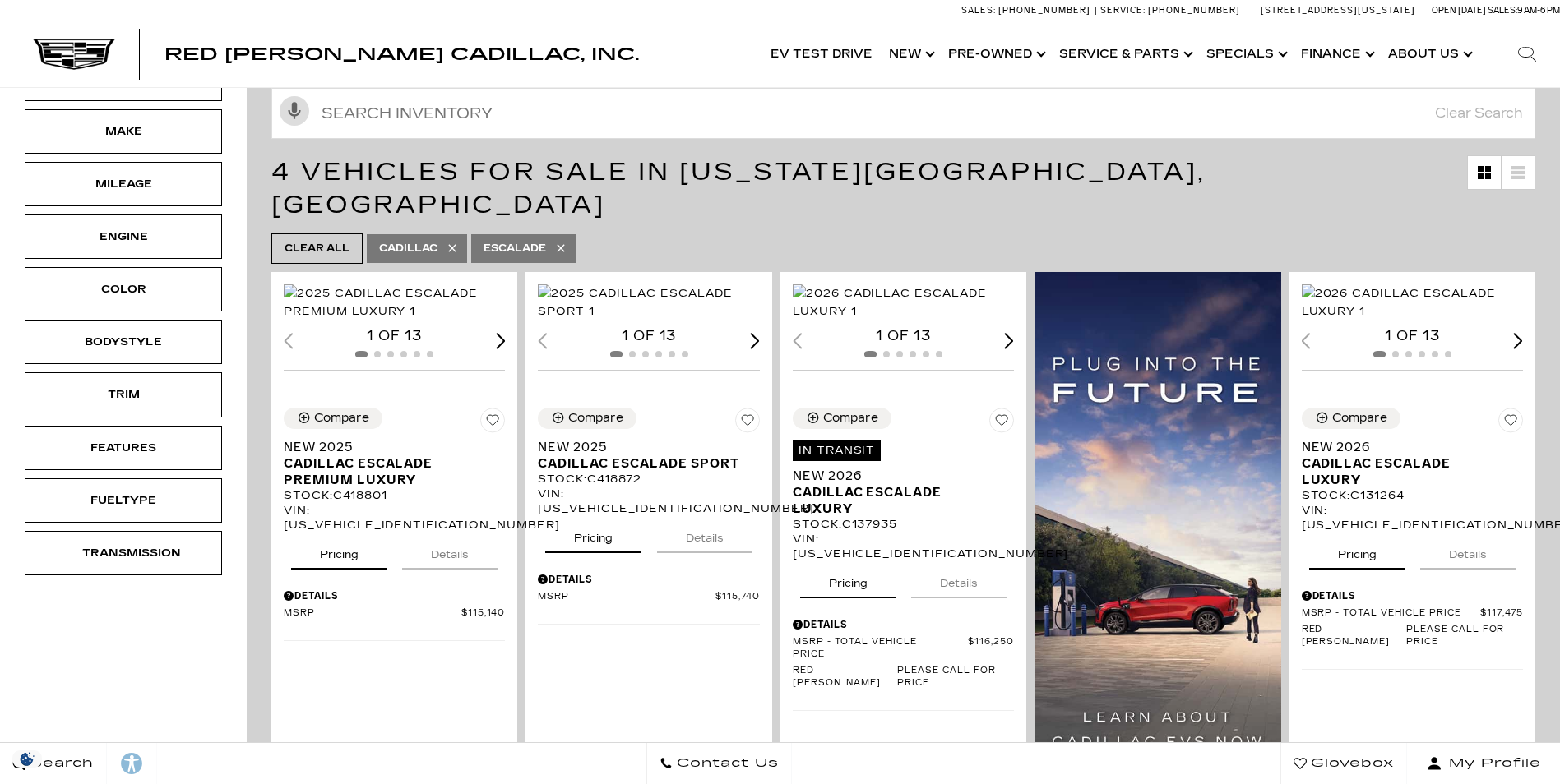
scroll to position [329, 0]
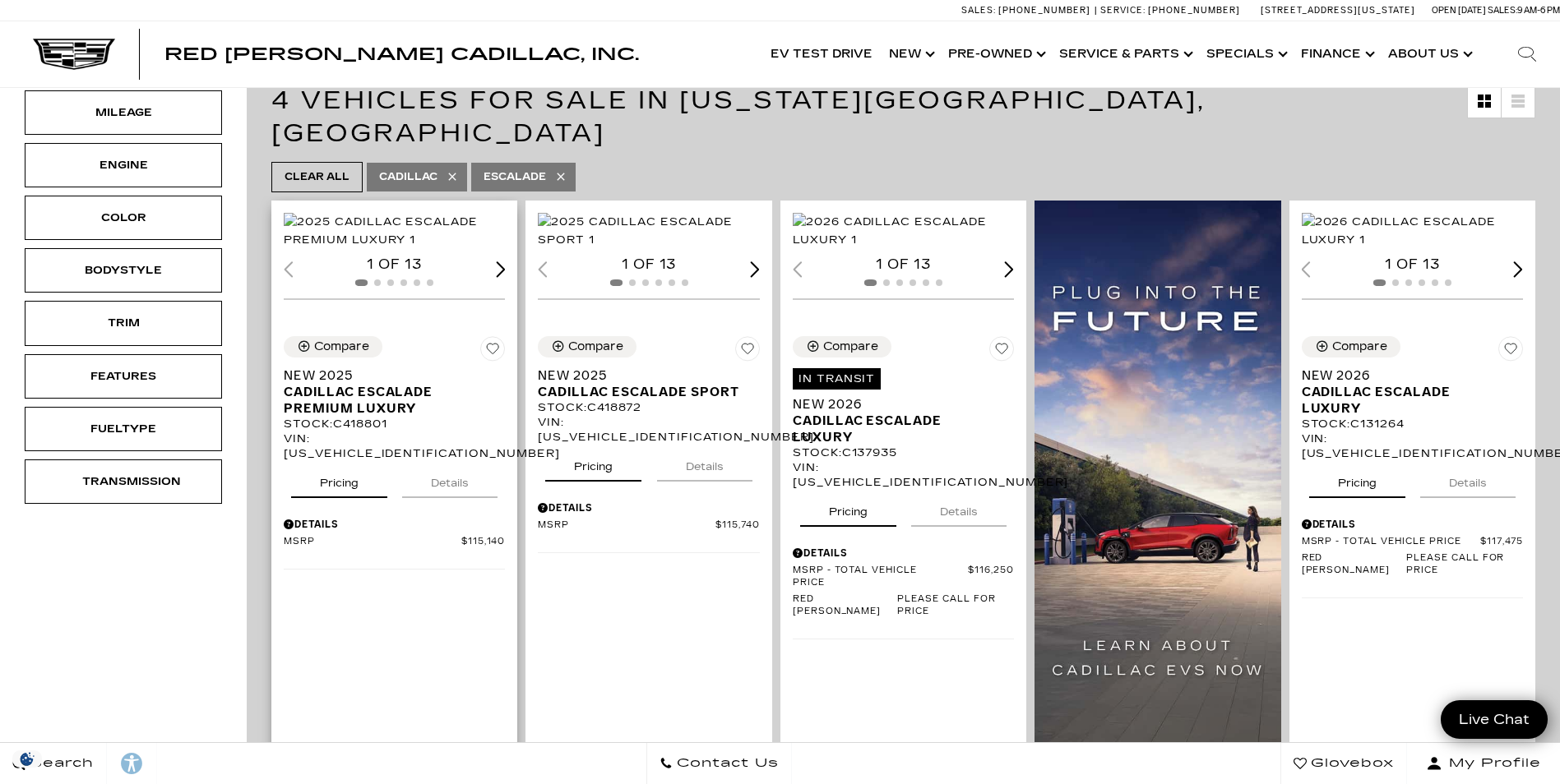
click at [449, 498] on button "Details" at bounding box center [450, 480] width 95 height 37
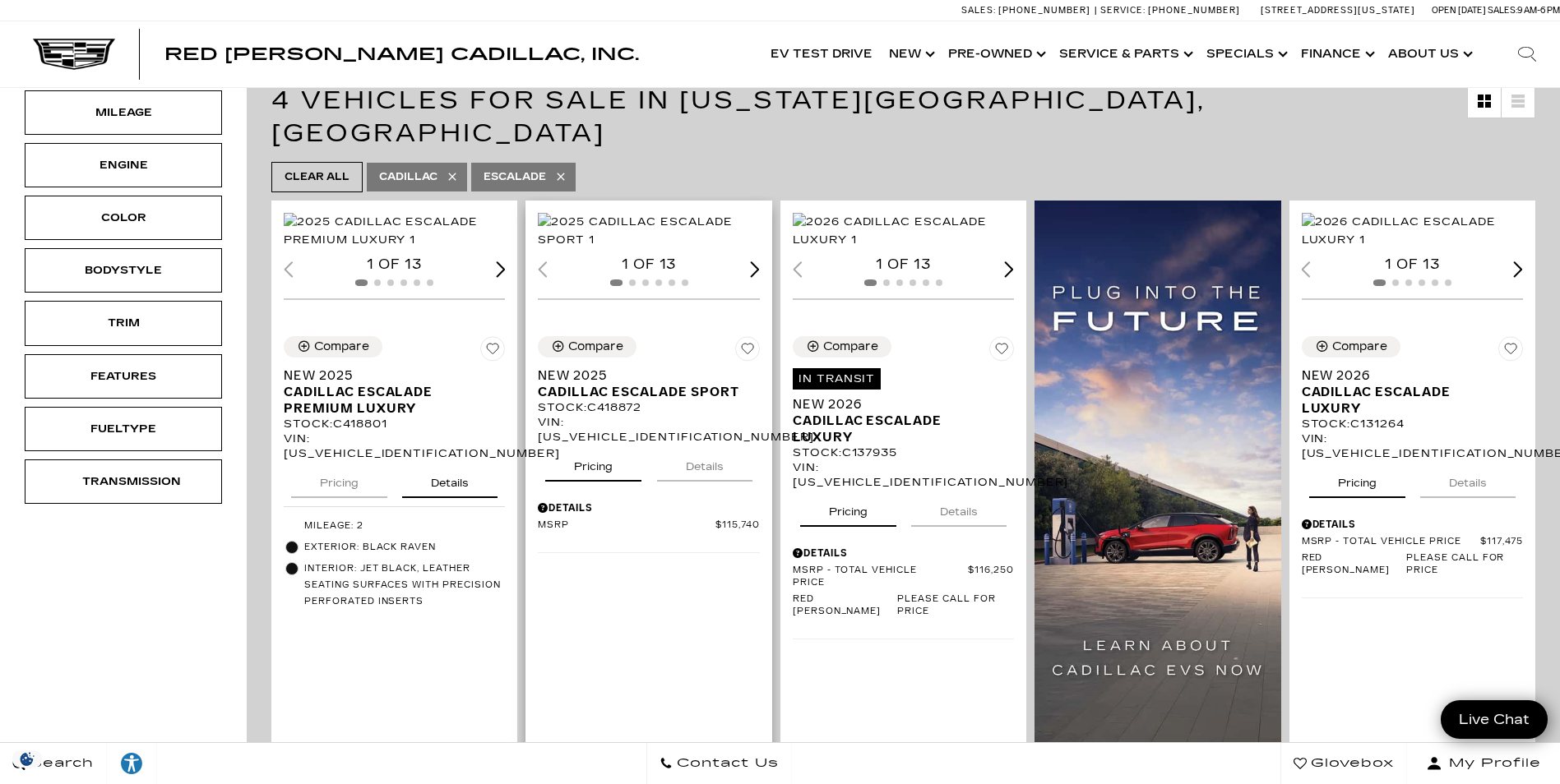
click at [724, 481] on button "Details" at bounding box center [704, 464] width 95 height 37
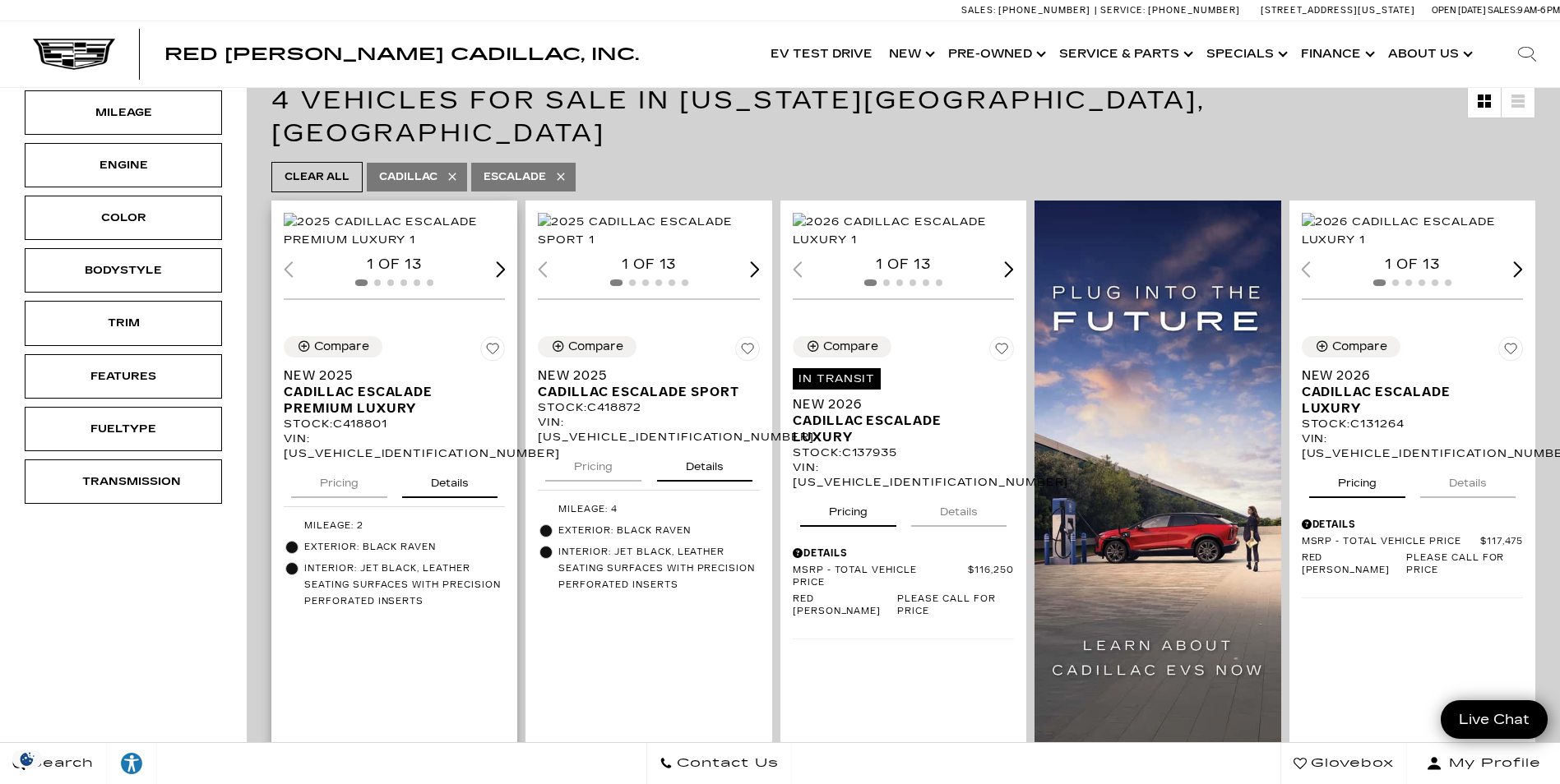
click at [335, 498] on button "Pricing" at bounding box center [339, 480] width 96 height 37
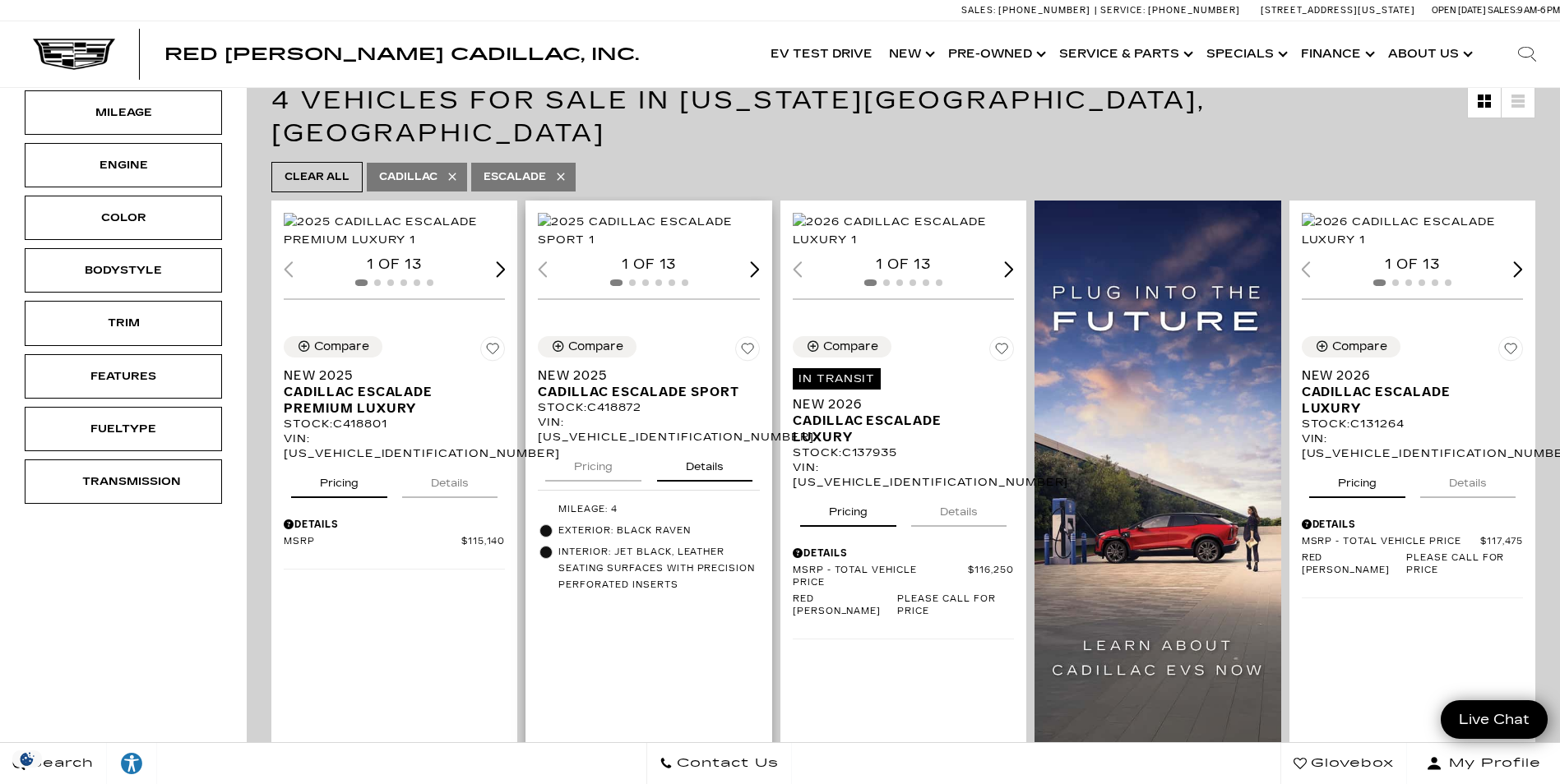
click at [600, 482] on button "Pricing" at bounding box center [593, 464] width 96 height 37
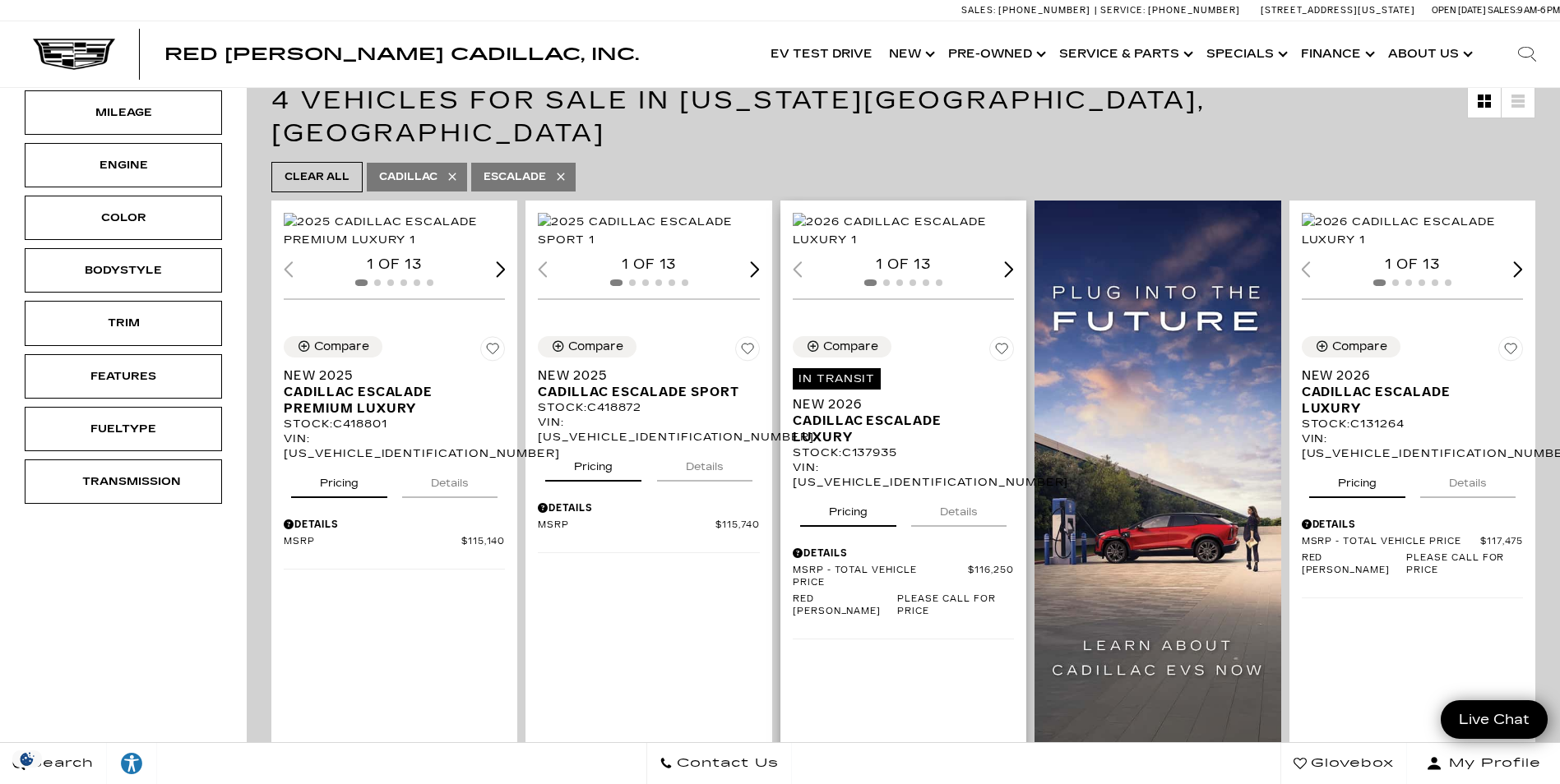
click at [975, 514] on button "Details" at bounding box center [958, 509] width 95 height 37
click at [865, 514] on button "Pricing" at bounding box center [848, 509] width 96 height 37
click at [1476, 486] on button "Details" at bounding box center [1467, 480] width 95 height 37
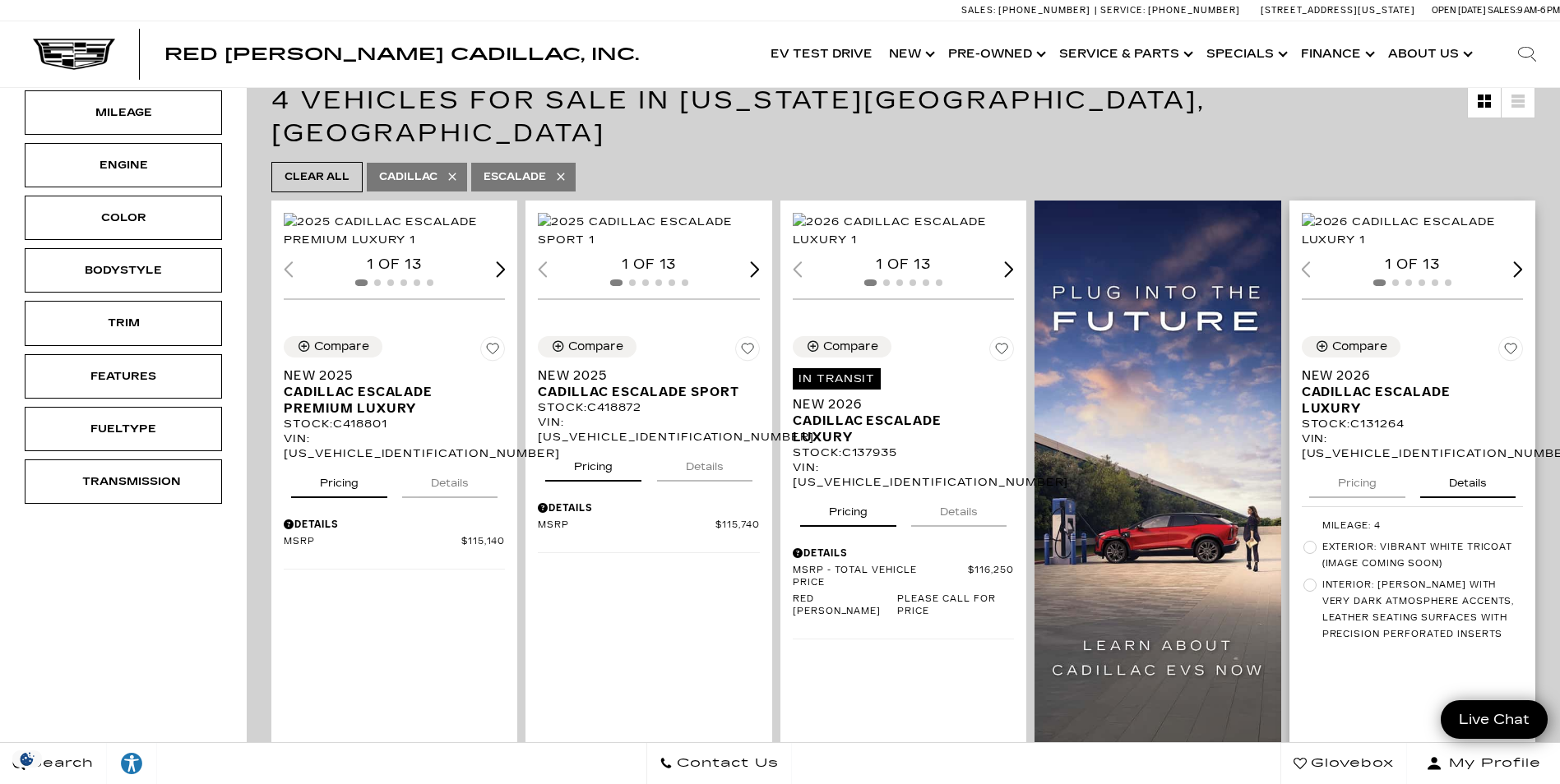
click at [1359, 482] on button "Pricing" at bounding box center [1357, 480] width 96 height 37
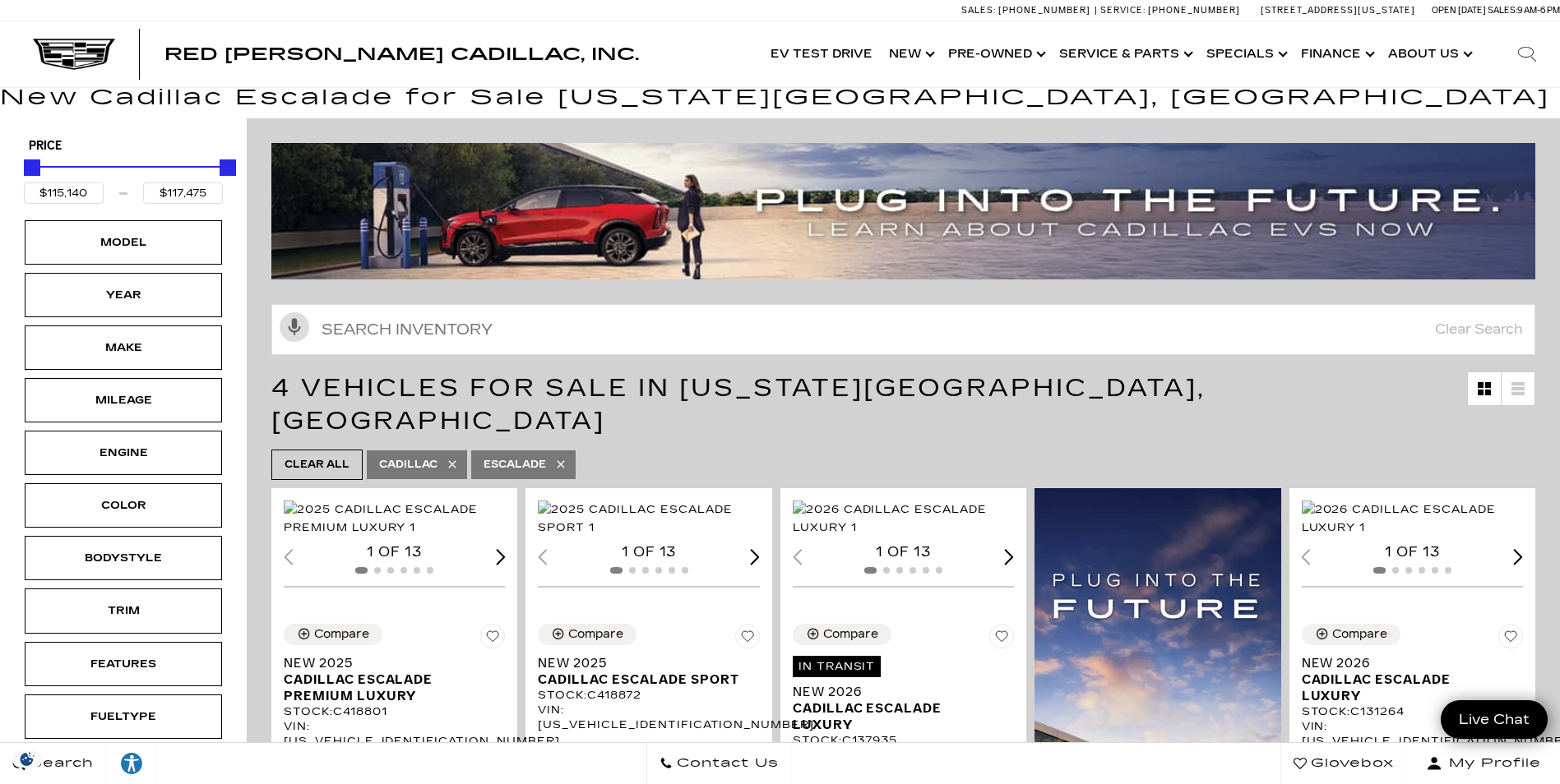
scroll to position [0, 0]
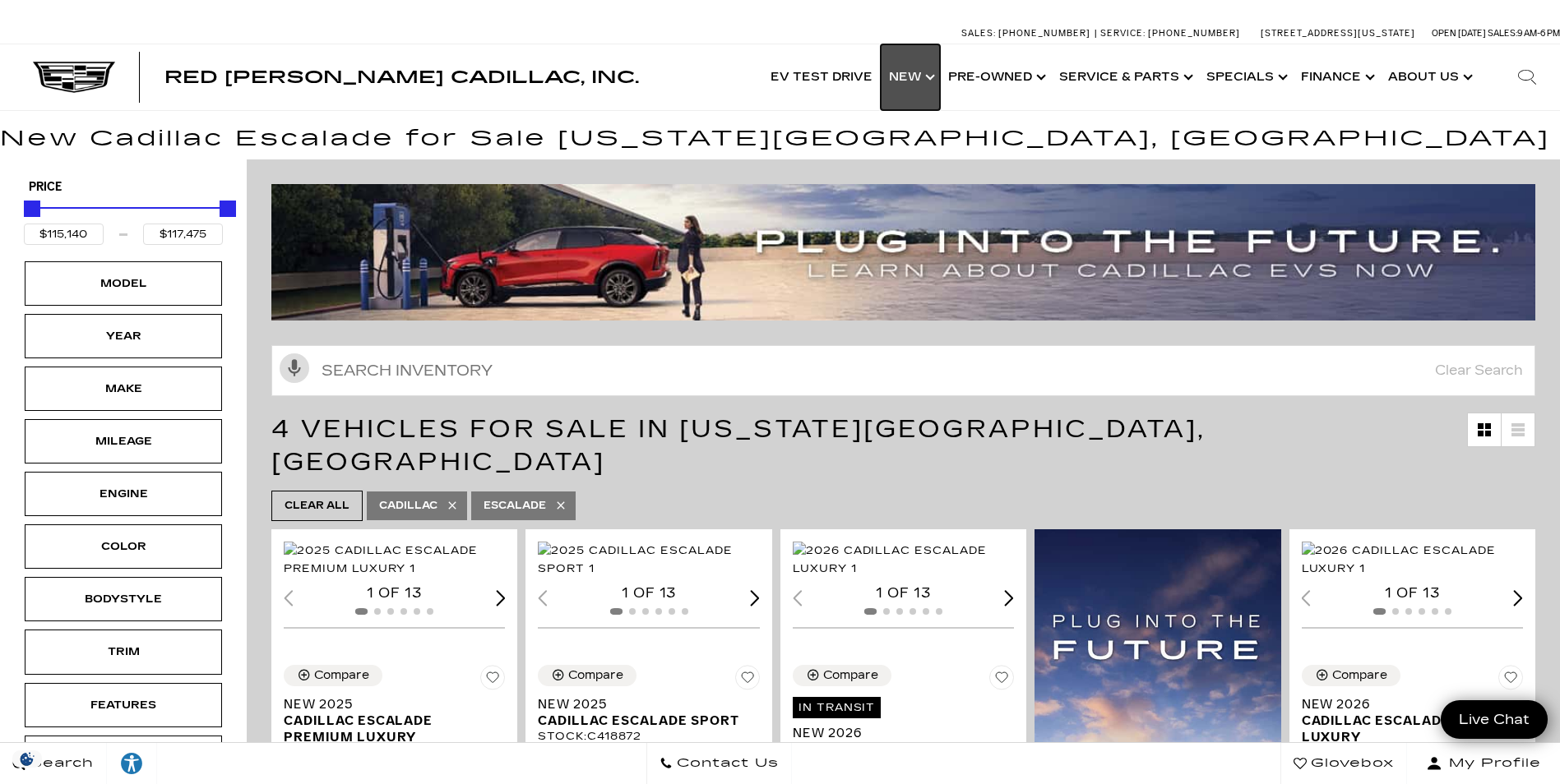
click at [919, 76] on link "Show New" at bounding box center [909, 77] width 59 height 66
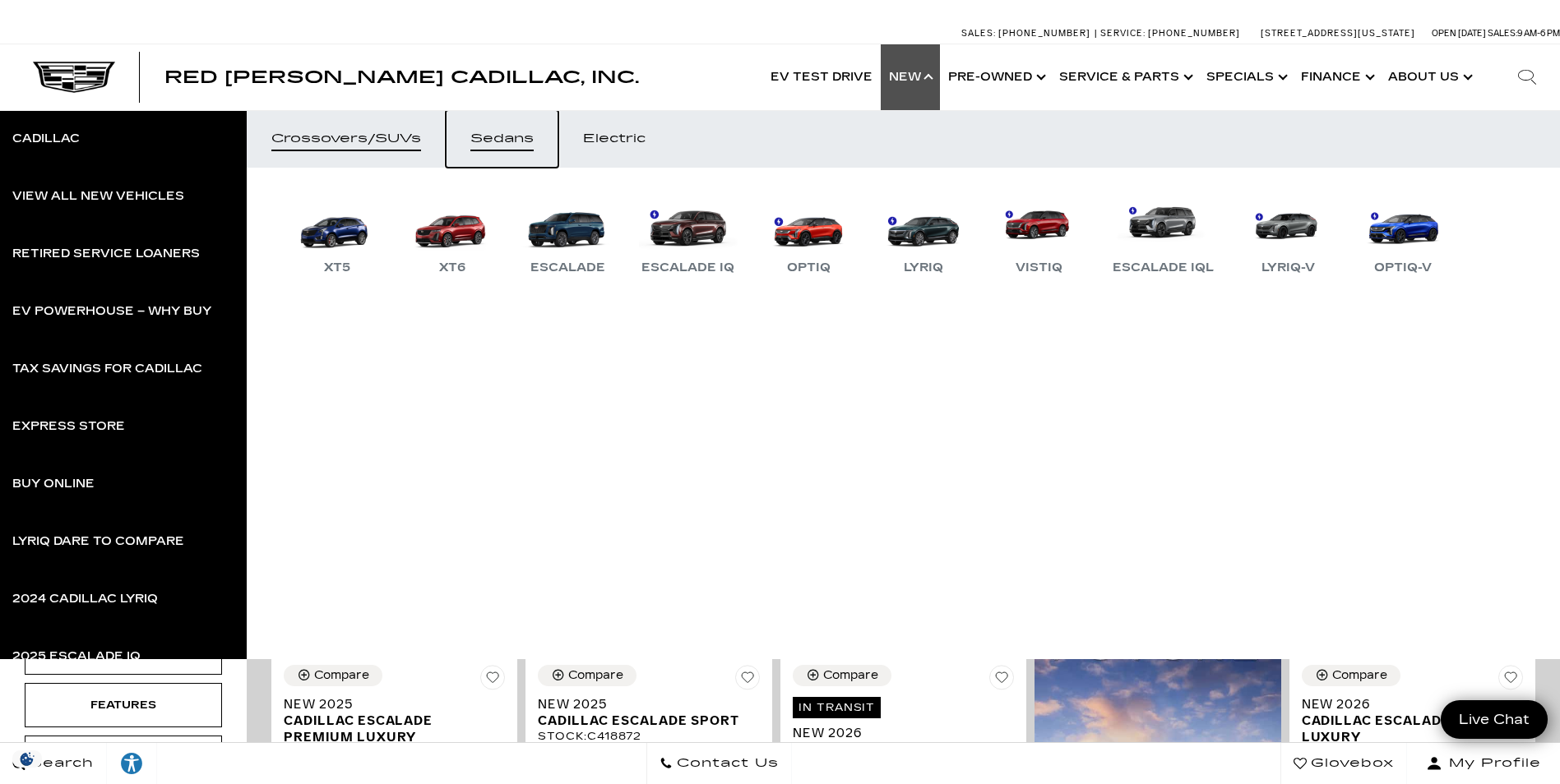
click at [515, 134] on div "Sedans" at bounding box center [502, 139] width 63 height 12
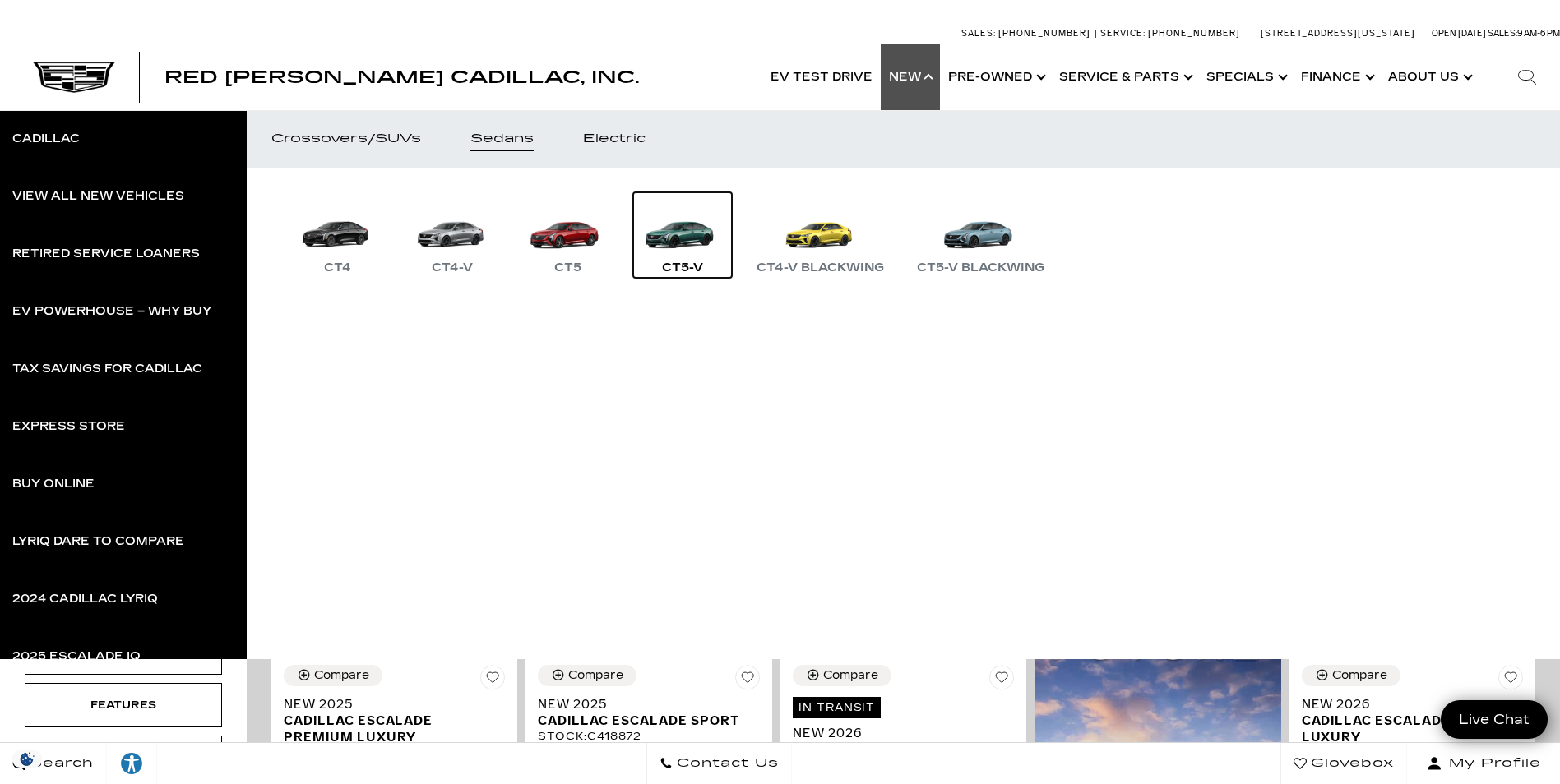
click at [687, 266] on div "CT5-V" at bounding box center [682, 268] width 57 height 20
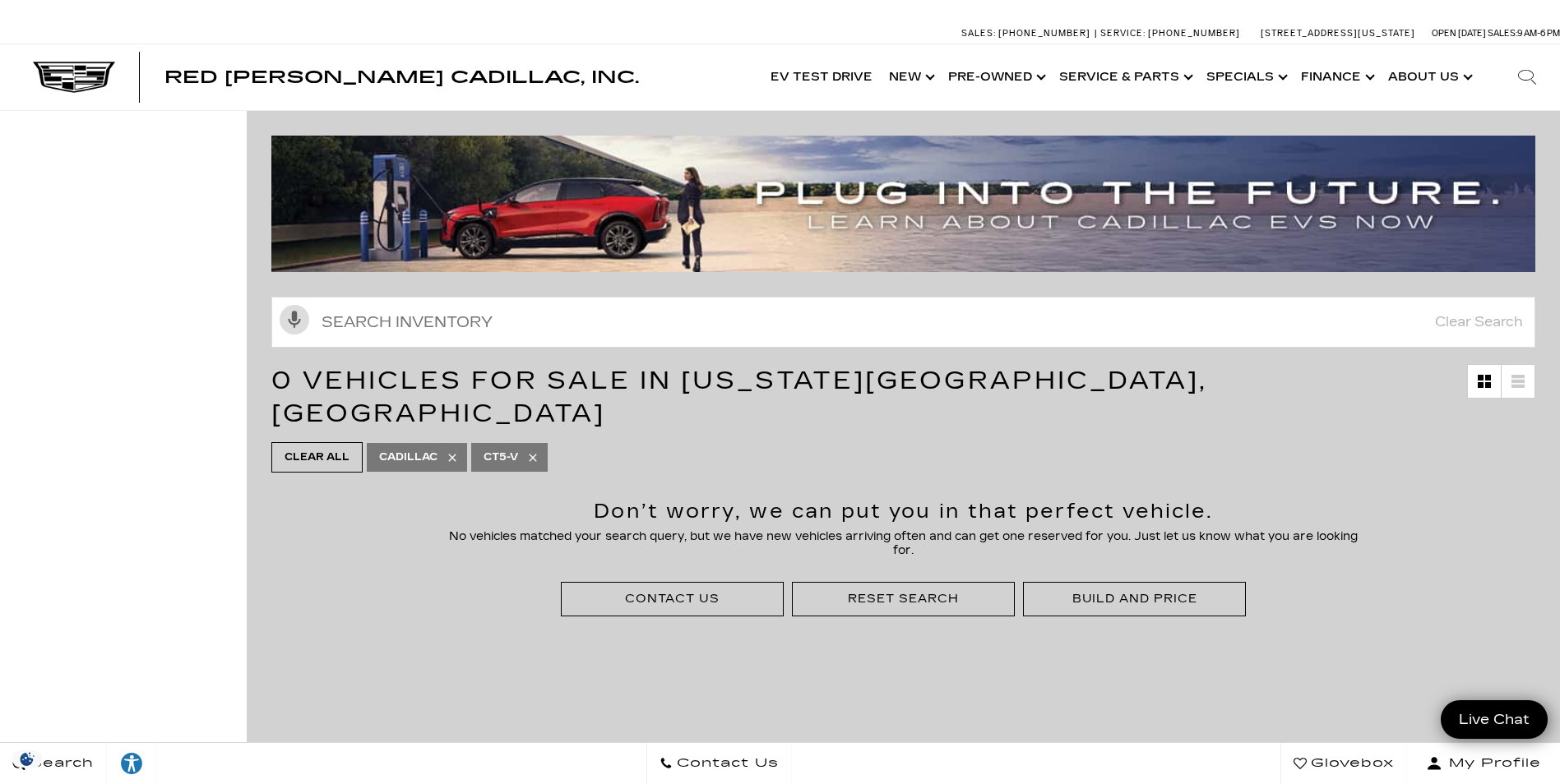
click at [1187, 438] on ul "Clear All Cadillac CT5-V" at bounding box center [903, 457] width 1264 height 39
